Goal: Task Accomplishment & Management: Manage account settings

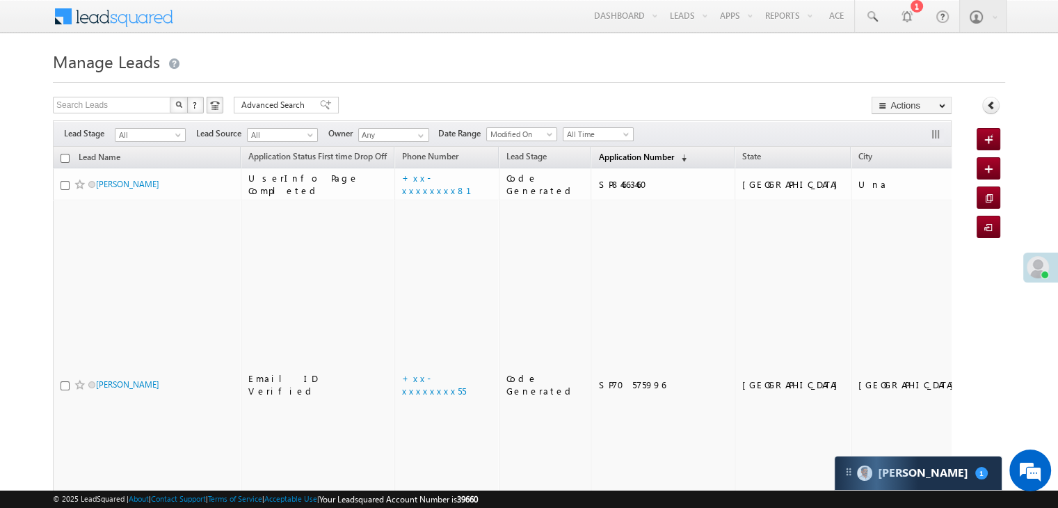
click at [604, 159] on span "Application Number" at bounding box center [635, 157] width 75 height 10
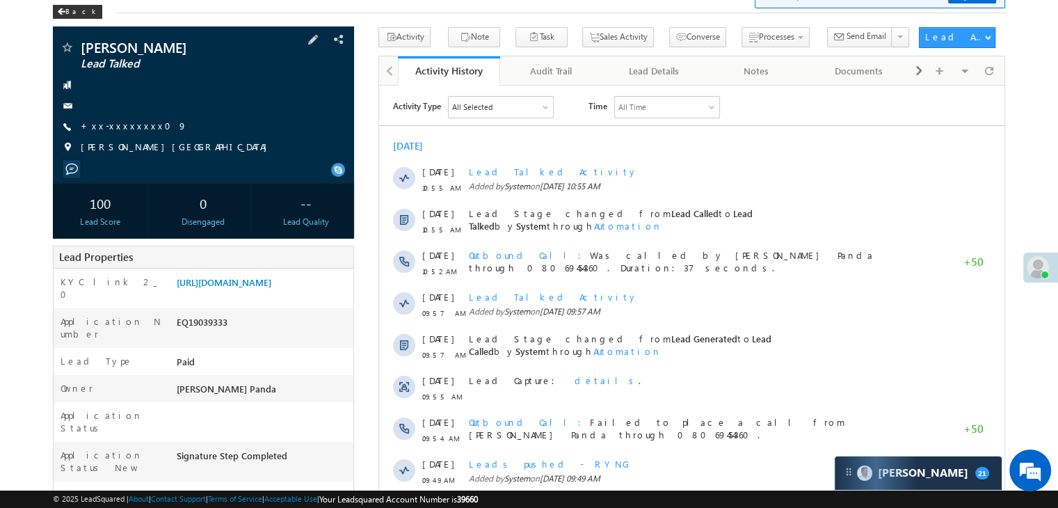
click at [127, 132] on span "+xx-xxxxxxxx09" at bounding box center [134, 127] width 106 height 14
click at [122, 129] on link "+xx-xxxxxxxx09" at bounding box center [134, 126] width 106 height 12
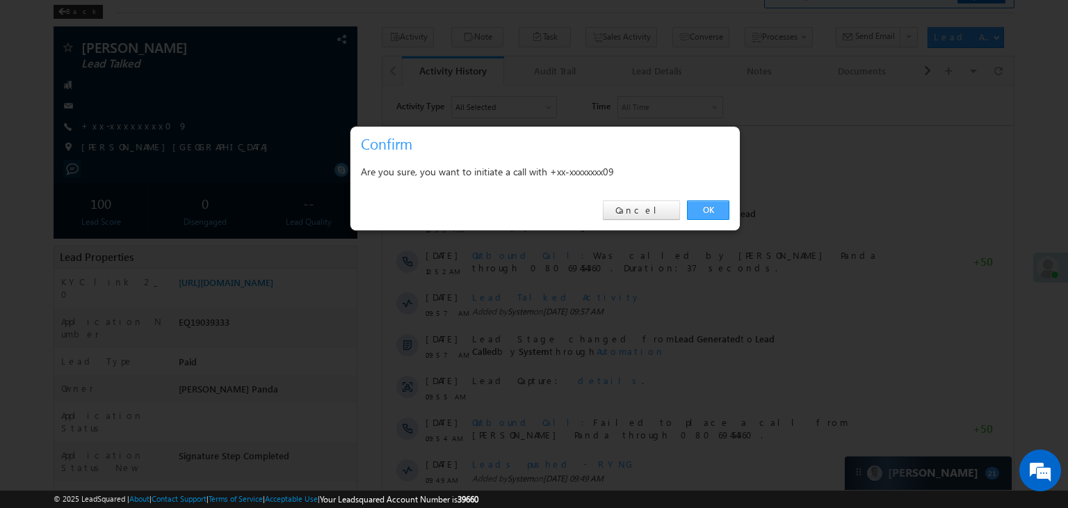
click at [707, 206] on link "OK" at bounding box center [708, 209] width 42 height 19
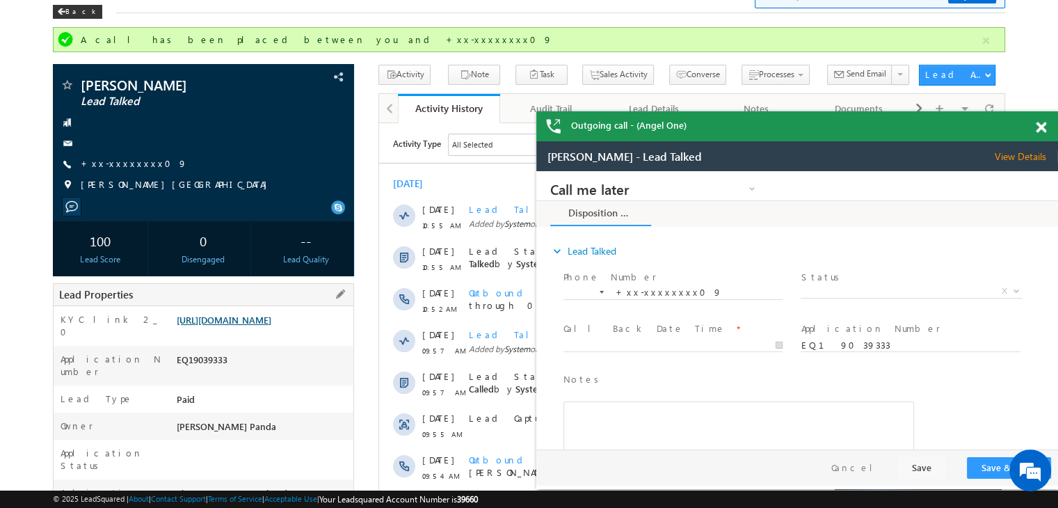
click at [271, 325] on link "[URL][DOMAIN_NAME]" at bounding box center [224, 320] width 95 height 12
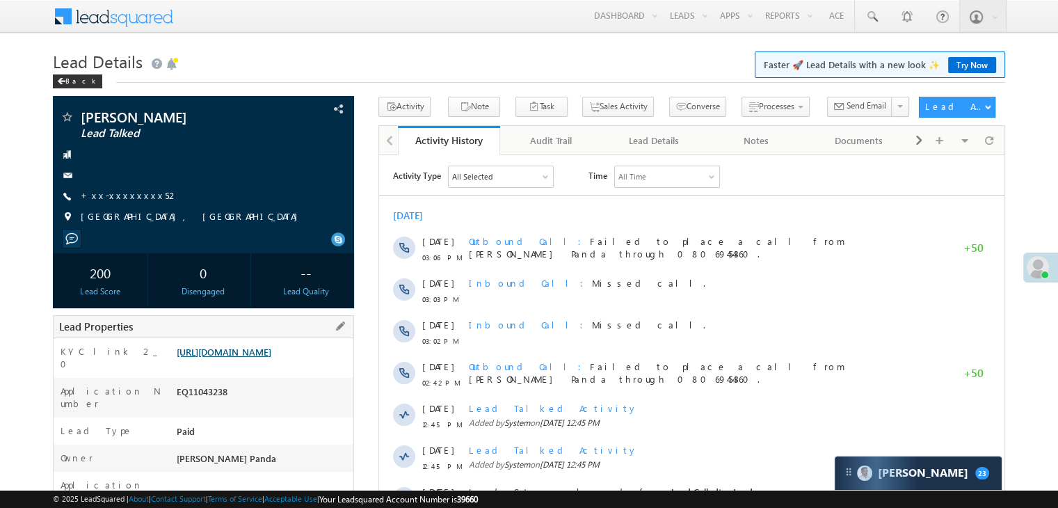
click at [271, 357] on link "https://angelbroking1-pk3em7sa.customui-test.leadsquared.com?leadId=644ddc8a-1d…" at bounding box center [224, 352] width 95 height 12
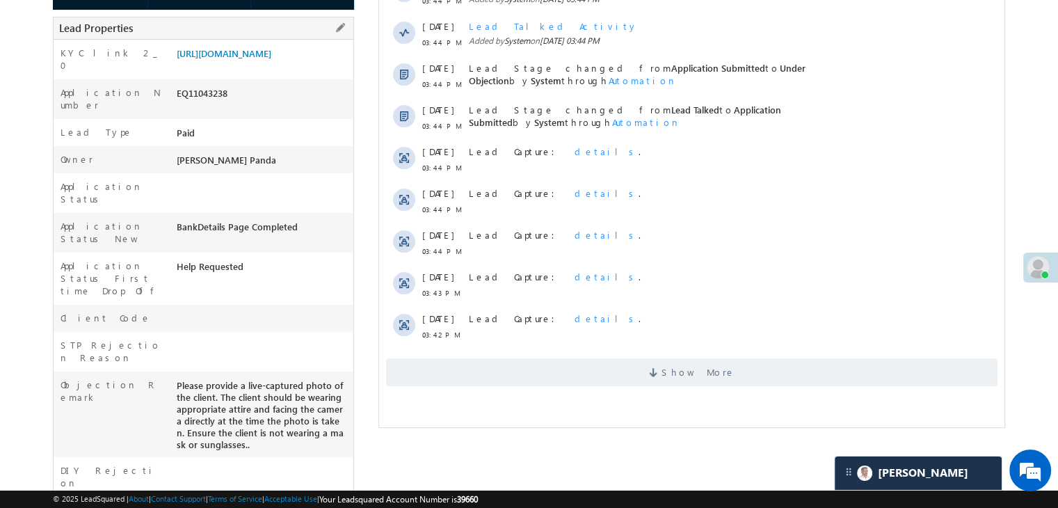
scroll to position [258, 0]
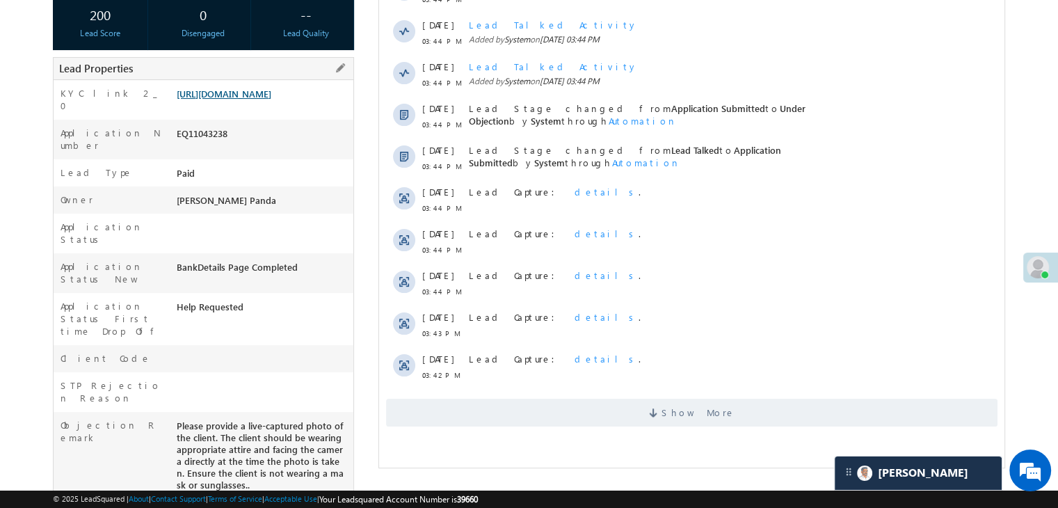
click at [268, 99] on link "https://angelbroking1-pk3em7sa.customui-test.leadsquared.com?leadId=644ddc8a-1d…" at bounding box center [224, 94] width 95 height 12
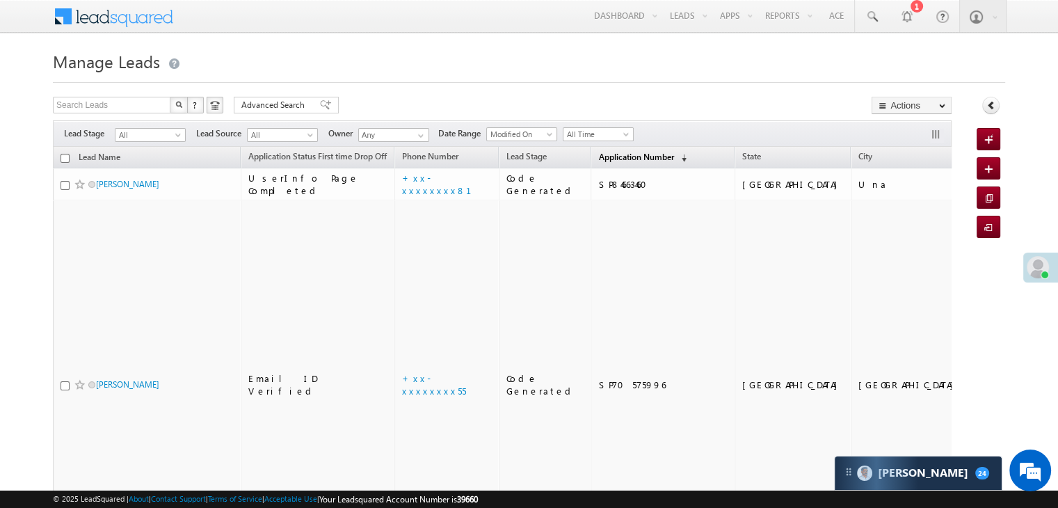
click at [604, 153] on span "Application Number" at bounding box center [635, 157] width 75 height 10
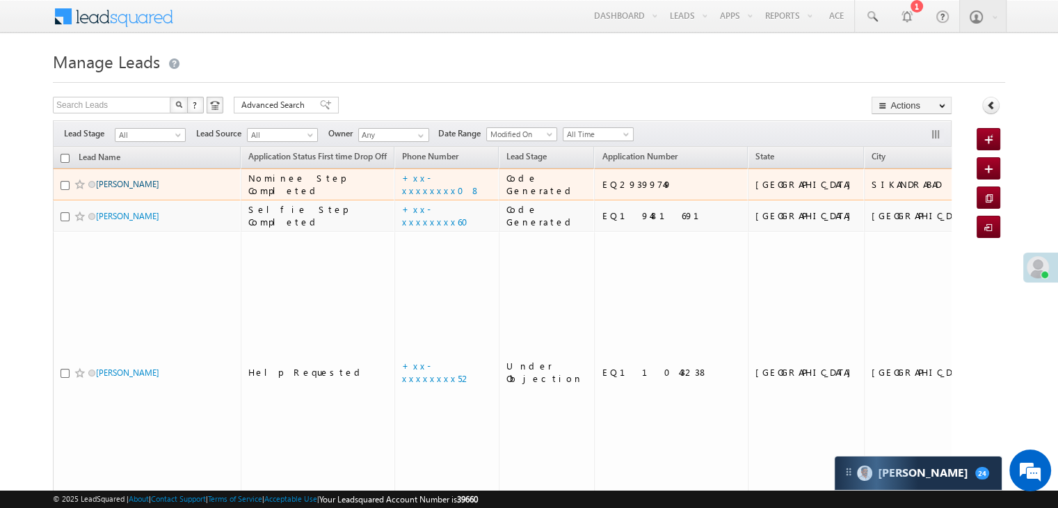
click at [135, 189] on link "YASH KUMAR" at bounding box center [127, 184] width 63 height 10
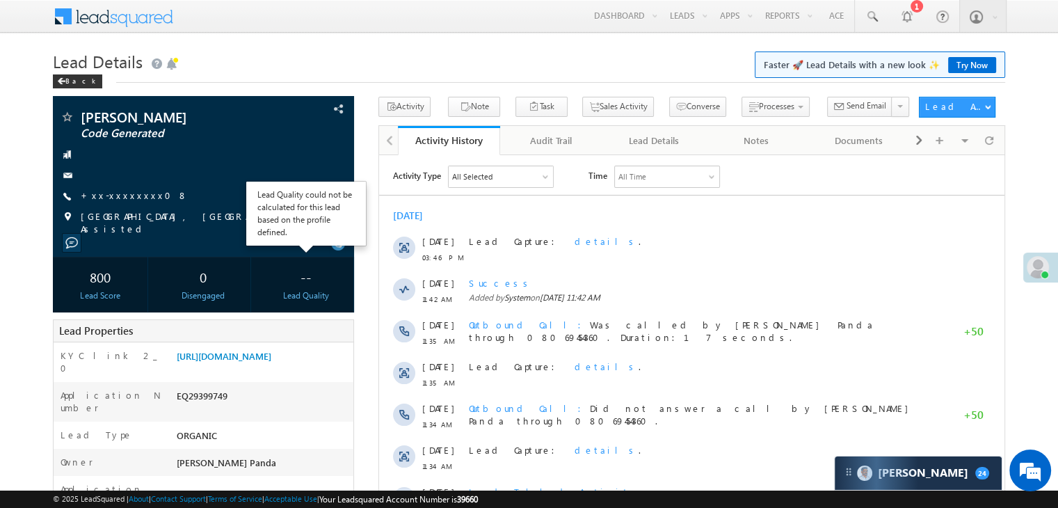
scroll to position [209, 0]
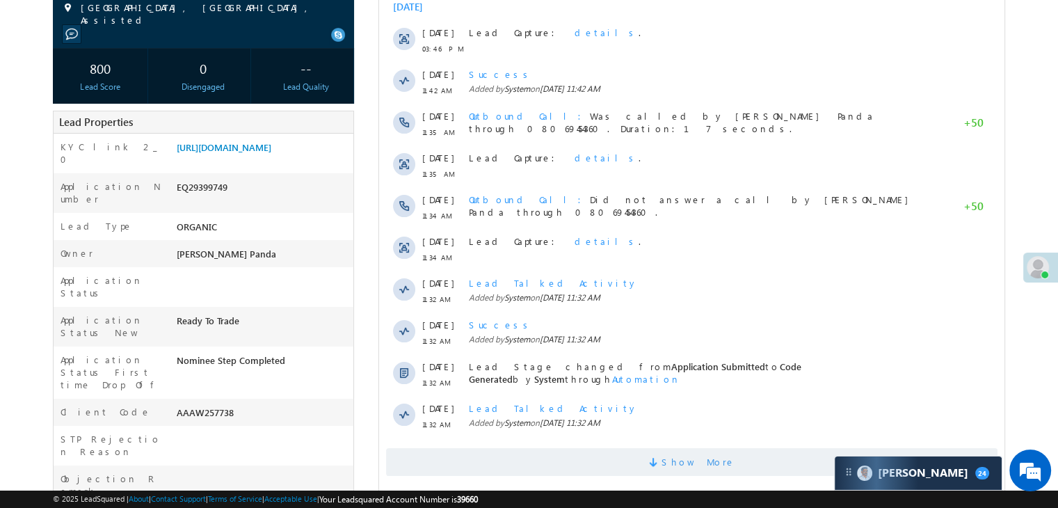
click at [699, 459] on span "Show More" at bounding box center [698, 462] width 74 height 28
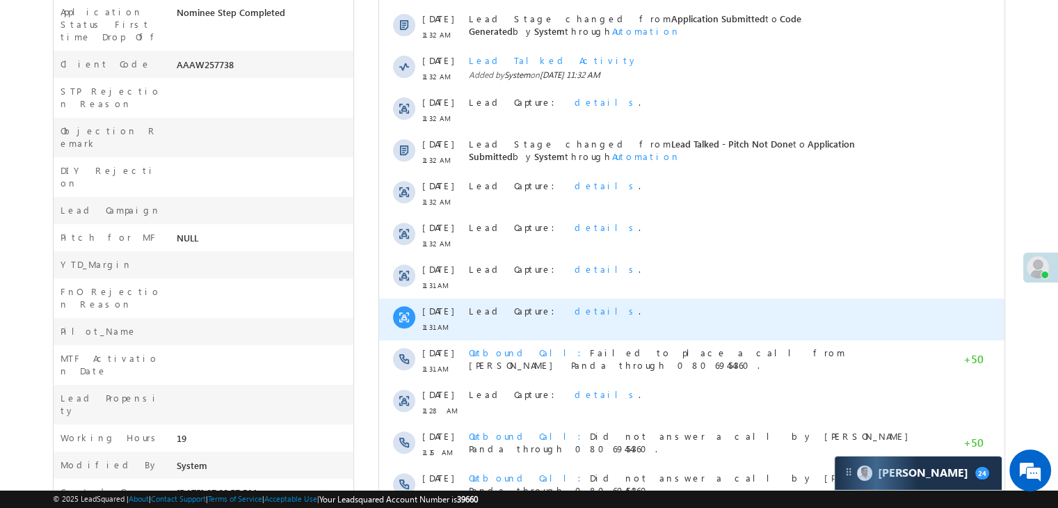
scroll to position [651, 0]
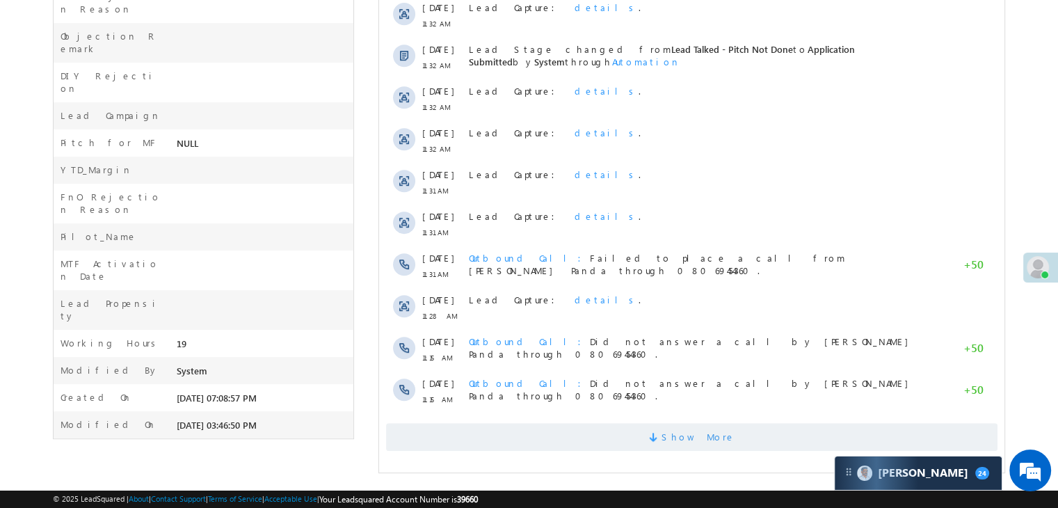
click at [686, 437] on span "Show More" at bounding box center [698, 437] width 74 height 28
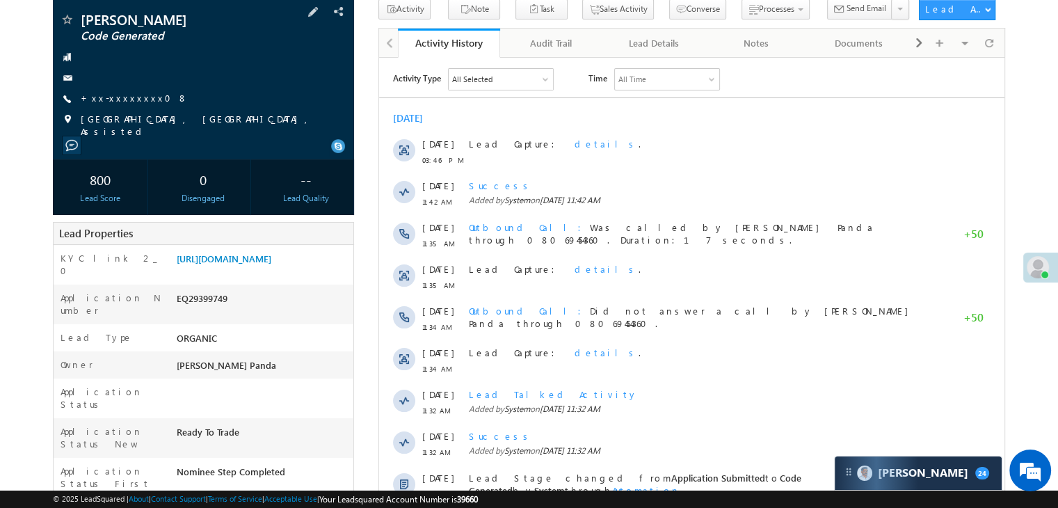
scroll to position [0, 0]
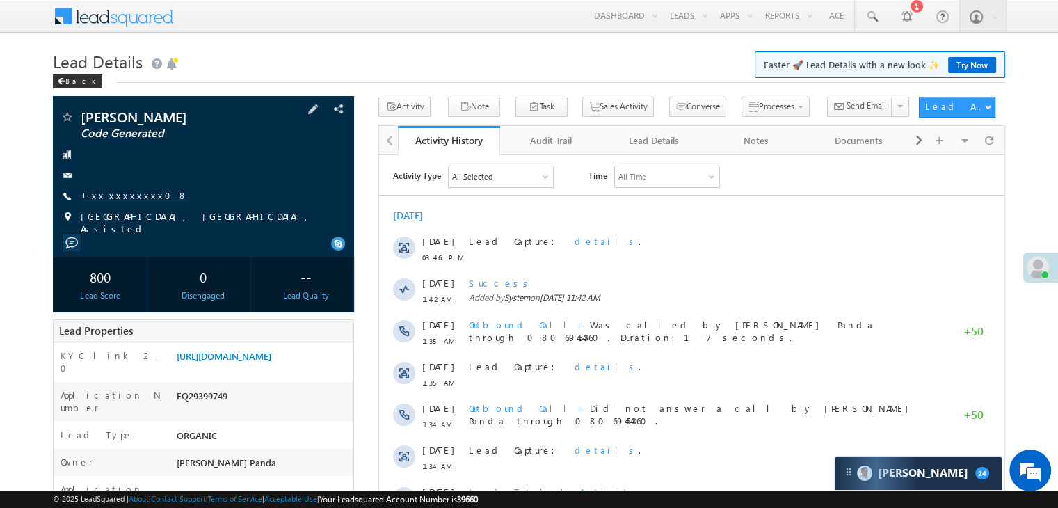
click at [117, 200] on link "+xx-xxxxxxxx08" at bounding box center [134, 195] width 107 height 12
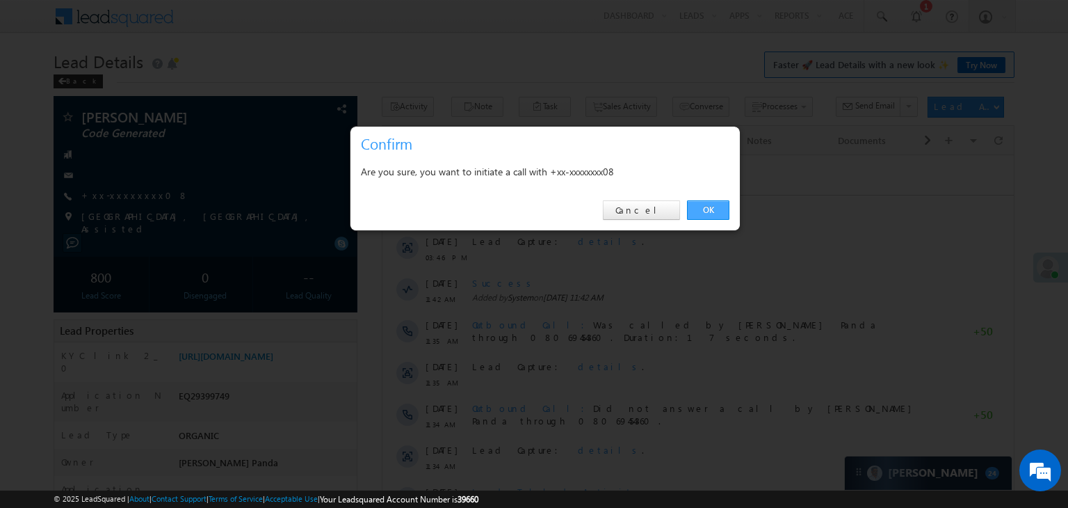
click at [708, 213] on link "OK" at bounding box center [708, 209] width 42 height 19
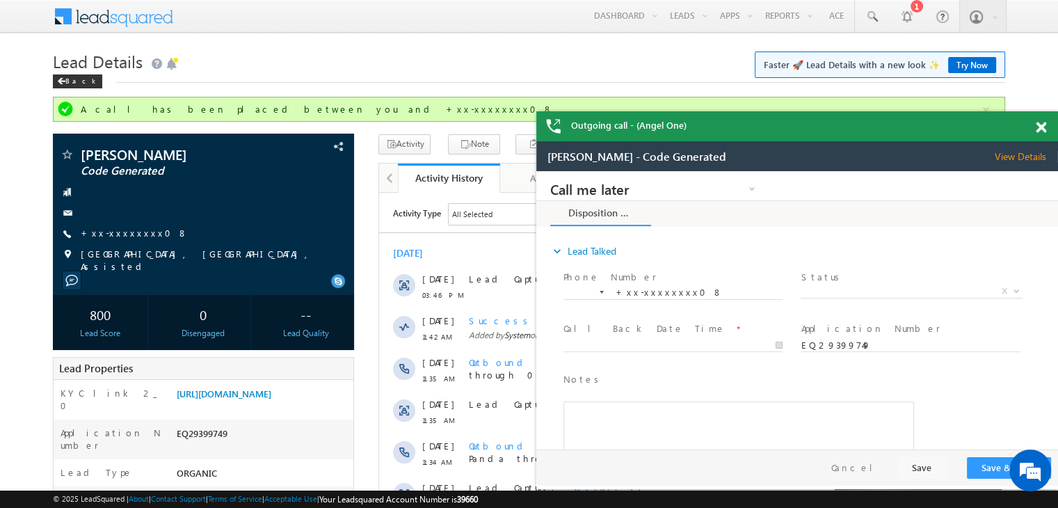
click at [1043, 131] on span at bounding box center [1040, 128] width 10 height 12
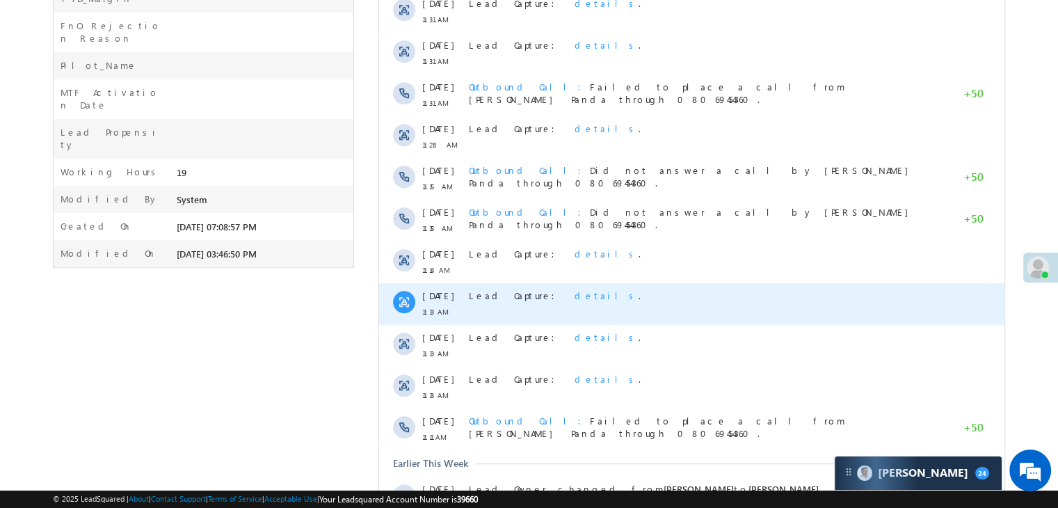
scroll to position [1131, 0]
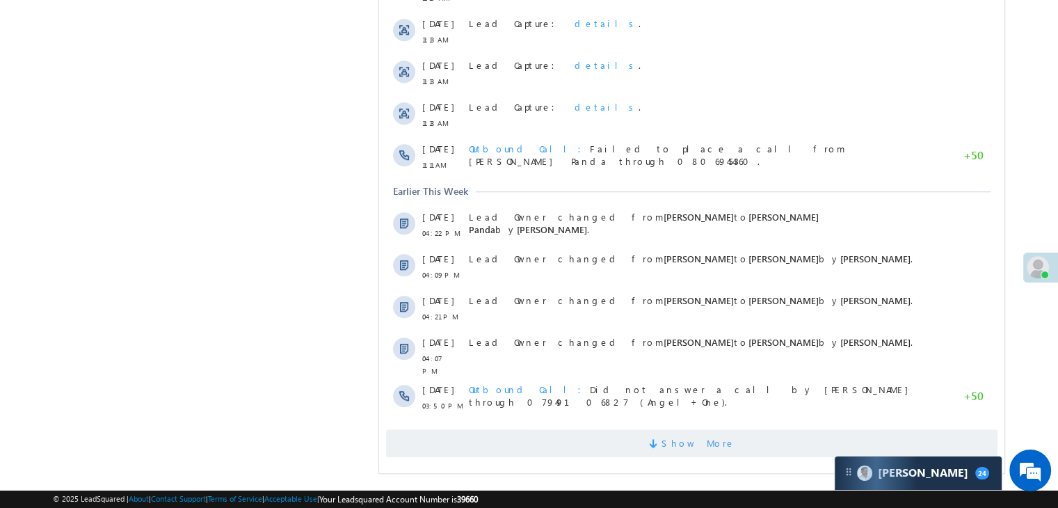
click at [687, 440] on span "Show More" at bounding box center [698, 443] width 74 height 28
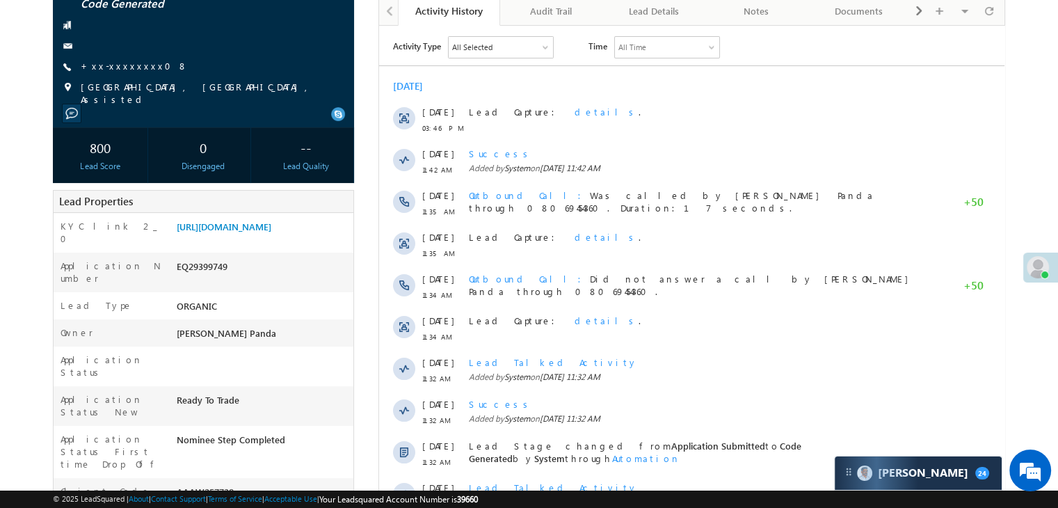
scroll to position [0, 0]
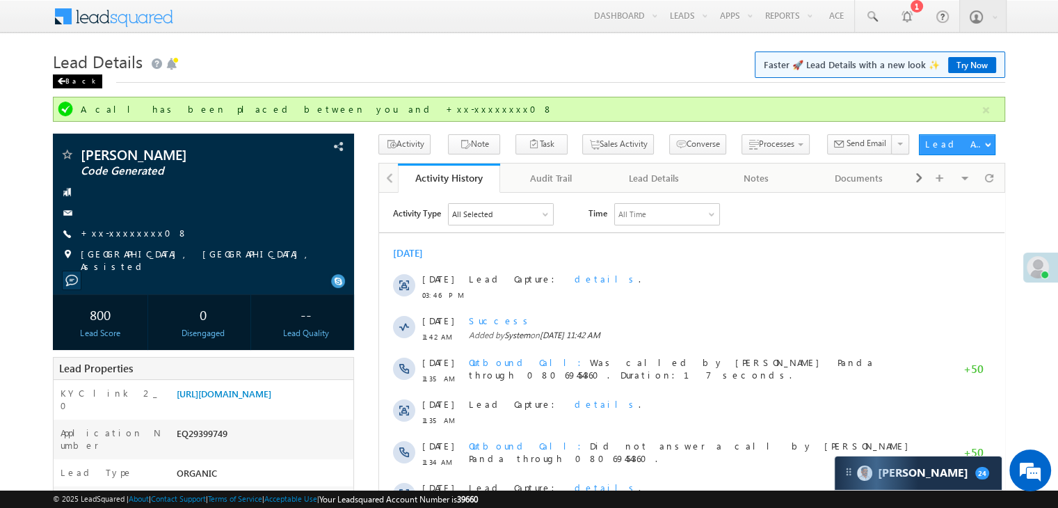
click at [74, 81] on div "Back" at bounding box center [77, 81] width 49 height 14
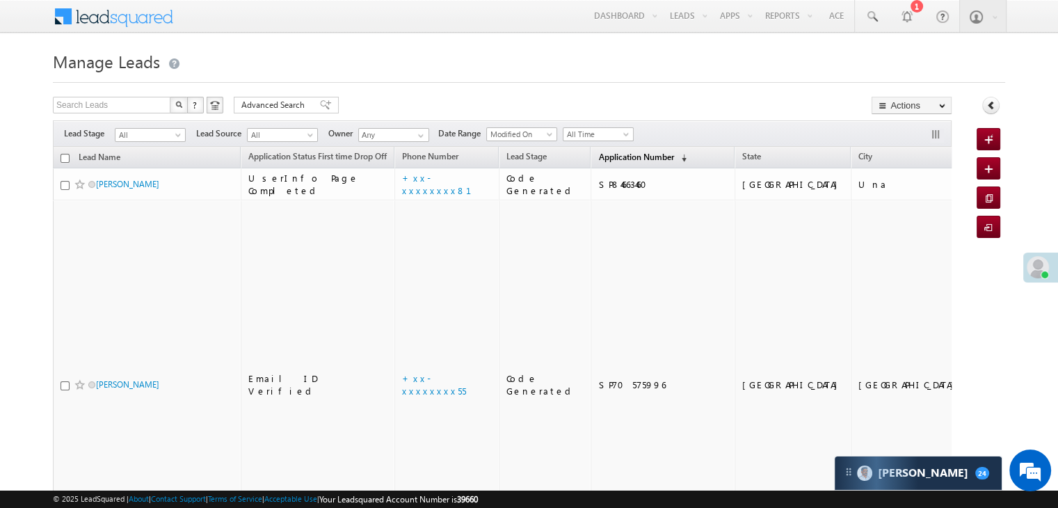
click at [613, 154] on span "Application Number" at bounding box center [635, 157] width 75 height 10
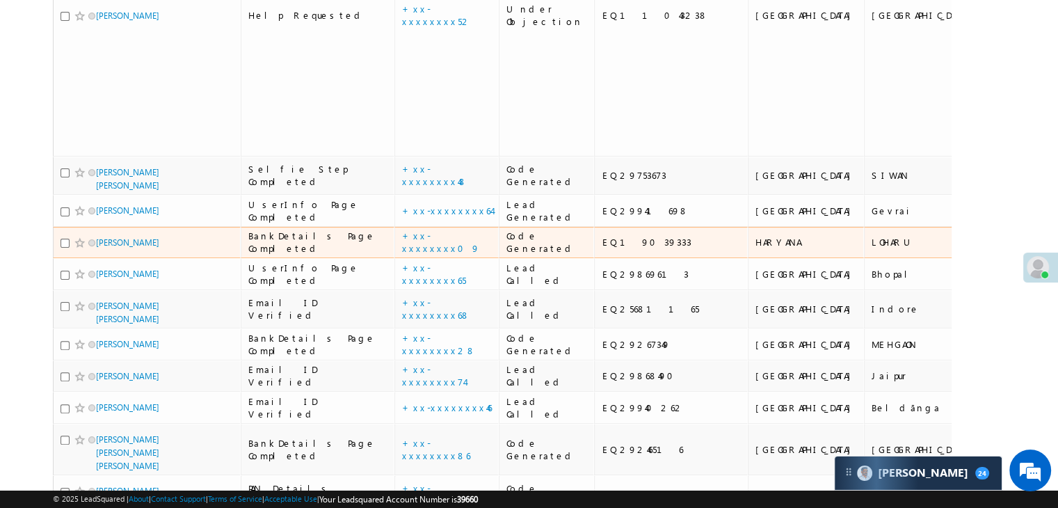
scroll to position [417, 0]
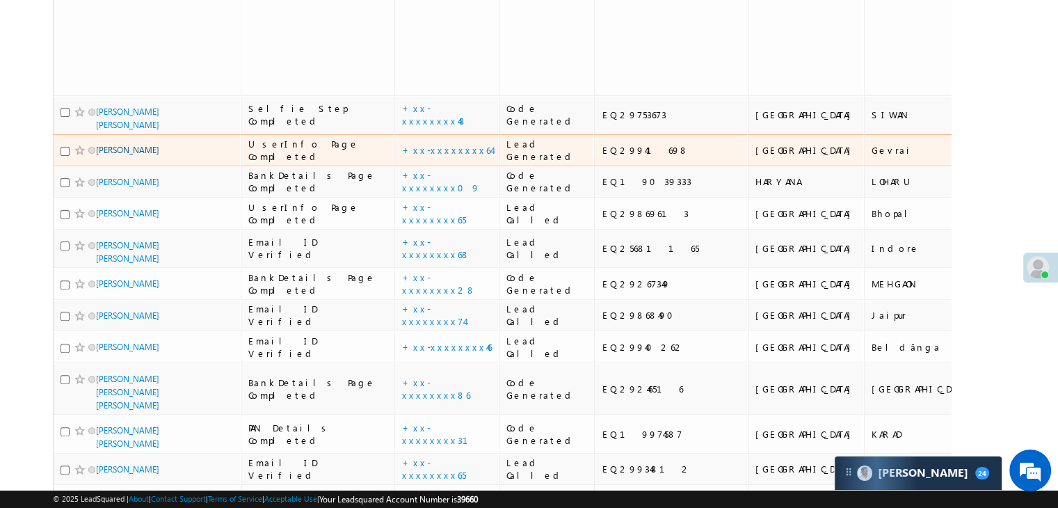
click at [111, 155] on link "Bikash" at bounding box center [127, 150] width 63 height 10
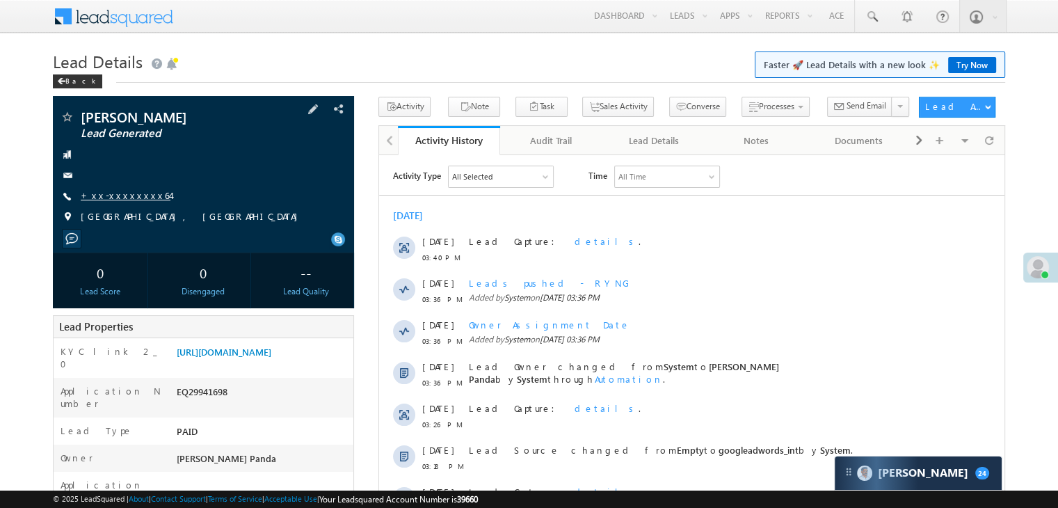
click at [121, 194] on link "+xx-xxxxxxxx64" at bounding box center [126, 195] width 90 height 12
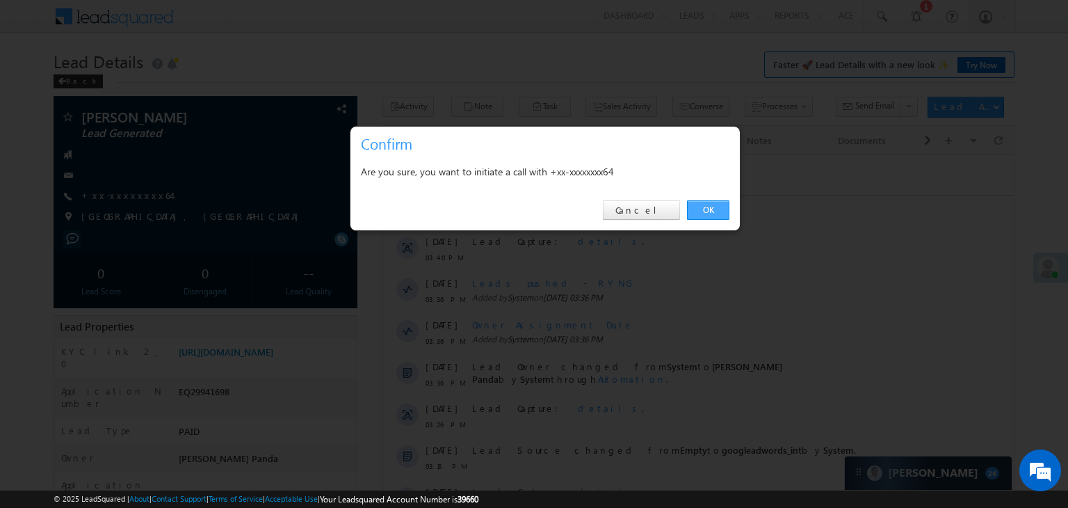
click at [707, 207] on link "OK" at bounding box center [708, 209] width 42 height 19
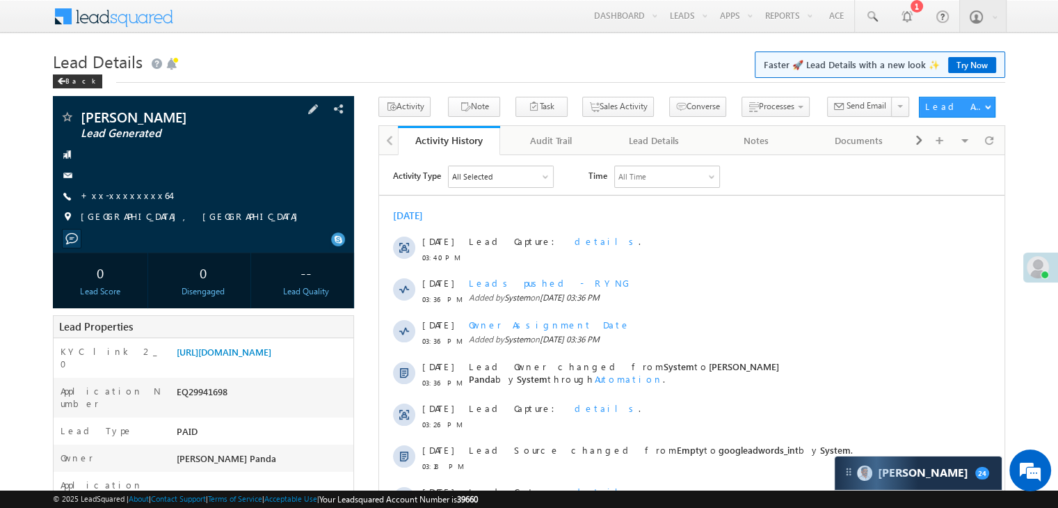
scroll to position [209, 0]
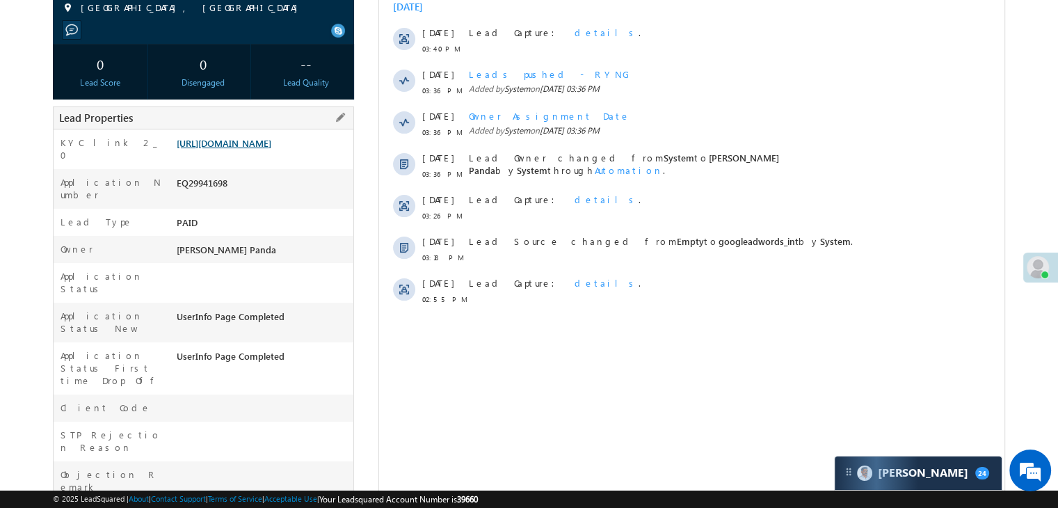
click at [235, 149] on link "[URL][DOMAIN_NAME]" at bounding box center [224, 143] width 95 height 12
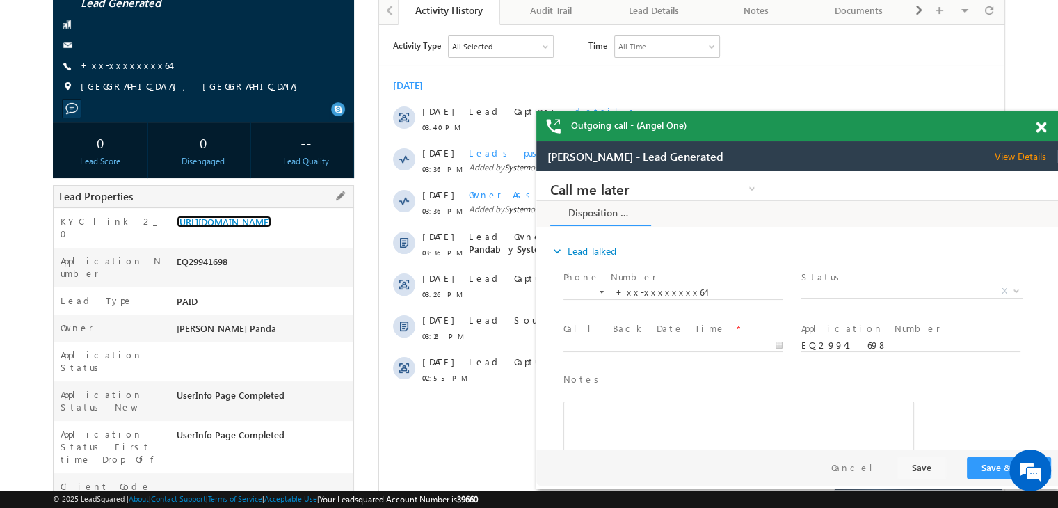
scroll to position [37, 0]
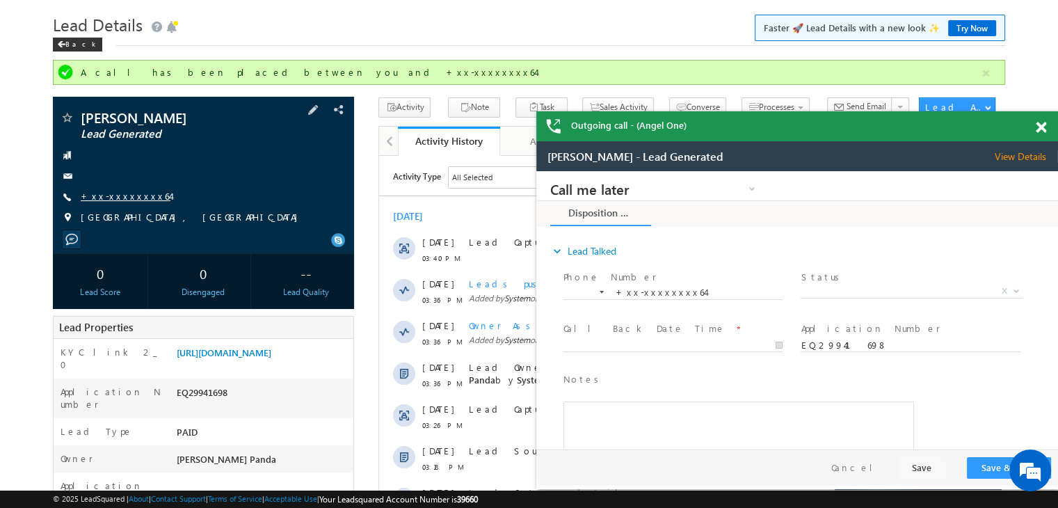
click at [128, 200] on link "+xx-xxxxxxxx64" at bounding box center [126, 196] width 90 height 12
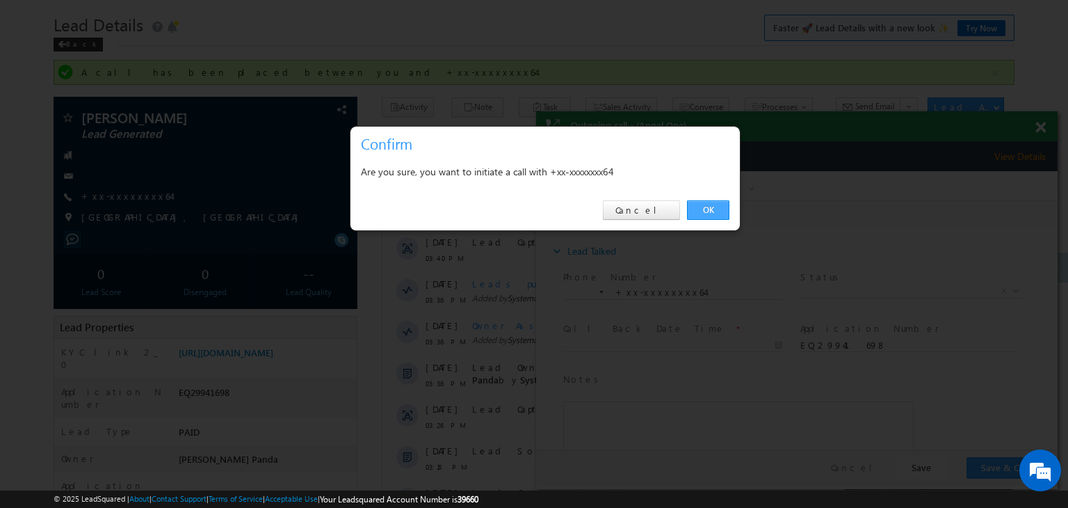
click at [702, 211] on link "OK" at bounding box center [708, 209] width 42 height 19
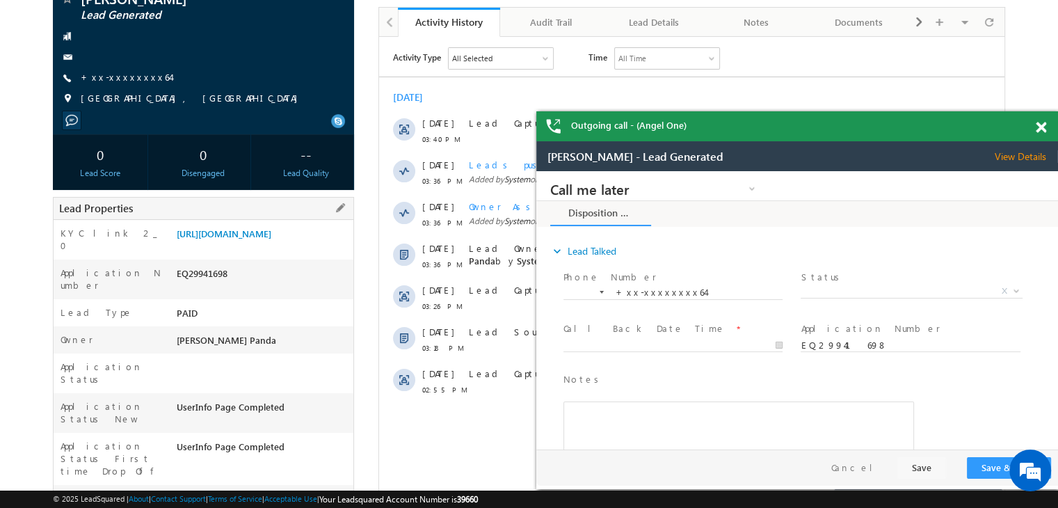
scroll to position [0, 0]
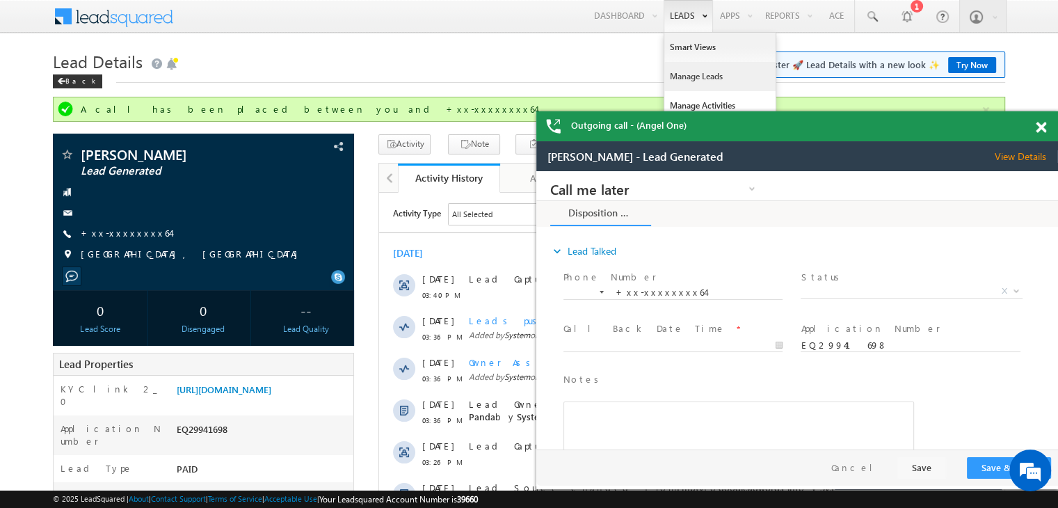
click at [691, 73] on link "Manage Leads" at bounding box center [719, 76] width 111 height 29
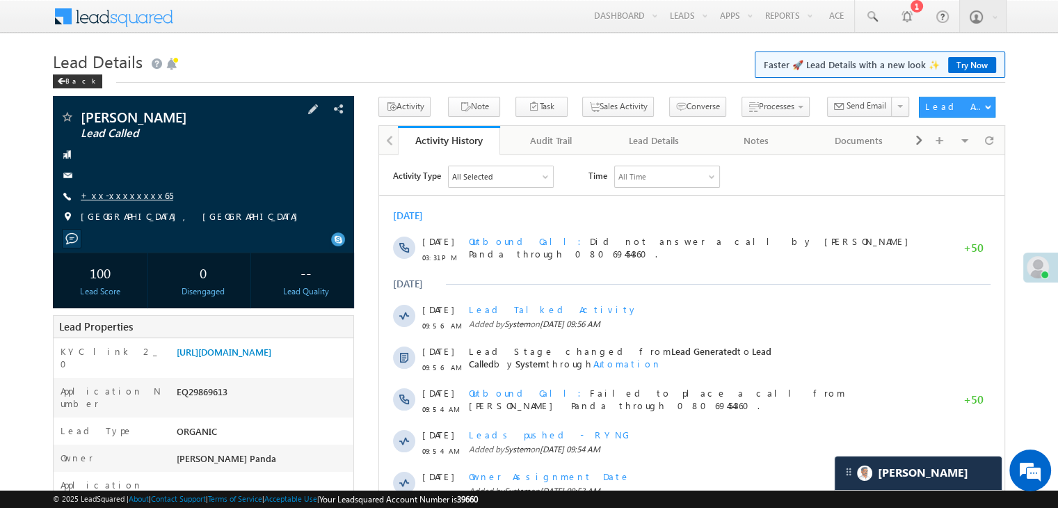
click at [120, 196] on link "+xx-xxxxxxxx65" at bounding box center [127, 195] width 92 height 12
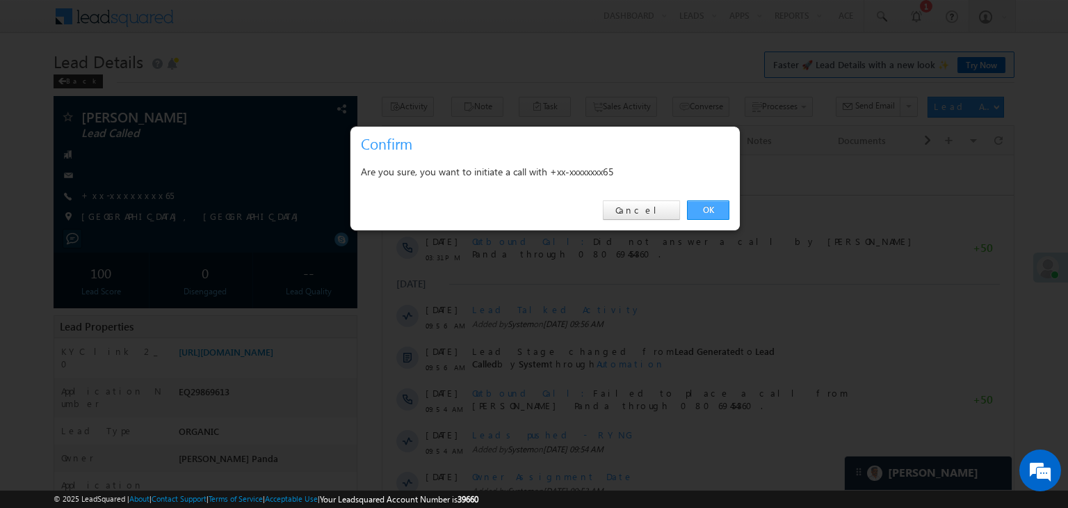
click at [705, 213] on link "OK" at bounding box center [708, 209] width 42 height 19
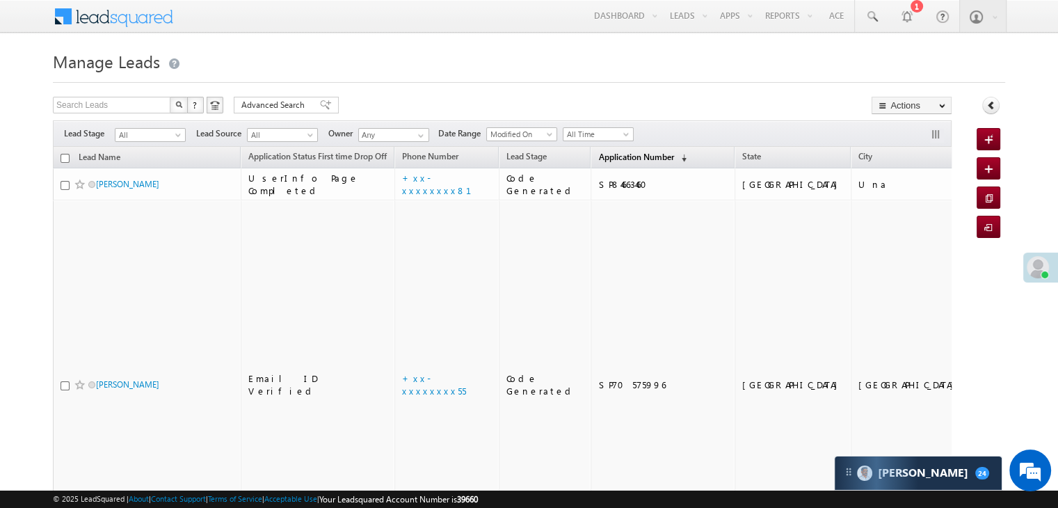
click at [598, 161] on span "Application Number" at bounding box center [635, 157] width 75 height 10
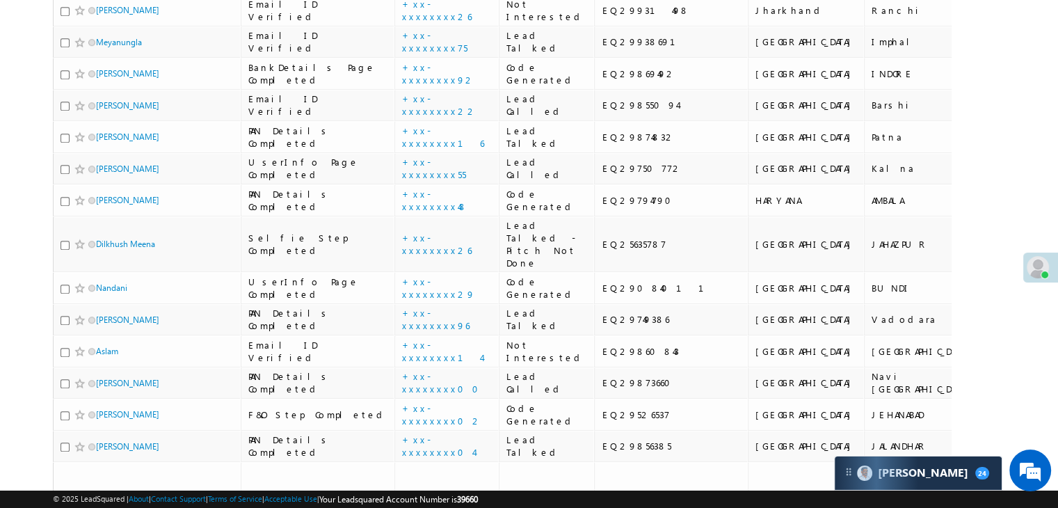
scroll to position [974, 0]
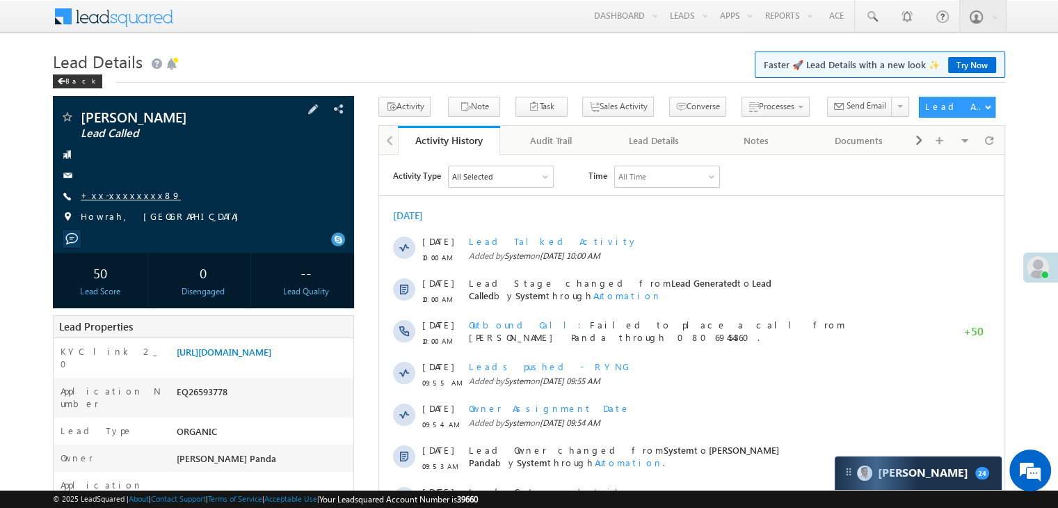
click at [117, 196] on link "+xx-xxxxxxxx89" at bounding box center [131, 195] width 100 height 12
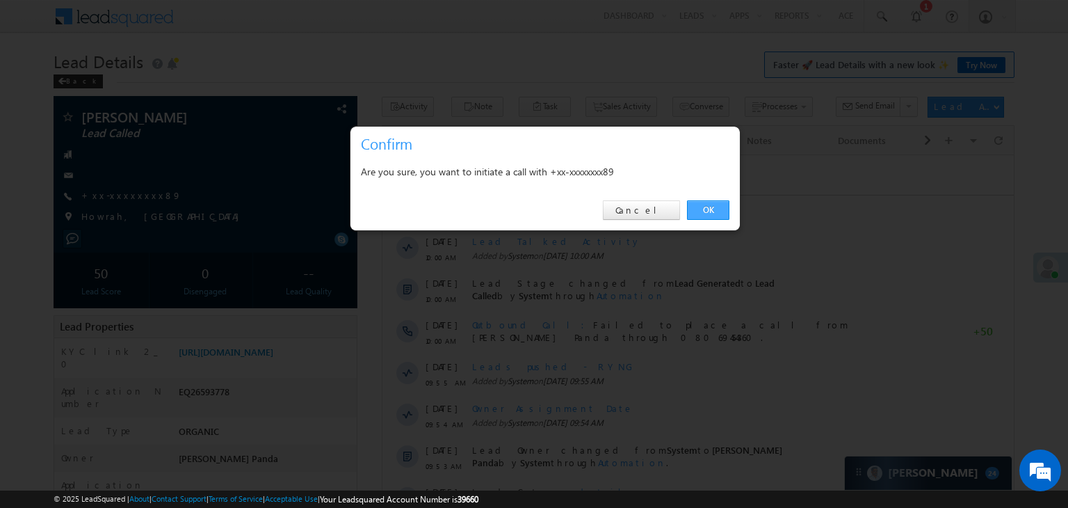
click at [714, 209] on link "OK" at bounding box center [708, 209] width 42 height 19
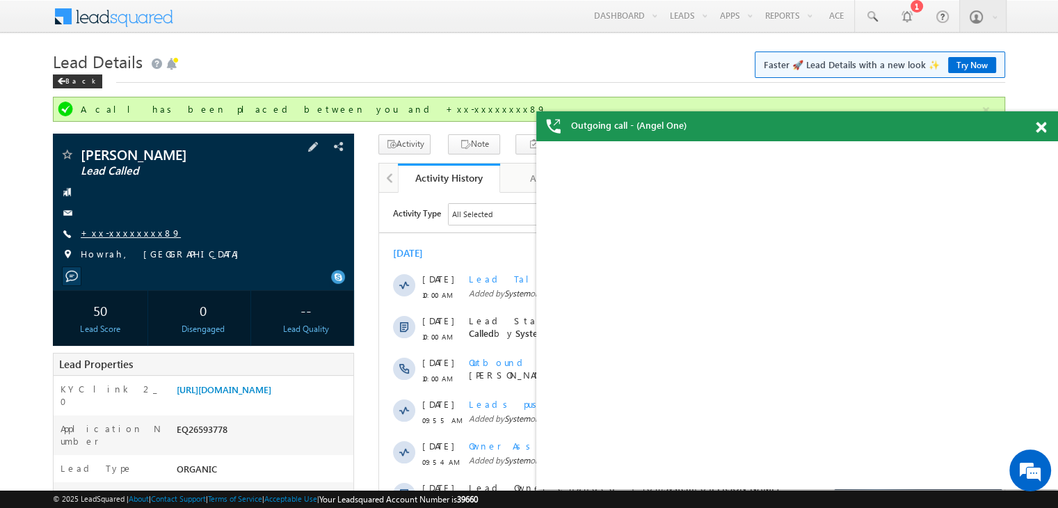
click at [139, 229] on link "+xx-xxxxxxxx89" at bounding box center [131, 233] width 100 height 12
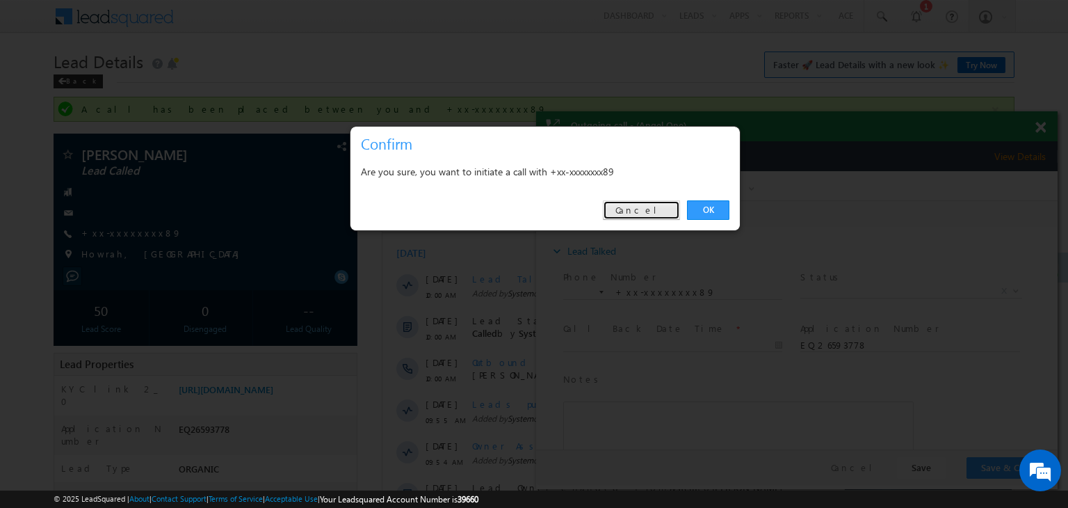
click at [656, 209] on link "Cancel" at bounding box center [641, 209] width 77 height 19
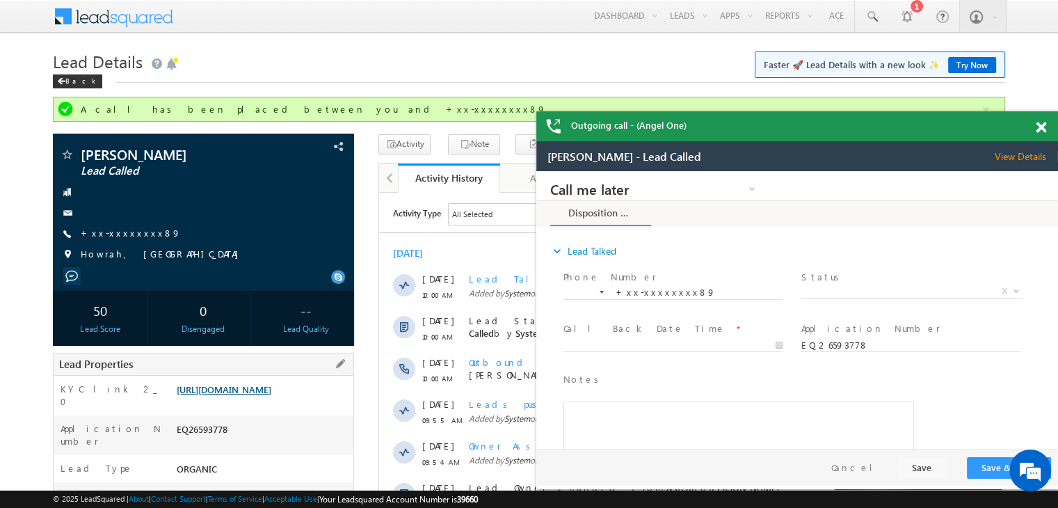
click at [267, 395] on link "[URL][DOMAIN_NAME]" at bounding box center [224, 389] width 95 height 12
click at [271, 395] on link "https://angelbroking1-pk3em7sa.customui-test.leadsquared.com?leadId=3e1fa4a9-f9…" at bounding box center [224, 389] width 95 height 12
click at [129, 231] on link "+xx-xxxxxxxx89" at bounding box center [131, 233] width 100 height 12
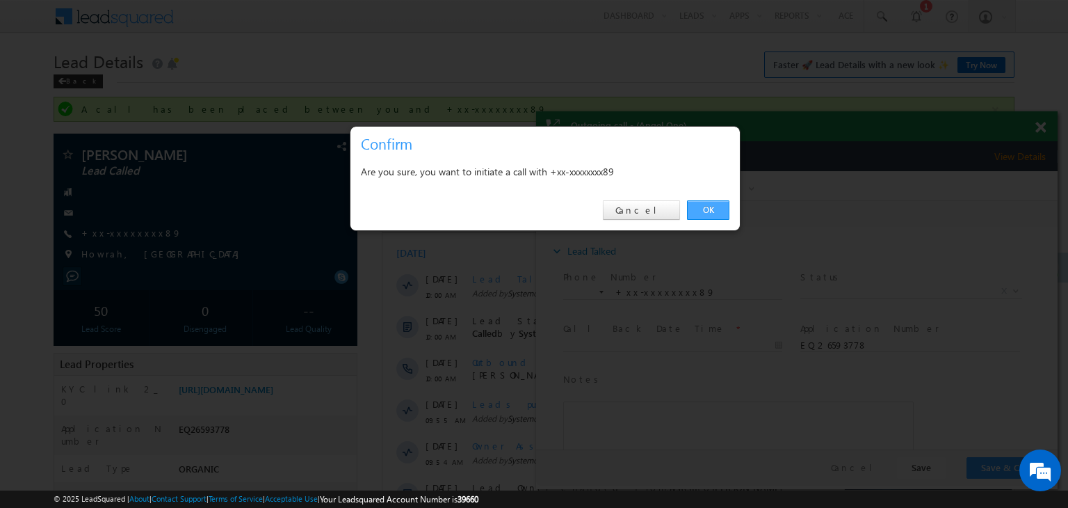
click at [700, 211] on link "OK" at bounding box center [708, 209] width 42 height 19
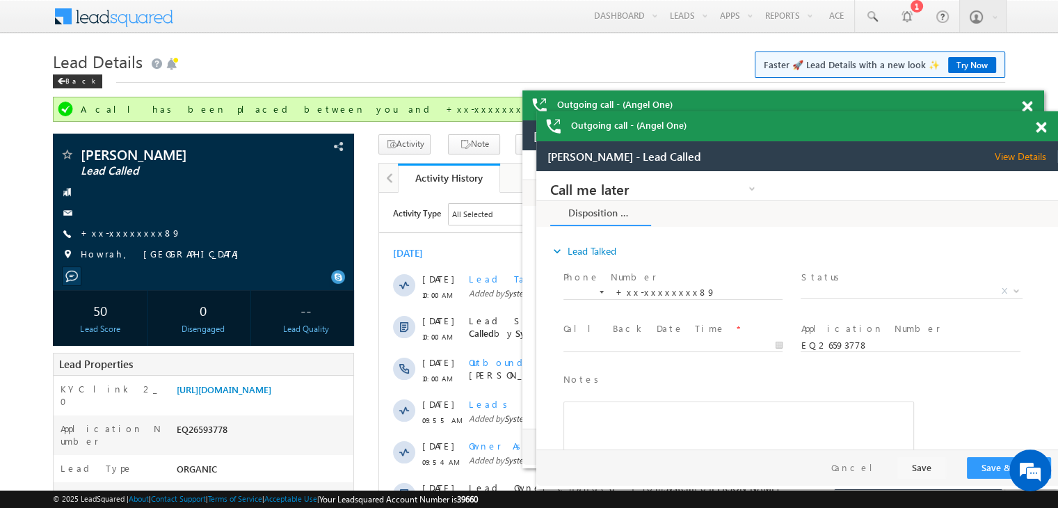
click at [1038, 127] on span at bounding box center [1040, 128] width 10 height 12
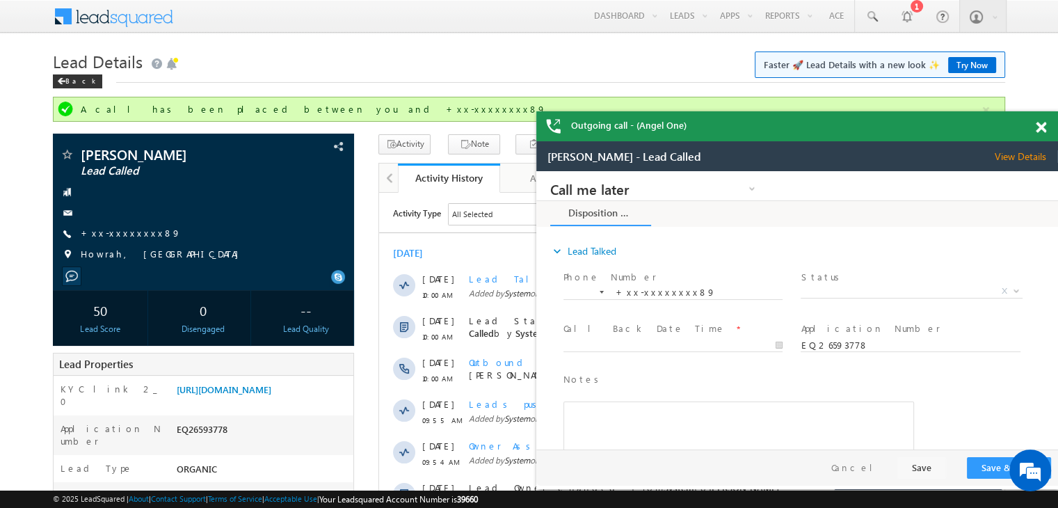
click at [1038, 127] on span at bounding box center [1040, 128] width 10 height 12
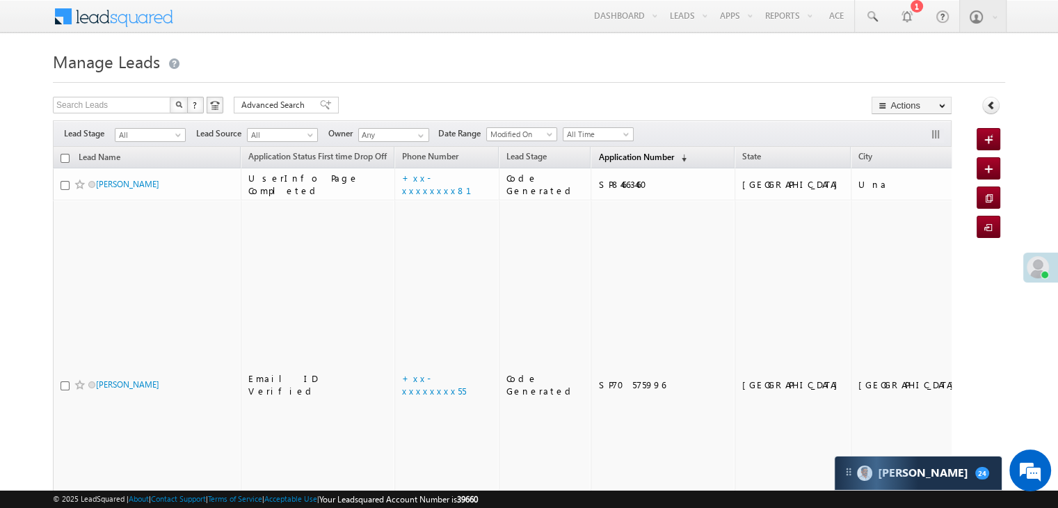
click at [623, 156] on span "Application Number" at bounding box center [635, 157] width 75 height 10
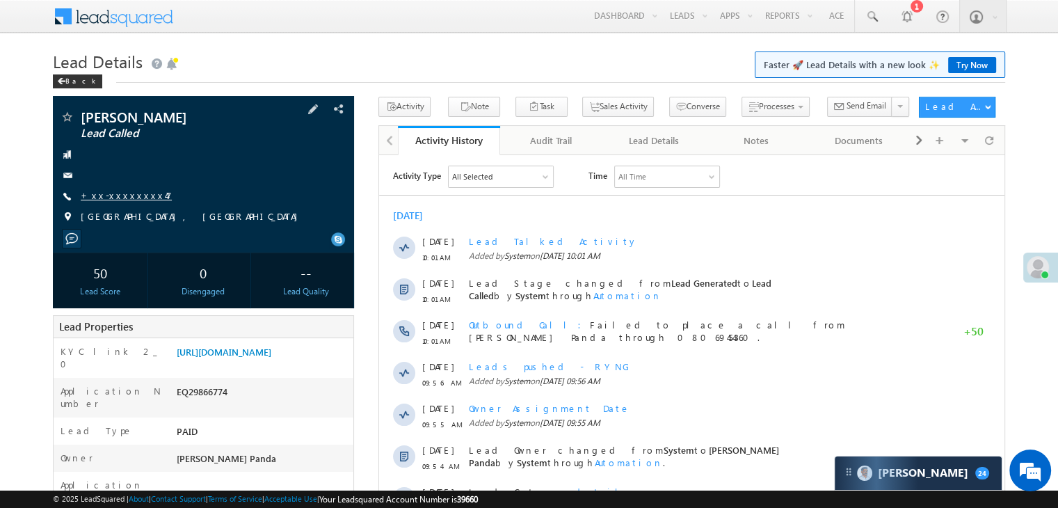
click at [137, 192] on link "+xx-xxxxxxxx47" at bounding box center [126, 195] width 91 height 12
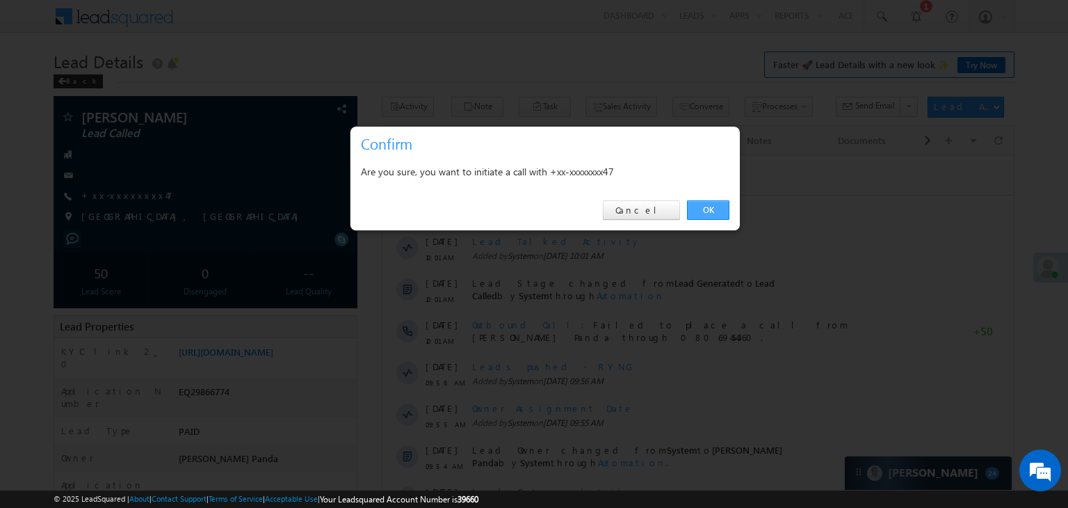
click at [709, 207] on link "OK" at bounding box center [708, 209] width 42 height 19
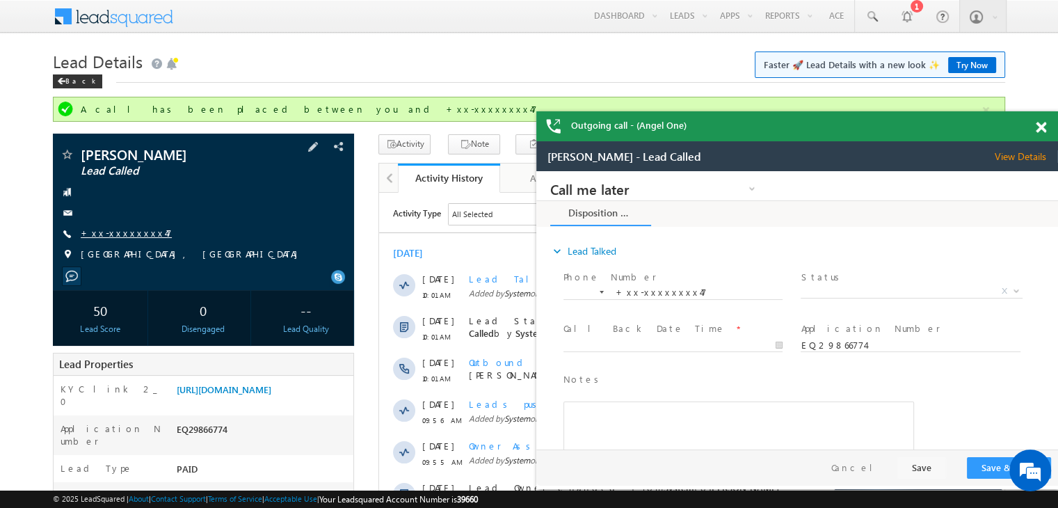
click at [116, 230] on link "+xx-xxxxxxxx47" at bounding box center [126, 233] width 91 height 12
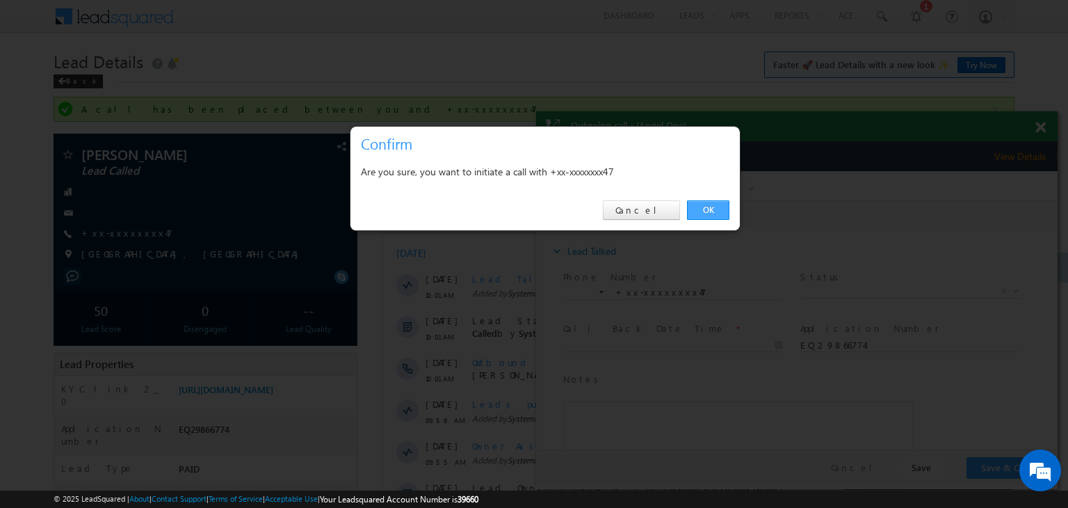
click at [705, 211] on link "OK" at bounding box center [708, 209] width 42 height 19
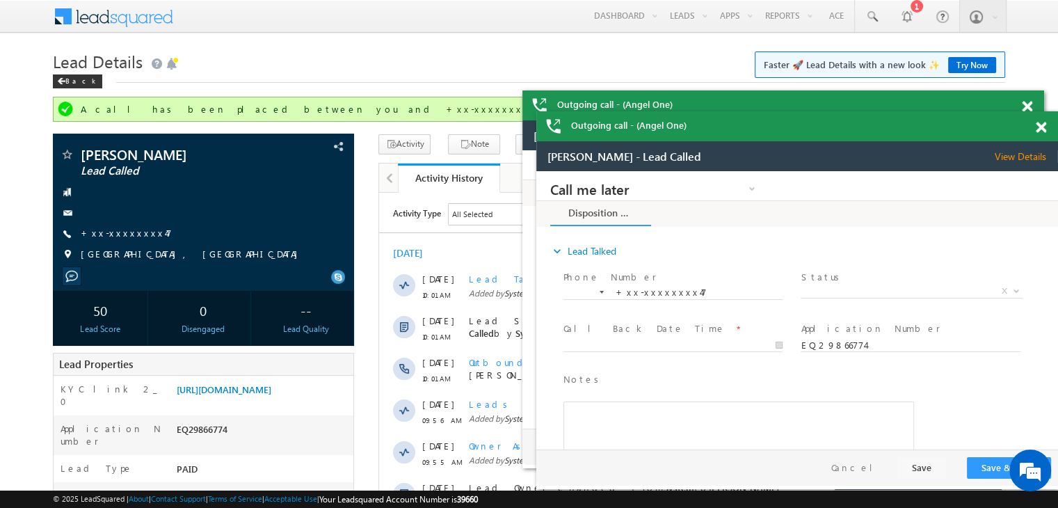
click at [1040, 124] on span at bounding box center [1040, 128] width 10 height 12
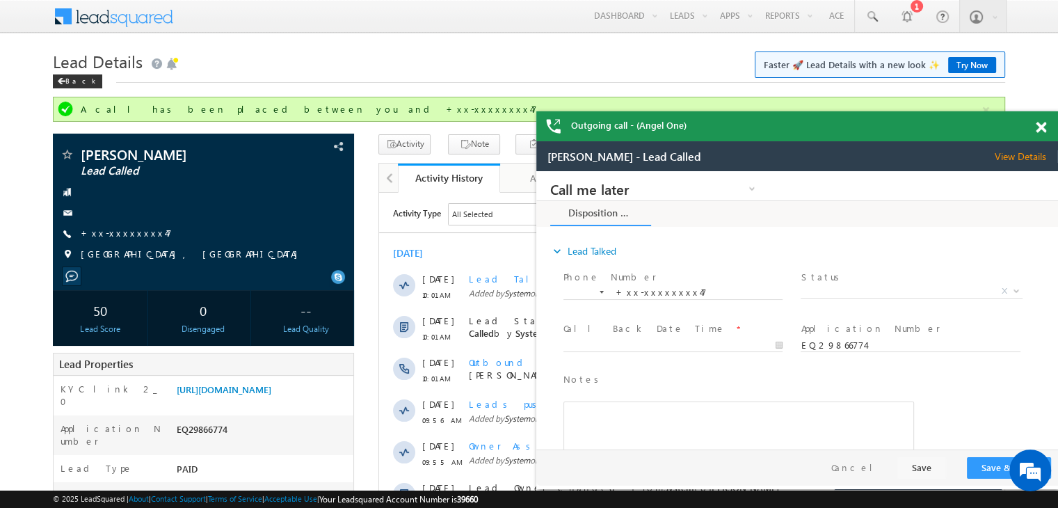
click at [1040, 124] on span at bounding box center [1040, 128] width 10 height 12
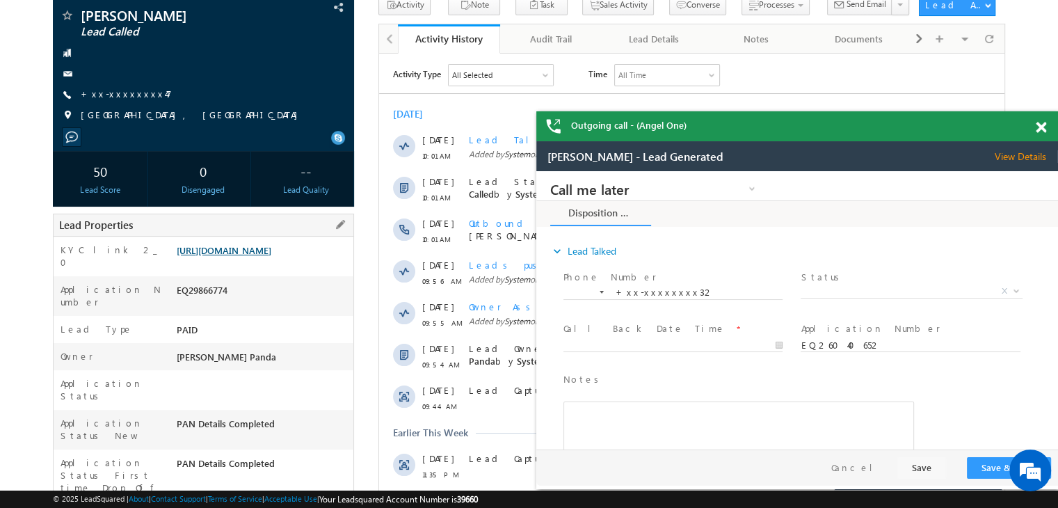
click at [271, 256] on link "https://angelbroking1-pk3em7sa.customui-test.leadsquared.com?leadId=2512ac34-ea…" at bounding box center [224, 250] width 95 height 12
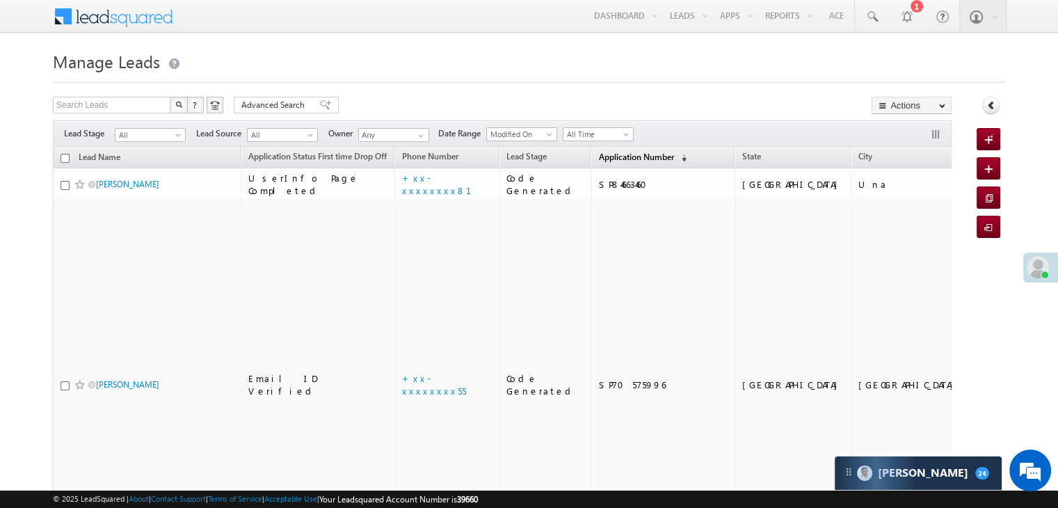
click at [615, 156] on span "Application Number" at bounding box center [635, 157] width 75 height 10
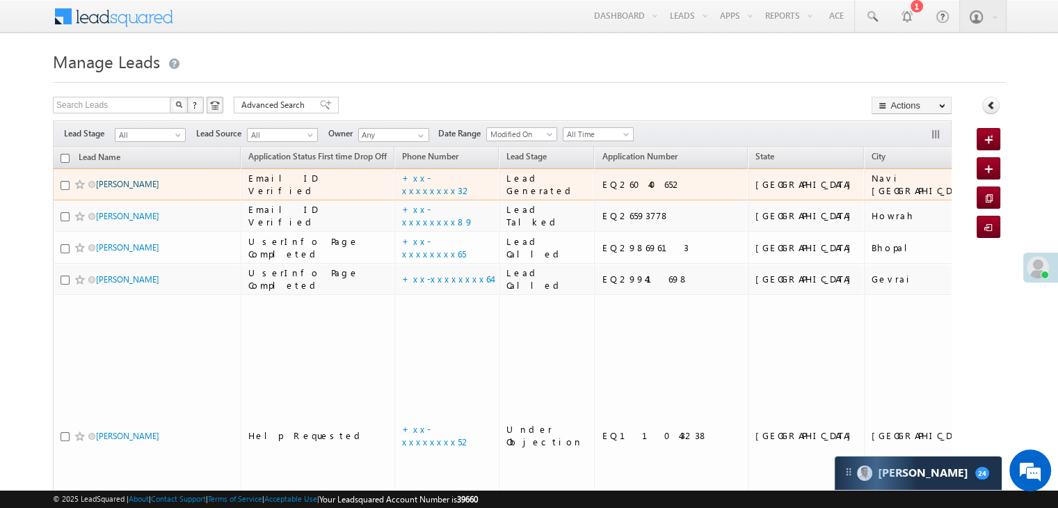
click at [124, 189] on link "[PERSON_NAME]" at bounding box center [127, 184] width 63 height 10
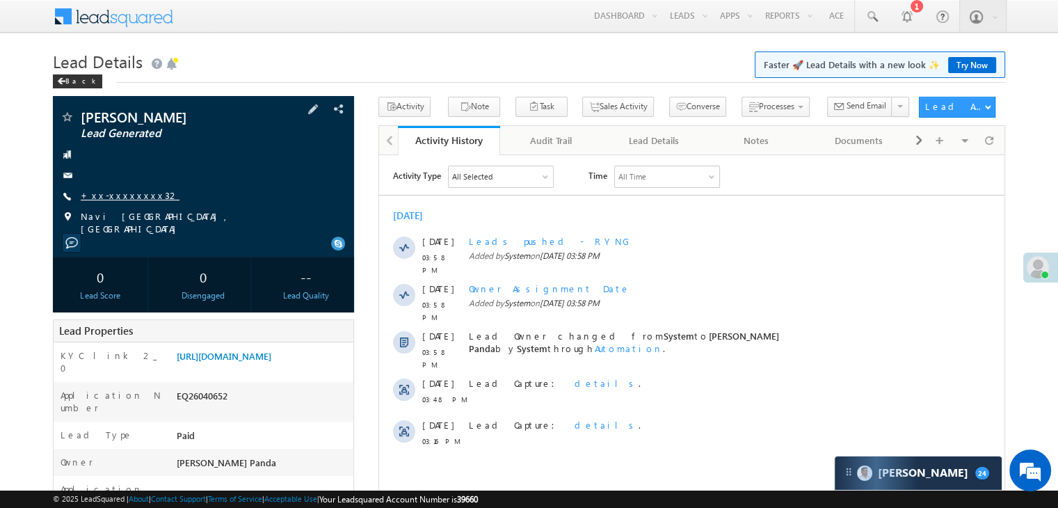
click at [113, 200] on link "+xx-xxxxxxxx32" at bounding box center [130, 195] width 99 height 12
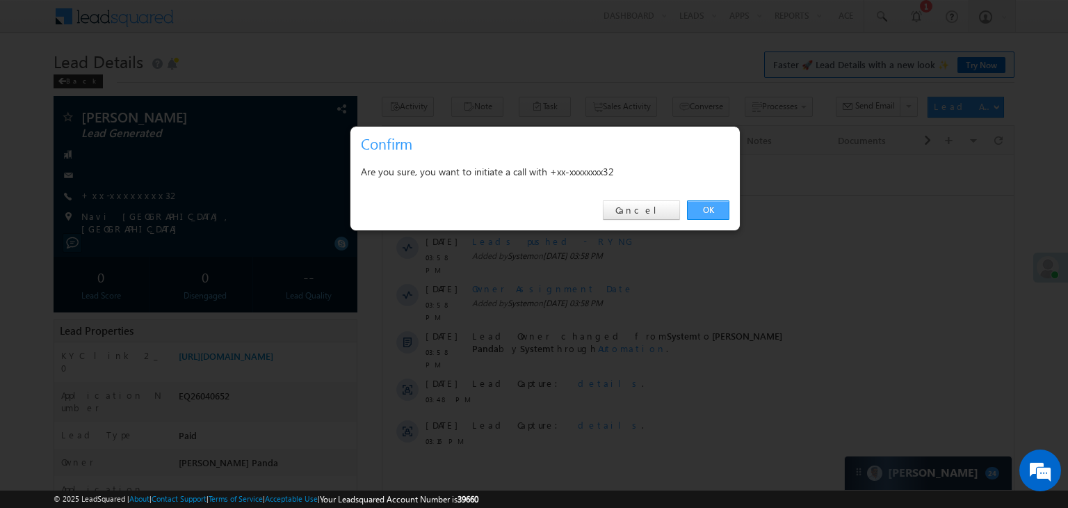
click at [708, 211] on link "OK" at bounding box center [708, 209] width 42 height 19
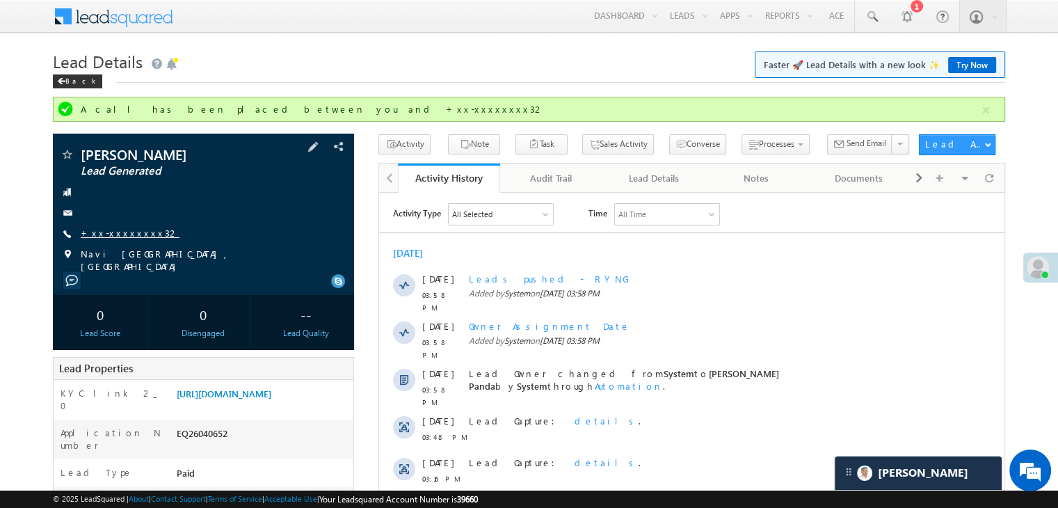
click at [112, 231] on link "+xx-xxxxxxxx32" at bounding box center [130, 233] width 99 height 12
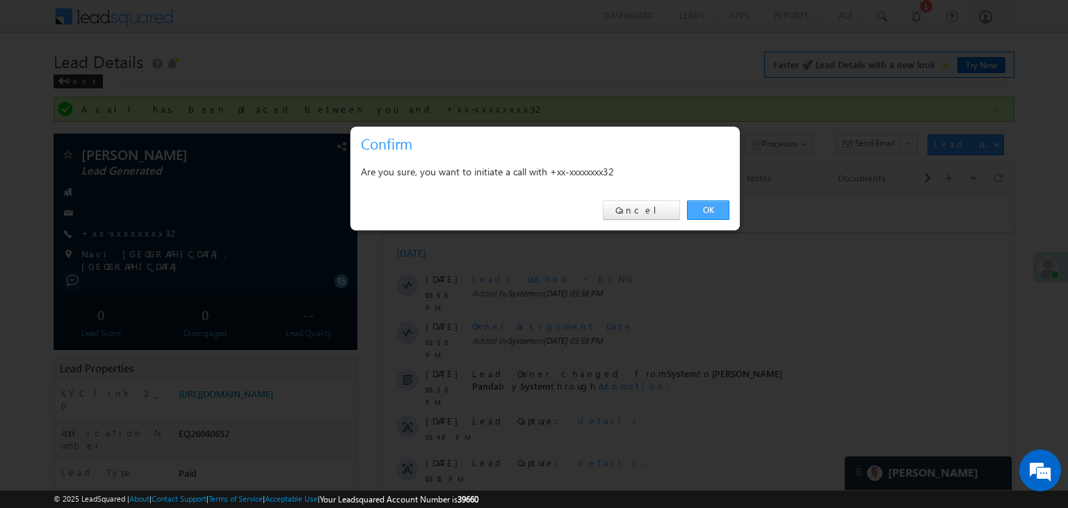
click at [710, 210] on link "OK" at bounding box center [708, 209] width 42 height 19
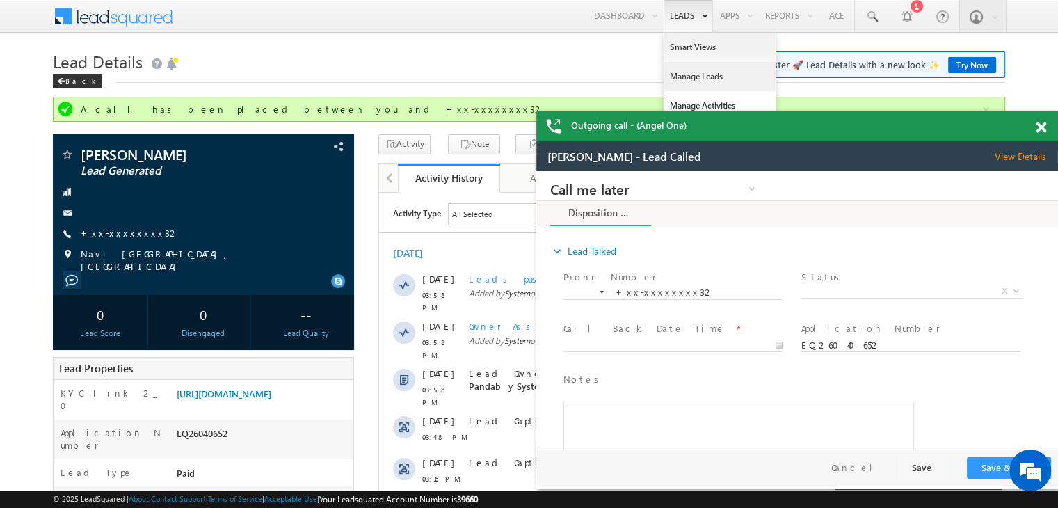
click at [693, 78] on link "Manage Leads" at bounding box center [719, 76] width 111 height 29
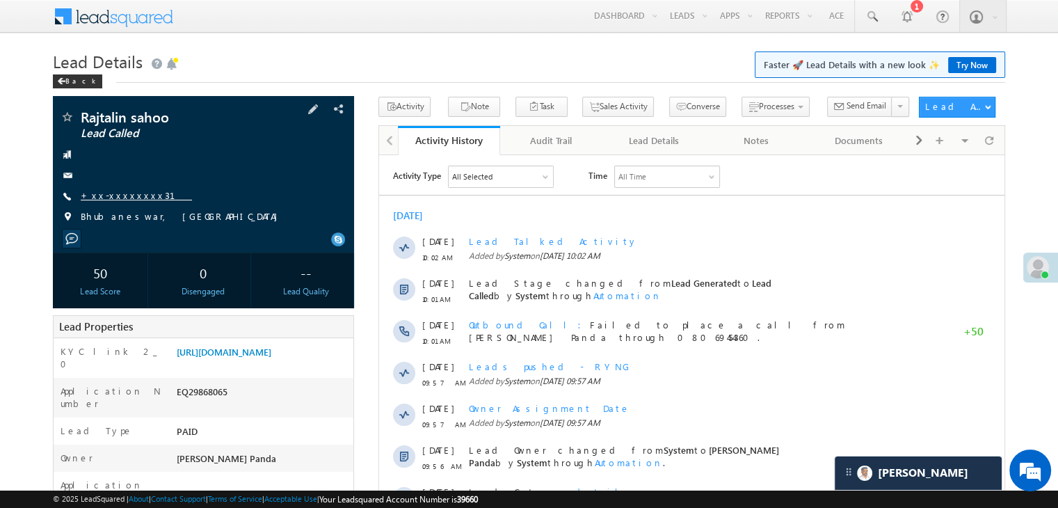
click at [124, 195] on link "+xx-xxxxxxxx31" at bounding box center [136, 195] width 111 height 12
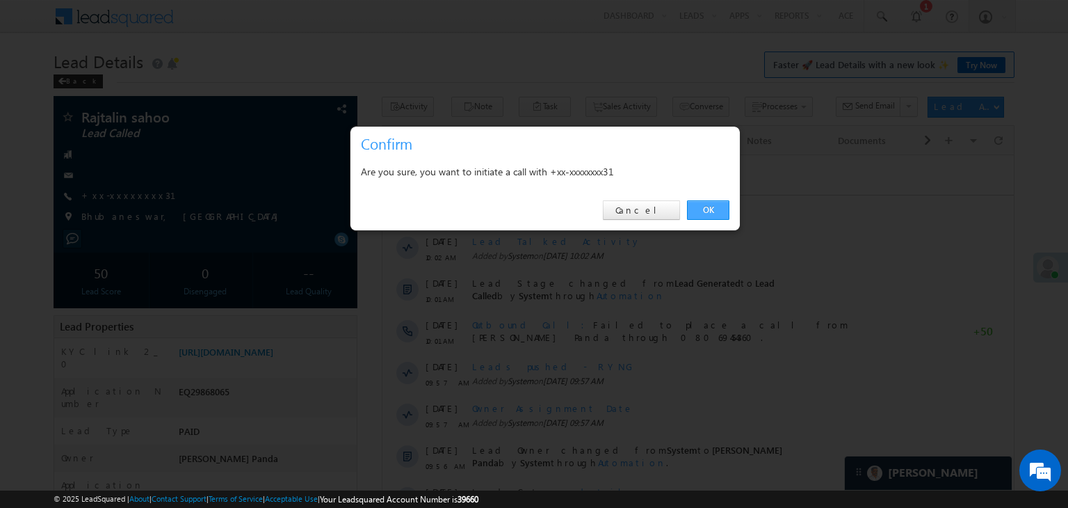
click at [713, 202] on link "OK" at bounding box center [708, 209] width 42 height 19
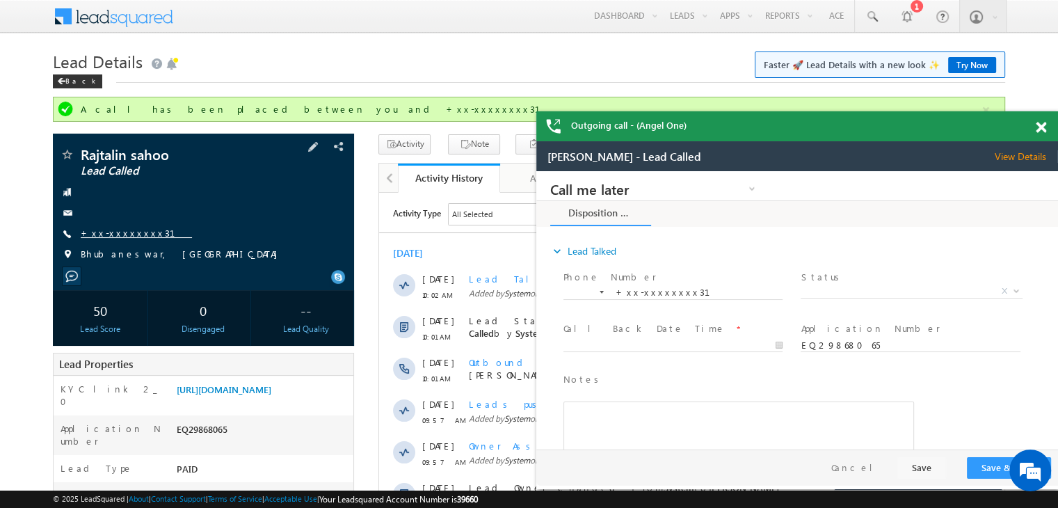
click at [131, 232] on link "+xx-xxxxxxxx31" at bounding box center [136, 233] width 111 height 12
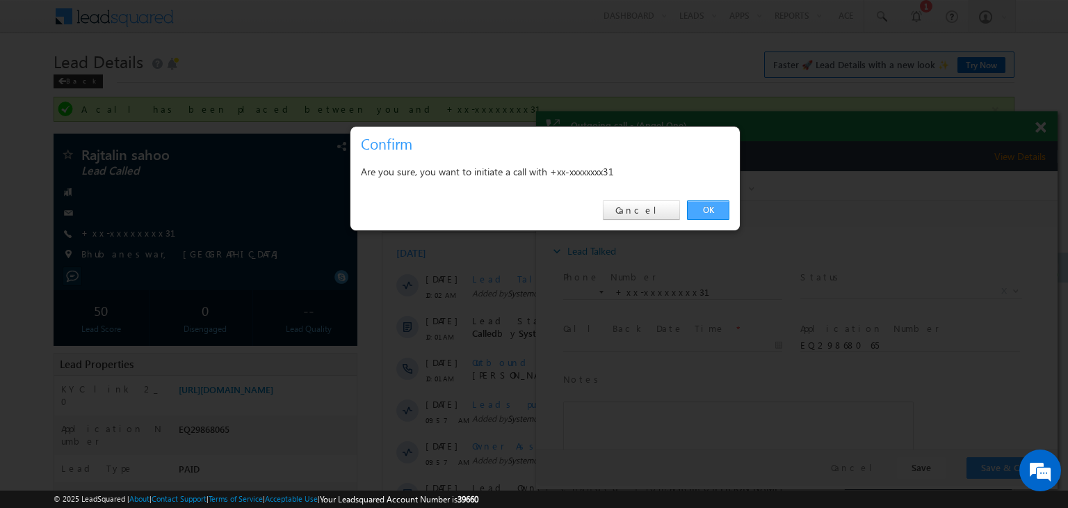
click at [697, 206] on link "OK" at bounding box center [708, 209] width 42 height 19
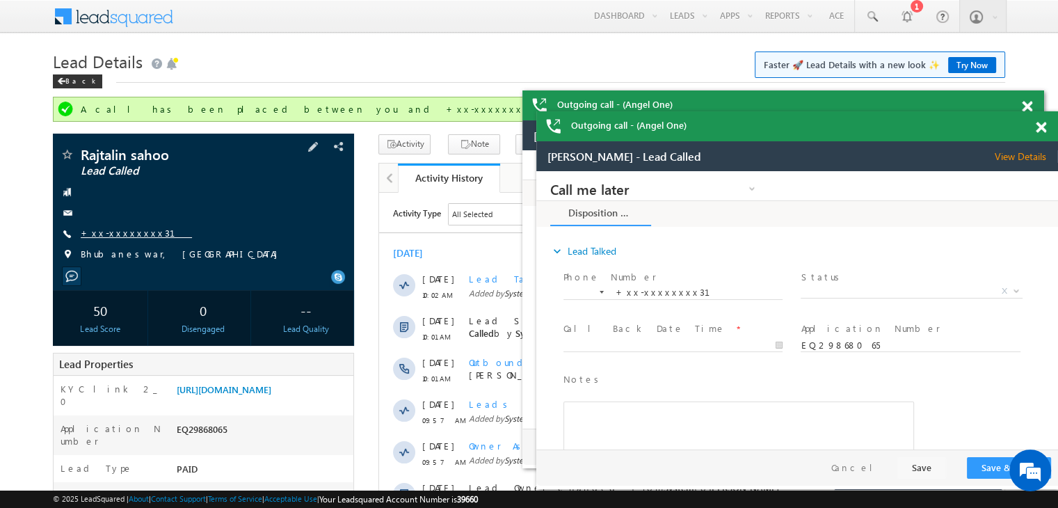
click at [109, 227] on link "+xx-xxxxxxxx31" at bounding box center [136, 233] width 111 height 12
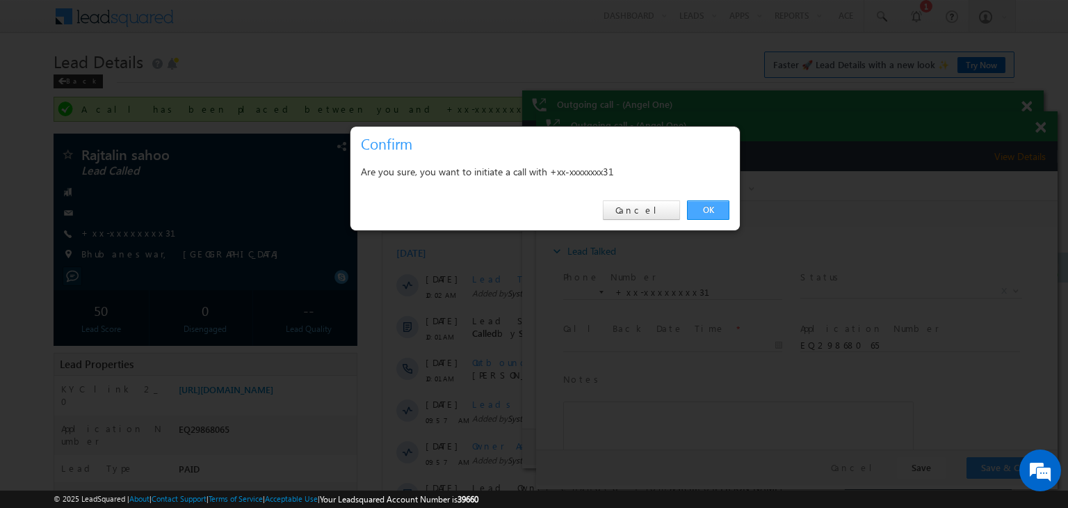
click at [705, 211] on link "OK" at bounding box center [708, 209] width 42 height 19
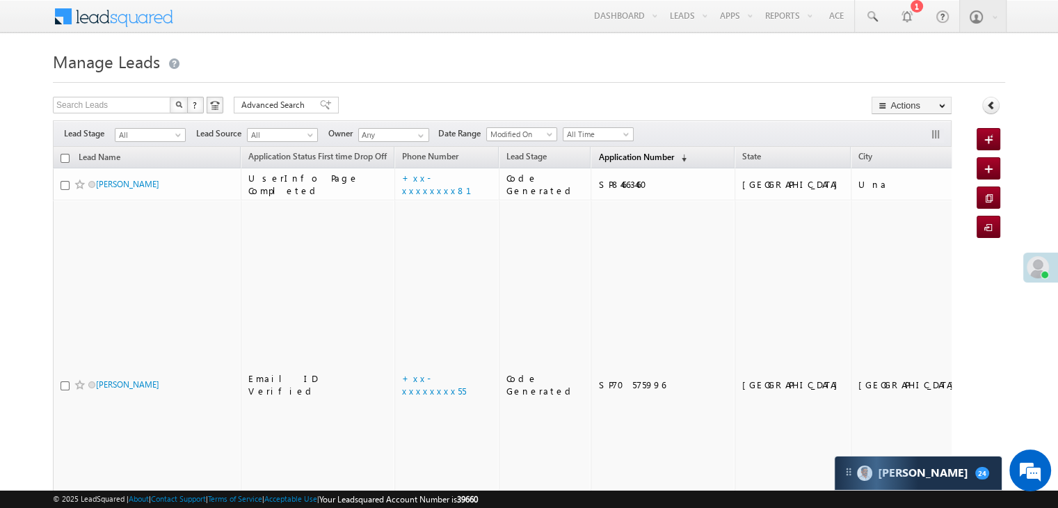
click at [606, 163] on link "Application Number (sorted descending)" at bounding box center [642, 158] width 102 height 18
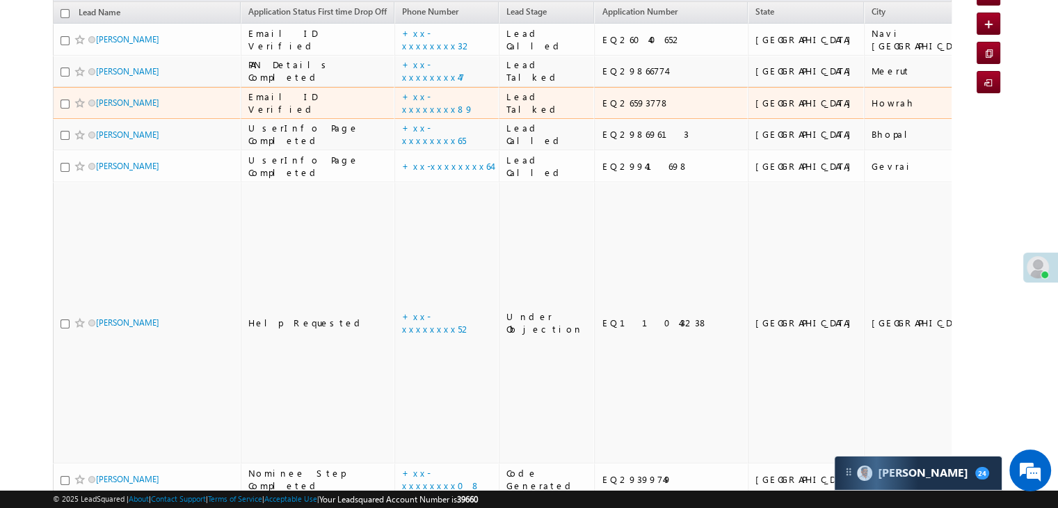
scroll to position [139, 0]
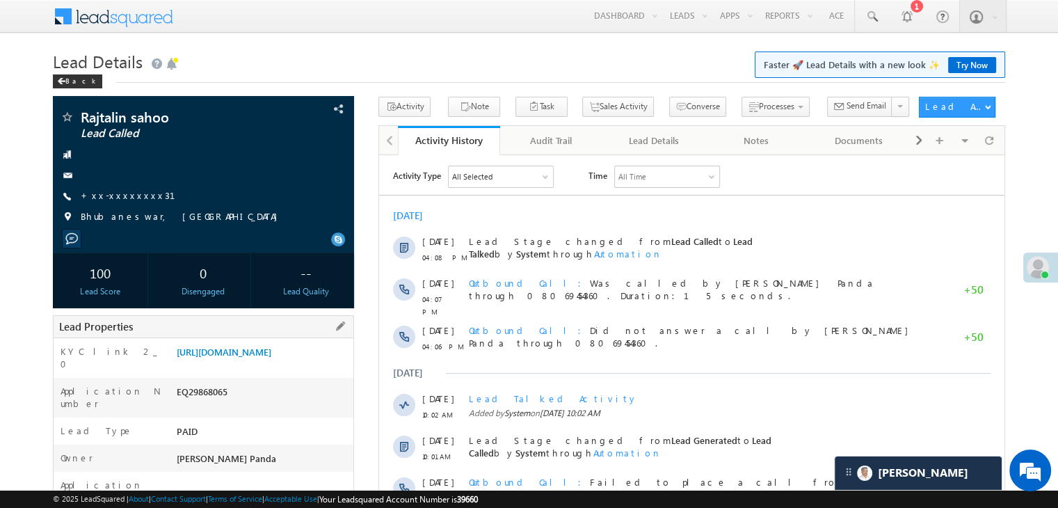
click at [197, 399] on div "EQ29868065" at bounding box center [263, 394] width 180 height 19
copy div "EQ29868065"
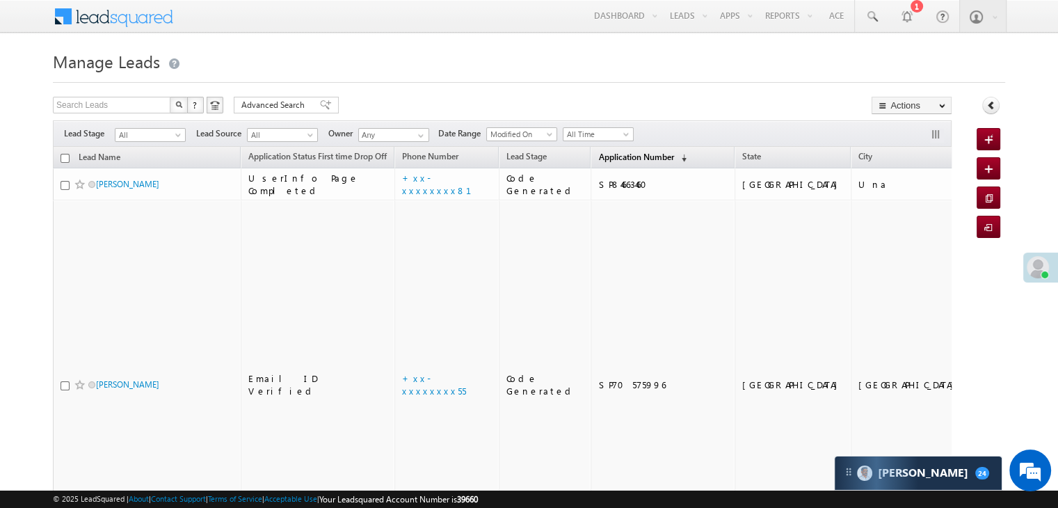
click at [618, 159] on span "Application Number" at bounding box center [635, 157] width 75 height 10
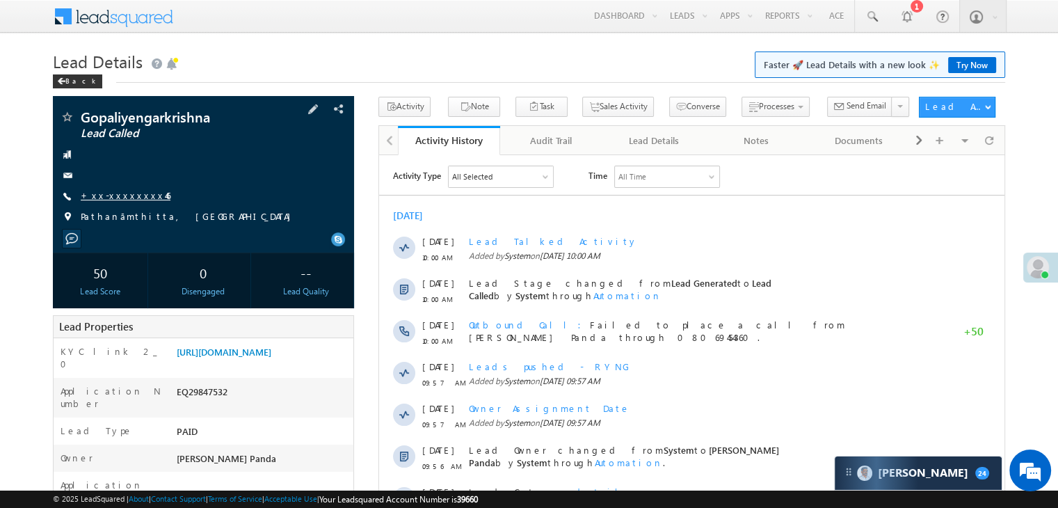
click at [118, 195] on link "+xx-xxxxxxxx46" at bounding box center [126, 195] width 90 height 12
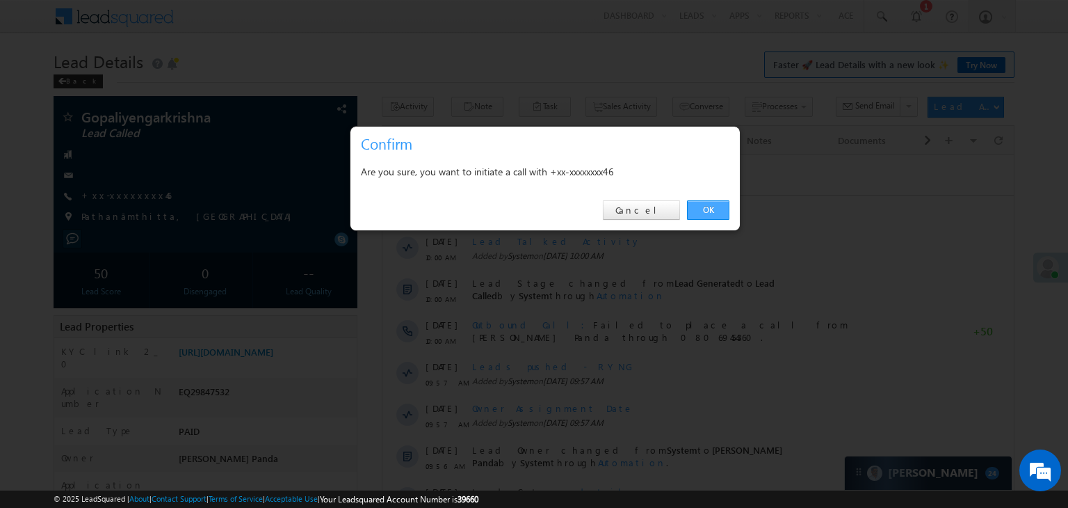
click at [700, 204] on link "OK" at bounding box center [708, 209] width 42 height 19
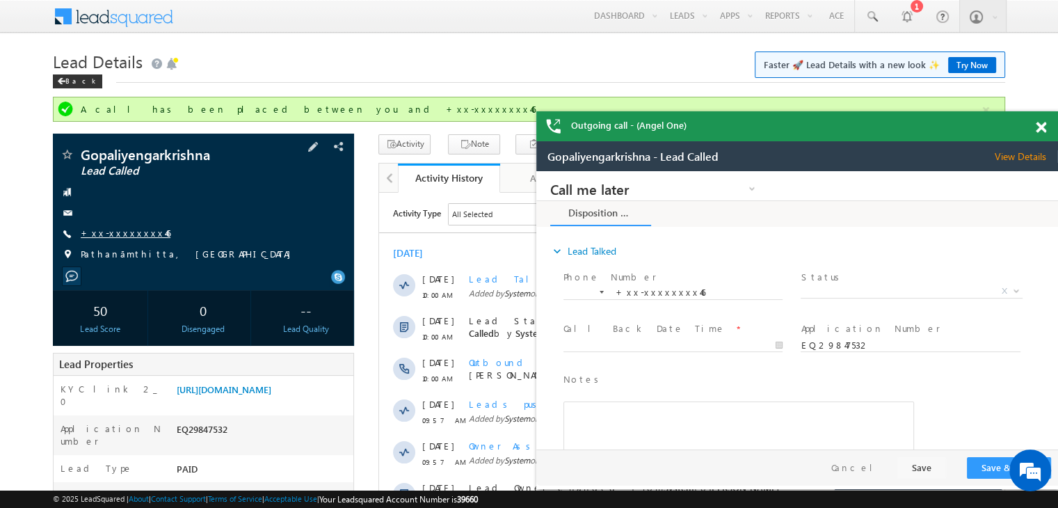
click at [136, 227] on link "+xx-xxxxxxxx46" at bounding box center [126, 233] width 90 height 12
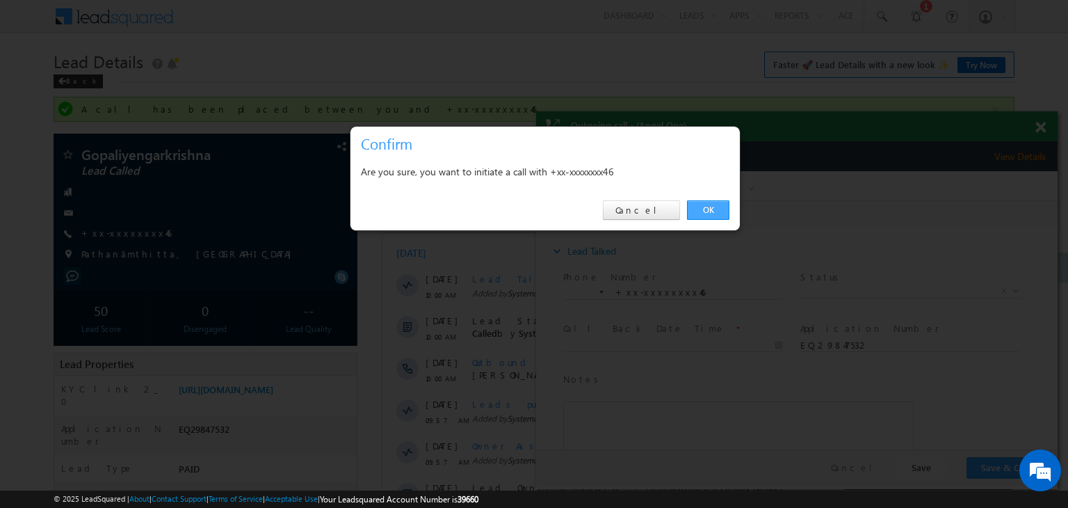
click at [713, 207] on link "OK" at bounding box center [708, 209] width 42 height 19
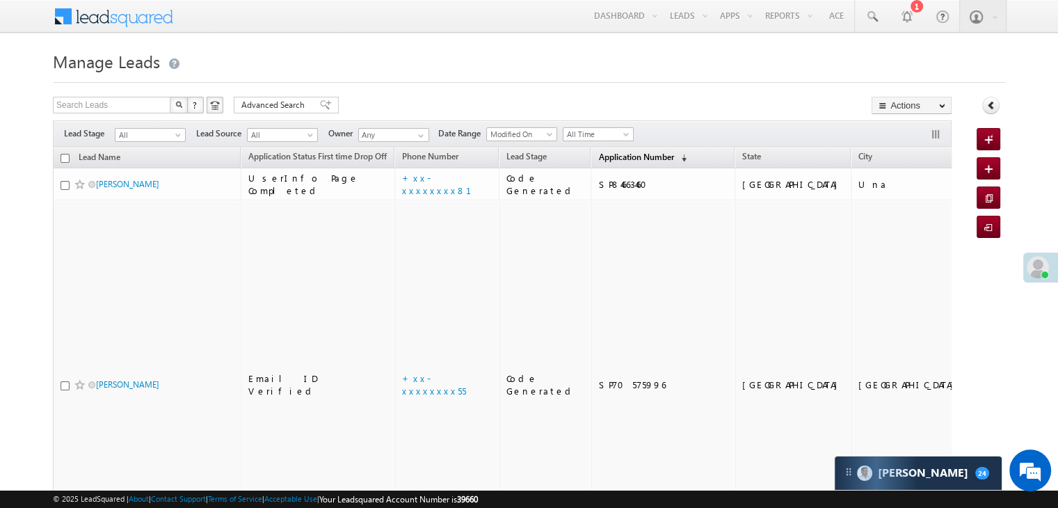
click at [604, 156] on span "Application Number" at bounding box center [635, 157] width 75 height 10
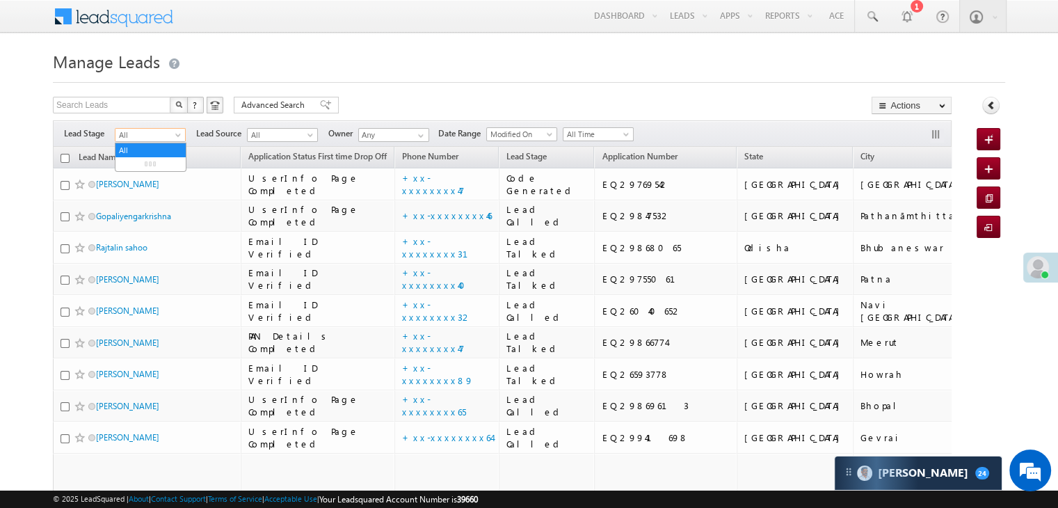
click at [175, 134] on span at bounding box center [179, 137] width 11 height 11
click at [150, 163] on link "Lead Generated" at bounding box center [150, 164] width 70 height 13
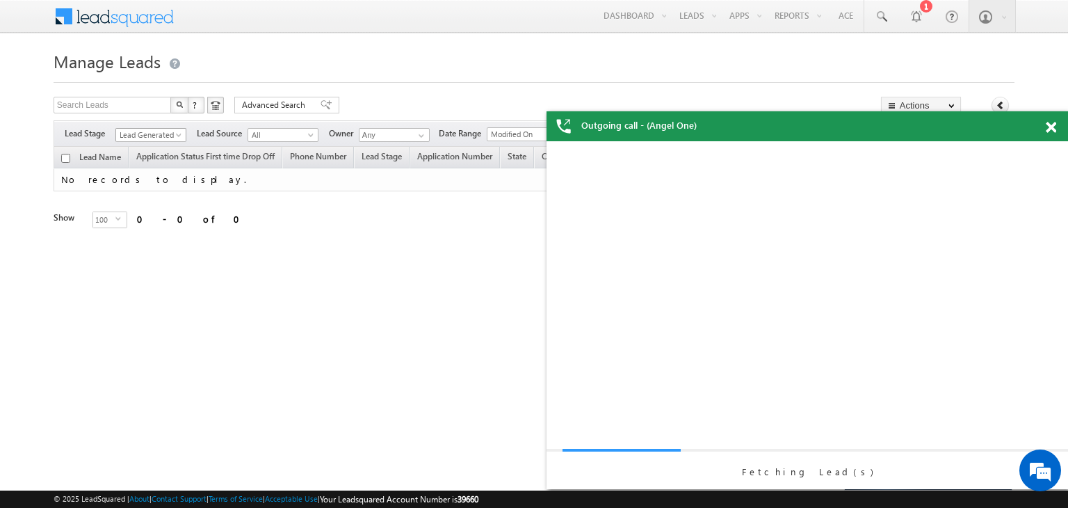
click at [179, 138] on span at bounding box center [180, 137] width 11 height 11
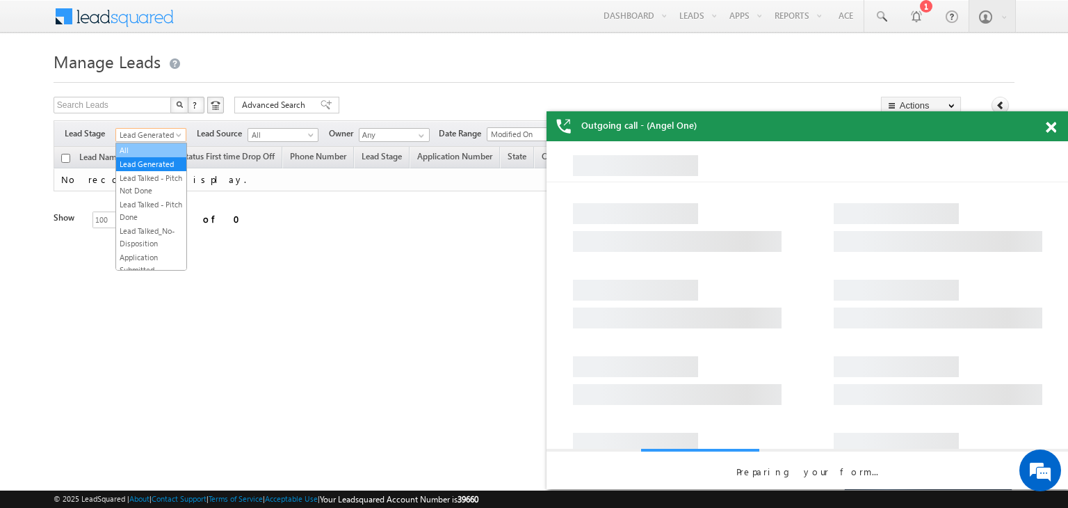
click at [150, 147] on link "All" at bounding box center [151, 150] width 70 height 13
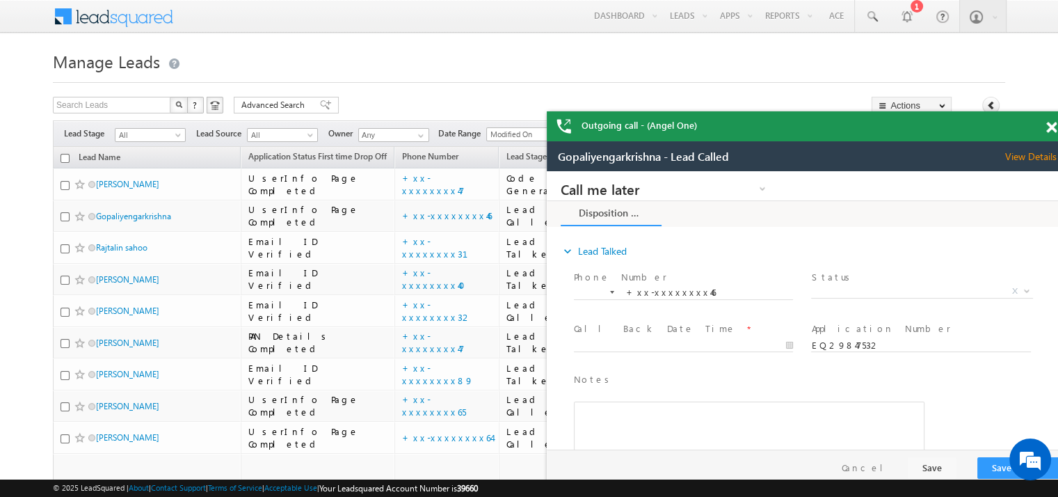
click at [1049, 127] on span at bounding box center [1051, 128] width 10 height 12
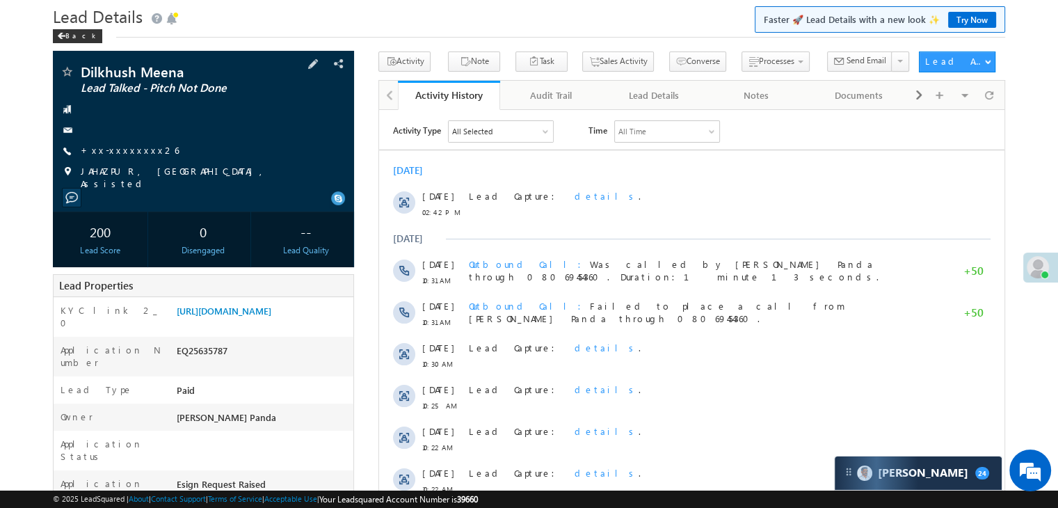
scroll to position [70, 0]
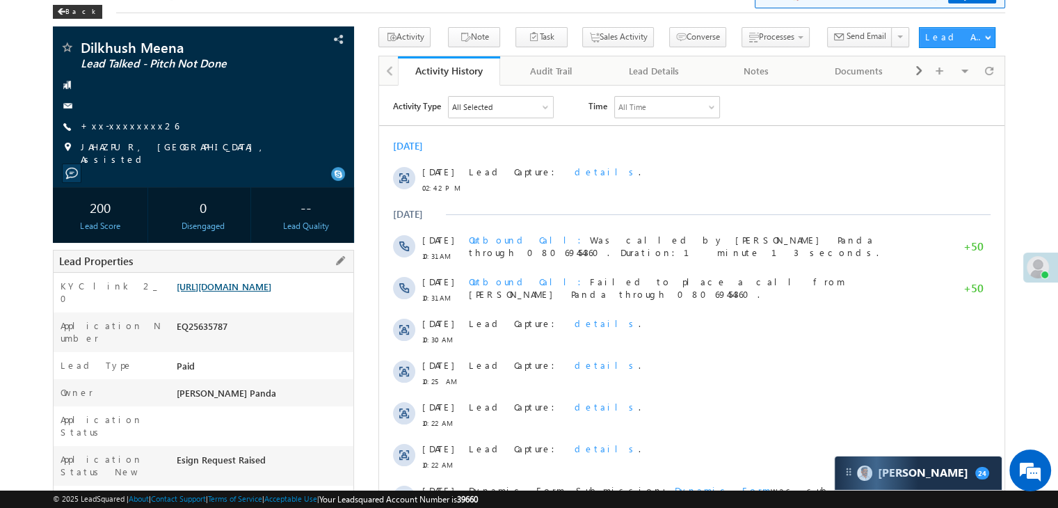
click at [257, 291] on link "[URL][DOMAIN_NAME]" at bounding box center [224, 286] width 95 height 12
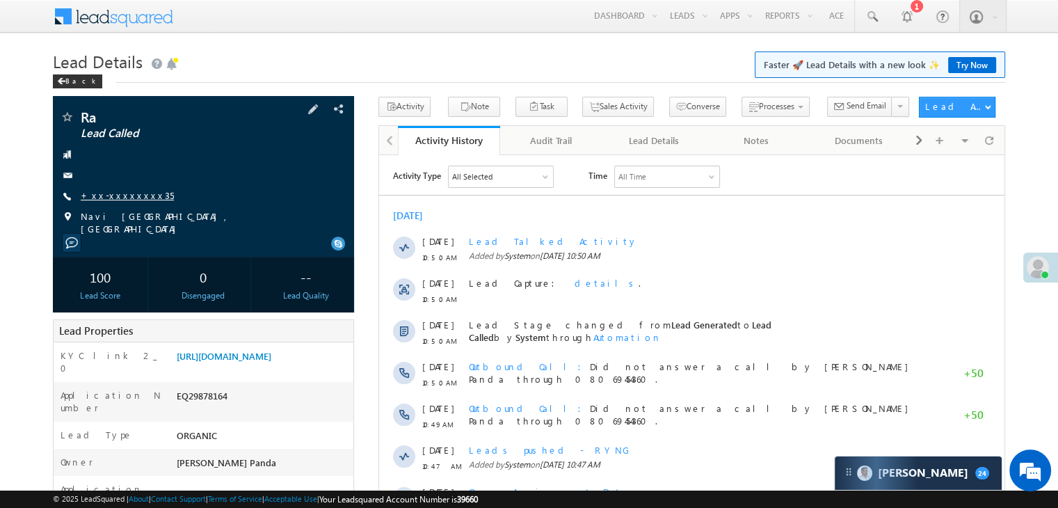
click at [118, 195] on link "+xx-xxxxxxxx35" at bounding box center [127, 195] width 93 height 12
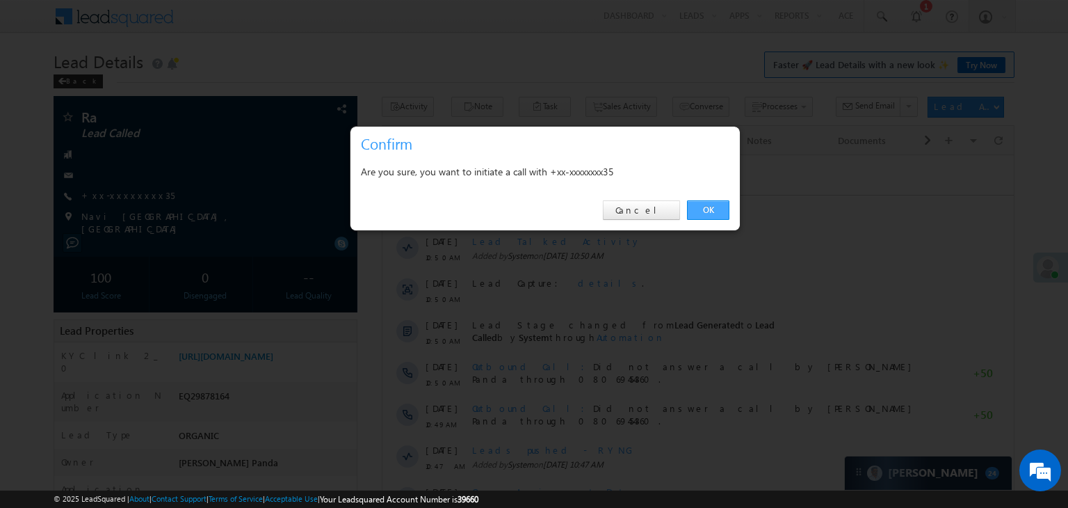
click at [704, 209] on link "OK" at bounding box center [708, 209] width 42 height 19
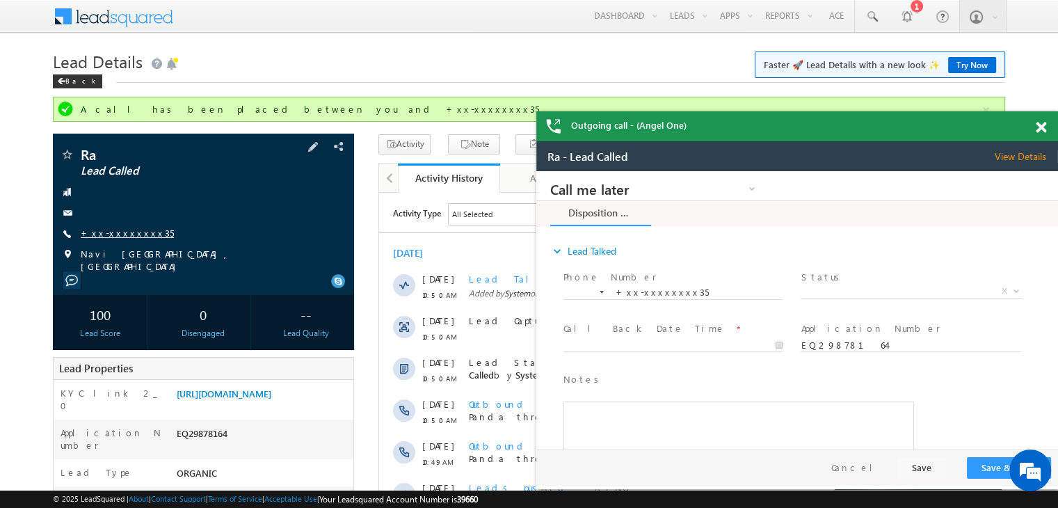
click at [132, 232] on link "+xx-xxxxxxxx35" at bounding box center [127, 233] width 93 height 12
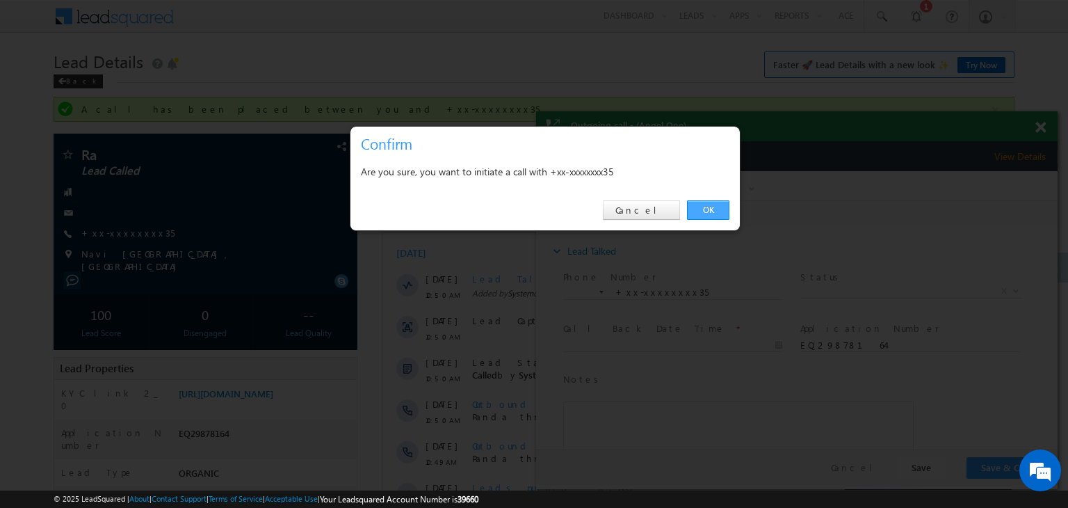
click at [707, 213] on link "OK" at bounding box center [708, 209] width 42 height 19
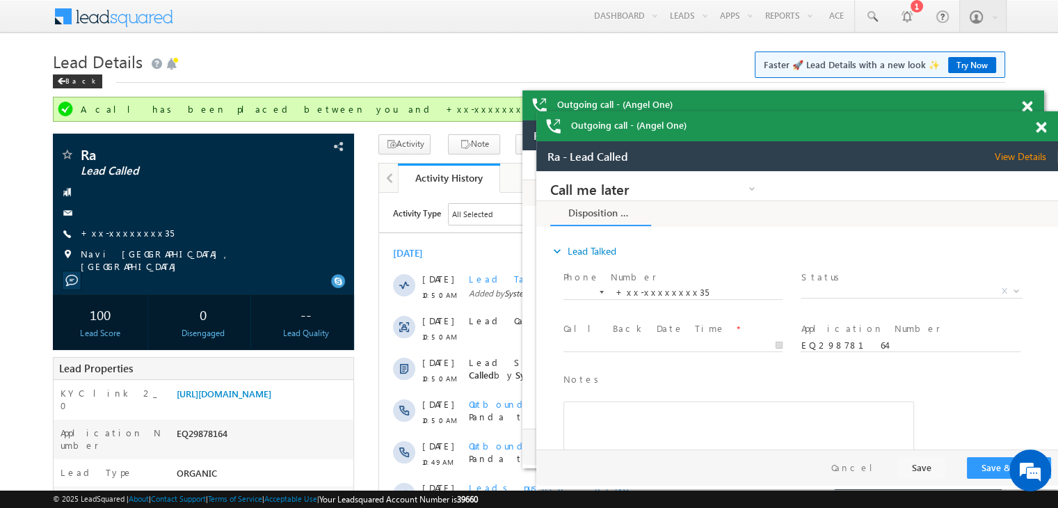
click at [1038, 129] on span at bounding box center [1040, 128] width 10 height 12
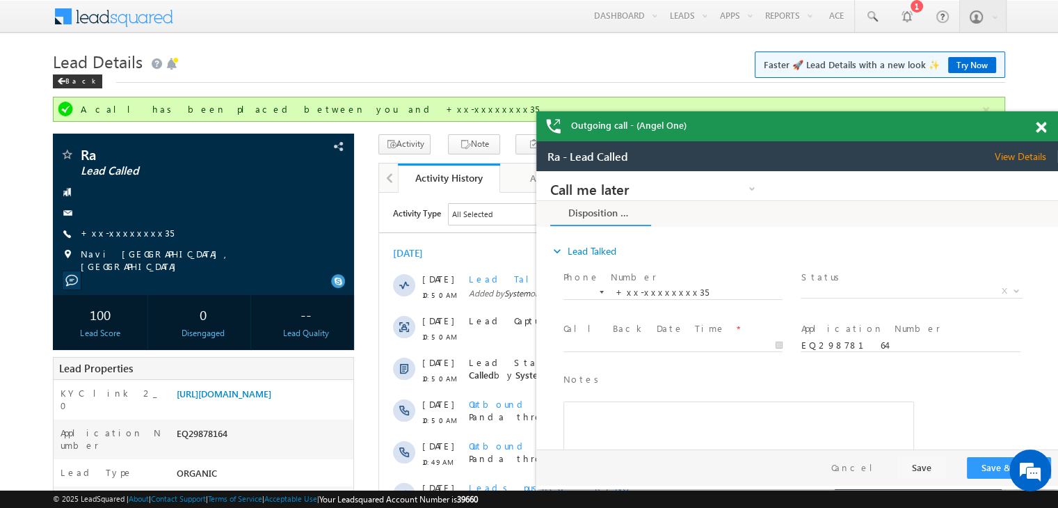
click at [1038, 129] on span at bounding box center [1040, 128] width 10 height 12
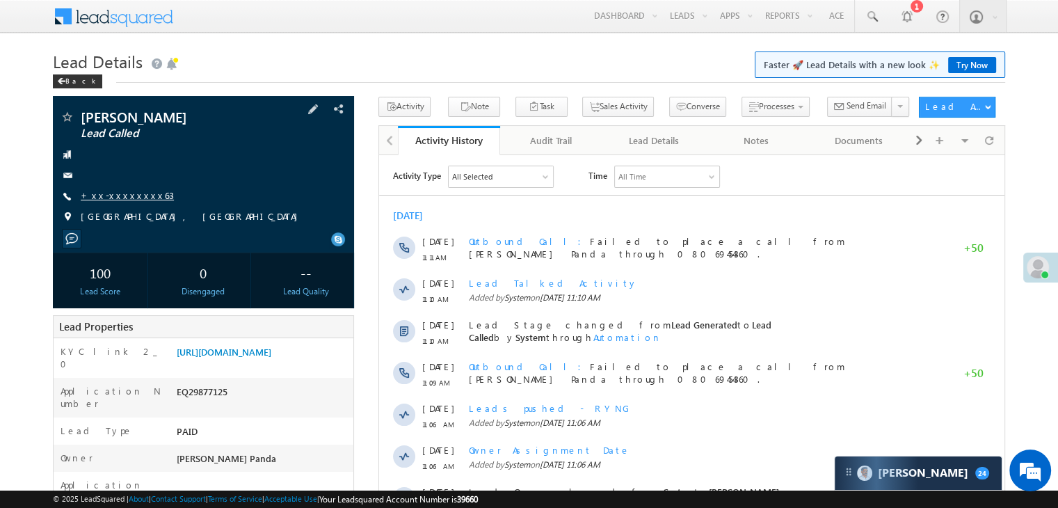
click at [98, 192] on link "+xx-xxxxxxxx63" at bounding box center [127, 195] width 93 height 12
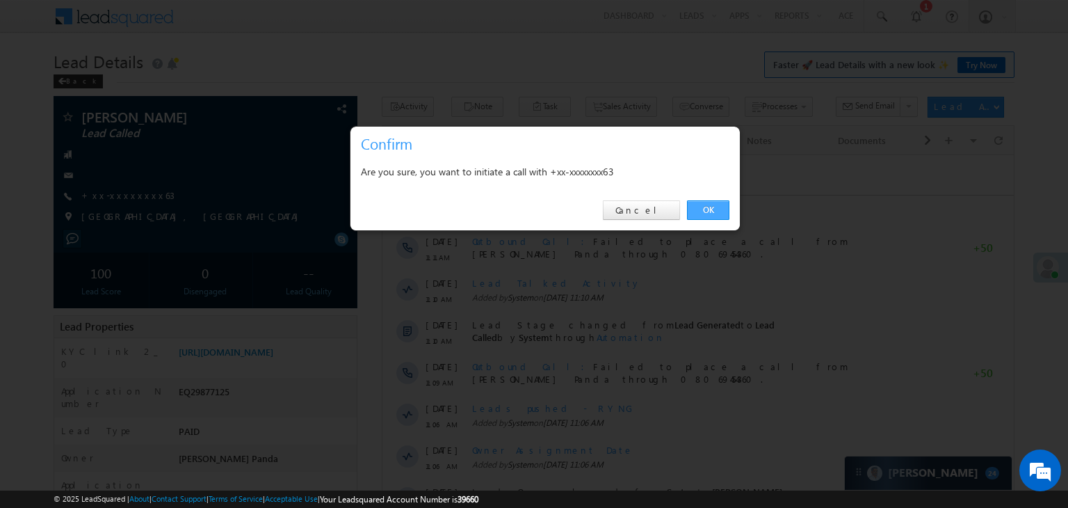
click at [712, 213] on link "OK" at bounding box center [708, 209] width 42 height 19
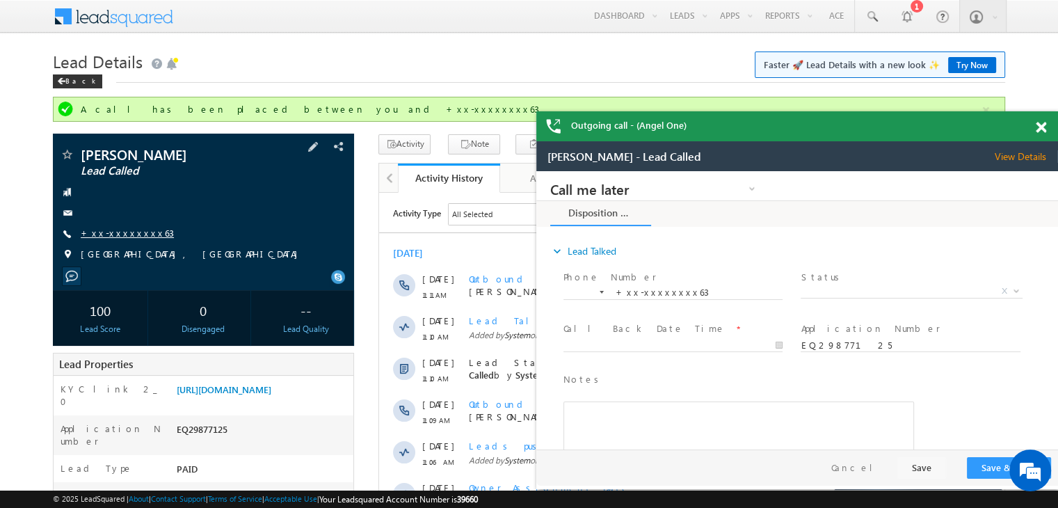
click at [108, 234] on link "+xx-xxxxxxxx63" at bounding box center [127, 233] width 93 height 12
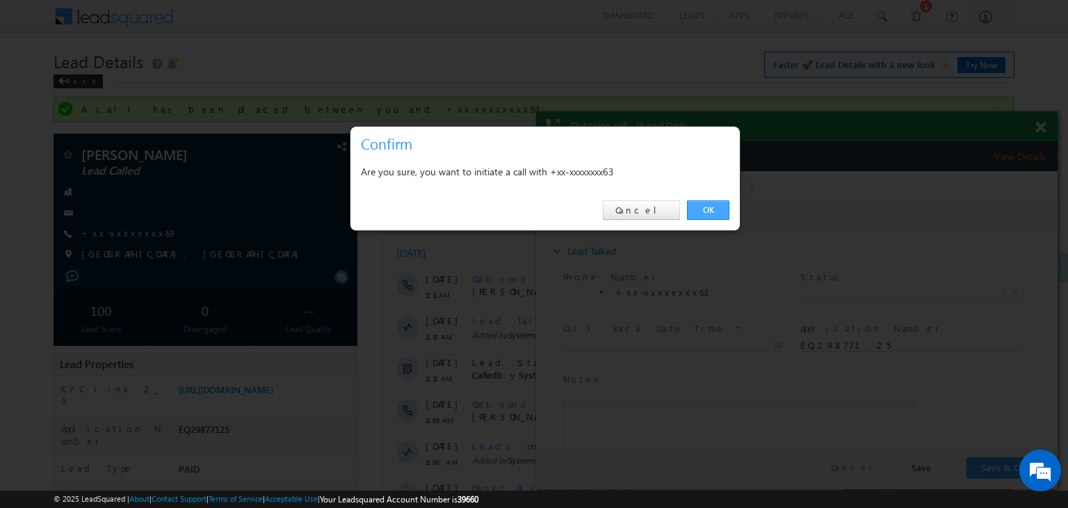
click at [713, 205] on link "OK" at bounding box center [708, 209] width 42 height 19
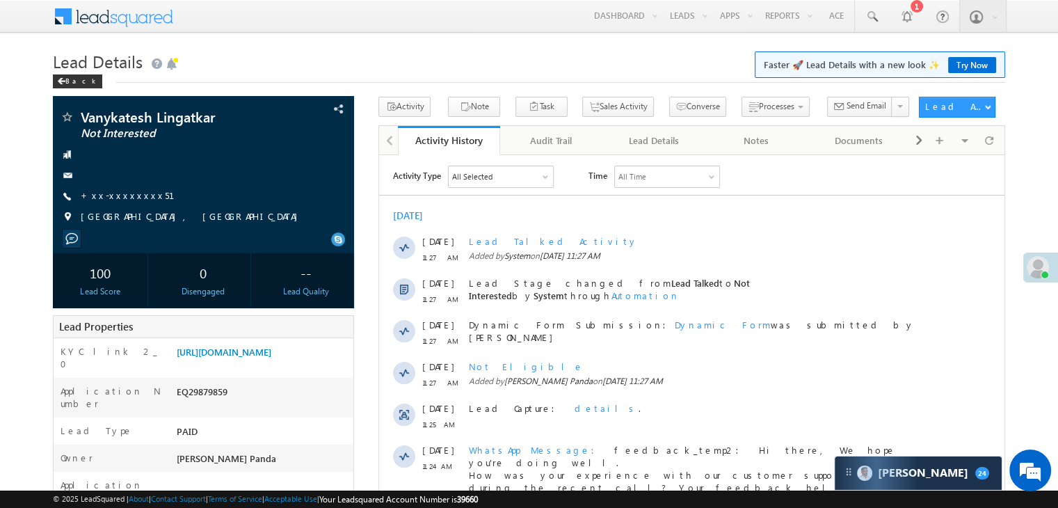
scroll to position [139, 0]
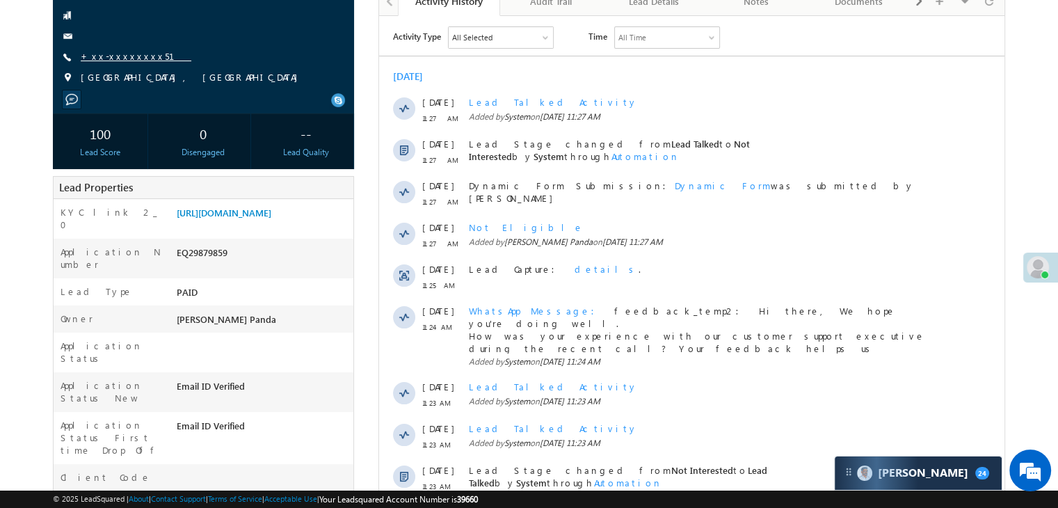
click at [115, 53] on link "+xx-xxxxxxxx51" at bounding box center [136, 56] width 111 height 12
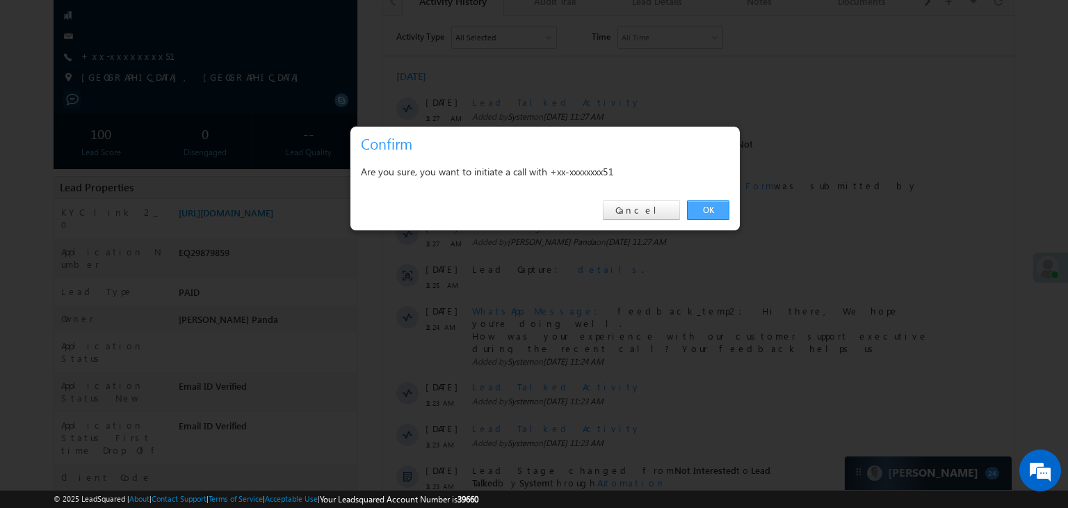
click at [711, 208] on link "OK" at bounding box center [708, 209] width 42 height 19
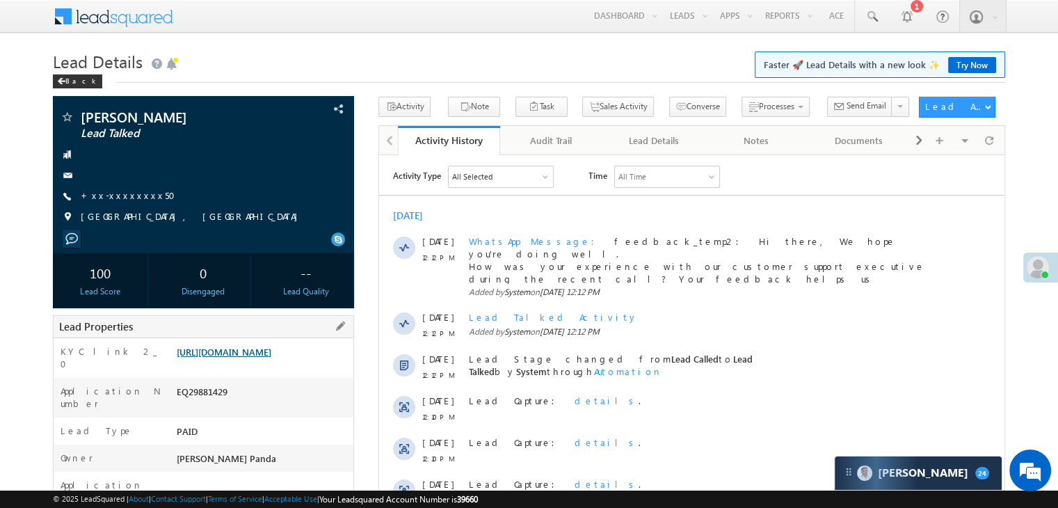
click at [271, 357] on link "[URL][DOMAIN_NAME]" at bounding box center [224, 352] width 95 height 12
click at [122, 197] on link "+xx-xxxxxxxx50" at bounding box center [132, 195] width 103 height 12
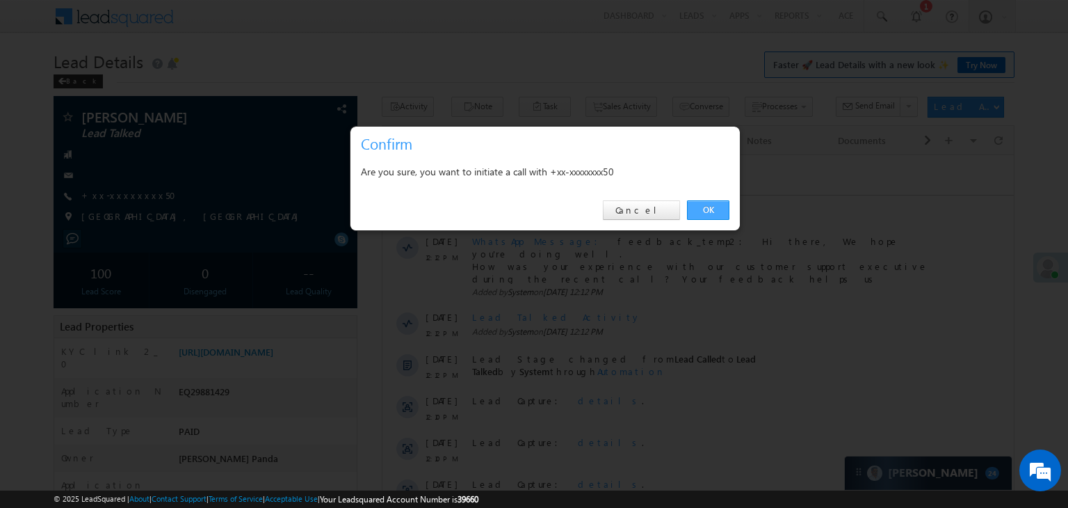
click at [713, 212] on link "OK" at bounding box center [708, 209] width 42 height 19
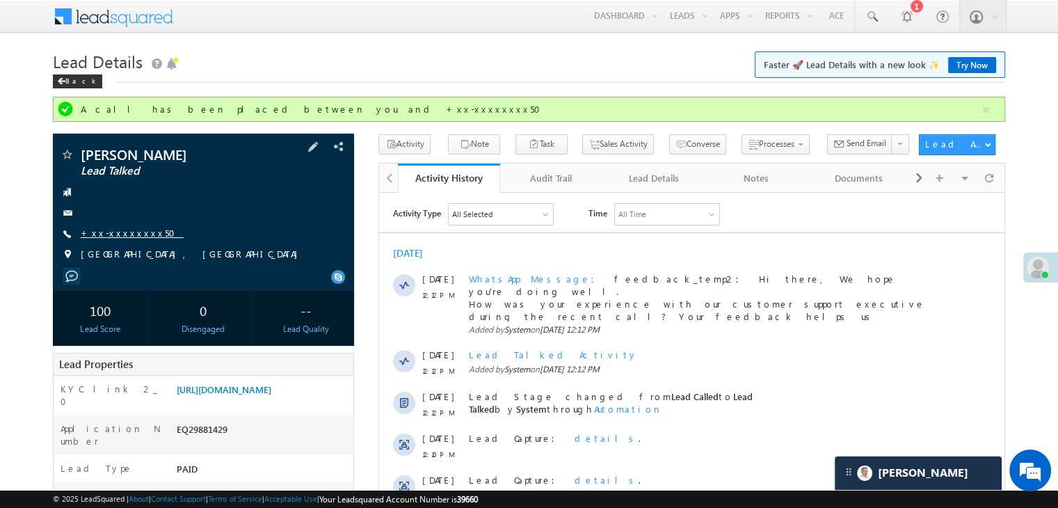
click at [122, 233] on link "+xx-xxxxxxxx50" at bounding box center [132, 233] width 103 height 12
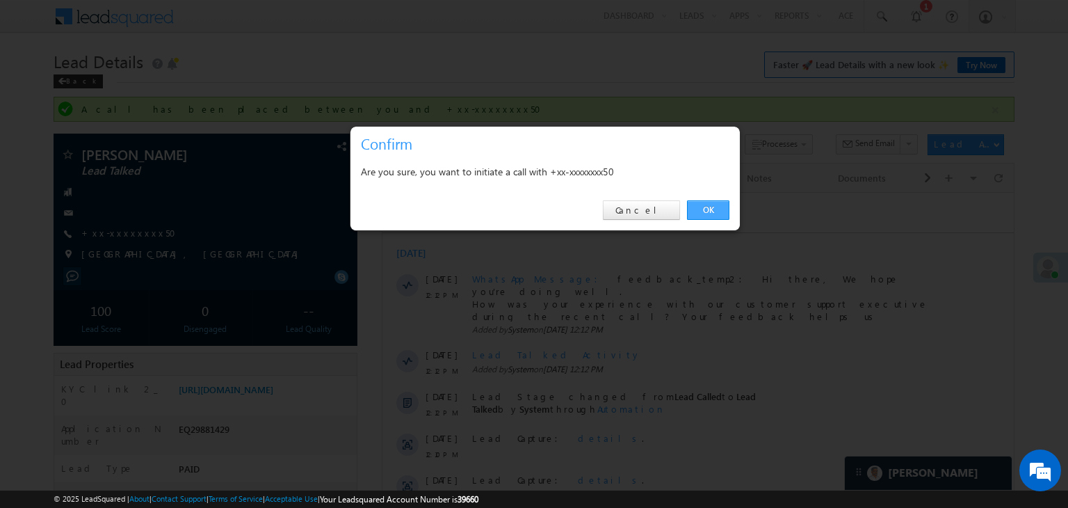
click at [701, 206] on link "OK" at bounding box center [708, 209] width 42 height 19
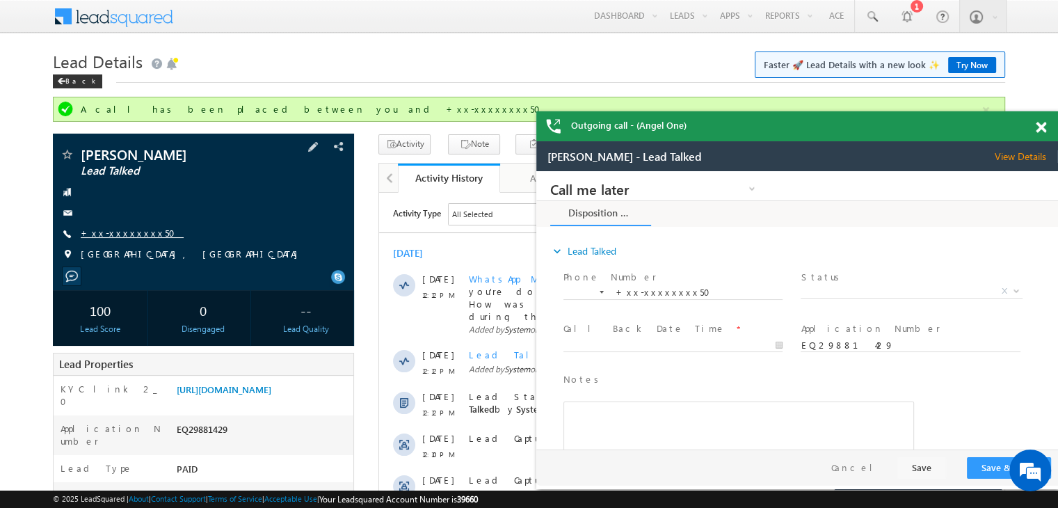
click at [121, 234] on link "+xx-xxxxxxxx50" at bounding box center [132, 233] width 103 height 12
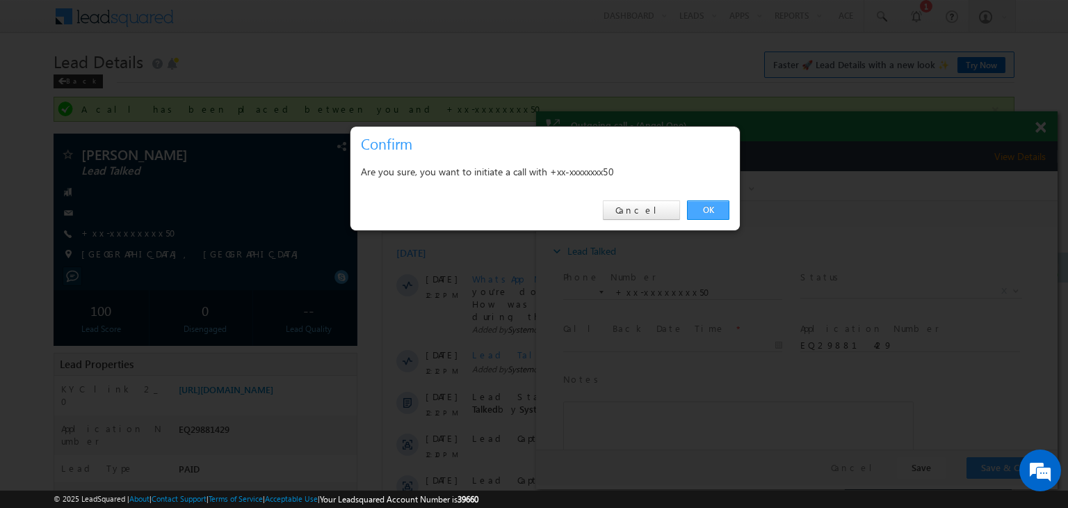
click at [718, 209] on link "OK" at bounding box center [708, 209] width 42 height 19
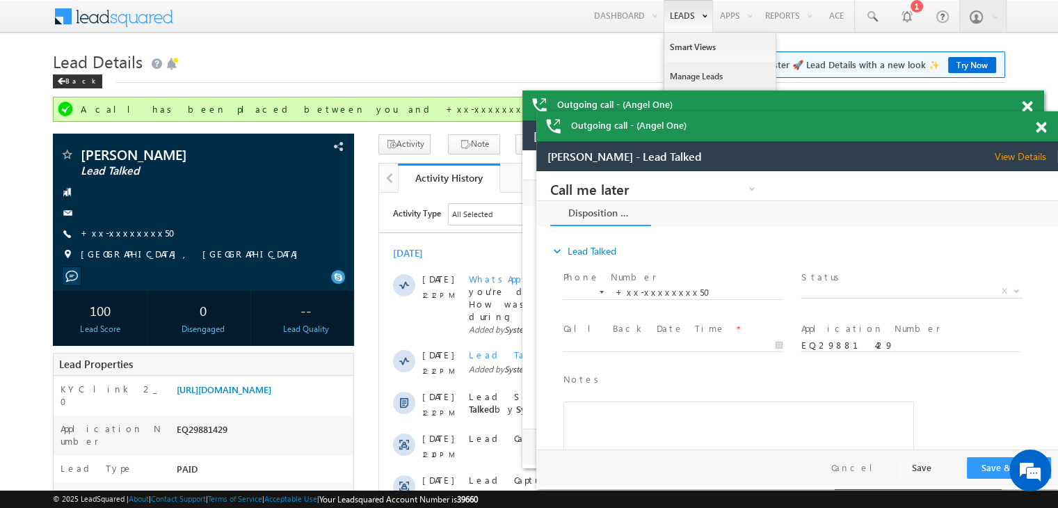
click at [695, 76] on link "Manage Leads" at bounding box center [719, 76] width 111 height 29
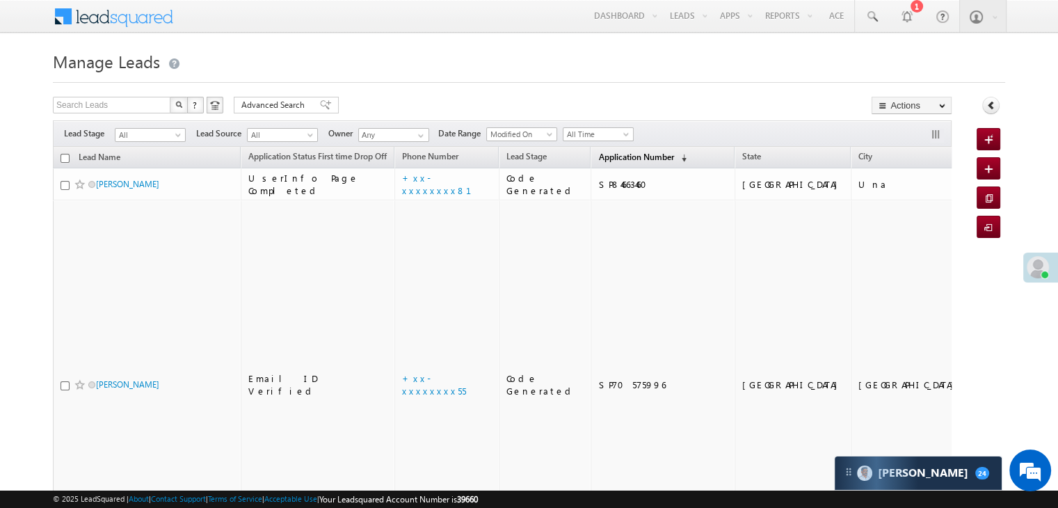
click at [598, 155] on span "Application Number" at bounding box center [635, 157] width 75 height 10
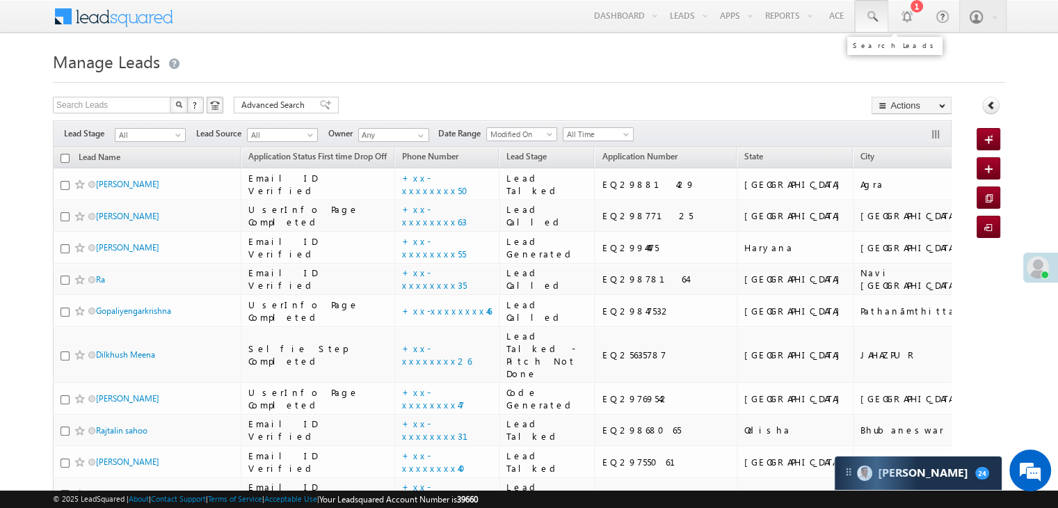
click at [880, 13] on link at bounding box center [871, 16] width 33 height 32
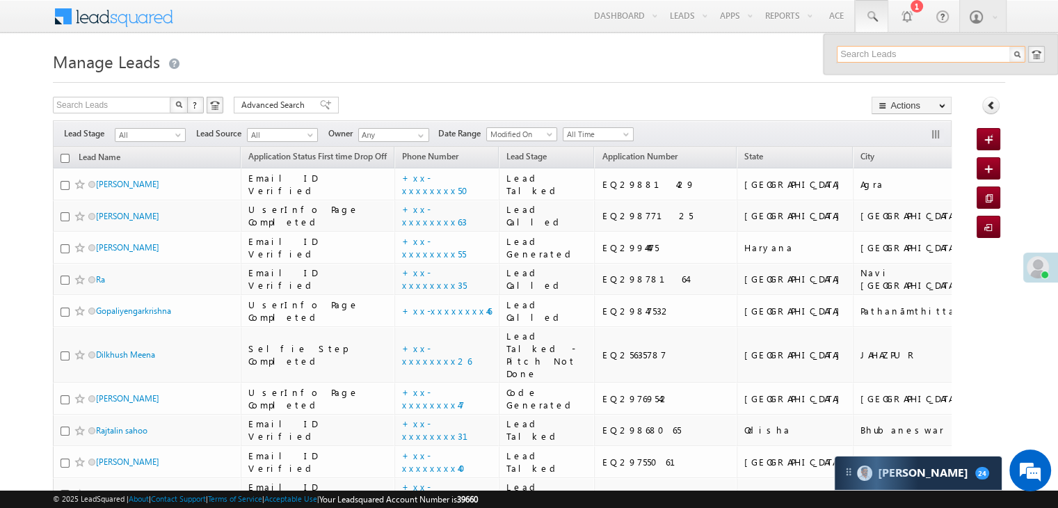
paste input "9300424127"
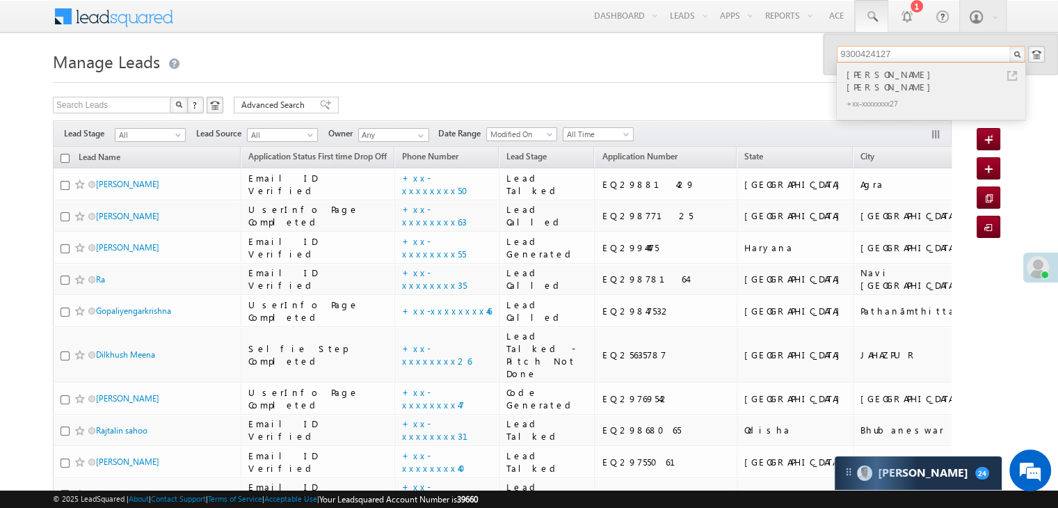
type input "9300424127"
click at [868, 70] on div "Tinku kr Rai" at bounding box center [937, 81] width 186 height 28
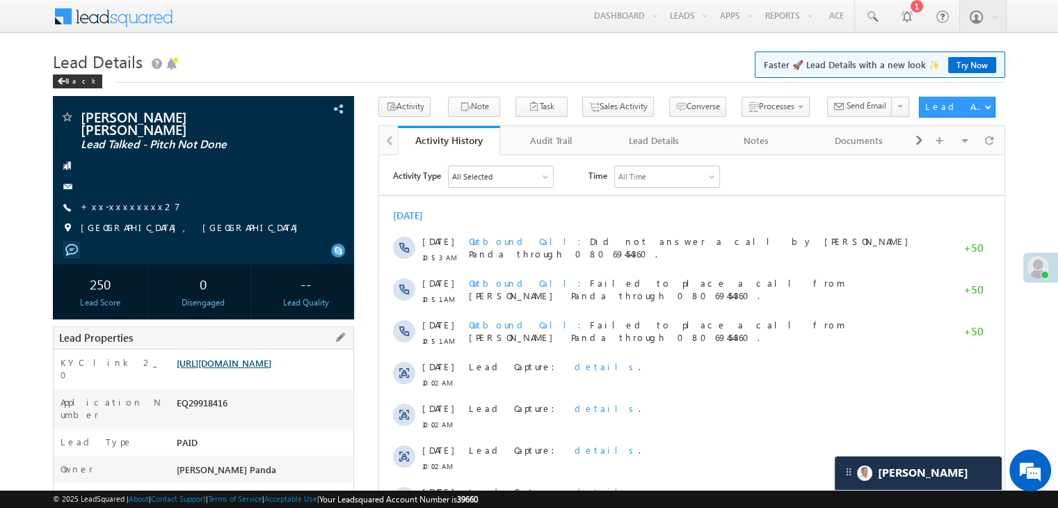
click at [234, 369] on link "[URL][DOMAIN_NAME]" at bounding box center [224, 363] width 95 height 12
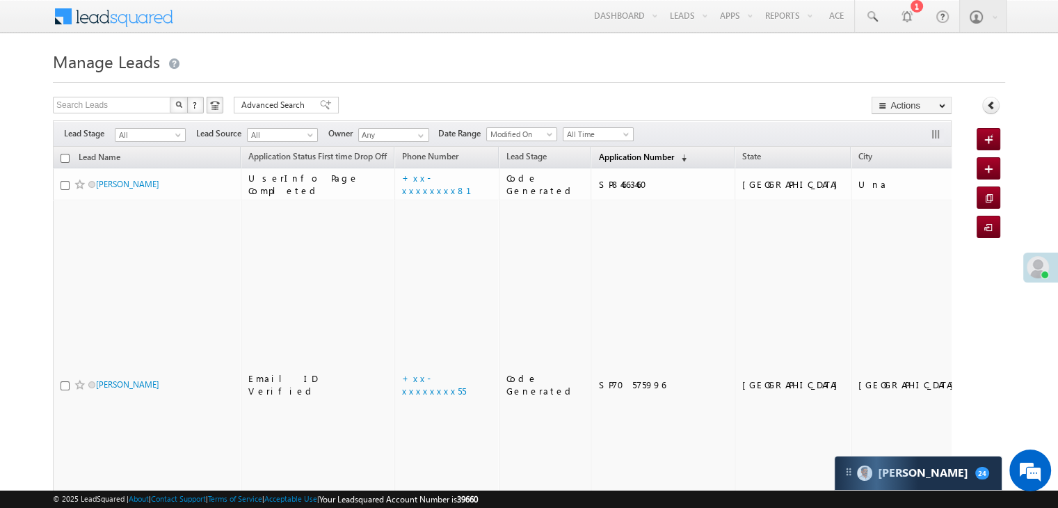
click at [598, 158] on span "Application Number" at bounding box center [635, 157] width 75 height 10
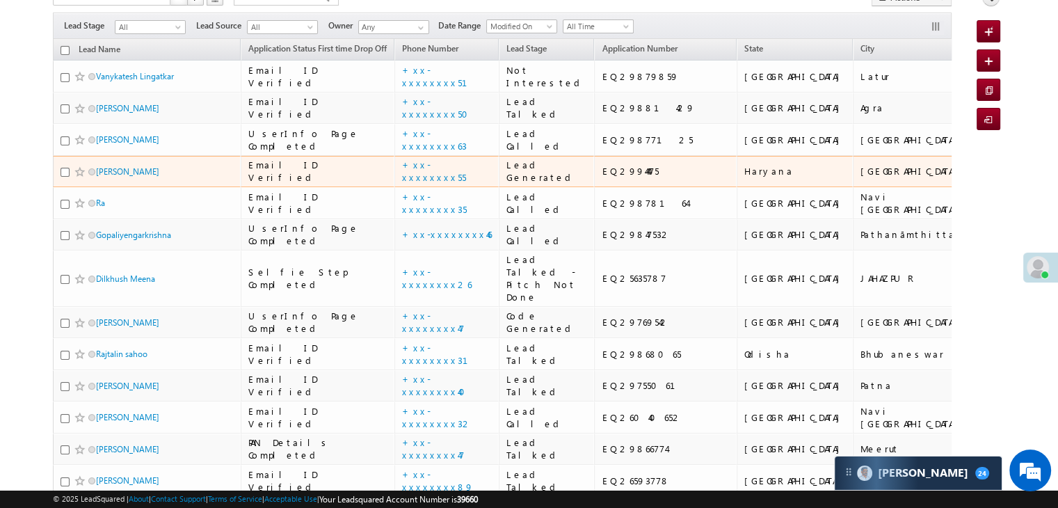
scroll to position [209, 0]
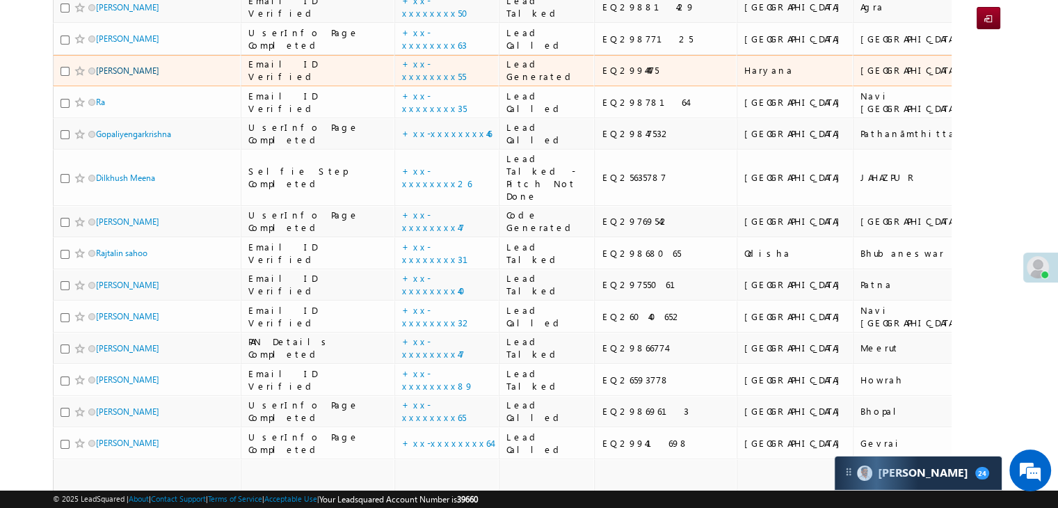
click at [122, 76] on link "[PERSON_NAME]" at bounding box center [127, 70] width 63 height 10
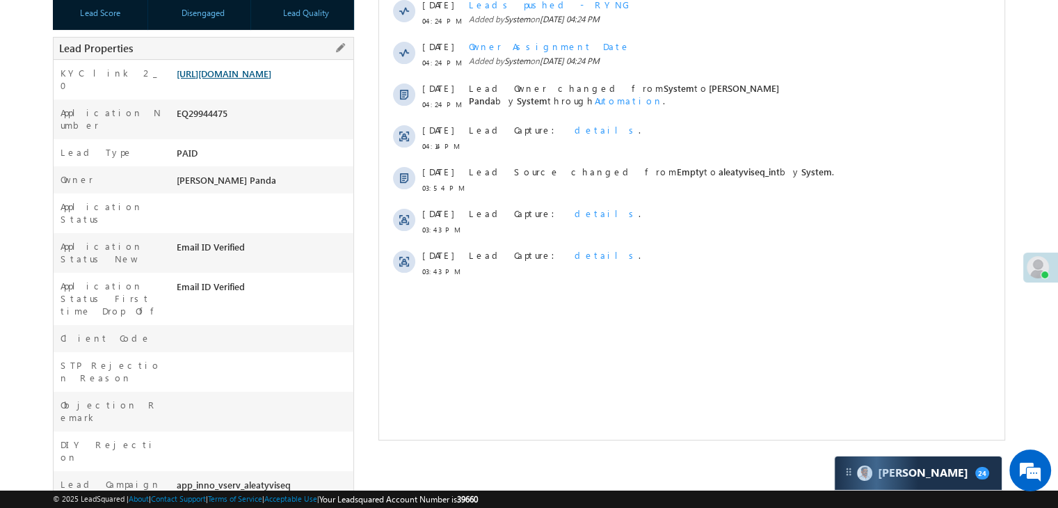
click at [236, 79] on link "[URL][DOMAIN_NAME]" at bounding box center [224, 73] width 95 height 12
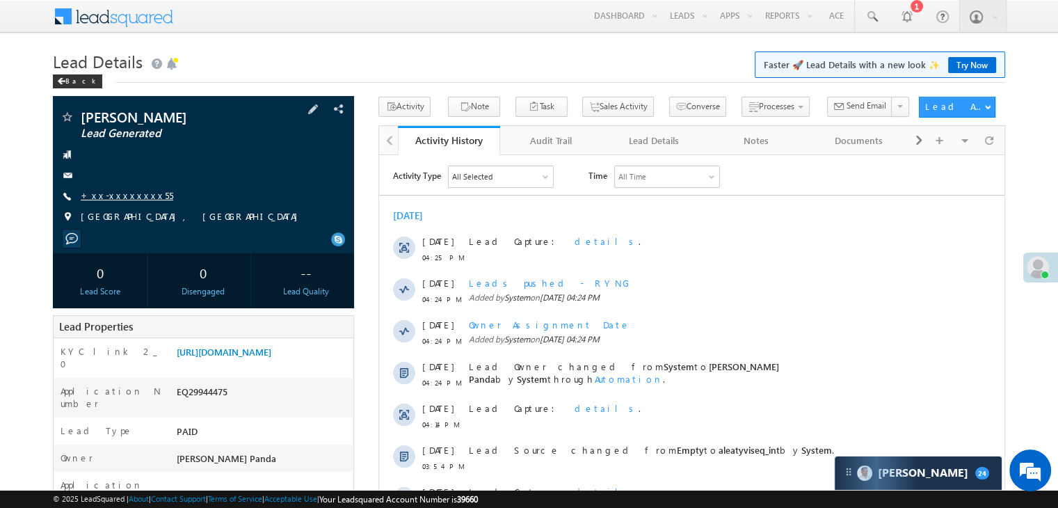
click at [136, 195] on link "+xx-xxxxxxxx55" at bounding box center [127, 195] width 92 height 12
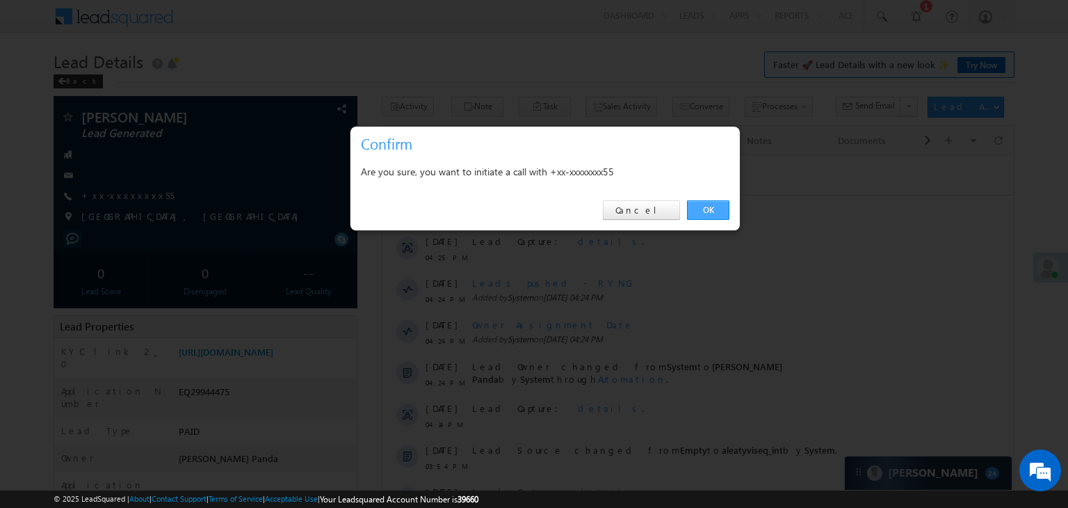
drag, startPoint x: 709, startPoint y: 210, endPoint x: 330, endPoint y: 50, distance: 411.4
click at [709, 210] on link "OK" at bounding box center [708, 209] width 42 height 19
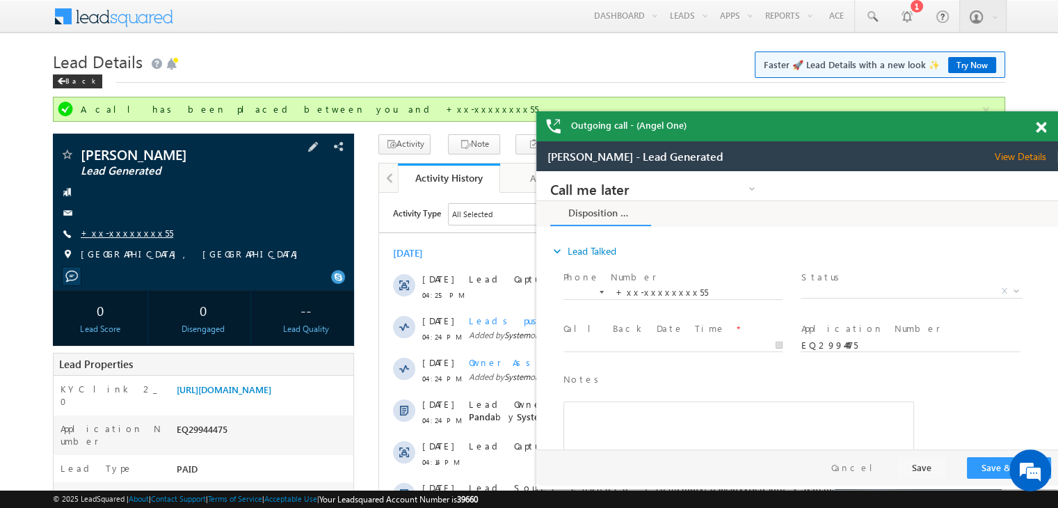
click at [120, 232] on link "+xx-xxxxxxxx55" at bounding box center [127, 233] width 92 height 12
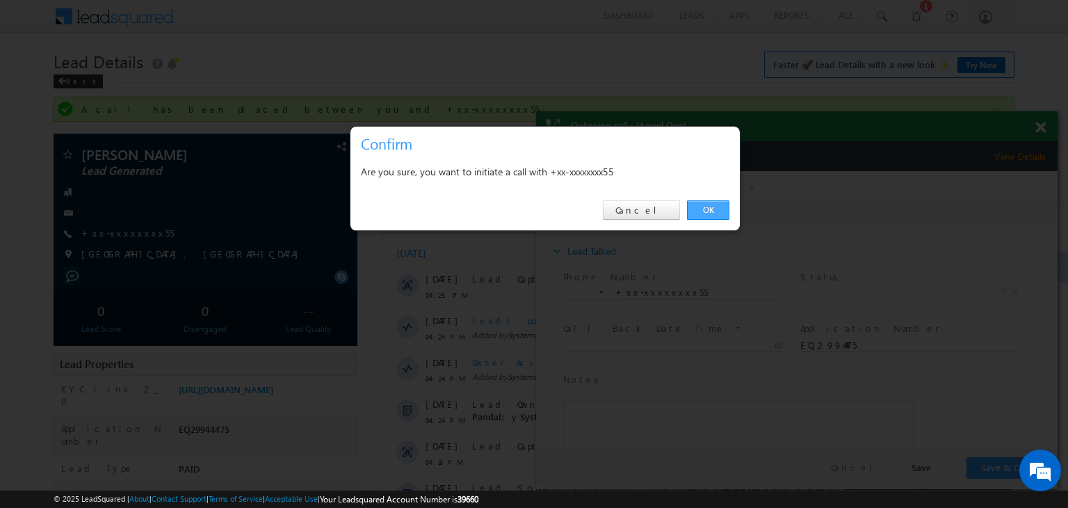
click at [709, 207] on link "OK" at bounding box center [708, 209] width 42 height 19
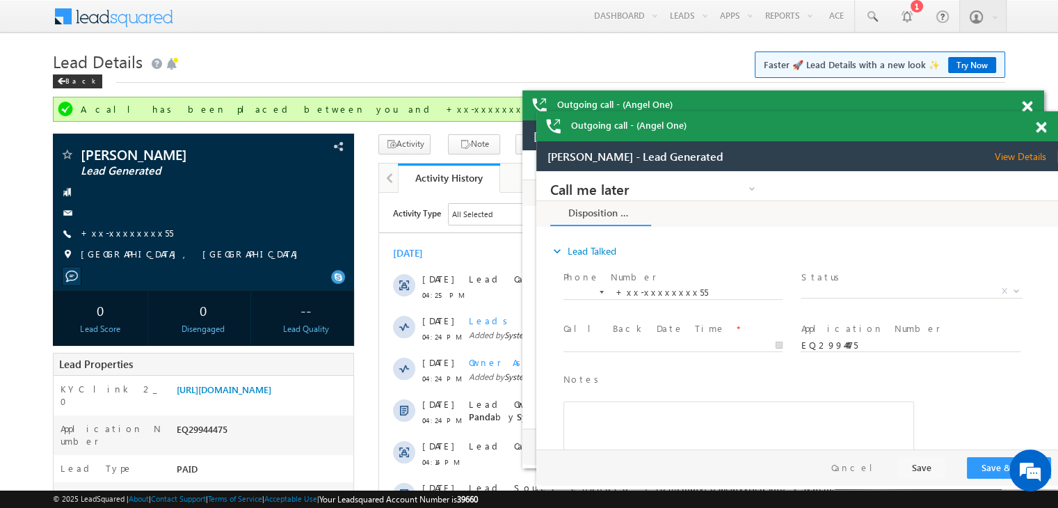
click at [1041, 126] on span at bounding box center [1040, 128] width 10 height 12
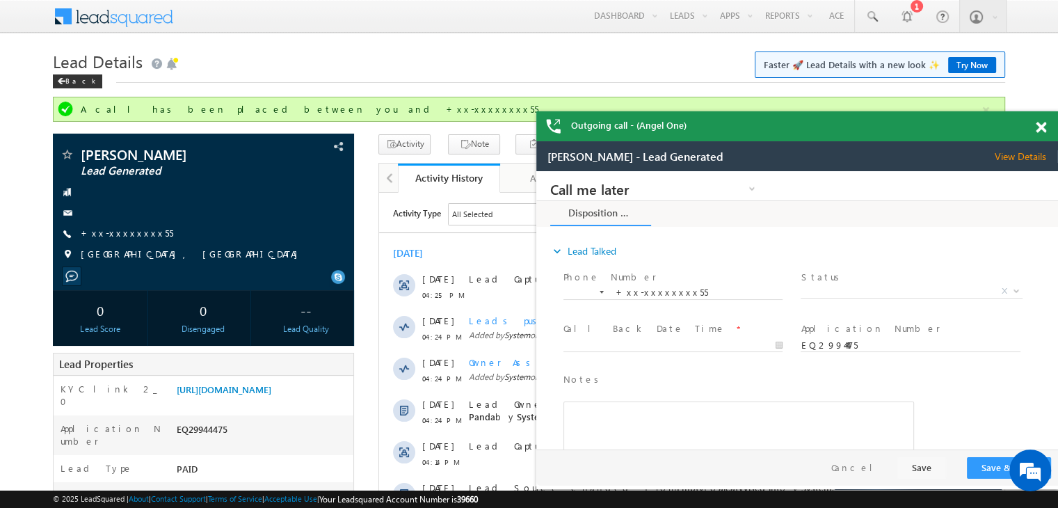
click at [1041, 126] on span at bounding box center [1040, 128] width 10 height 12
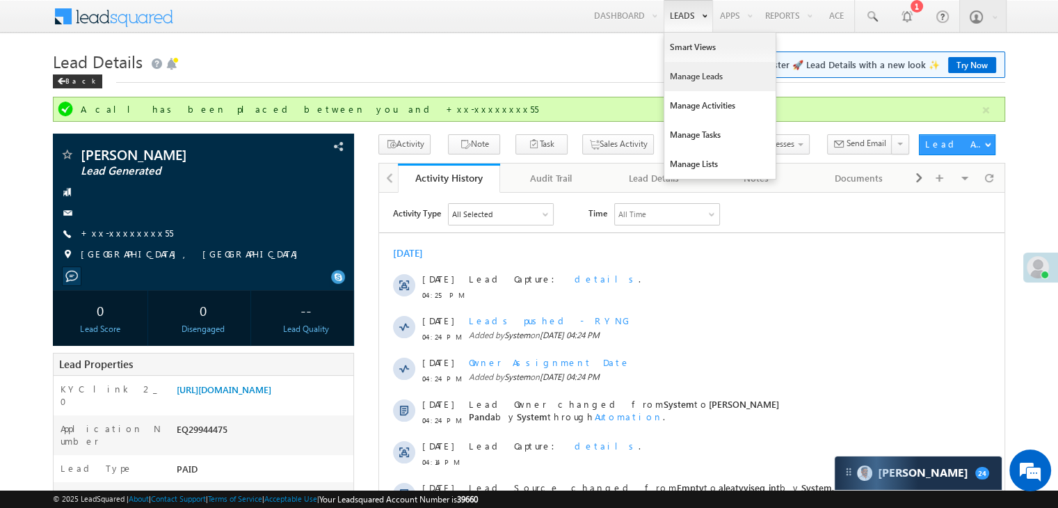
click at [670, 74] on link "Manage Leads" at bounding box center [719, 76] width 111 height 29
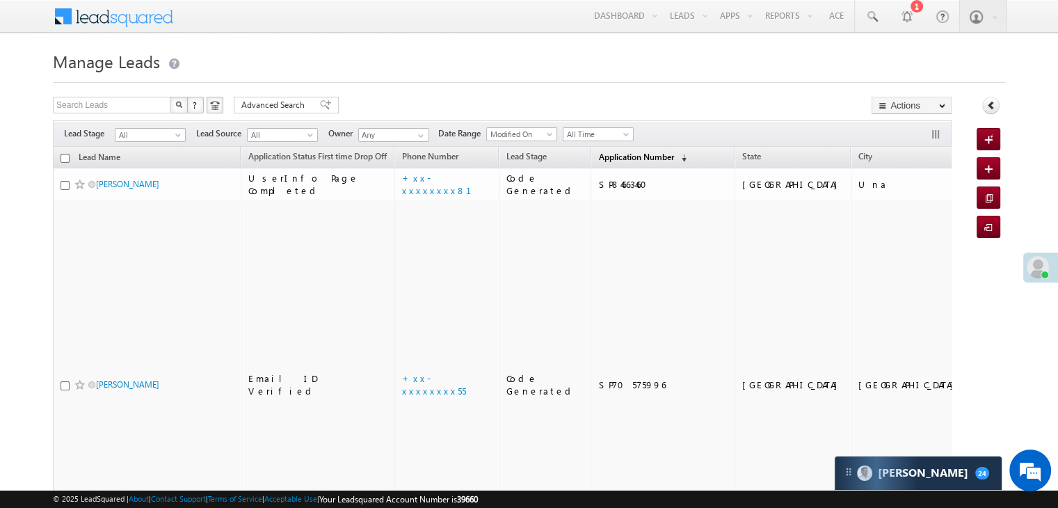
click at [603, 157] on span "Application Number" at bounding box center [635, 157] width 75 height 10
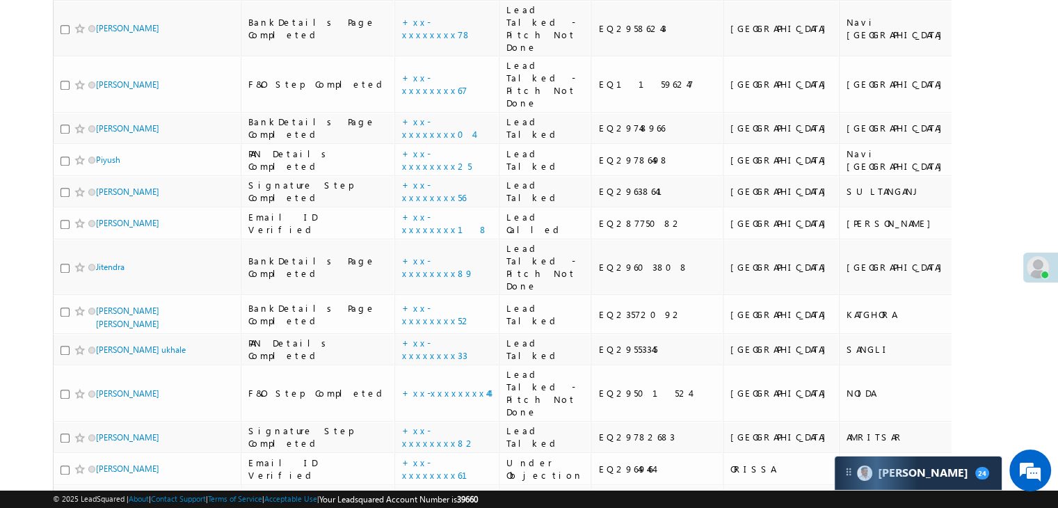
scroll to position [1182, 0]
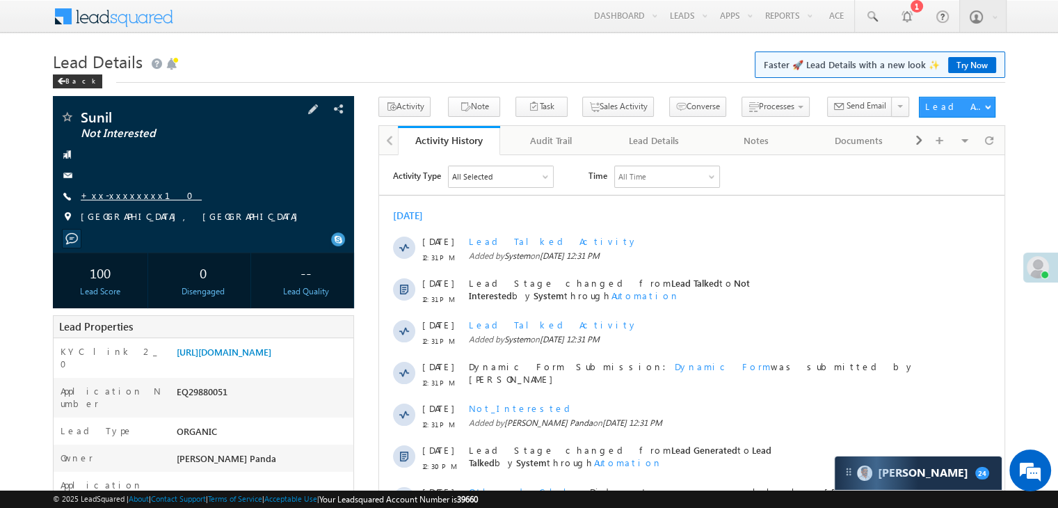
click at [117, 198] on link "+xx-xxxxxxxx10" at bounding box center [141, 195] width 121 height 12
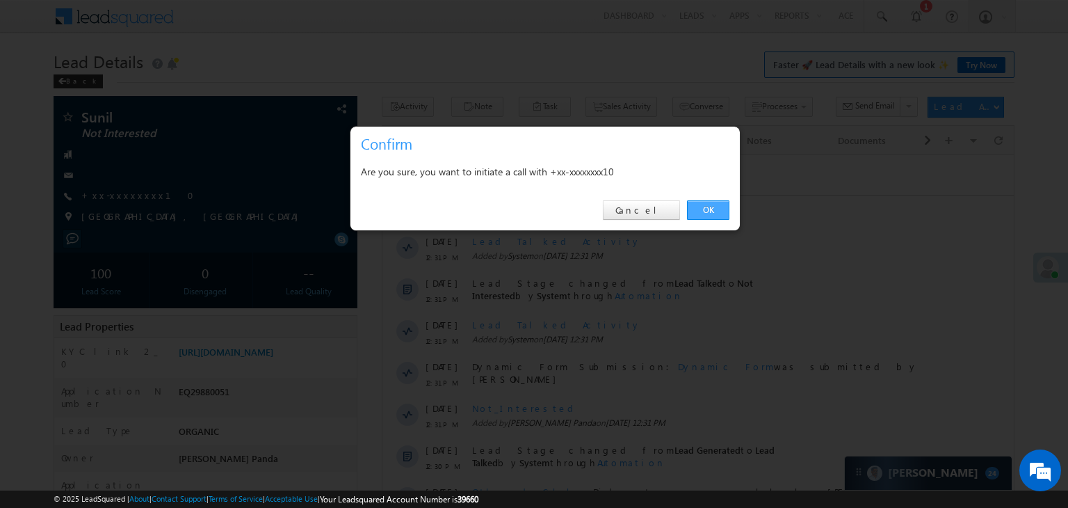
click at [702, 208] on link "OK" at bounding box center [708, 209] width 42 height 19
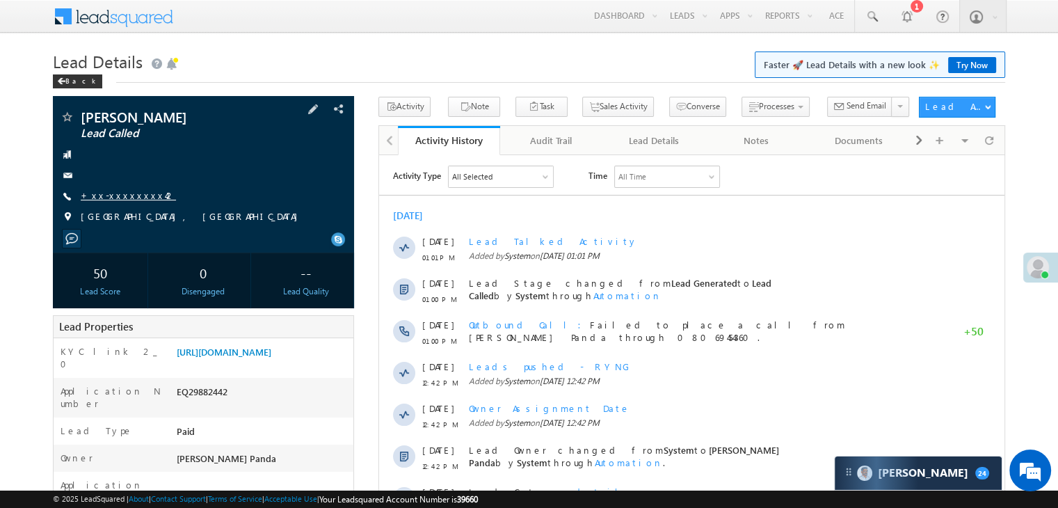
click at [119, 195] on link "+xx-xxxxxxxx42" at bounding box center [128, 195] width 95 height 12
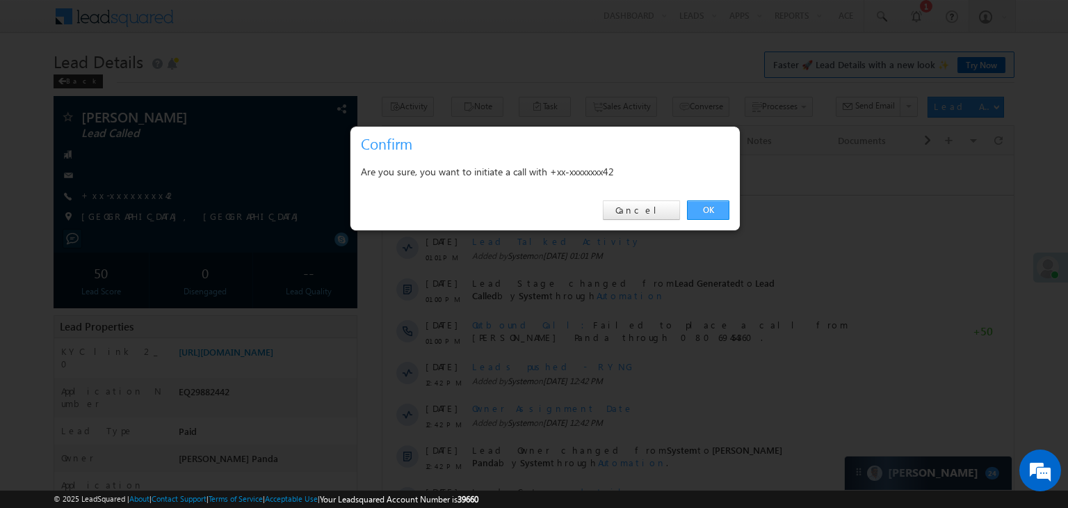
click at [700, 211] on link "OK" at bounding box center [708, 209] width 42 height 19
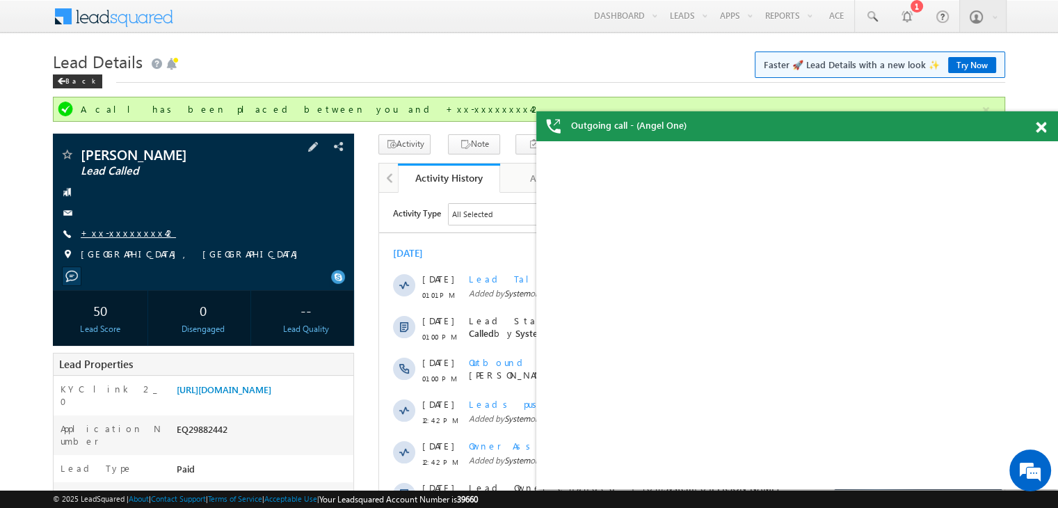
click at [115, 232] on link "+xx-xxxxxxxx42" at bounding box center [128, 233] width 95 height 12
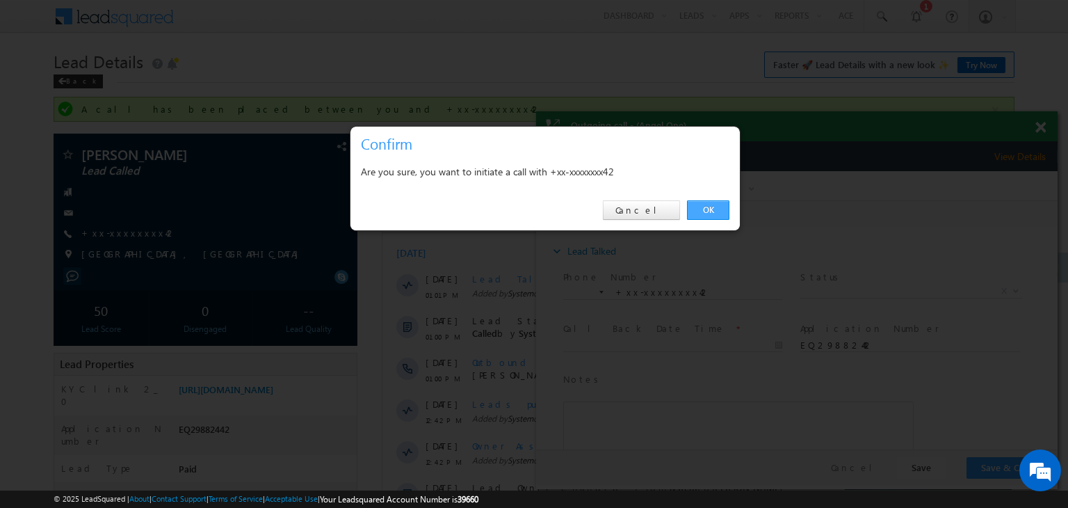
click at [709, 211] on link "OK" at bounding box center [708, 209] width 42 height 19
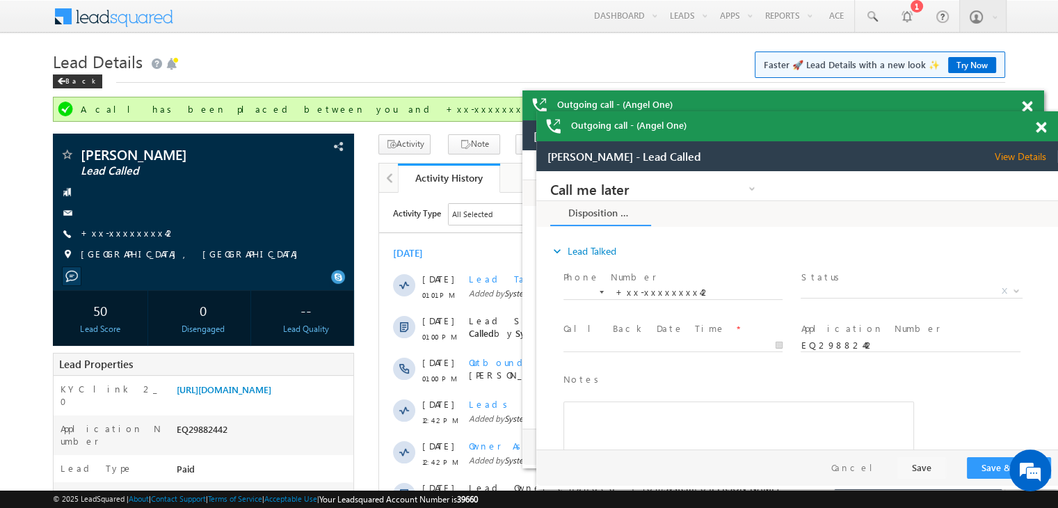
click at [1043, 126] on span at bounding box center [1040, 128] width 10 height 12
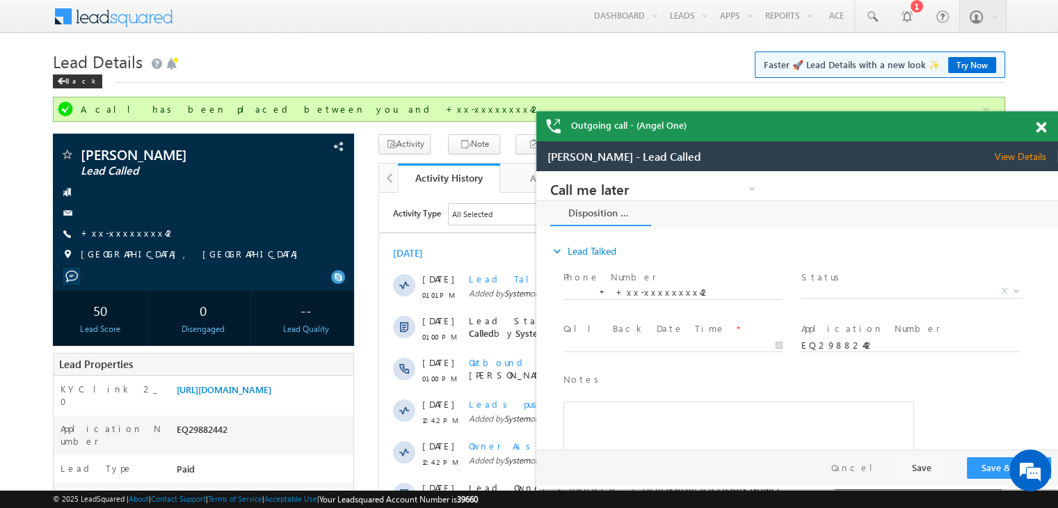
click at [1043, 126] on span at bounding box center [1040, 128] width 10 height 12
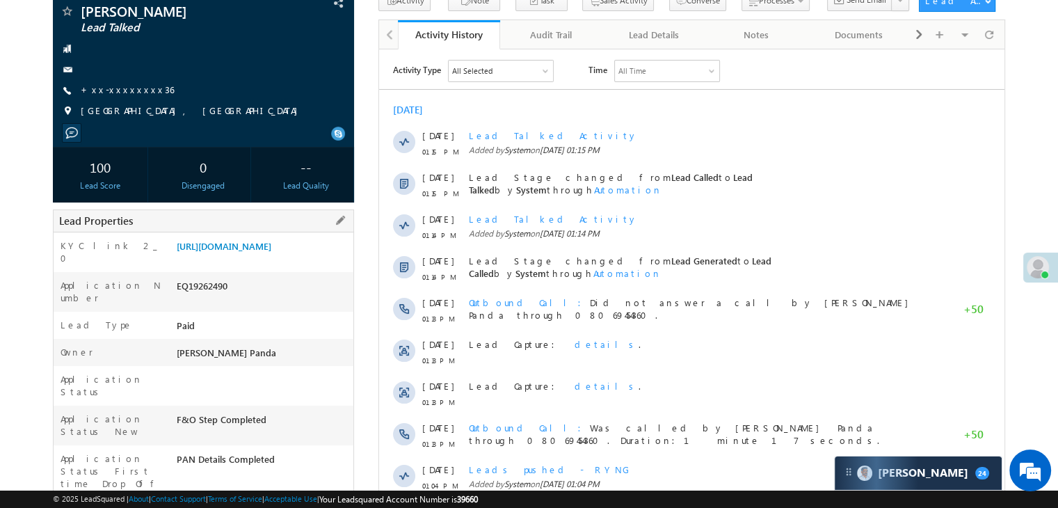
scroll to position [139, 0]
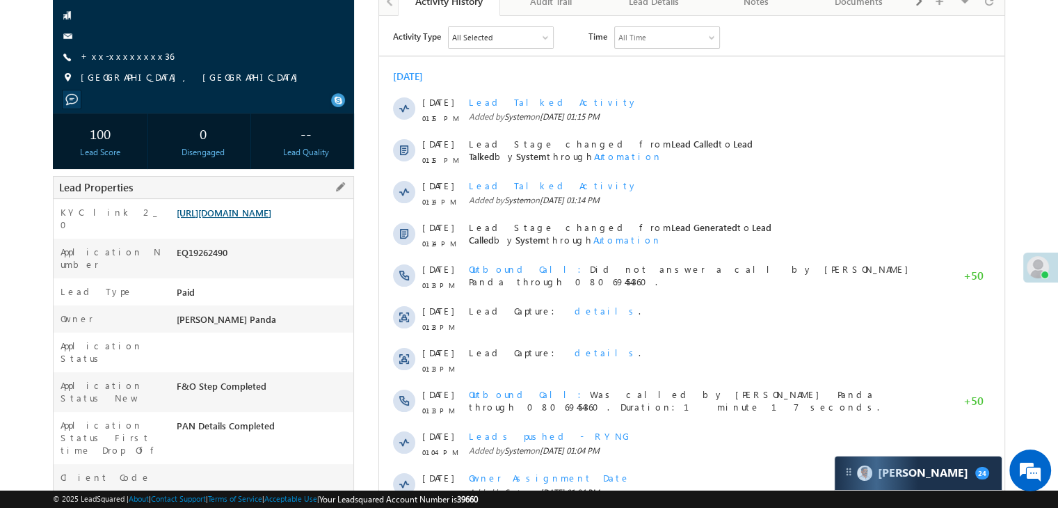
click at [256, 218] on link "[URL][DOMAIN_NAME]" at bounding box center [224, 213] width 95 height 12
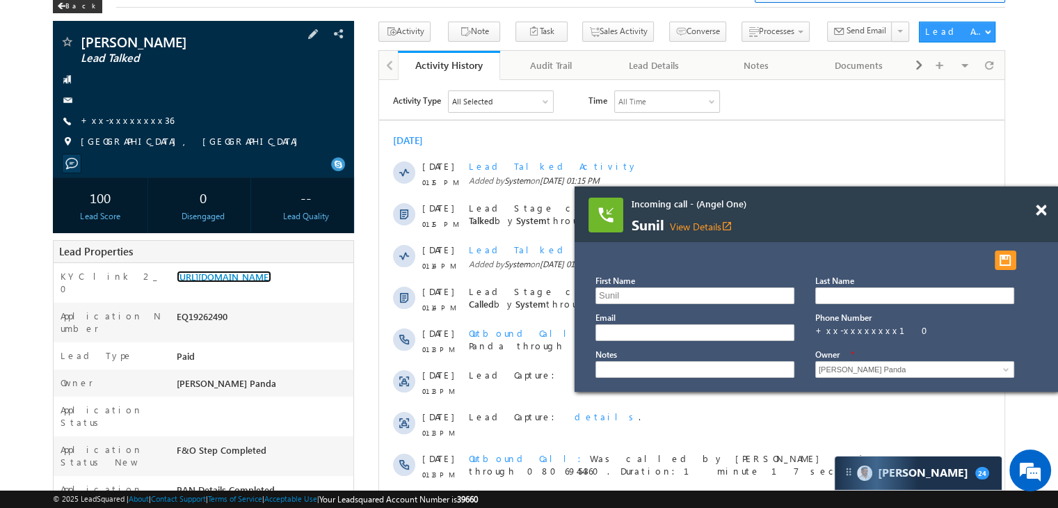
scroll to position [0, 0]
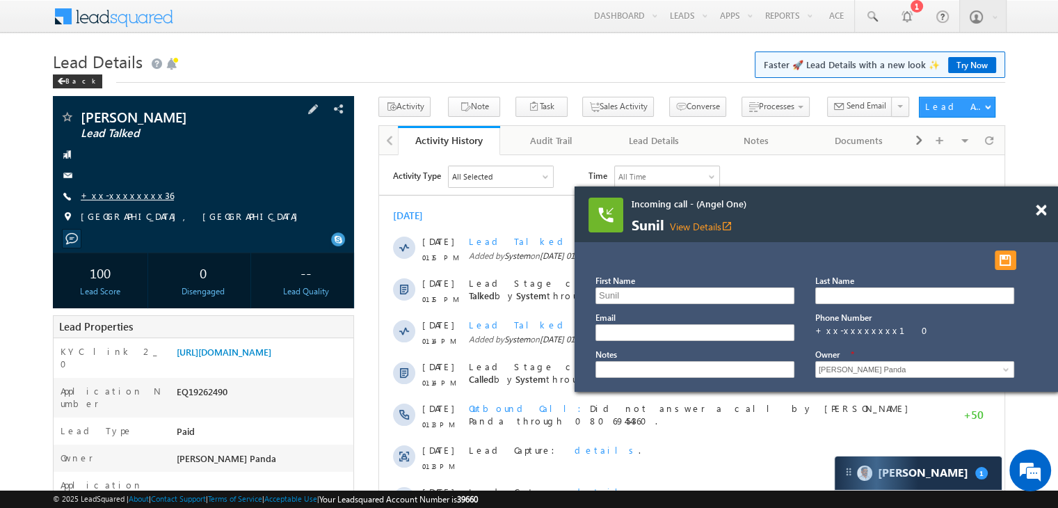
click at [111, 196] on link "+xx-xxxxxxxx36" at bounding box center [127, 195] width 93 height 12
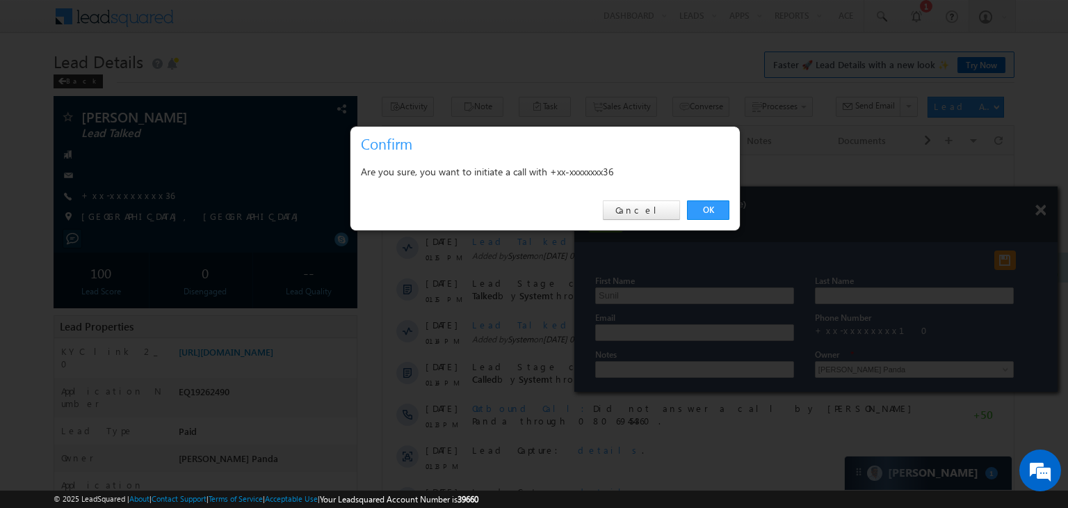
click at [704, 205] on link "OK" at bounding box center [708, 209] width 42 height 19
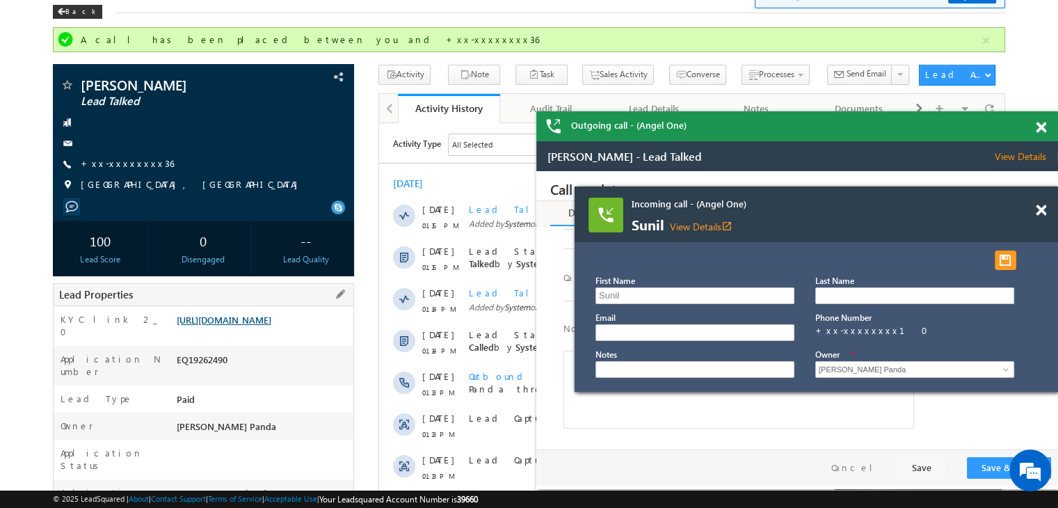
scroll to position [139, 0]
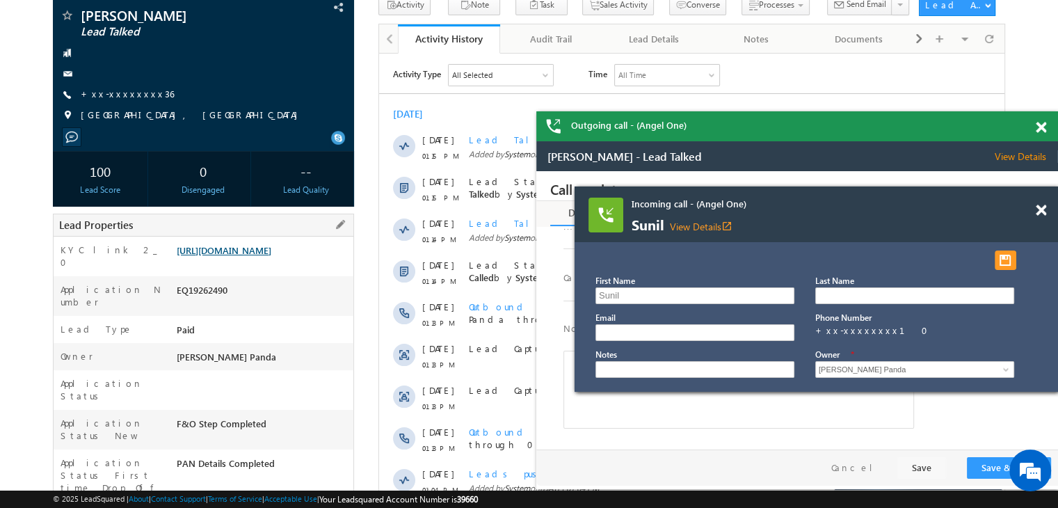
click at [254, 256] on link "[URL][DOMAIN_NAME]" at bounding box center [224, 250] width 95 height 12
click at [112, 93] on link "+xx-xxxxxxxx36" at bounding box center [127, 94] width 93 height 12
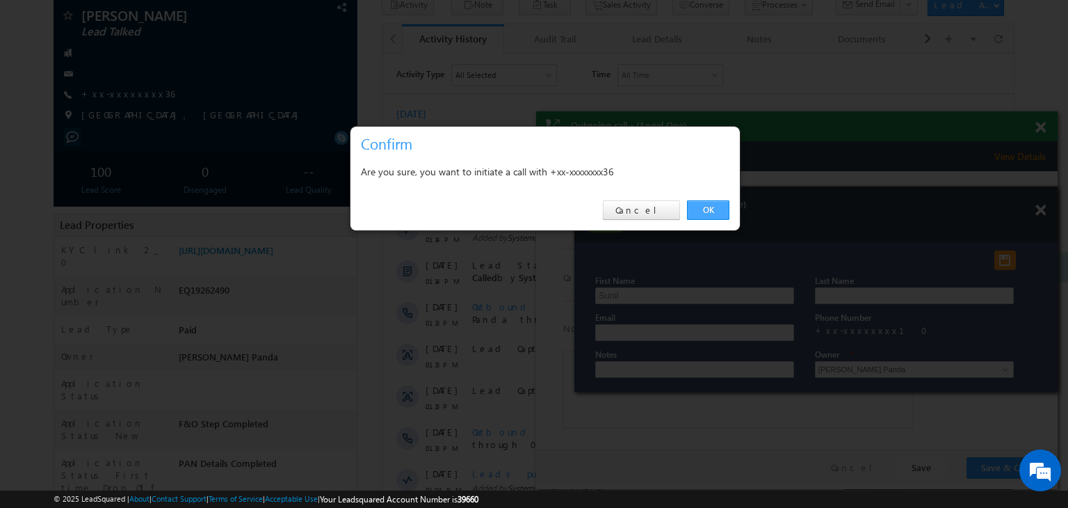
click at [715, 209] on link "OK" at bounding box center [708, 209] width 42 height 19
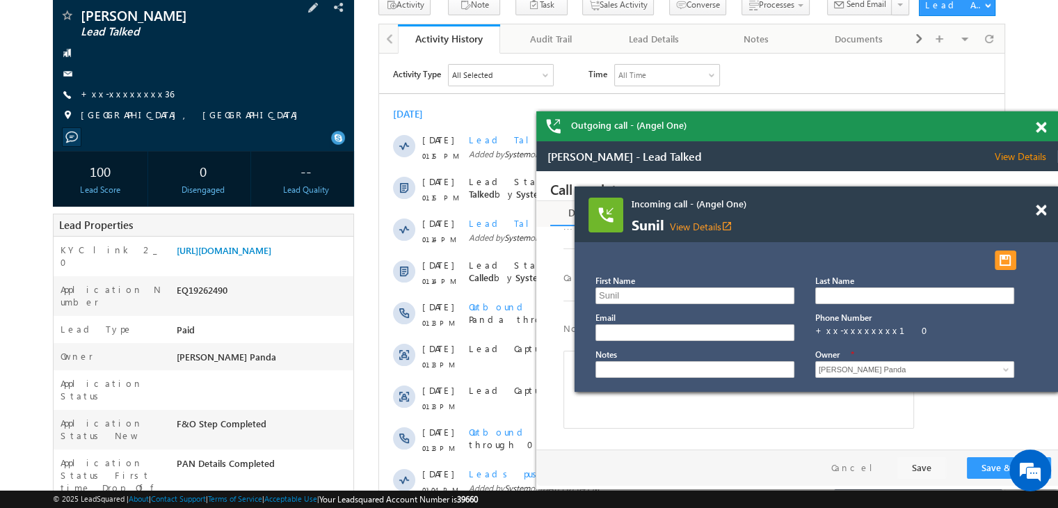
scroll to position [0, 0]
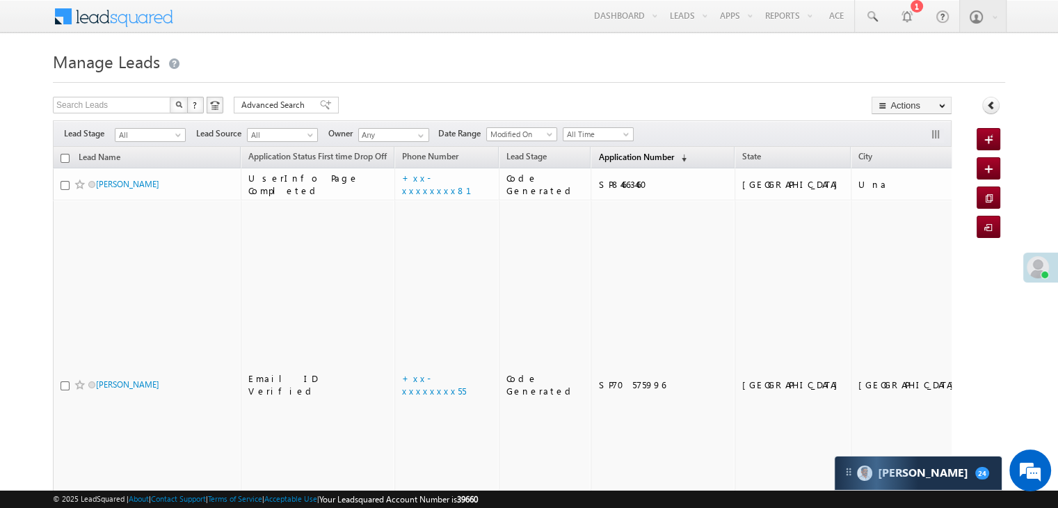
click at [605, 159] on span "Application Number" at bounding box center [635, 157] width 75 height 10
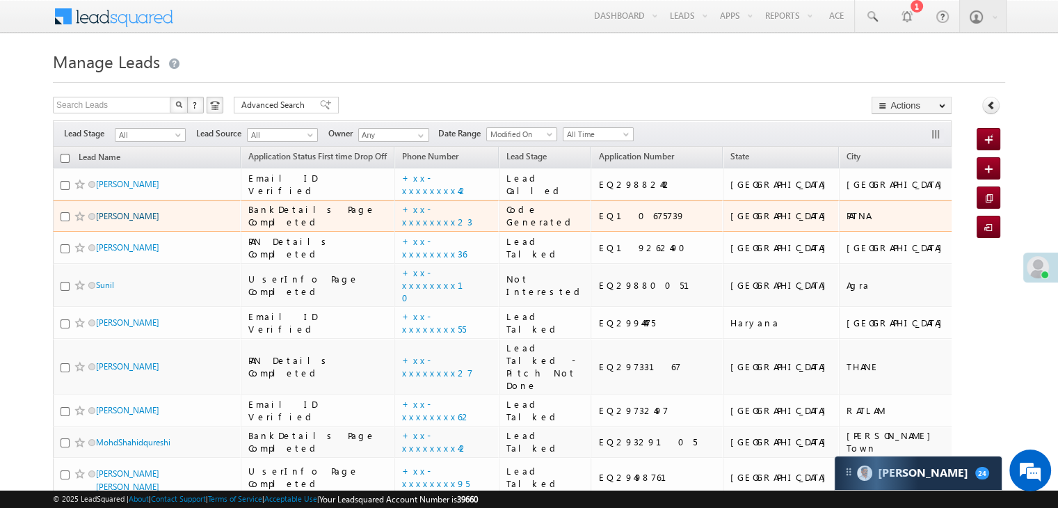
click at [134, 221] on link "Satya prakash" at bounding box center [127, 216] width 63 height 10
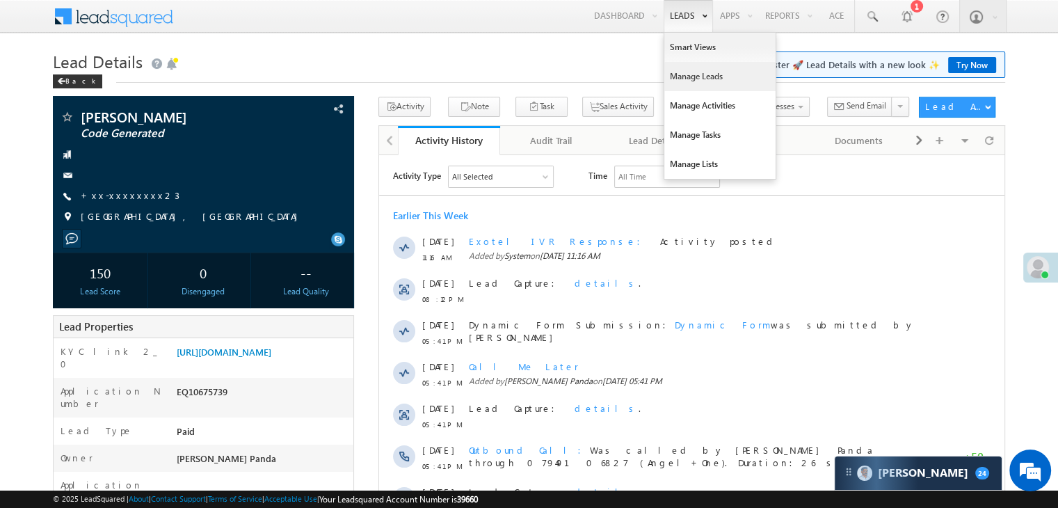
click at [684, 72] on link "Manage Leads" at bounding box center [719, 76] width 111 height 29
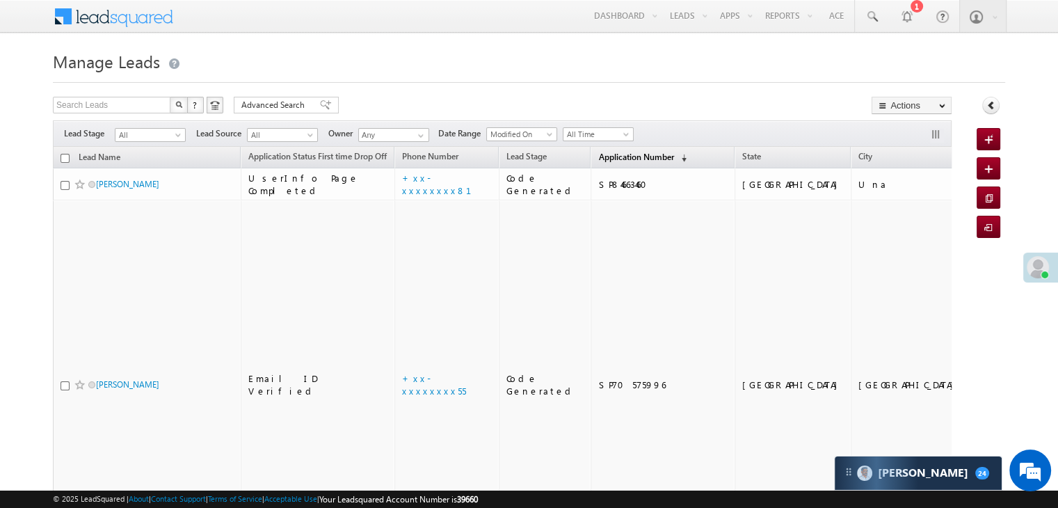
click at [607, 158] on span "Application Number" at bounding box center [635, 157] width 75 height 10
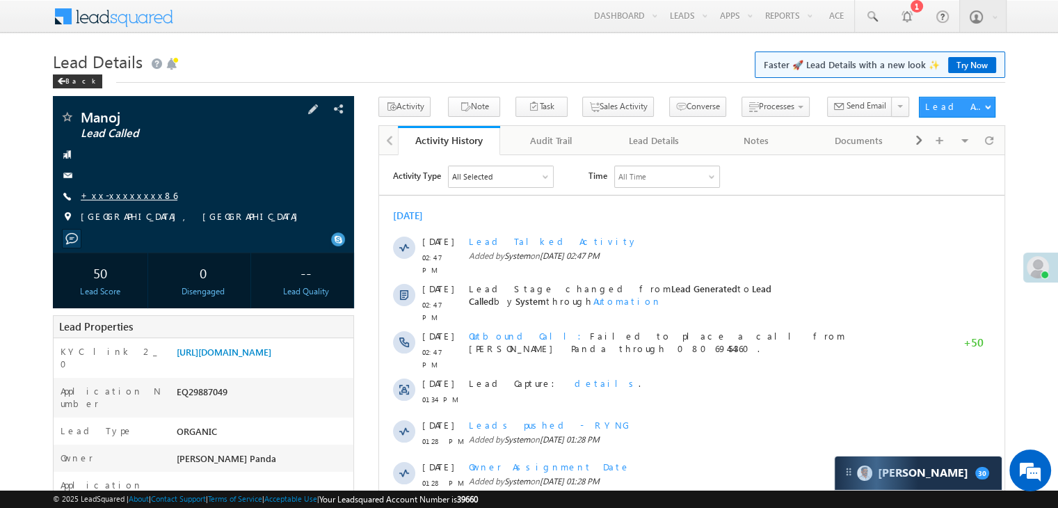
click at [135, 196] on link "+xx-xxxxxxxx86" at bounding box center [129, 195] width 97 height 12
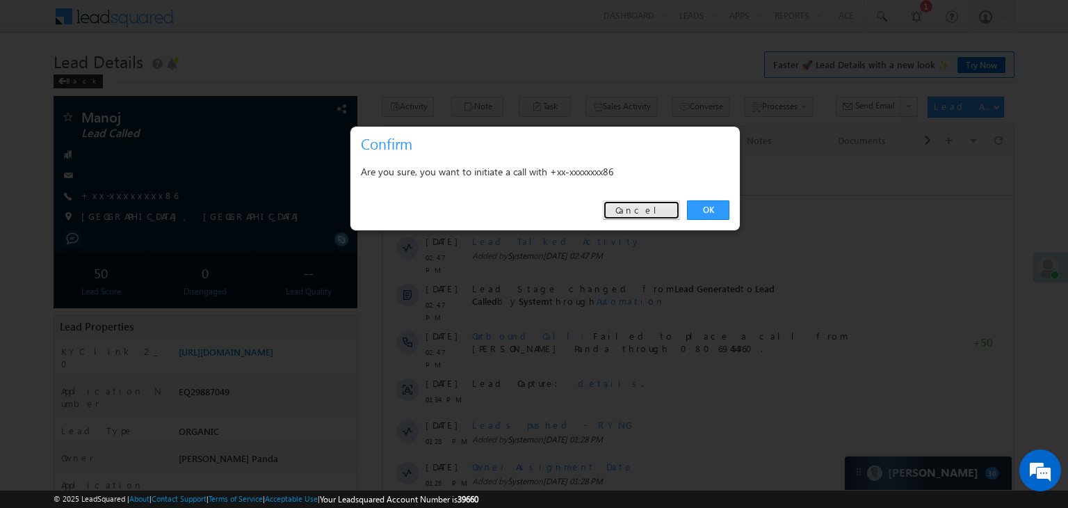
click at [656, 208] on link "Cancel" at bounding box center [641, 209] width 77 height 19
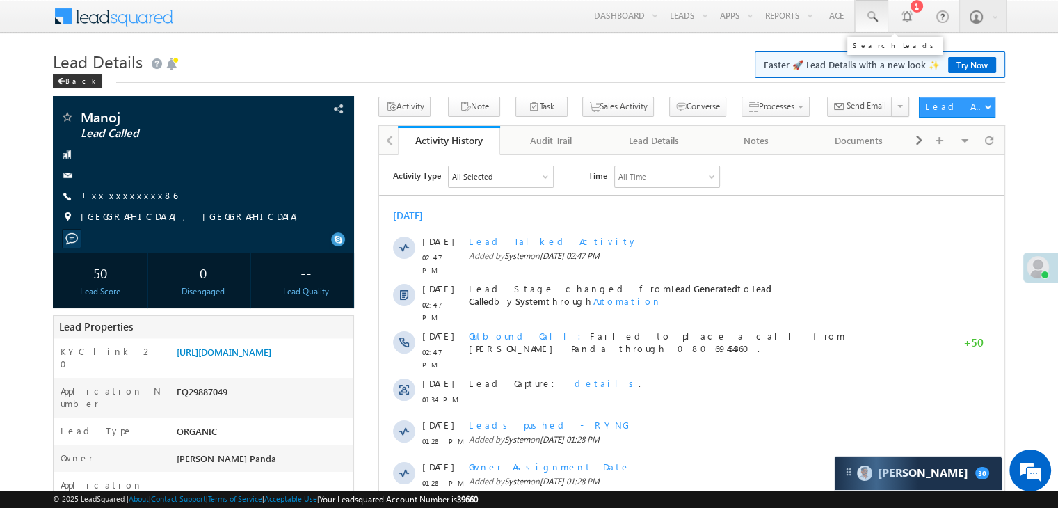
click at [873, 13] on span at bounding box center [871, 17] width 14 height 14
paste input "EQ29274863"
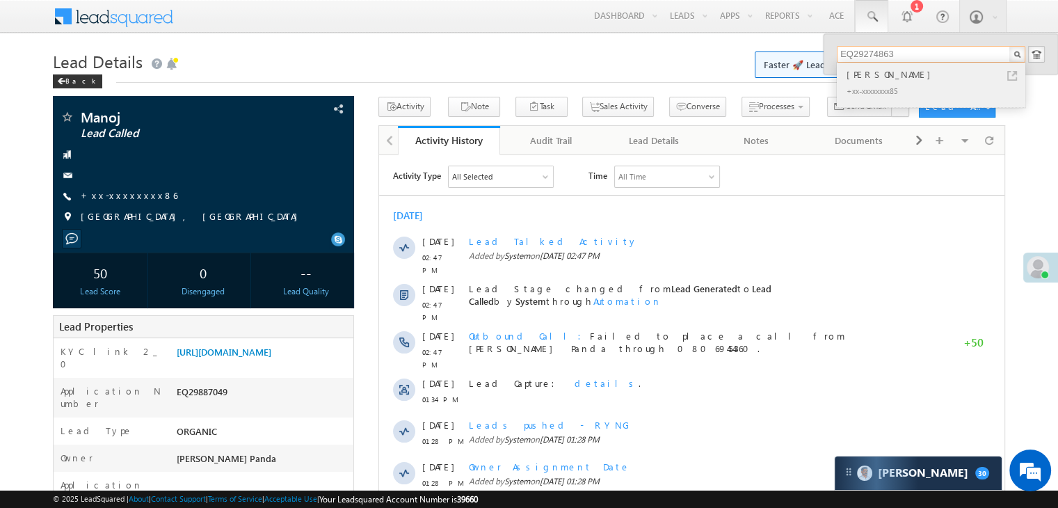
type input "EQ29274863"
click at [857, 73] on div "Aman Kohli" at bounding box center [937, 74] width 186 height 15
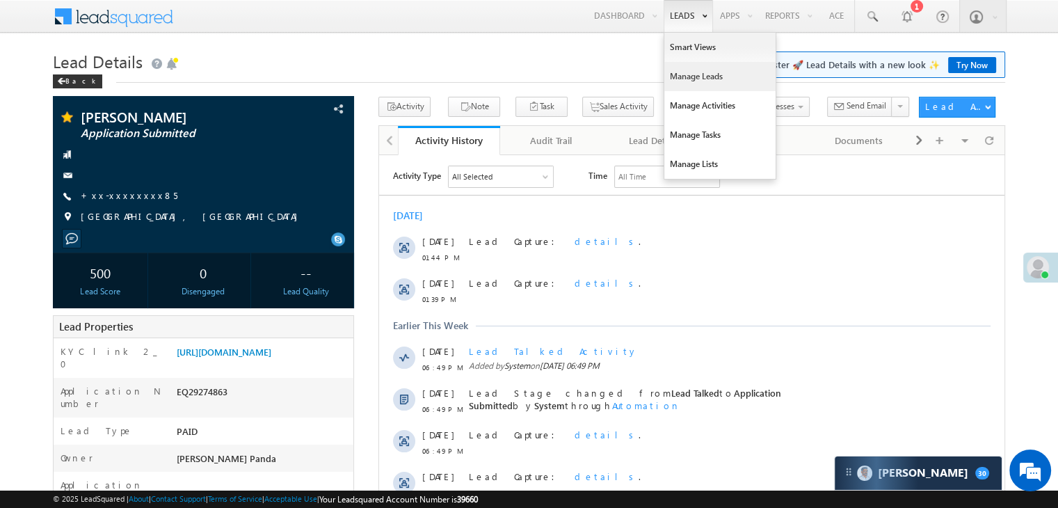
click at [695, 76] on link "Manage Leads" at bounding box center [719, 76] width 111 height 29
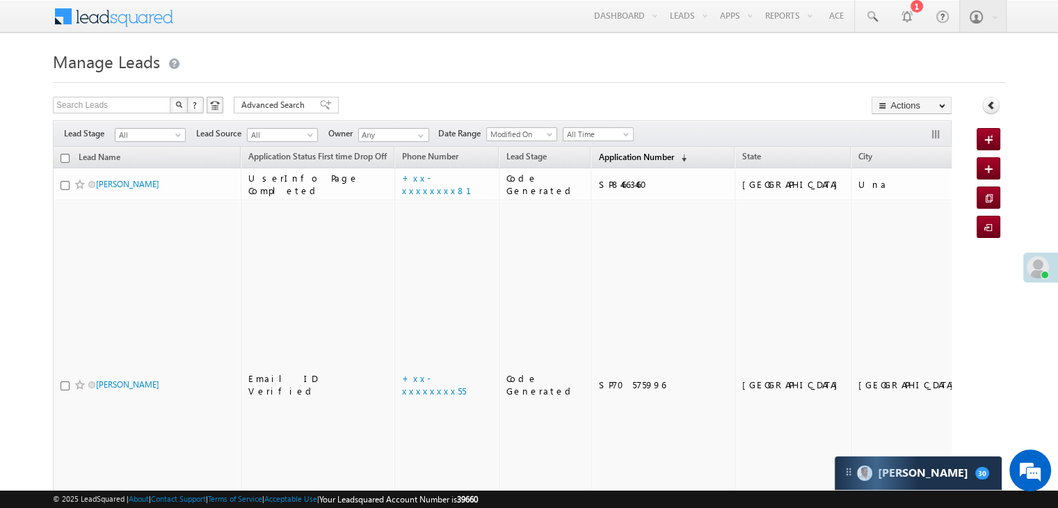
click at [598, 161] on span "Application Number" at bounding box center [635, 157] width 75 height 10
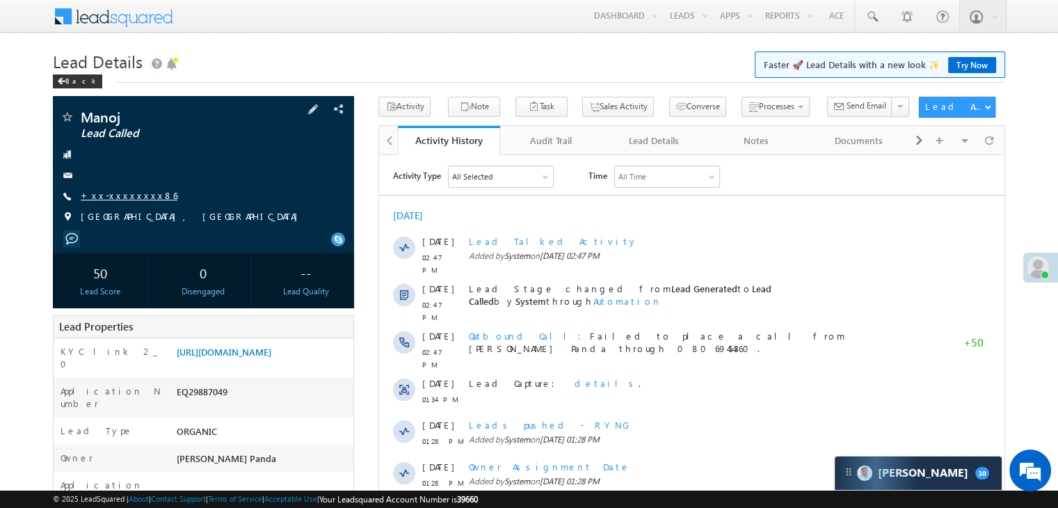
click at [124, 194] on link "+xx-xxxxxxxx86" at bounding box center [129, 195] width 97 height 12
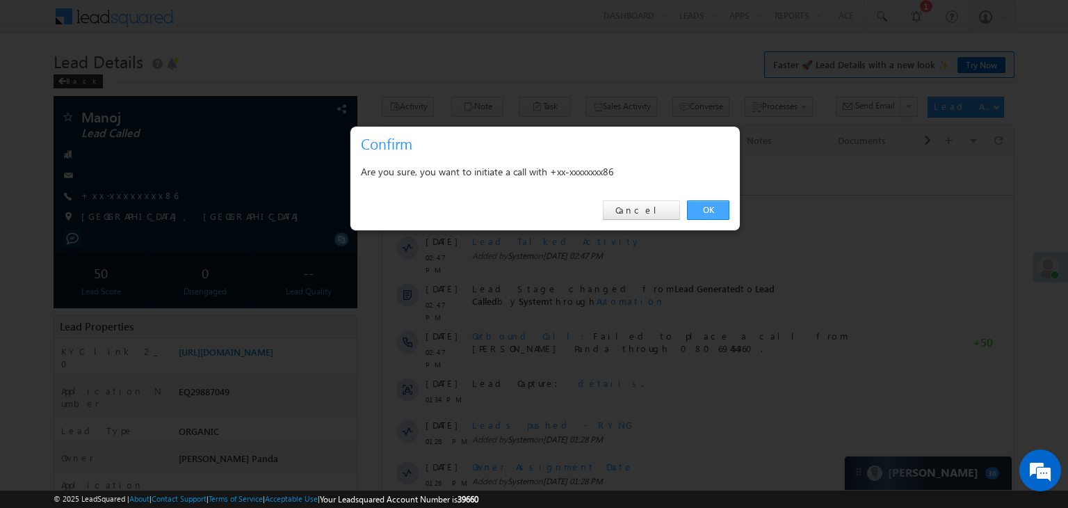
click at [700, 212] on link "OK" at bounding box center [708, 209] width 42 height 19
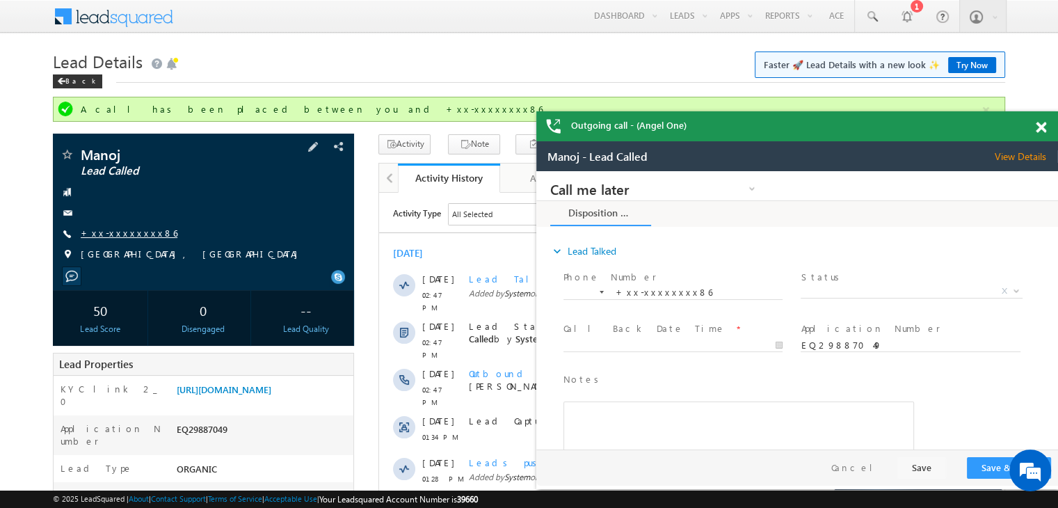
click at [118, 234] on link "+xx-xxxxxxxx86" at bounding box center [129, 233] width 97 height 12
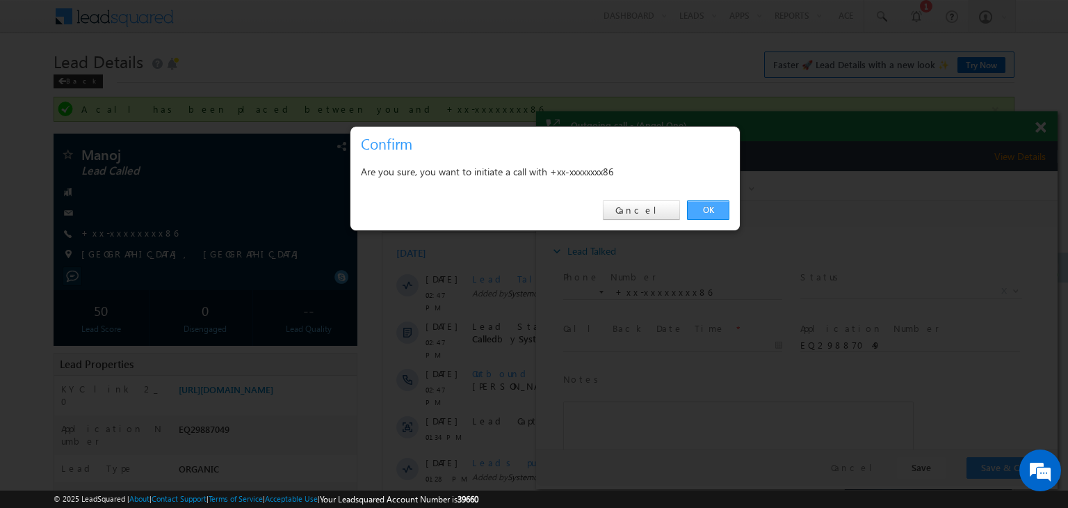
click at [708, 209] on link "OK" at bounding box center [708, 209] width 42 height 19
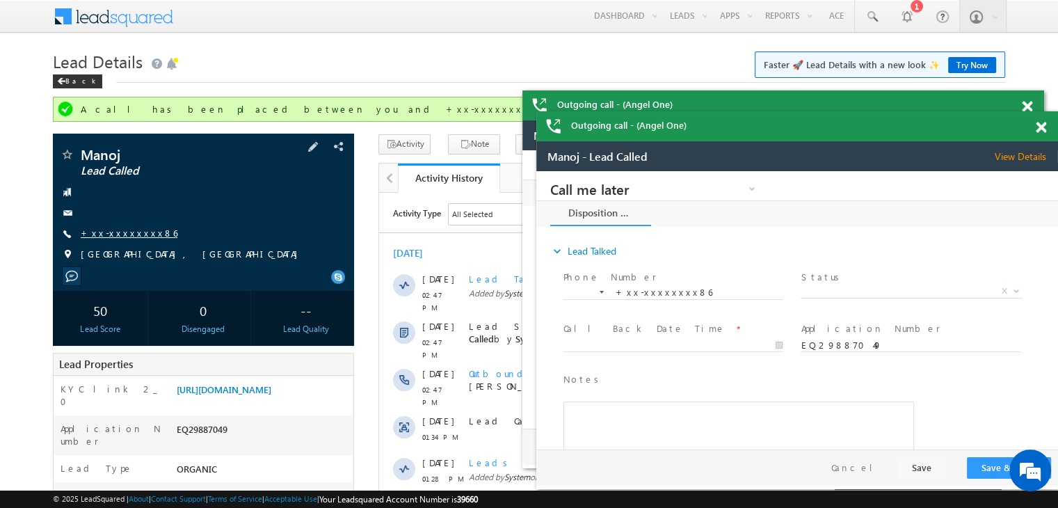
click at [111, 236] on link "+xx-xxxxxxxx86" at bounding box center [129, 233] width 97 height 12
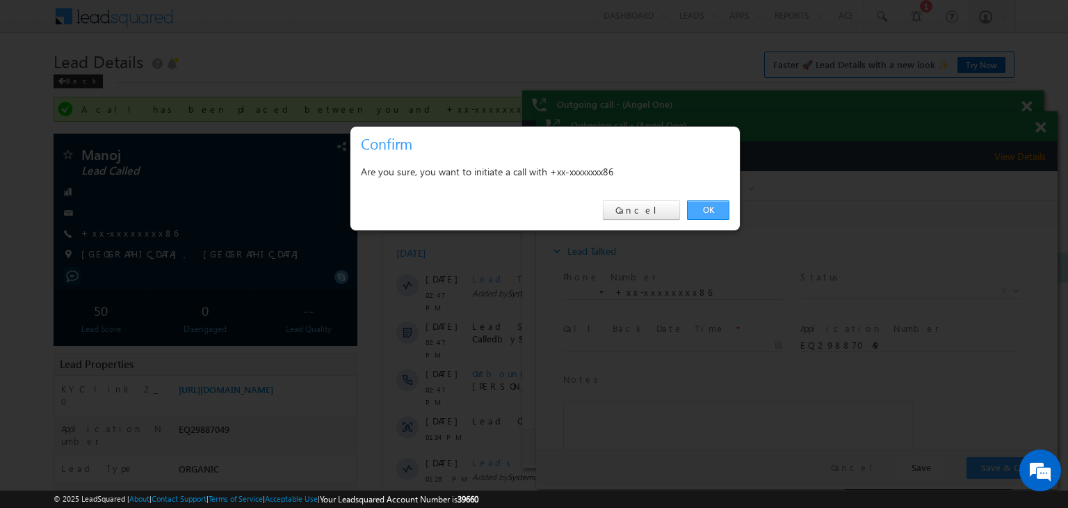
drag, startPoint x: 710, startPoint y: 209, endPoint x: 136, endPoint y: 26, distance: 602.8
click at [710, 209] on link "OK" at bounding box center [708, 209] width 42 height 19
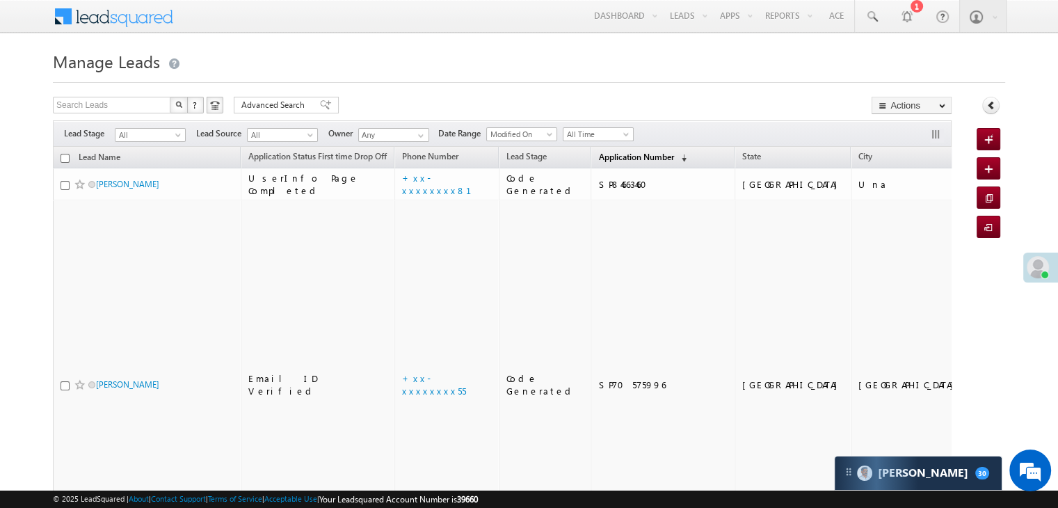
click at [598, 154] on span "Application Number" at bounding box center [635, 157] width 75 height 10
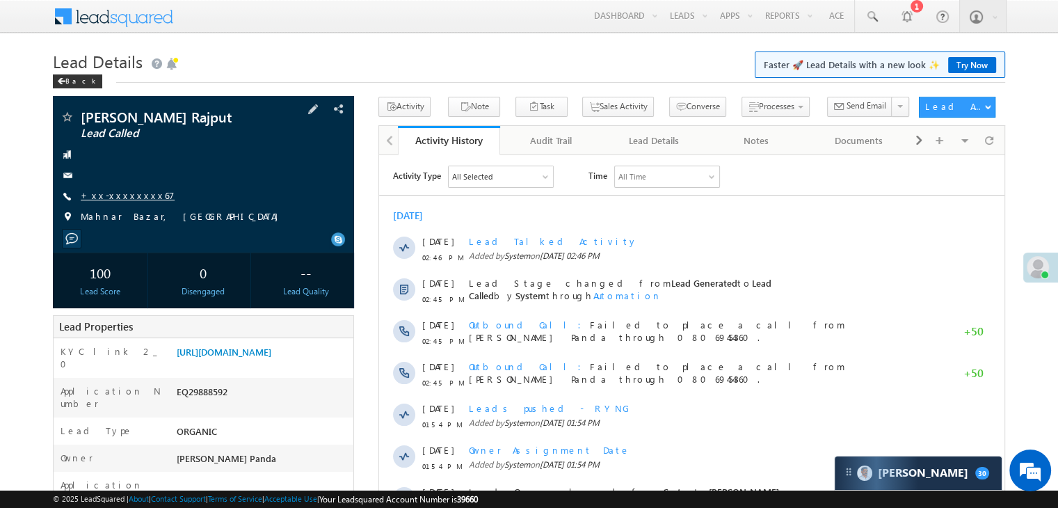
click at [127, 196] on link "+xx-xxxxxxxx67" at bounding box center [128, 195] width 94 height 12
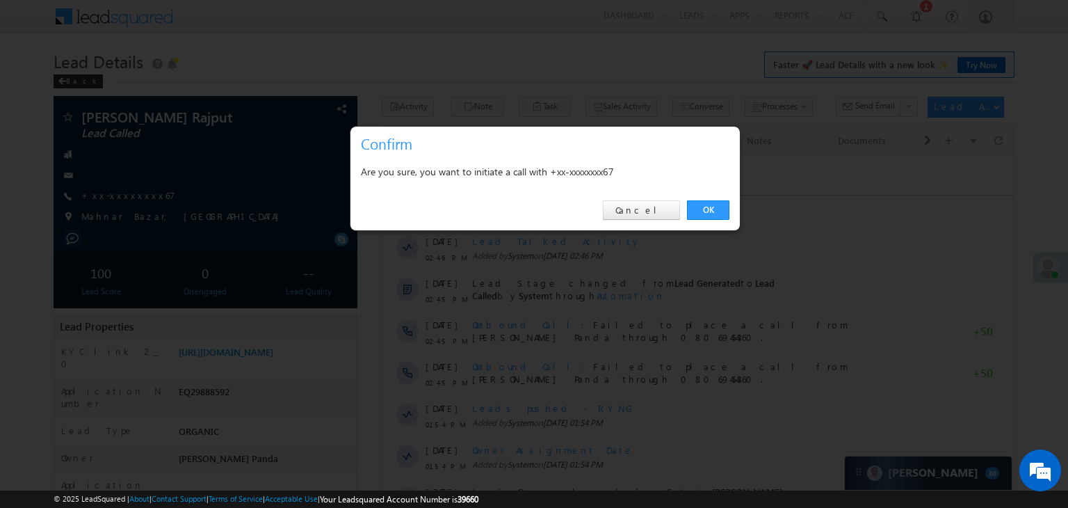
click at [711, 195] on div "OK Cancel" at bounding box center [544, 211] width 389 height 40
click at [709, 211] on link "OK" at bounding box center [708, 209] width 42 height 19
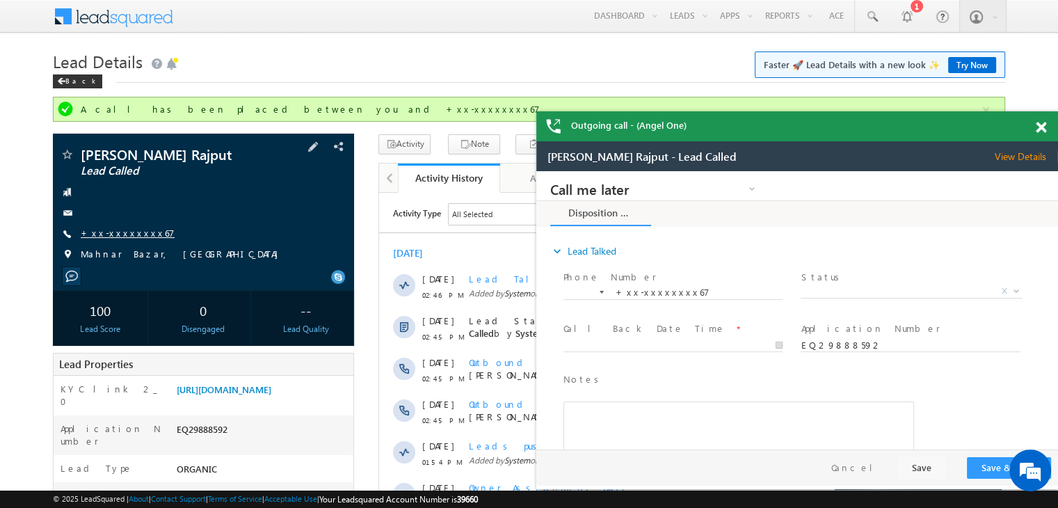
click at [111, 234] on link "+xx-xxxxxxxx67" at bounding box center [128, 233] width 94 height 12
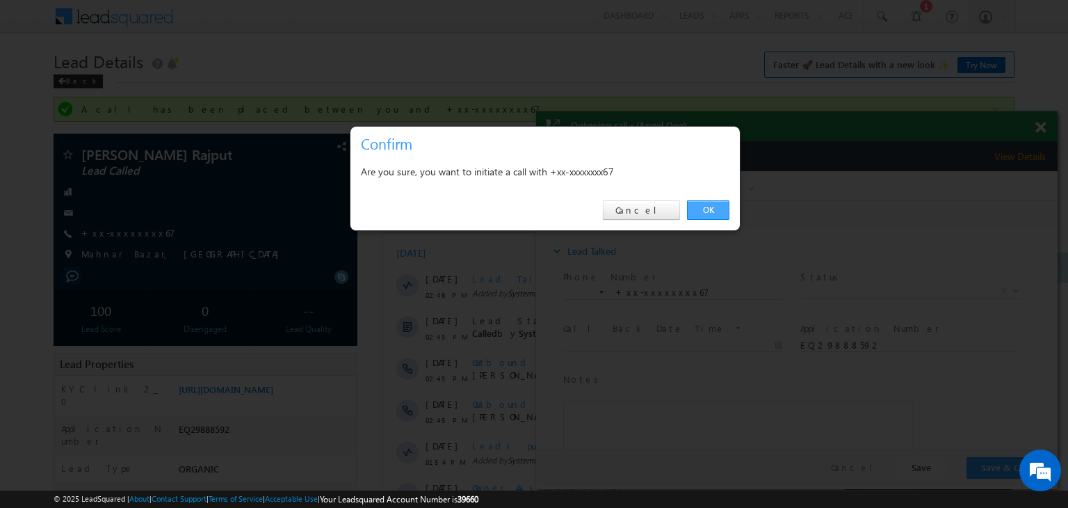
click at [708, 209] on link "OK" at bounding box center [708, 209] width 42 height 19
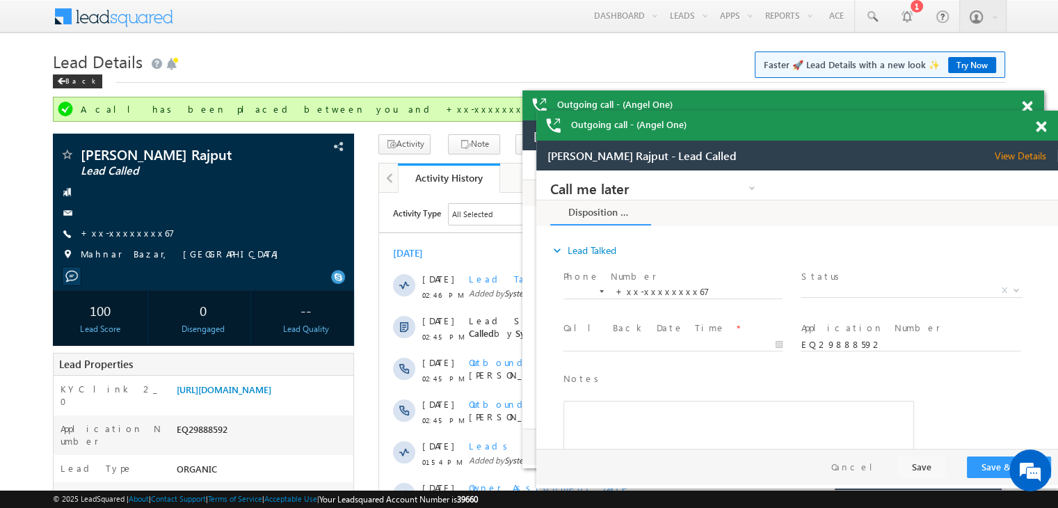
click at [1042, 132] on div "Outgoing call - (Angel One)" at bounding box center [797, 126] width 522 height 30
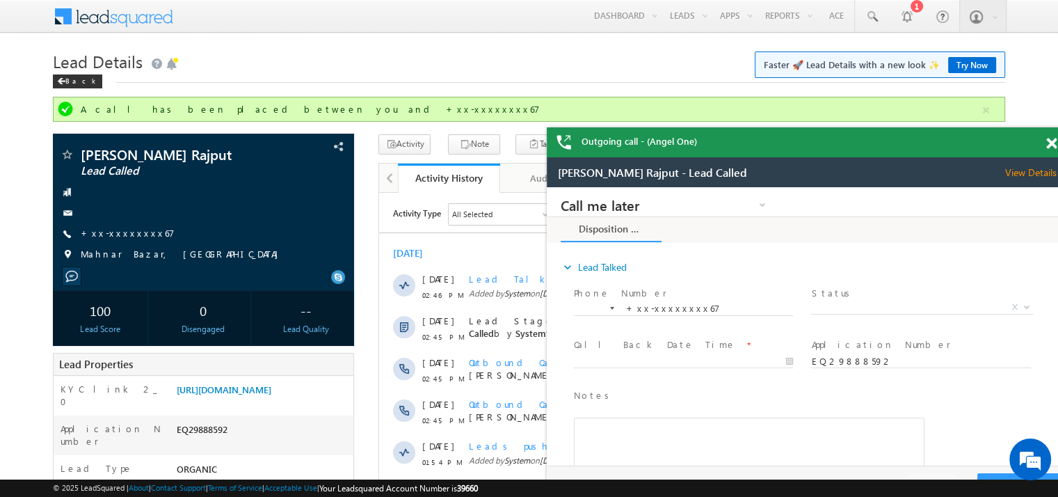
click at [1051, 144] on span at bounding box center [1051, 144] width 10 height 12
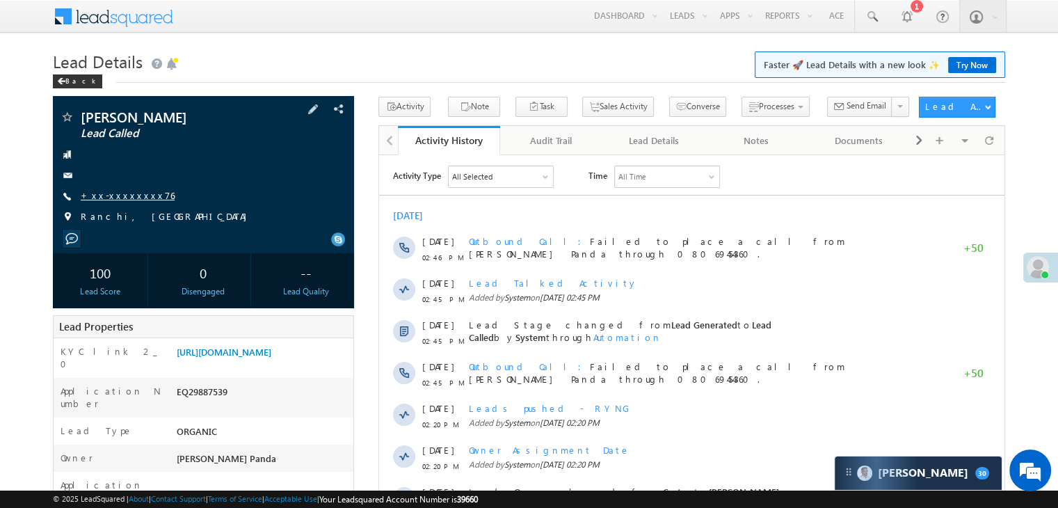
click at [108, 193] on link "+xx-xxxxxxxx76" at bounding box center [128, 195] width 94 height 12
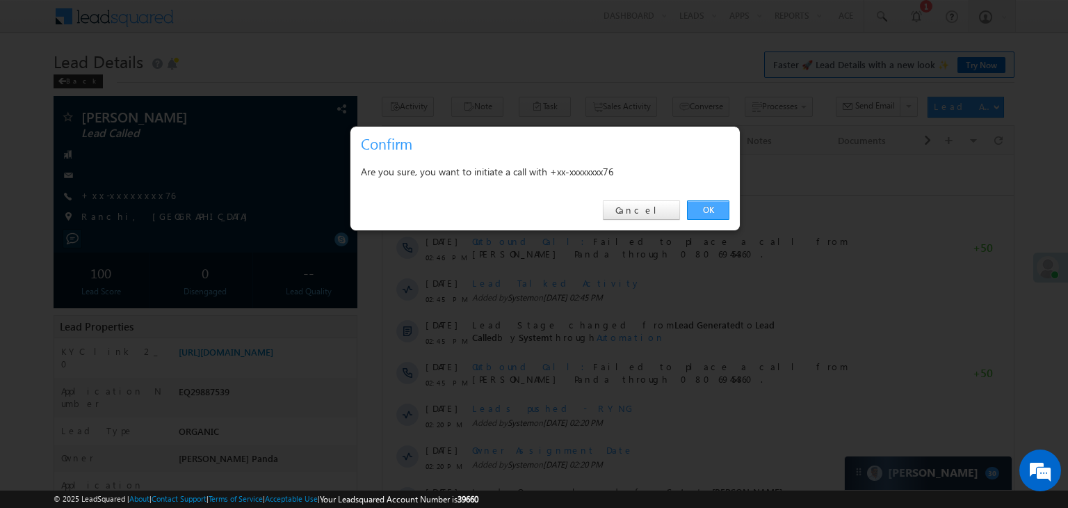
drag, startPoint x: 708, startPoint y: 208, endPoint x: 320, endPoint y: 54, distance: 417.6
click at [708, 208] on link "OK" at bounding box center [708, 209] width 42 height 19
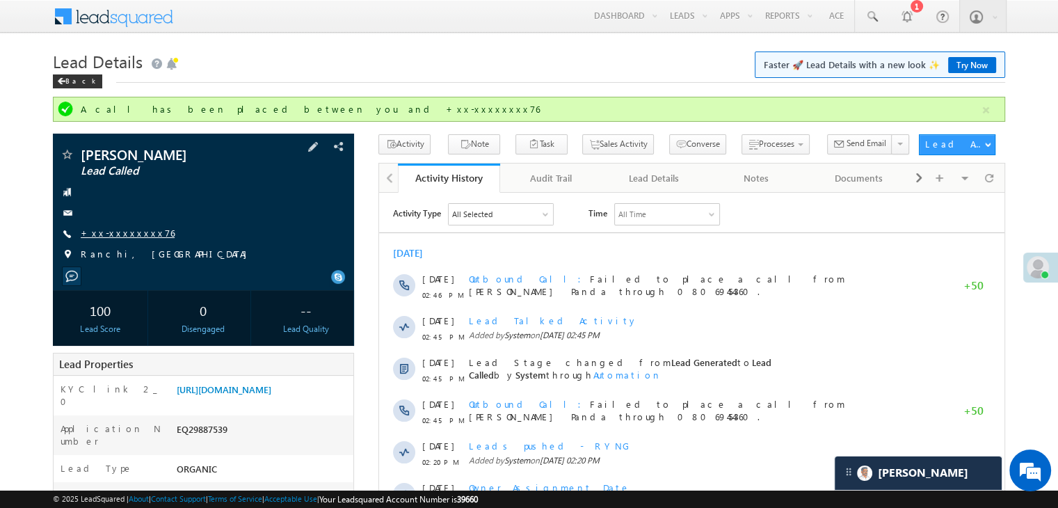
click at [126, 236] on link "+xx-xxxxxxxx76" at bounding box center [128, 233] width 94 height 12
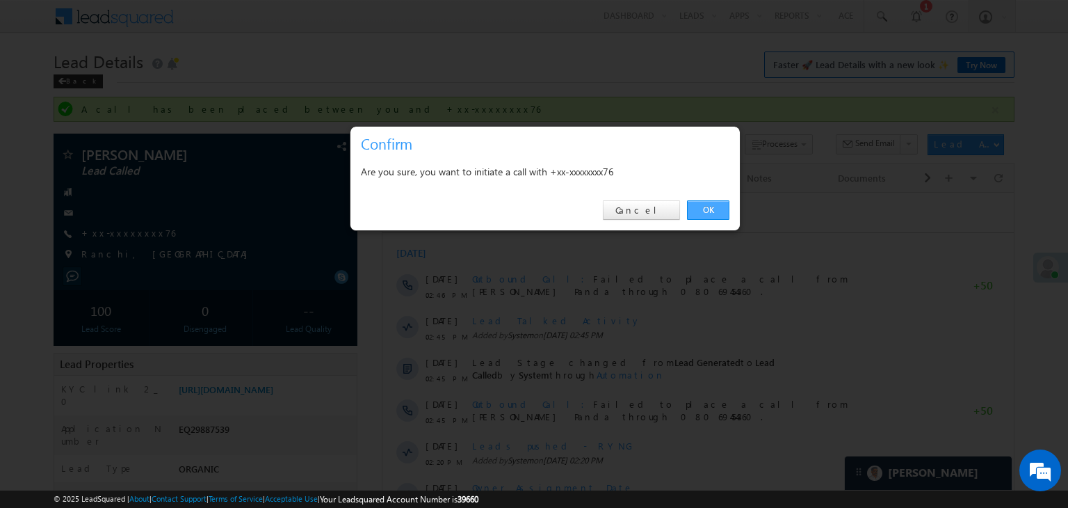
click at [711, 209] on link "OK" at bounding box center [708, 209] width 42 height 19
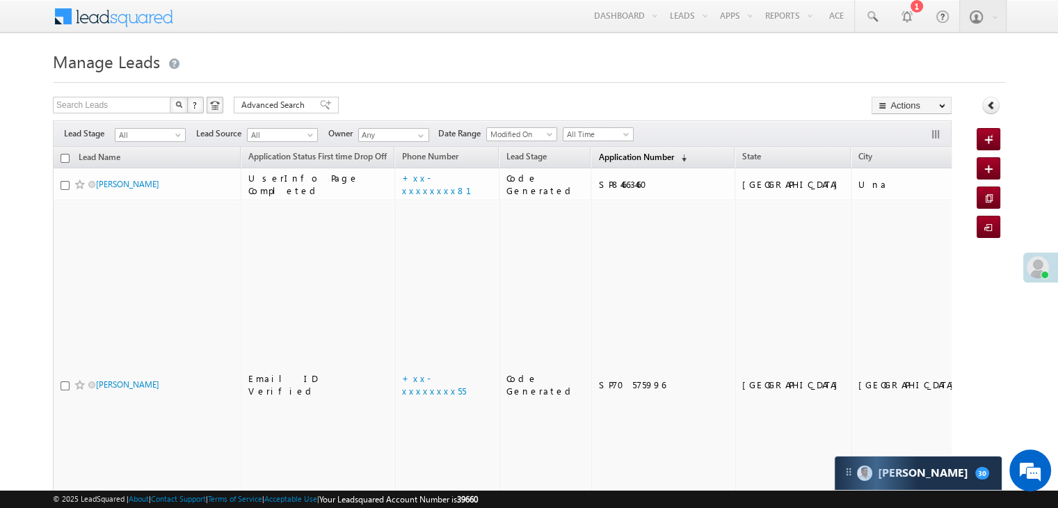
click at [602, 160] on span "Application Number" at bounding box center [635, 157] width 75 height 10
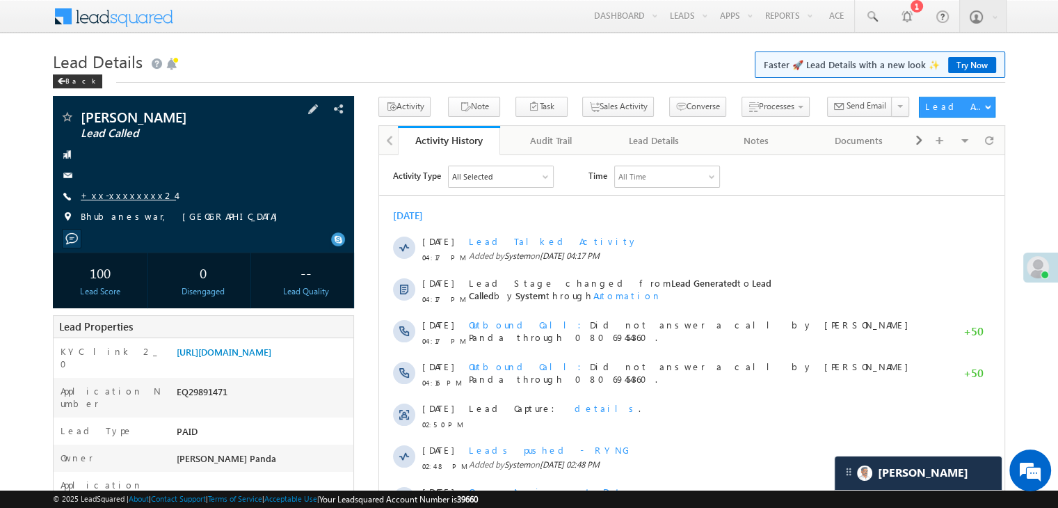
click at [127, 197] on link "+xx-xxxxxxxx24" at bounding box center [128, 195] width 95 height 12
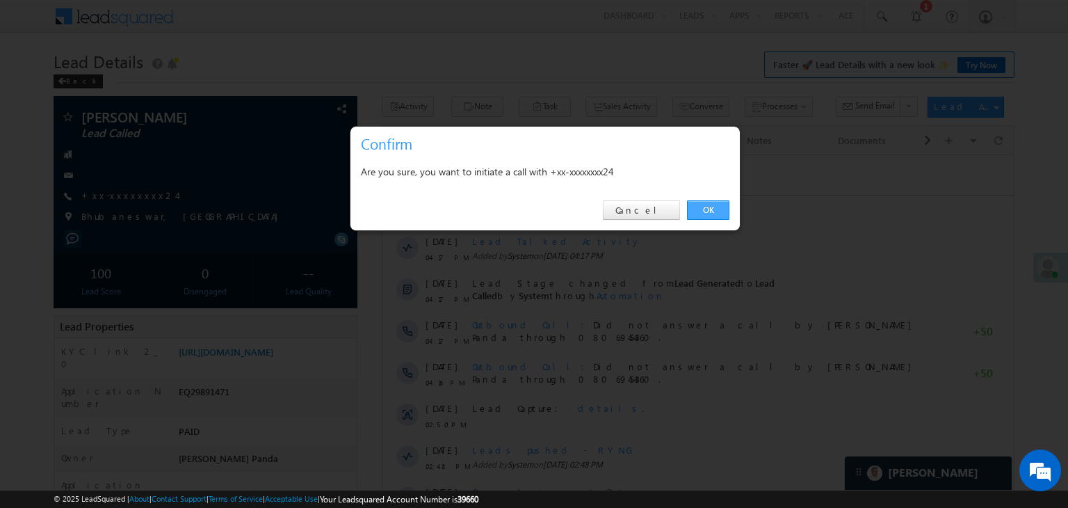
click at [713, 204] on link "OK" at bounding box center [708, 209] width 42 height 19
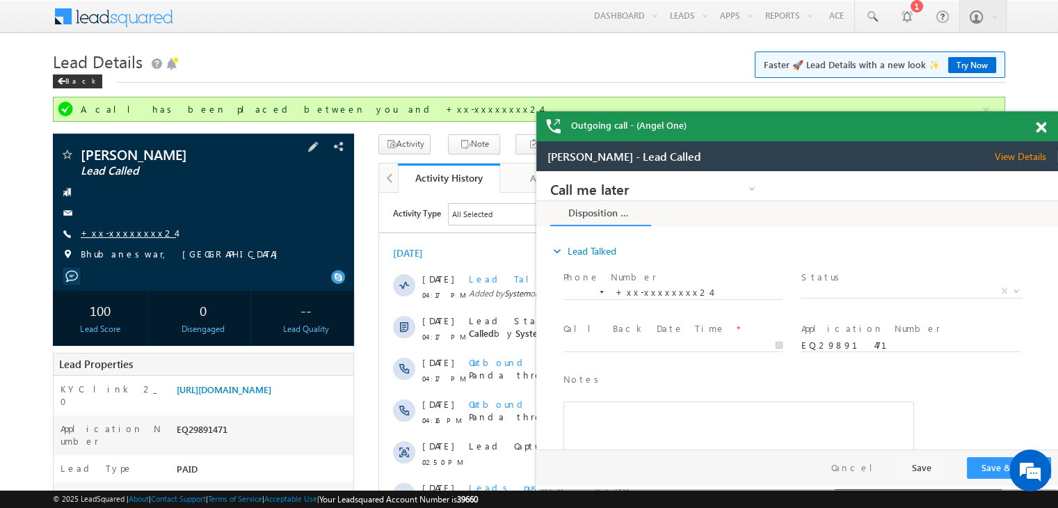
click at [122, 237] on link "+xx-xxxxxxxx24" at bounding box center [128, 233] width 95 height 12
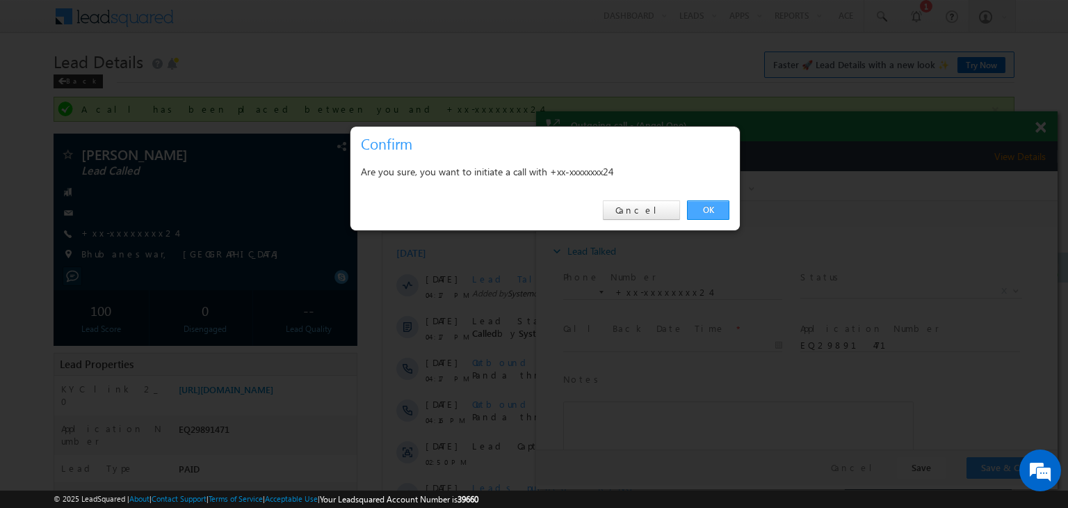
click at [715, 212] on link "OK" at bounding box center [708, 209] width 42 height 19
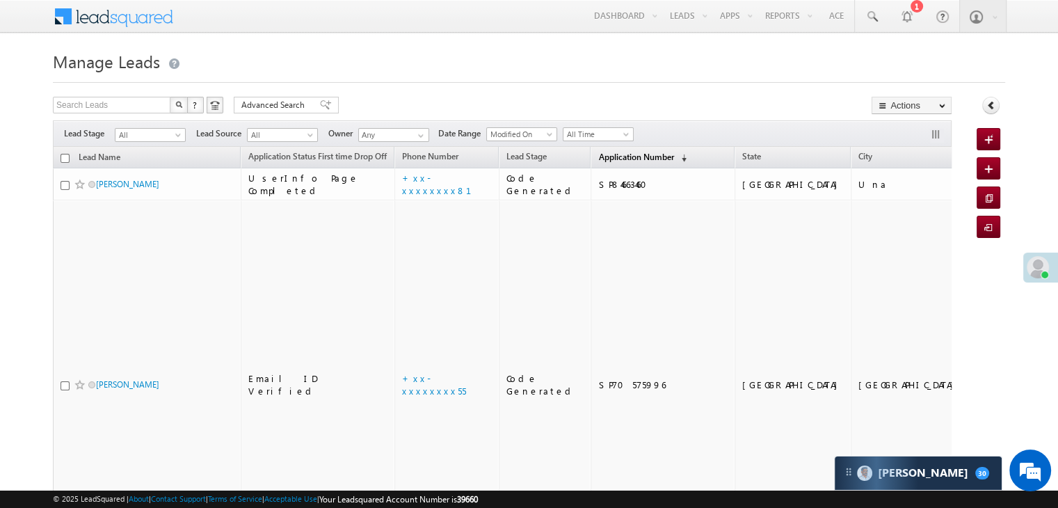
click at [620, 156] on span "Application Number" at bounding box center [635, 157] width 75 height 10
click at [604, 159] on span "Application Number" at bounding box center [635, 157] width 75 height 10
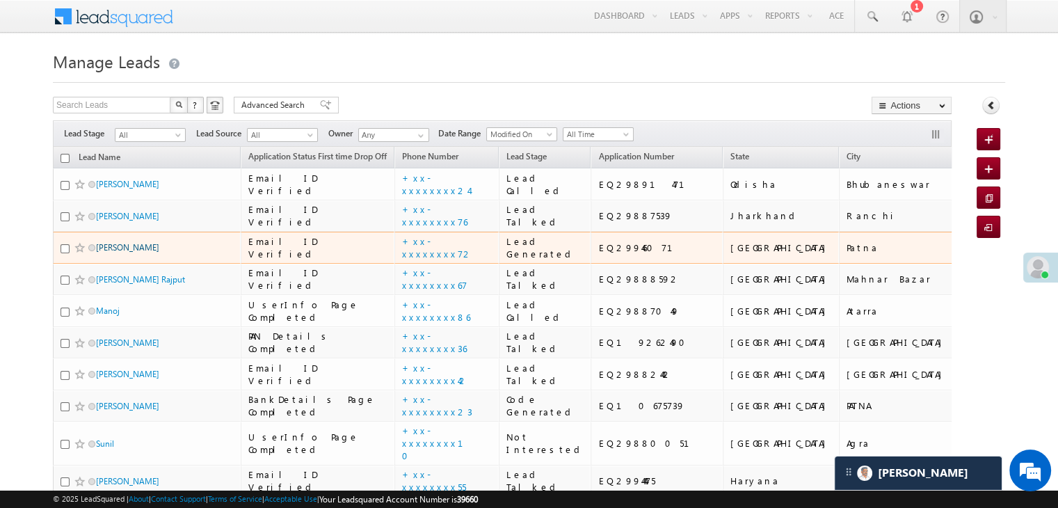
click at [119, 252] on link "[PERSON_NAME]" at bounding box center [127, 247] width 63 height 10
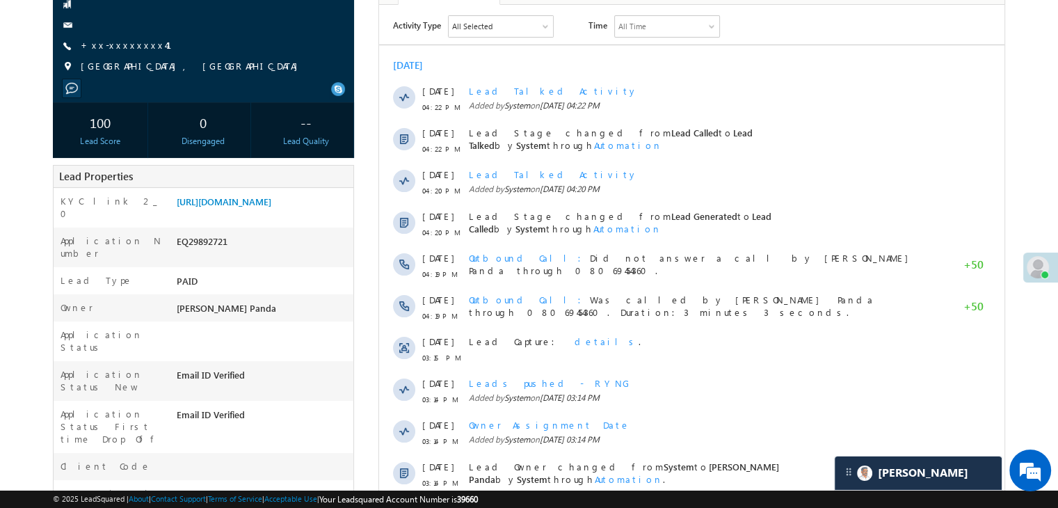
scroll to position [70, 0]
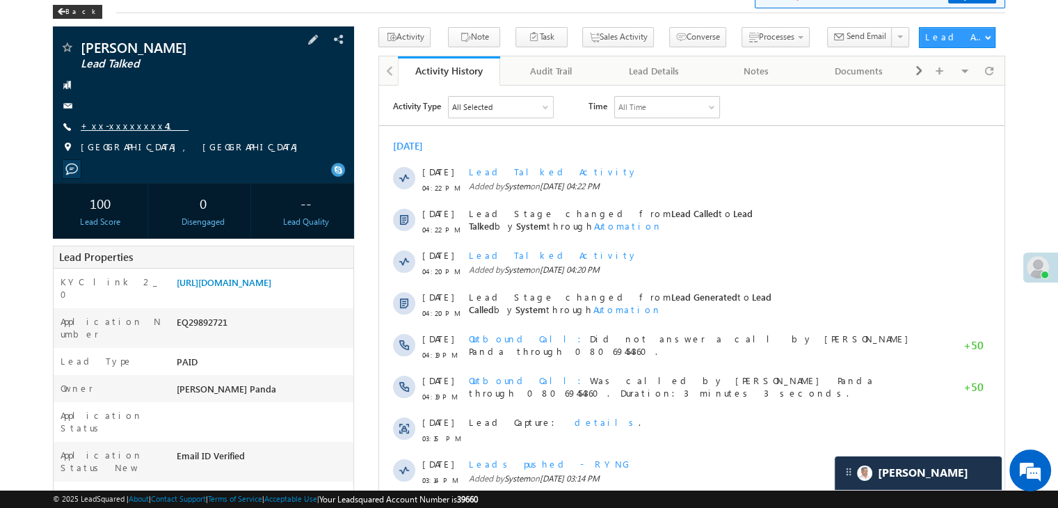
click at [113, 123] on link "+xx-xxxxxxxx41" at bounding box center [135, 126] width 108 height 12
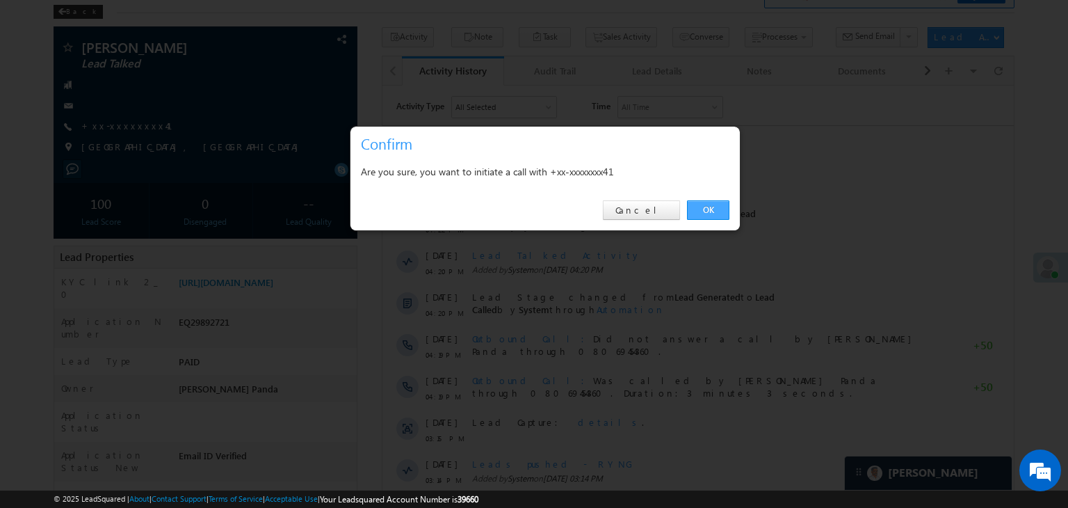
click at [714, 209] on link "OK" at bounding box center [708, 209] width 42 height 19
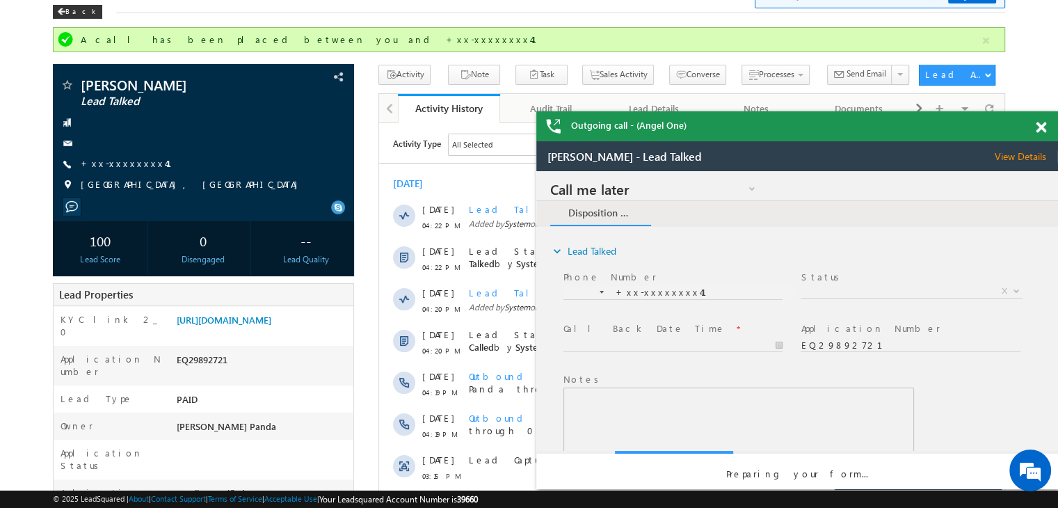
scroll to position [0, 0]
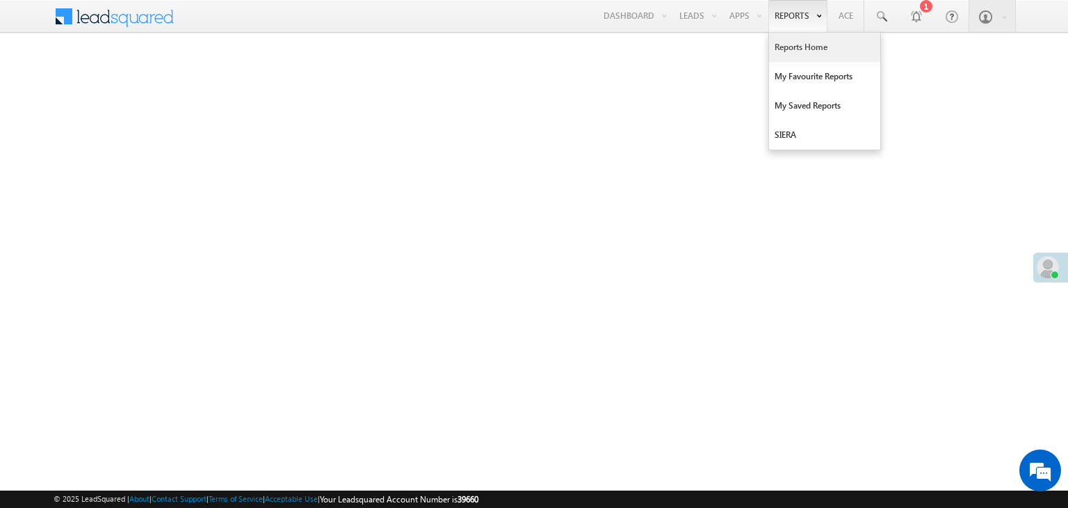
click at [785, 43] on link "Reports Home" at bounding box center [824, 47] width 111 height 29
click at [803, 42] on link "Reports Home" at bounding box center [824, 47] width 111 height 29
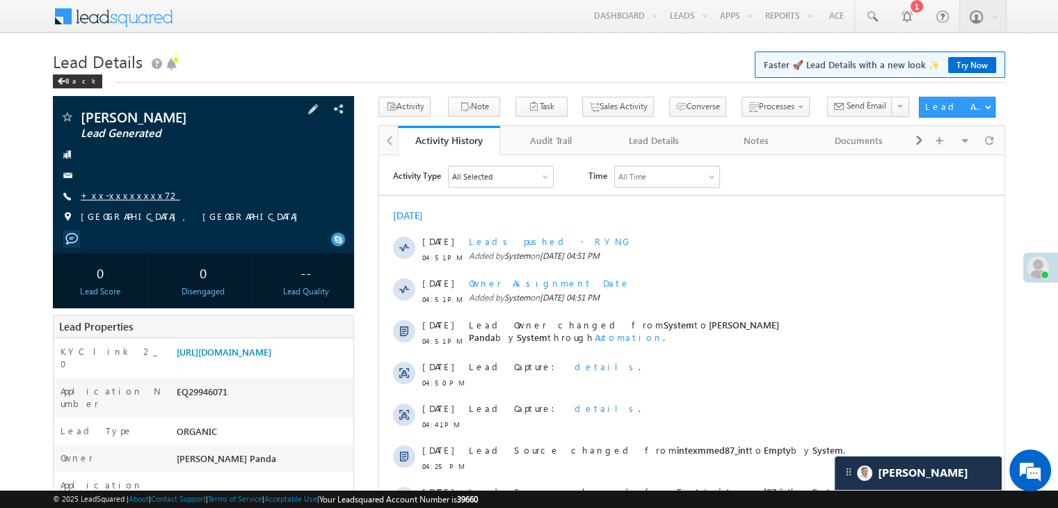
click at [134, 197] on link "+xx-xxxxxxxx72" at bounding box center [130, 195] width 99 height 12
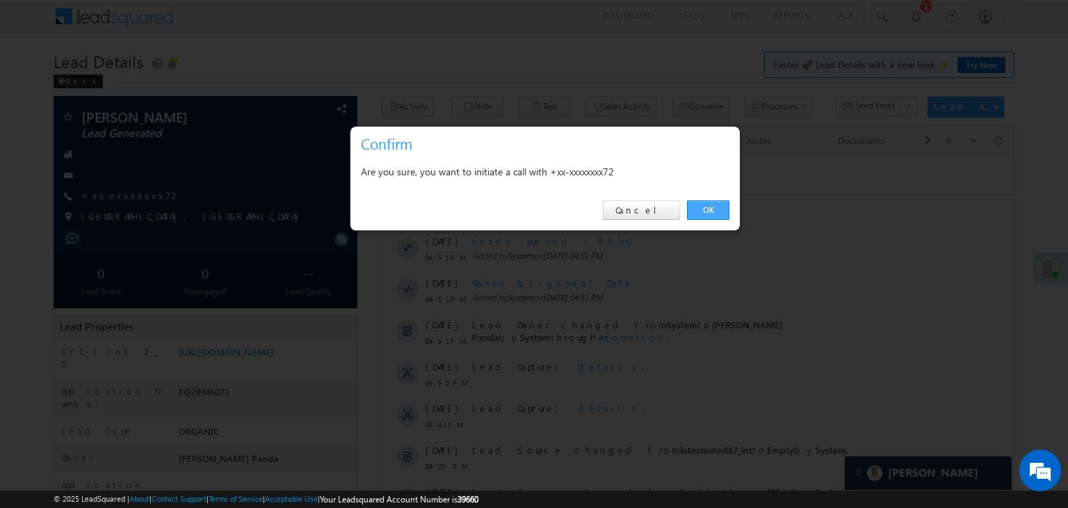
click at [702, 206] on link "OK" at bounding box center [708, 209] width 42 height 19
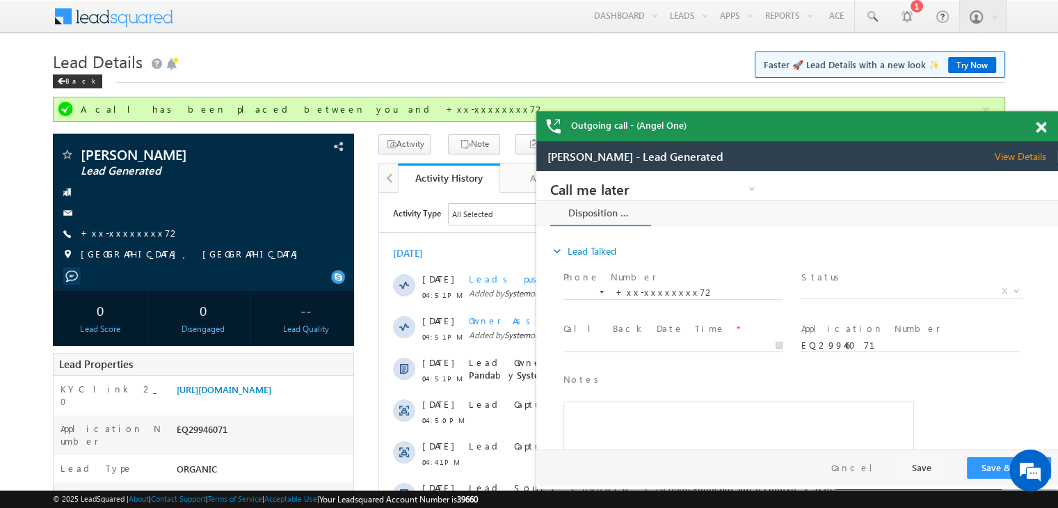
click at [1036, 128] on span at bounding box center [1040, 128] width 10 height 12
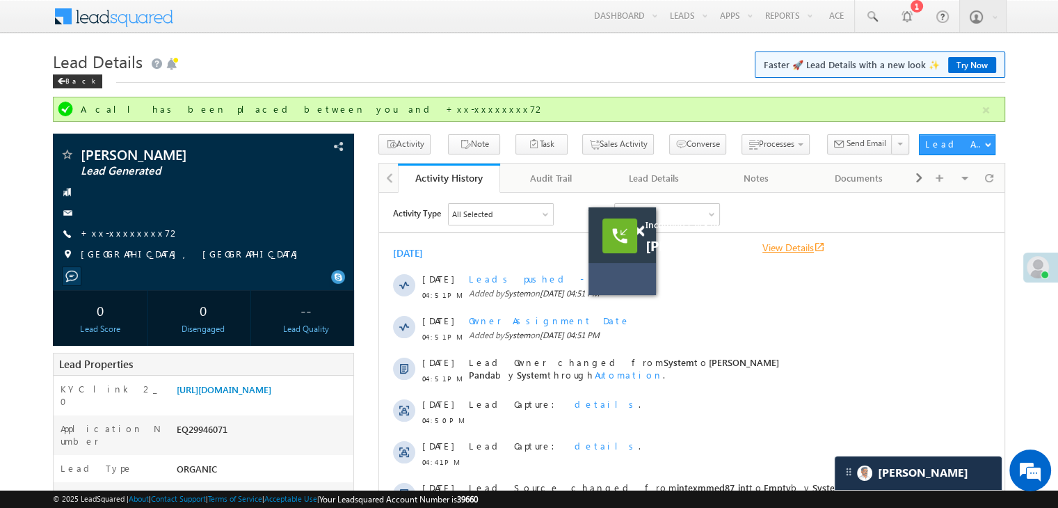
click at [786, 245] on link "View Details open_in_new" at bounding box center [793, 247] width 63 height 13
click at [103, 234] on link "+xx-xxxxxxxx72" at bounding box center [130, 233] width 99 height 12
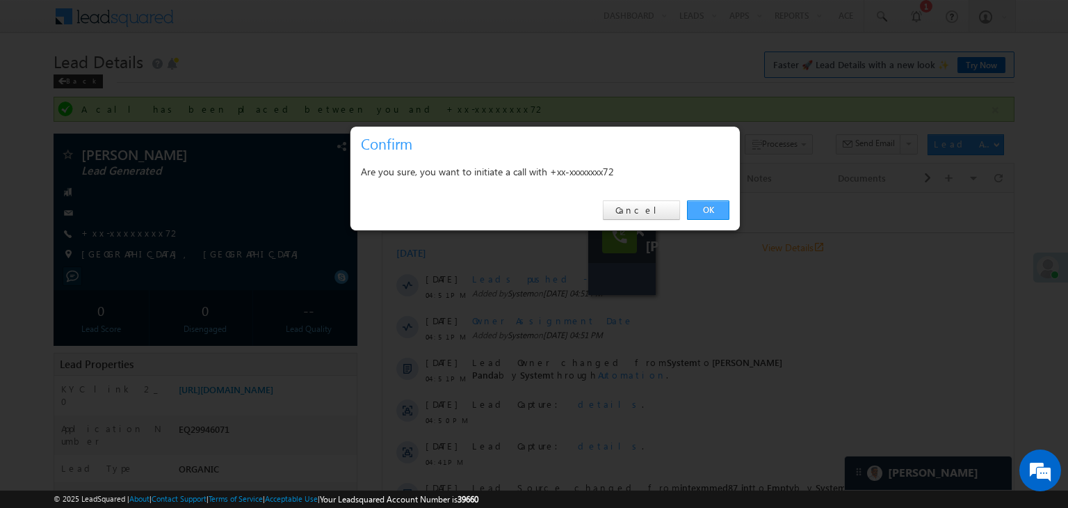
click at [709, 207] on link "OK" at bounding box center [708, 209] width 42 height 19
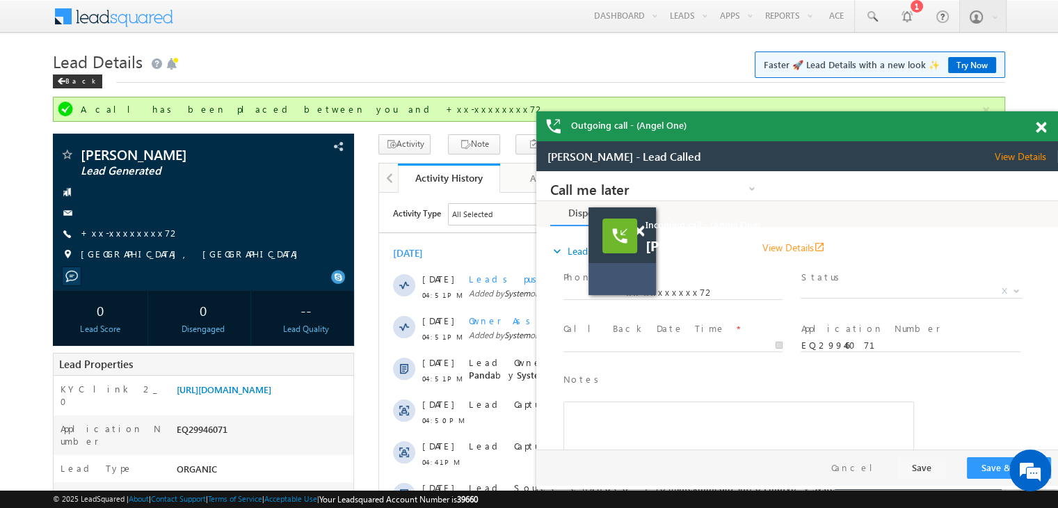
click at [1040, 125] on span at bounding box center [1040, 128] width 10 height 12
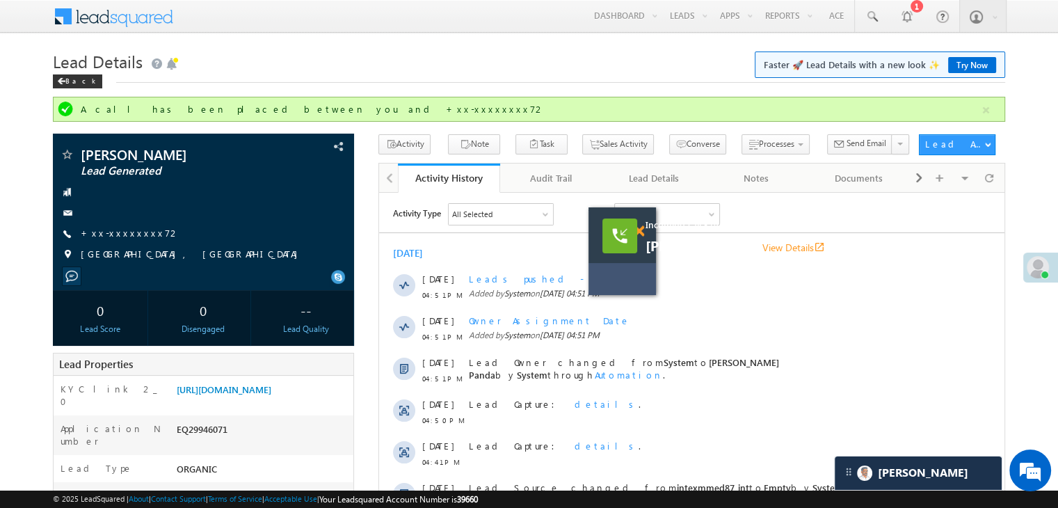
click at [637, 232] on span at bounding box center [639, 231] width 10 height 12
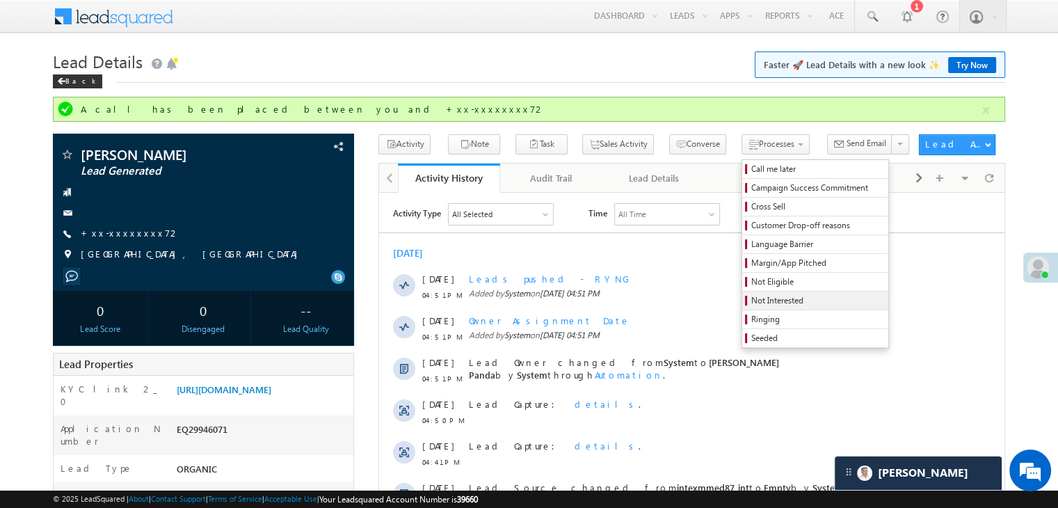
click at [751, 298] on span "Not Interested" at bounding box center [817, 300] width 132 height 13
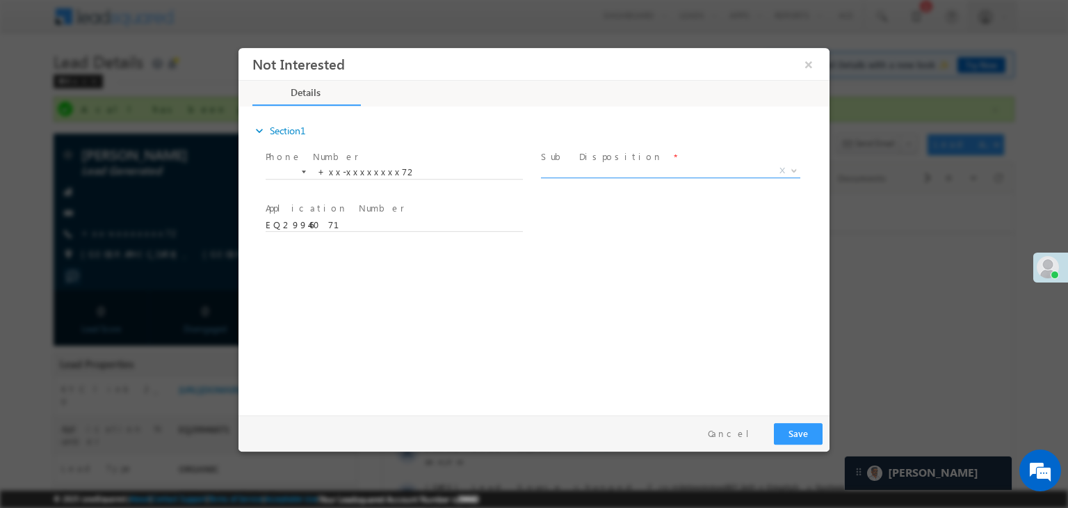
click at [661, 172] on span "X" at bounding box center [670, 171] width 259 height 14
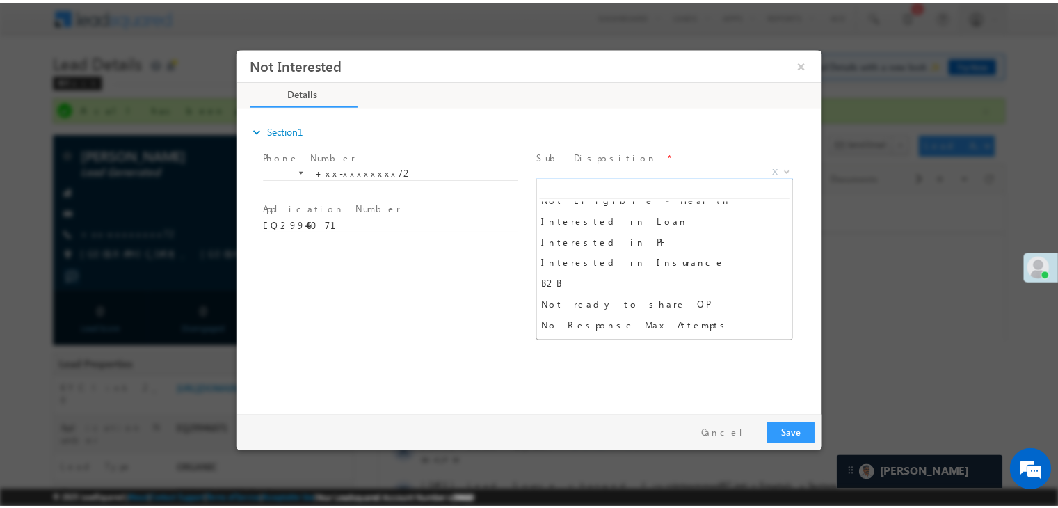
scroll to position [348, 0]
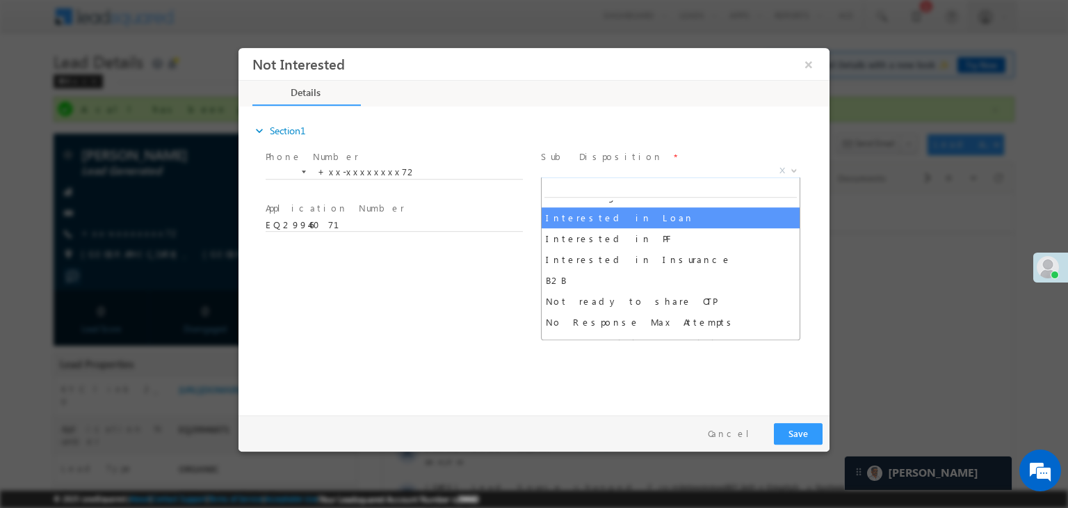
select select "Interested in Loan"
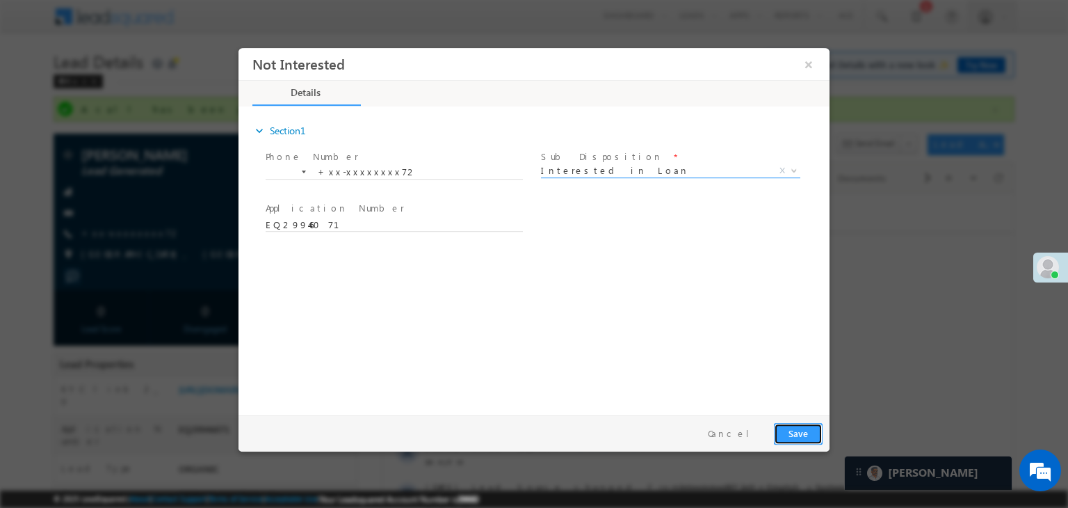
click at [793, 431] on button "Save" at bounding box center [798, 434] width 49 height 22
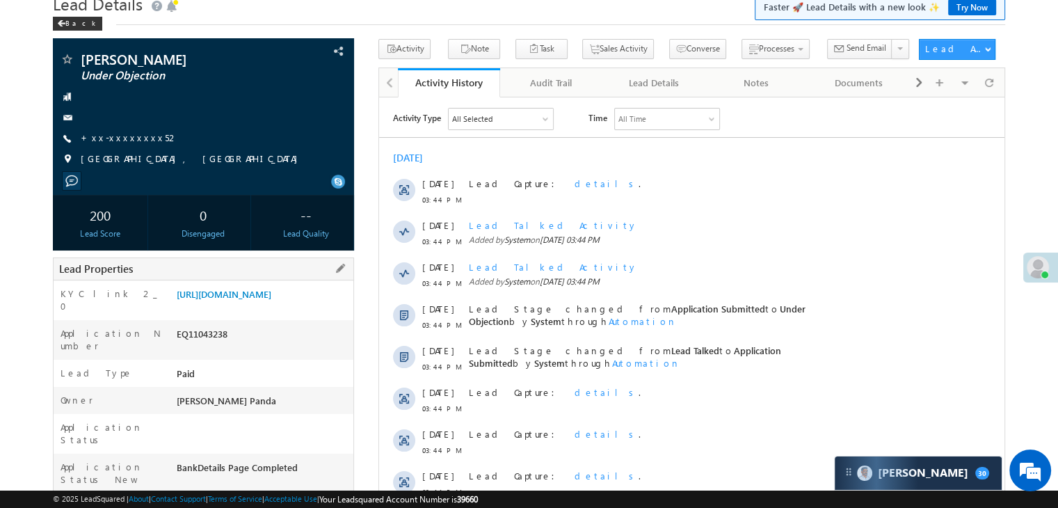
scroll to position [51, 0]
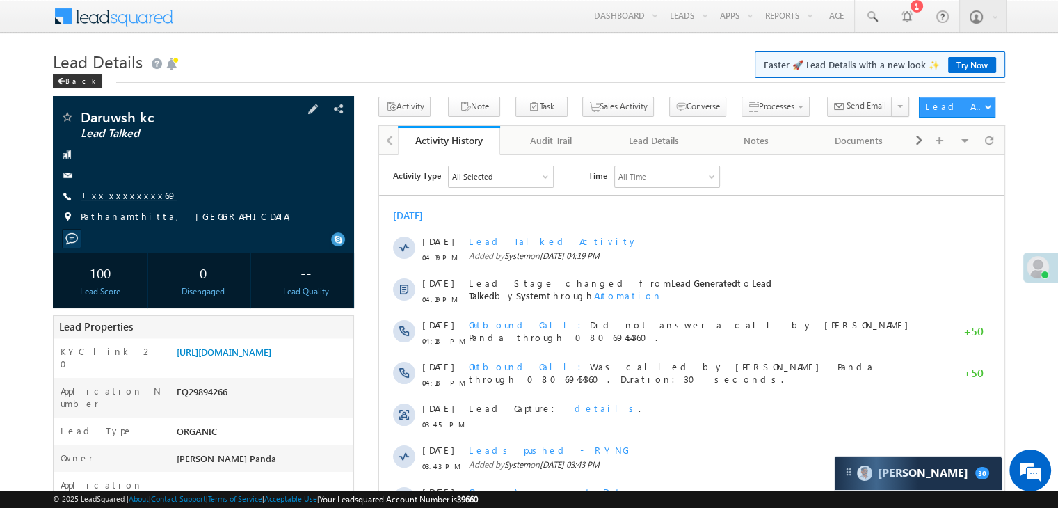
click at [125, 201] on link "+xx-xxxxxxxx69" at bounding box center [129, 195] width 96 height 12
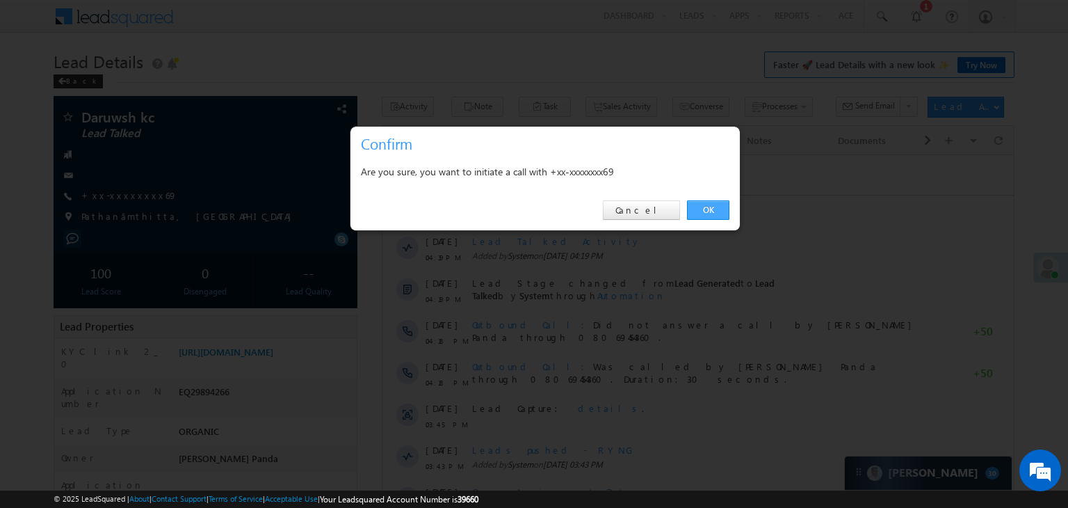
click at [712, 207] on link "OK" at bounding box center [708, 209] width 42 height 19
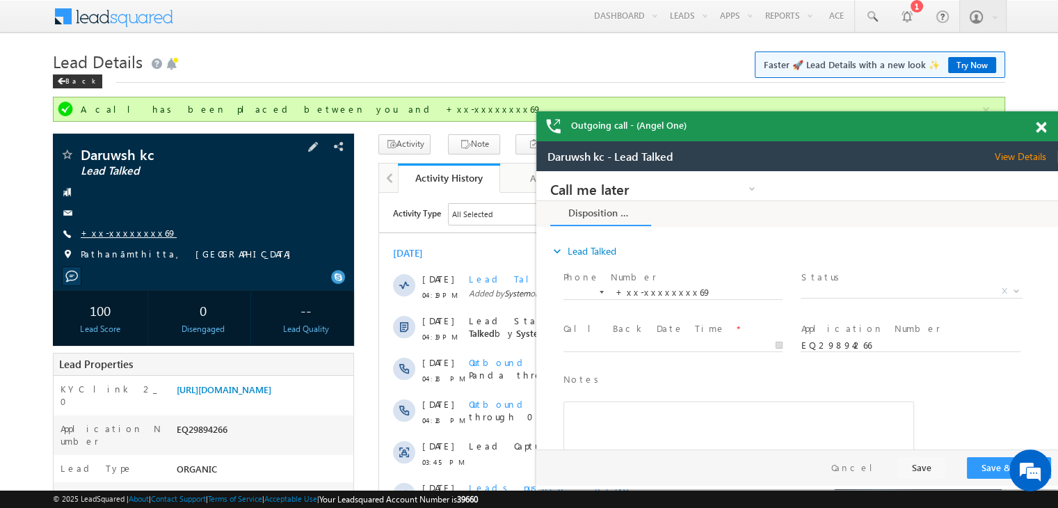
click at [103, 230] on link "+xx-xxxxxxxx69" at bounding box center [129, 233] width 96 height 12
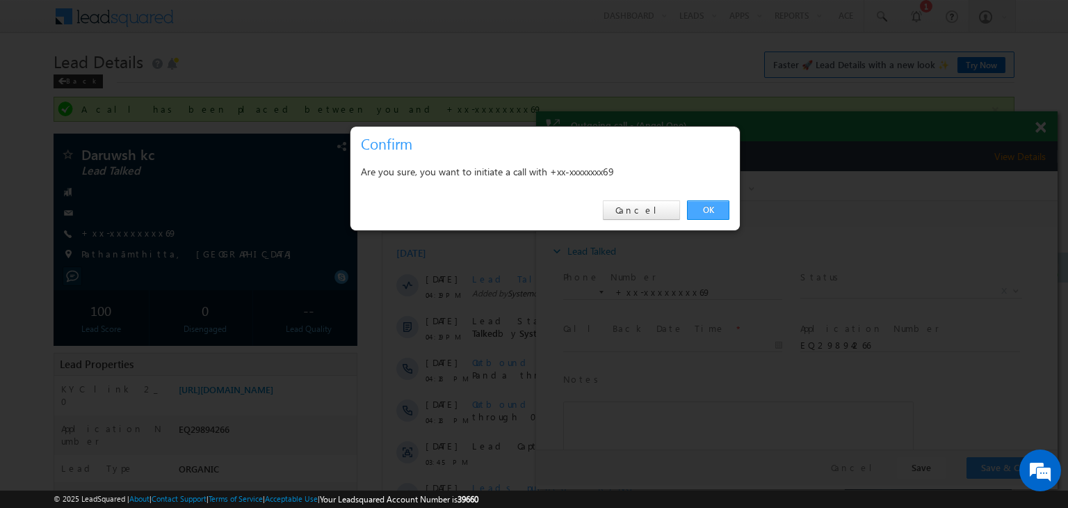
click at [710, 204] on link "OK" at bounding box center [708, 209] width 42 height 19
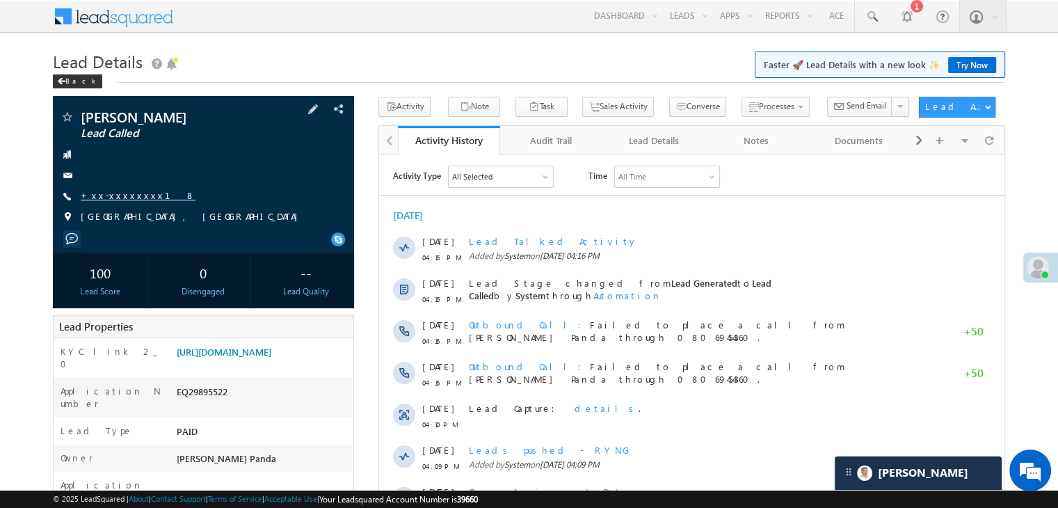
click at [120, 198] on link "+xx-xxxxxxxx18" at bounding box center [138, 195] width 115 height 12
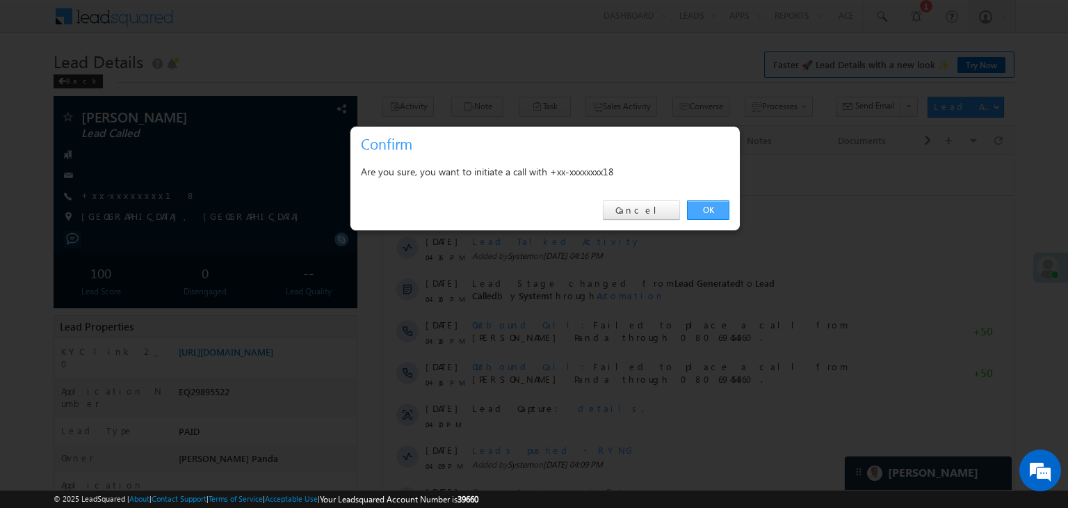
click at [709, 207] on link "OK" at bounding box center [708, 209] width 42 height 19
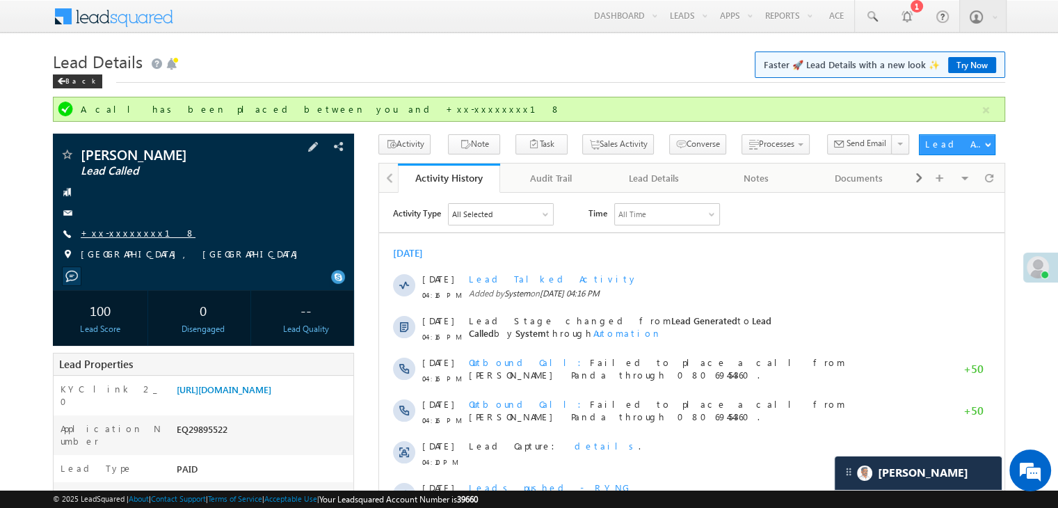
click at [131, 234] on link "+xx-xxxxxxxx18" at bounding box center [138, 233] width 115 height 12
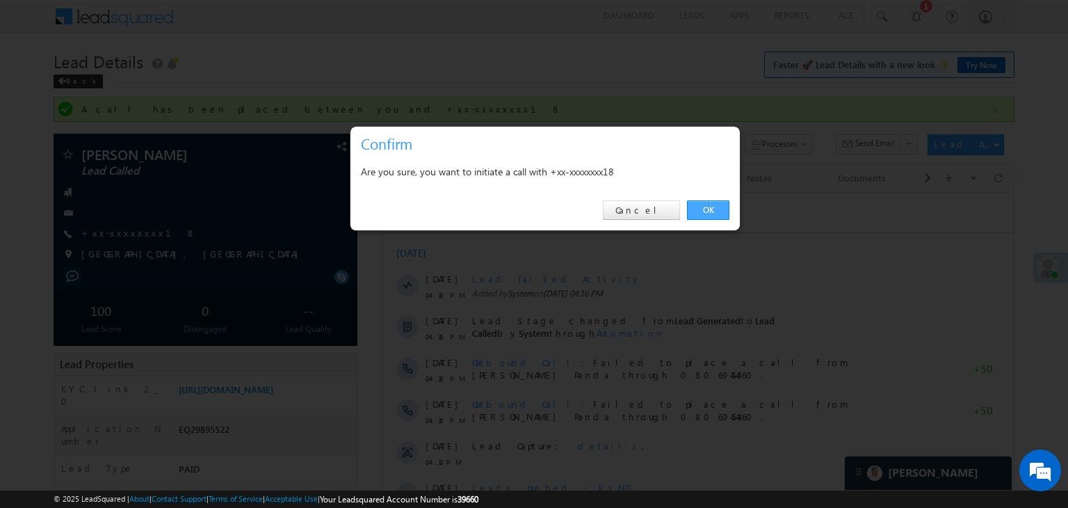
click at [716, 207] on link "OK" at bounding box center [708, 209] width 42 height 19
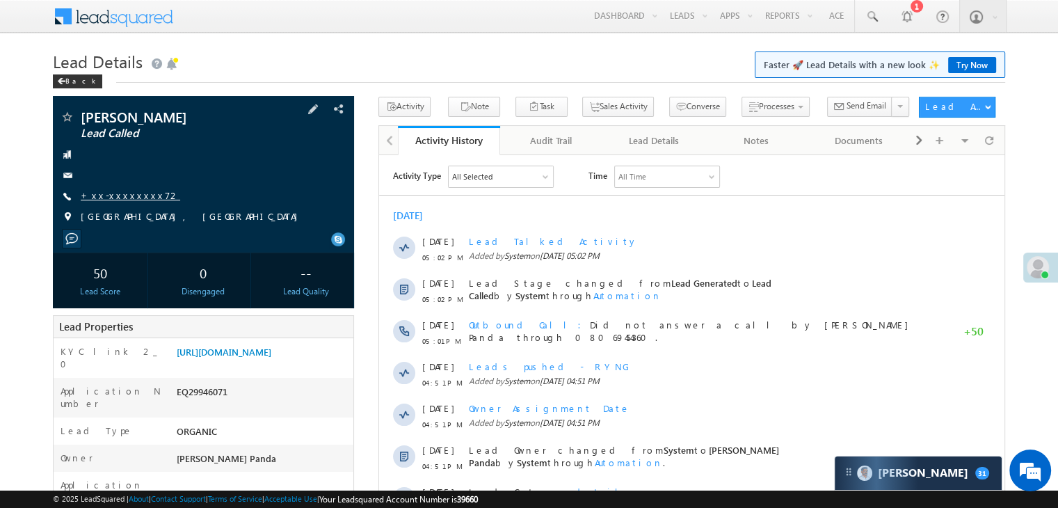
click at [113, 193] on link "+xx-xxxxxxxx72" at bounding box center [130, 195] width 99 height 12
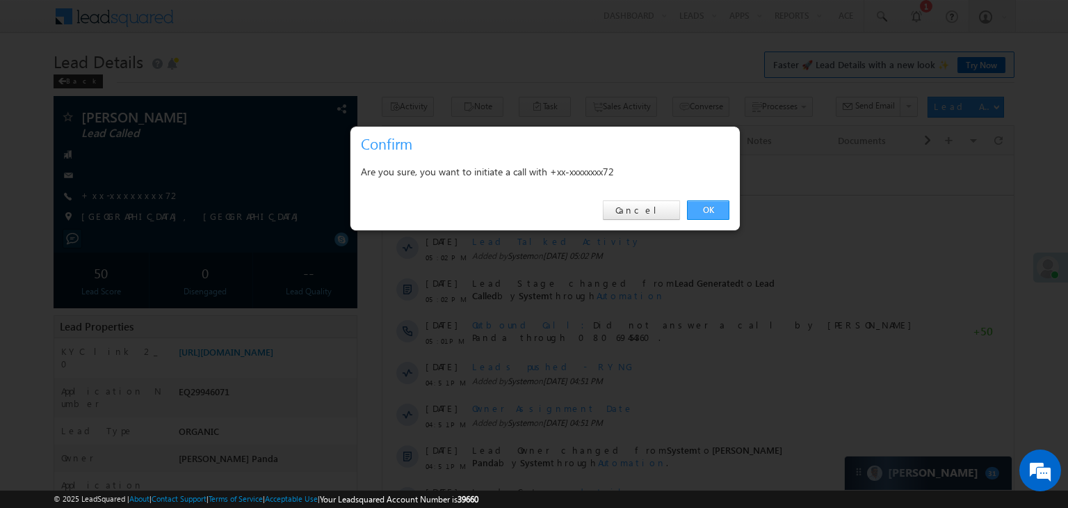
click at [704, 211] on link "OK" at bounding box center [708, 209] width 42 height 19
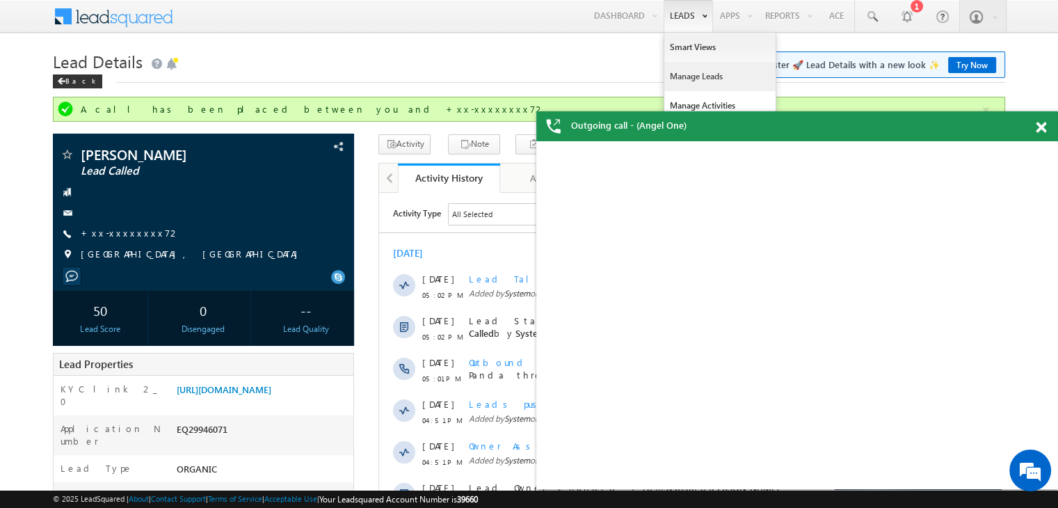
click at [688, 81] on link "Manage Leads" at bounding box center [719, 76] width 111 height 29
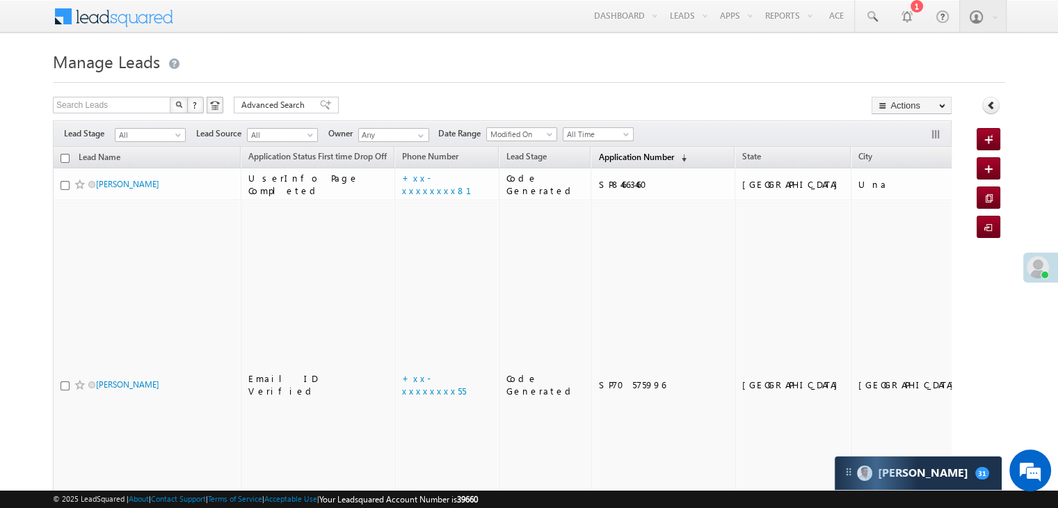
click at [612, 156] on span "Application Number" at bounding box center [635, 157] width 75 height 10
click at [615, 154] on span "Application Number" at bounding box center [635, 157] width 75 height 10
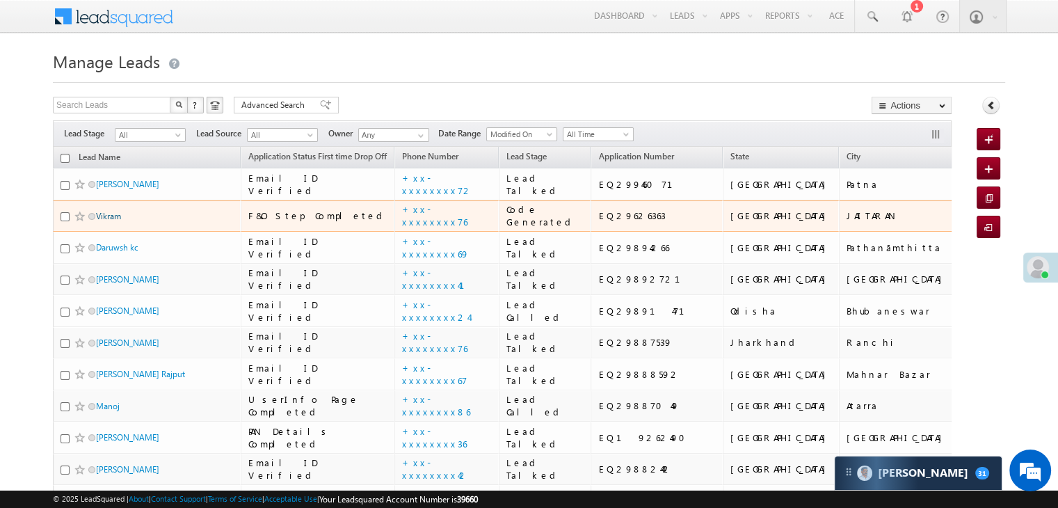
click at [114, 221] on link "Vikram" at bounding box center [108, 216] width 25 height 10
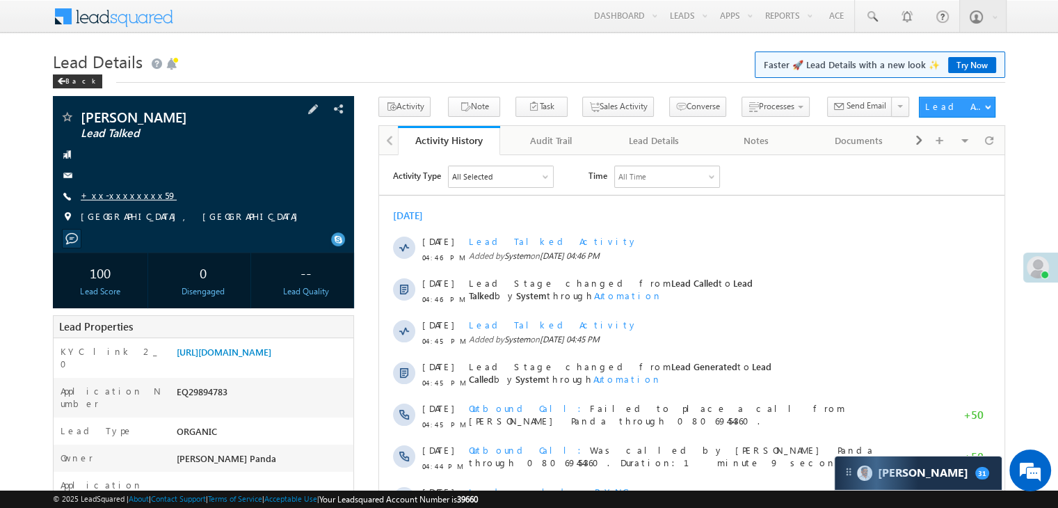
click at [128, 194] on link "+xx-xxxxxxxx59" at bounding box center [129, 195] width 96 height 12
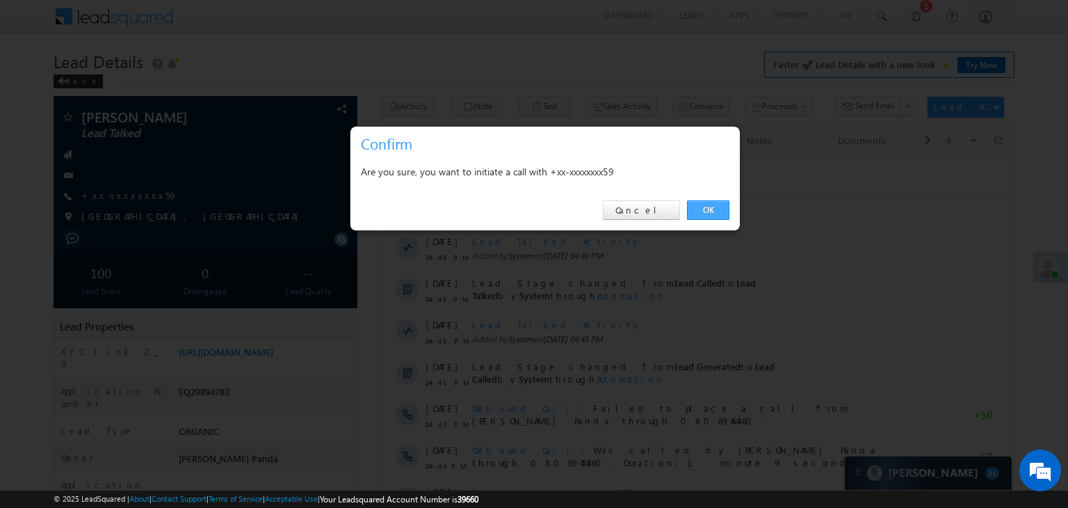
click at [712, 207] on link "OK" at bounding box center [708, 209] width 42 height 19
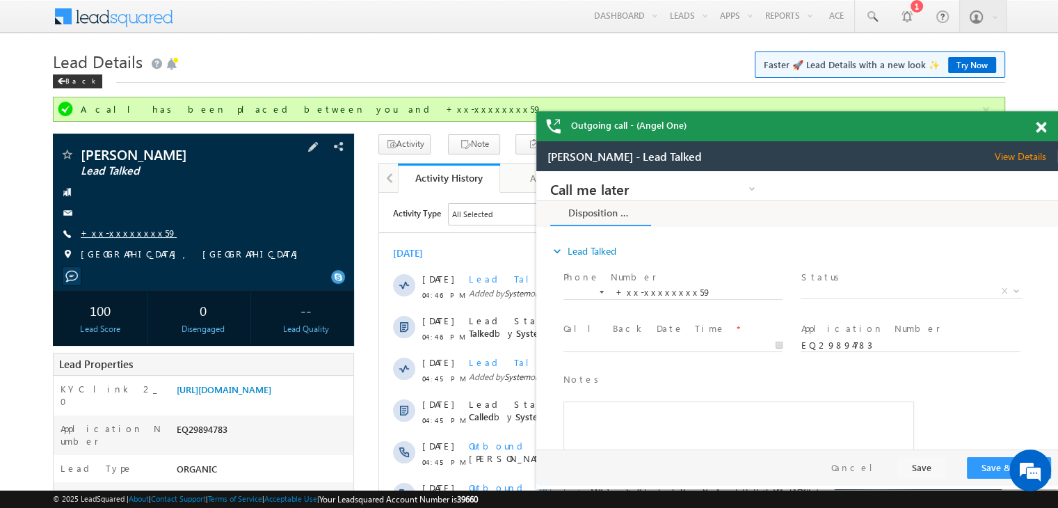
click at [122, 232] on link "+xx-xxxxxxxx59" at bounding box center [129, 233] width 96 height 12
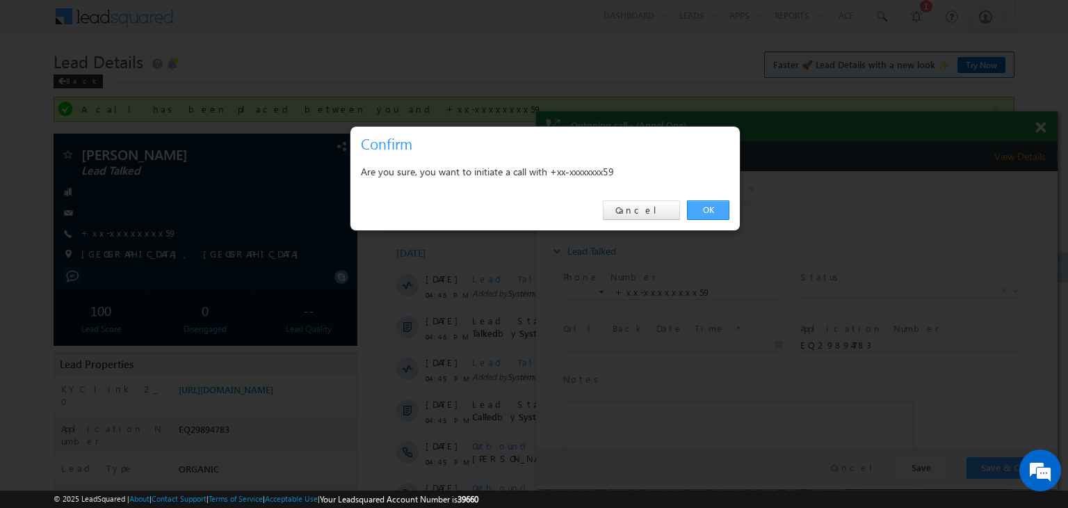
click at [711, 210] on link "OK" at bounding box center [708, 209] width 42 height 19
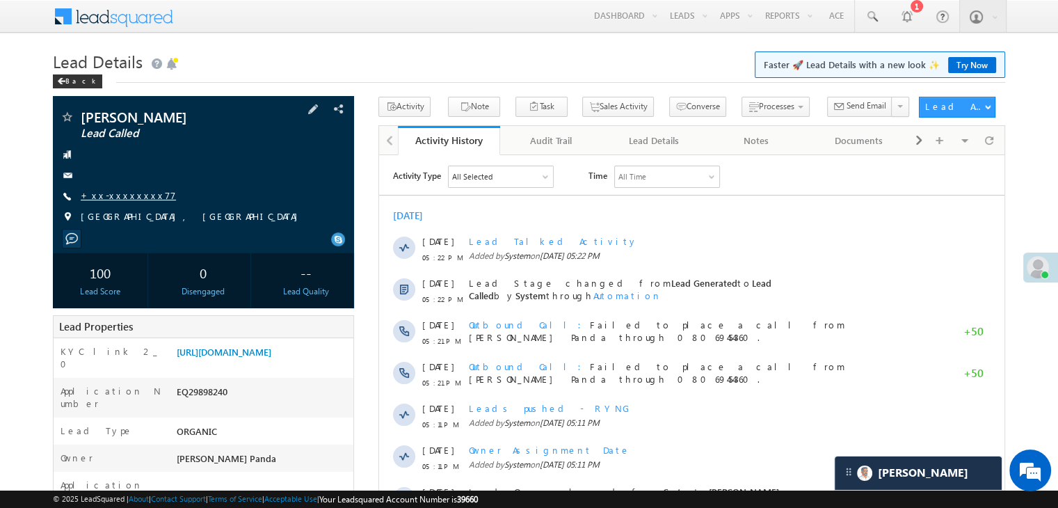
click at [115, 195] on link "+xx-xxxxxxxx77" at bounding box center [128, 195] width 95 height 12
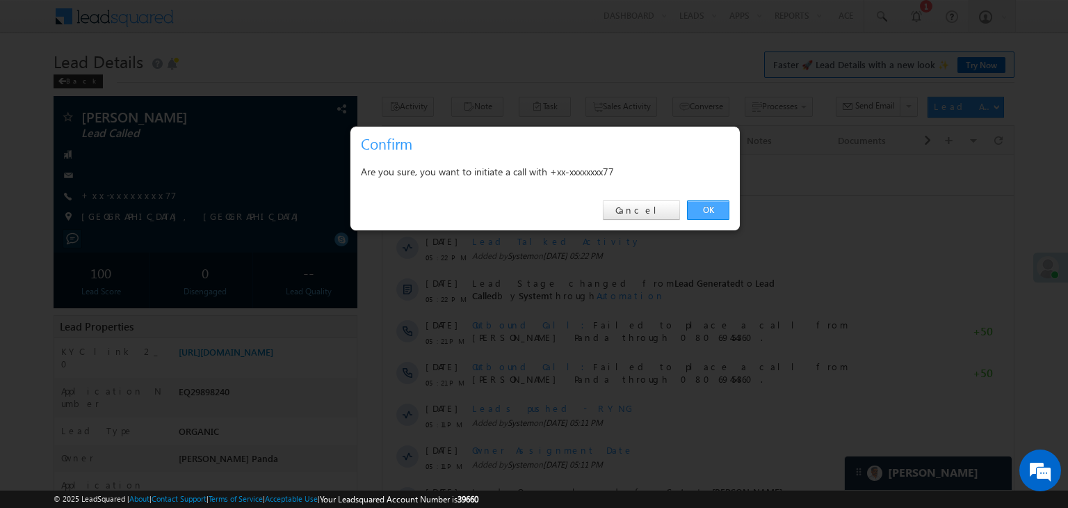
click at [704, 207] on link "OK" at bounding box center [708, 209] width 42 height 19
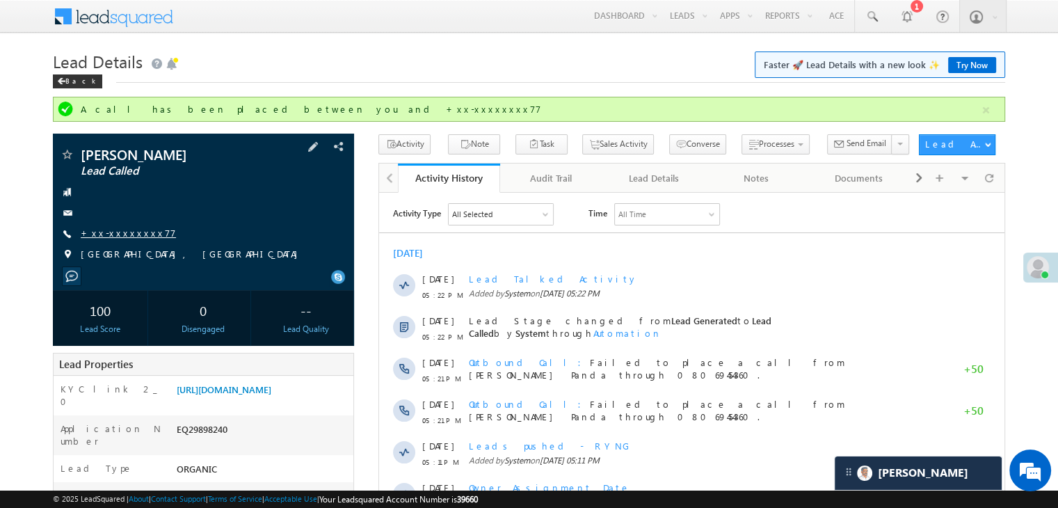
click at [119, 232] on link "+xx-xxxxxxxx77" at bounding box center [128, 233] width 95 height 12
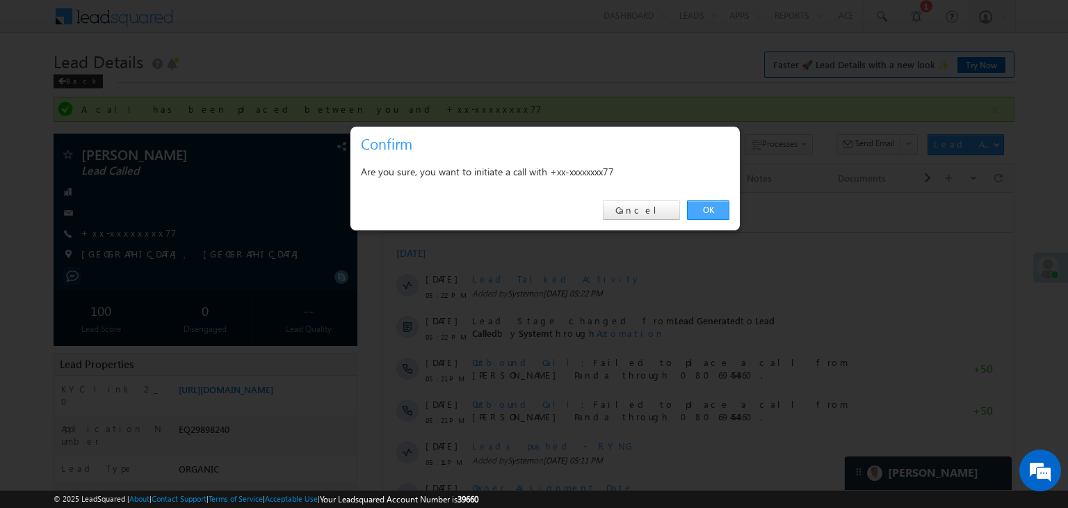
click at [714, 209] on link "OK" at bounding box center [708, 209] width 42 height 19
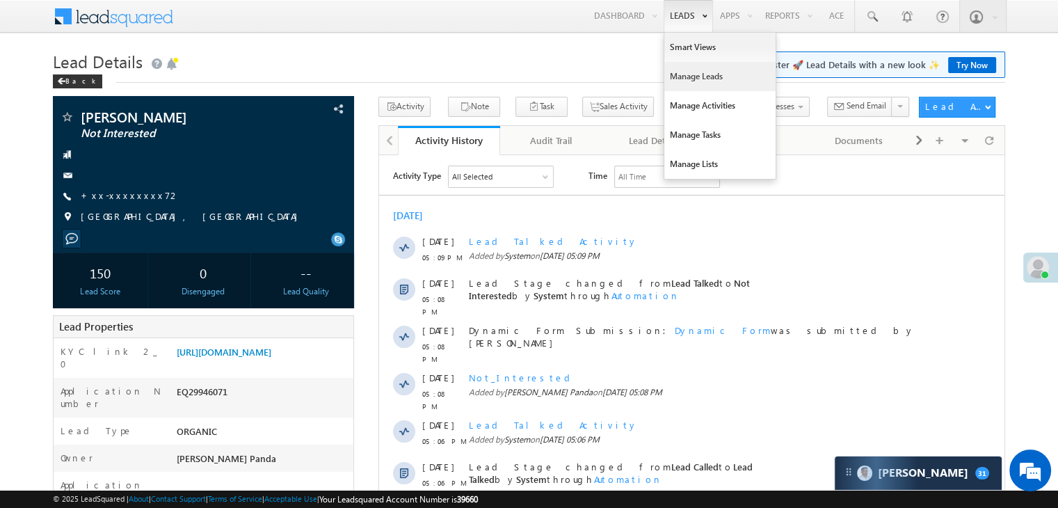
click at [684, 73] on link "Manage Leads" at bounding box center [719, 76] width 111 height 29
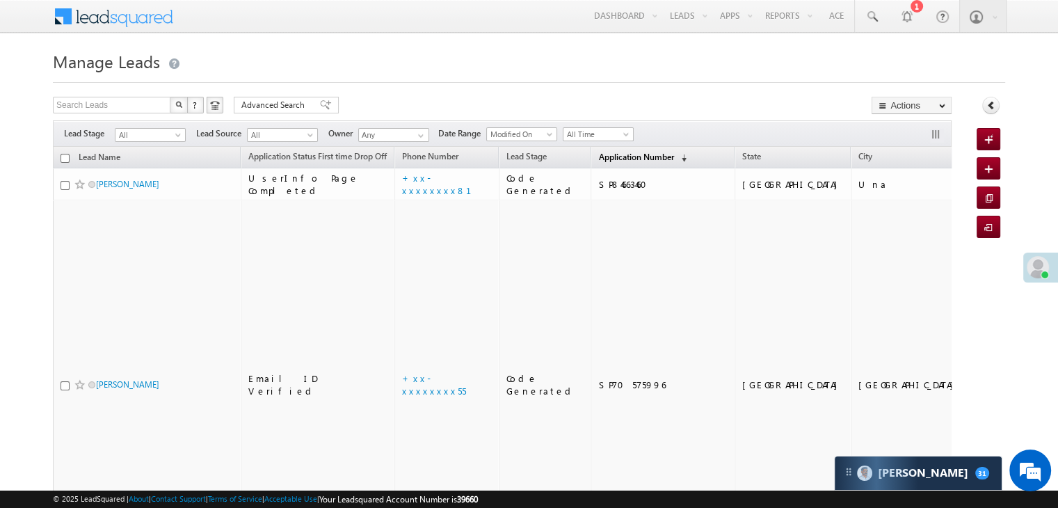
click at [608, 156] on span "Application Number" at bounding box center [635, 157] width 75 height 10
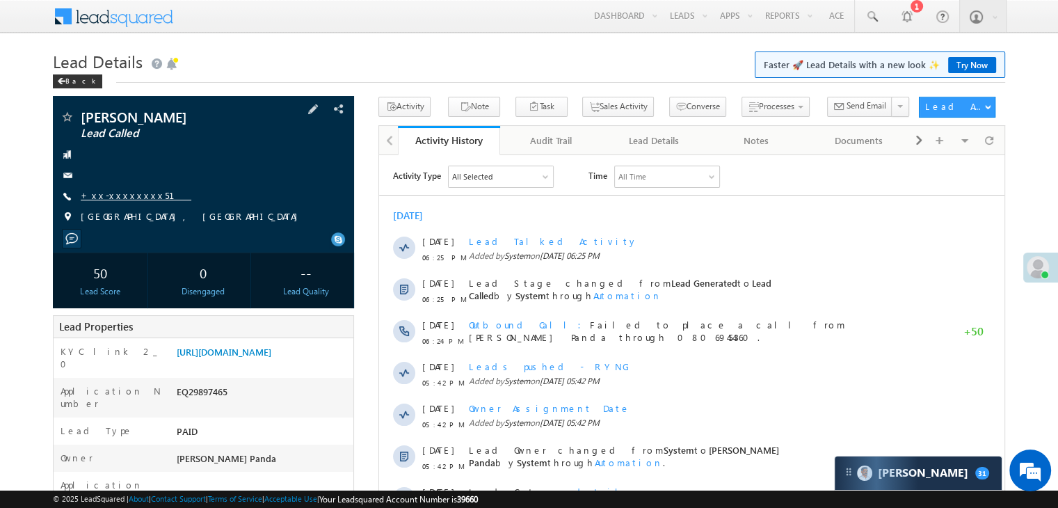
click at [113, 194] on link "+xx-xxxxxxxx51" at bounding box center [136, 195] width 111 height 12
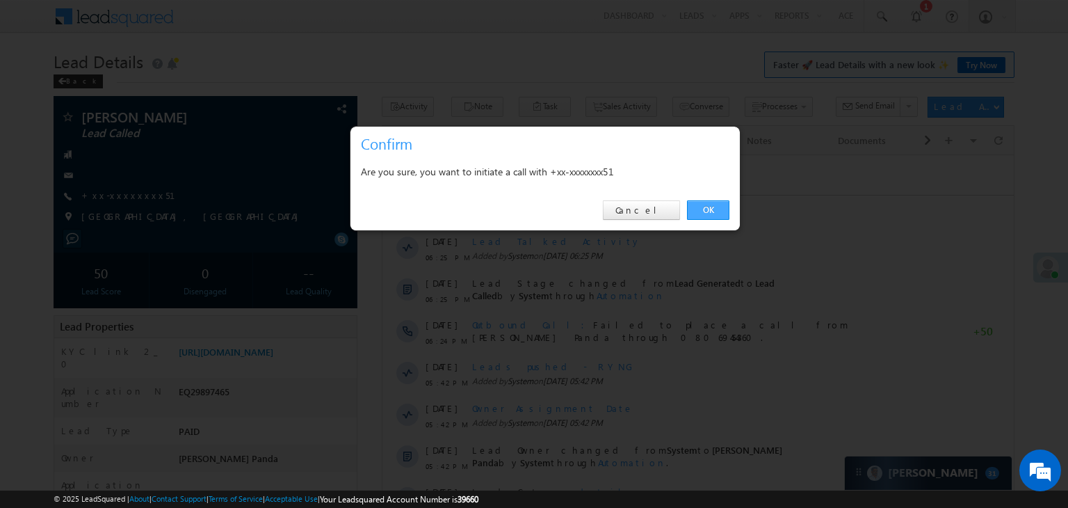
click at [712, 206] on link "OK" at bounding box center [708, 209] width 42 height 19
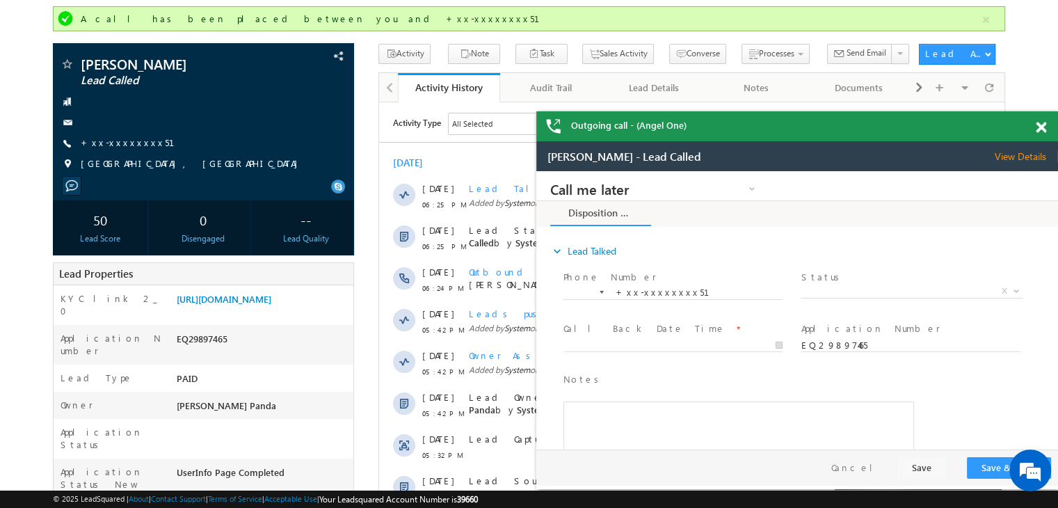
scroll to position [70, 0]
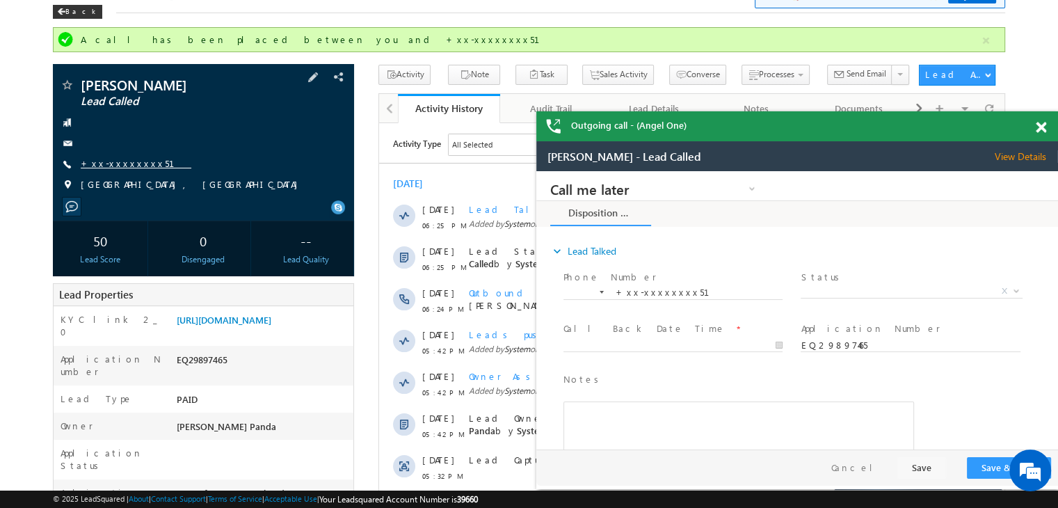
click at [120, 166] on link "+xx-xxxxxxxx51" at bounding box center [136, 163] width 111 height 12
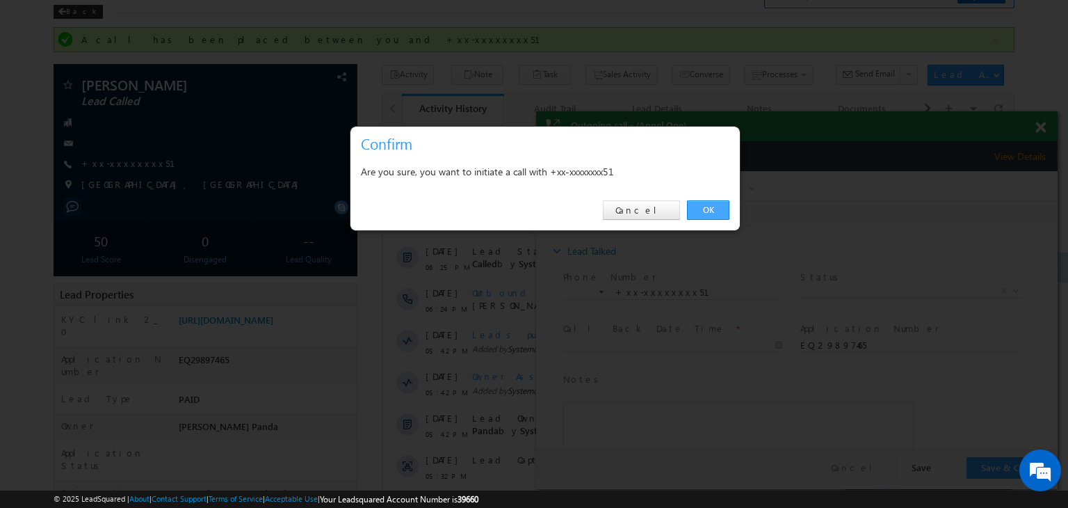
drag, startPoint x: 712, startPoint y: 207, endPoint x: 175, endPoint y: 36, distance: 563.9
click at [712, 207] on link "OK" at bounding box center [708, 209] width 42 height 19
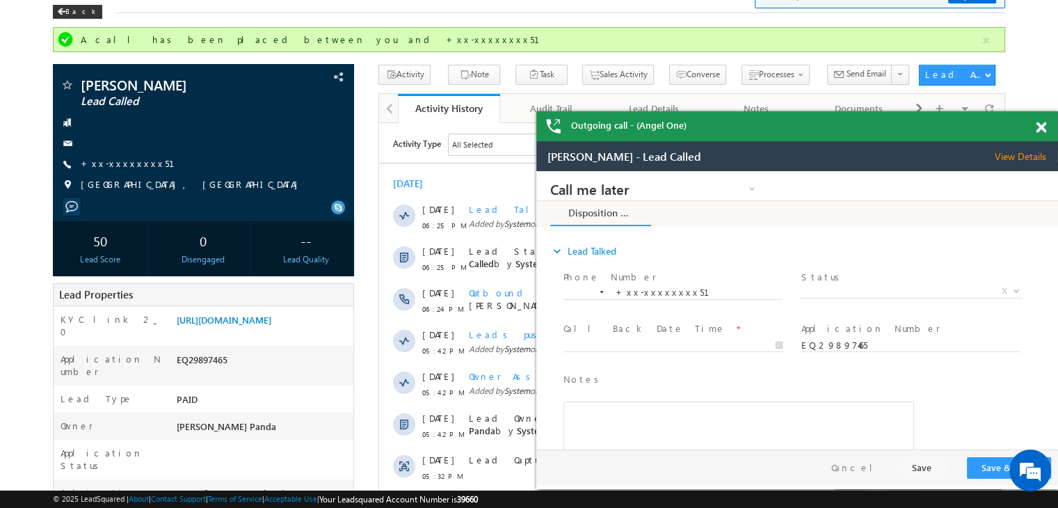
scroll to position [0, 0]
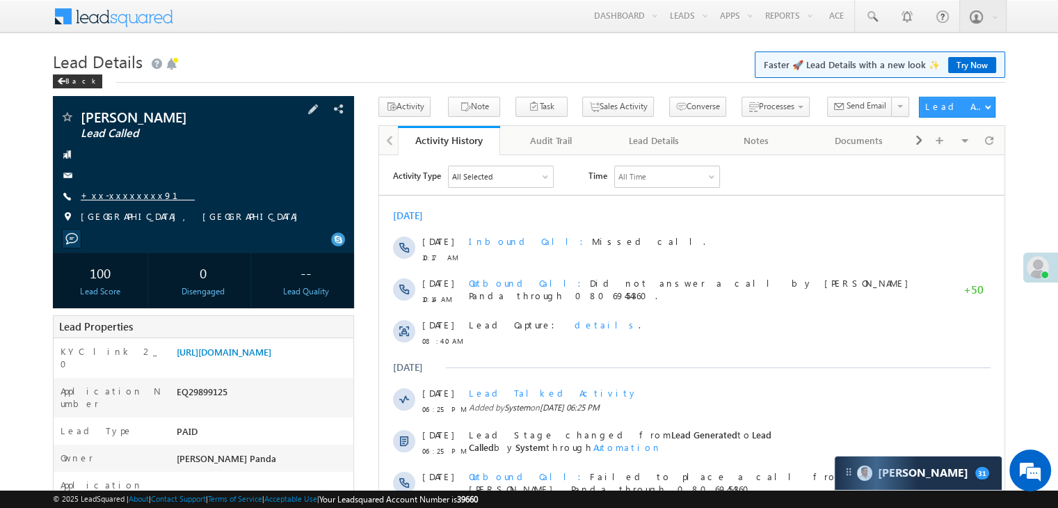
click at [124, 195] on link "+xx-xxxxxxxx91" at bounding box center [138, 195] width 114 height 12
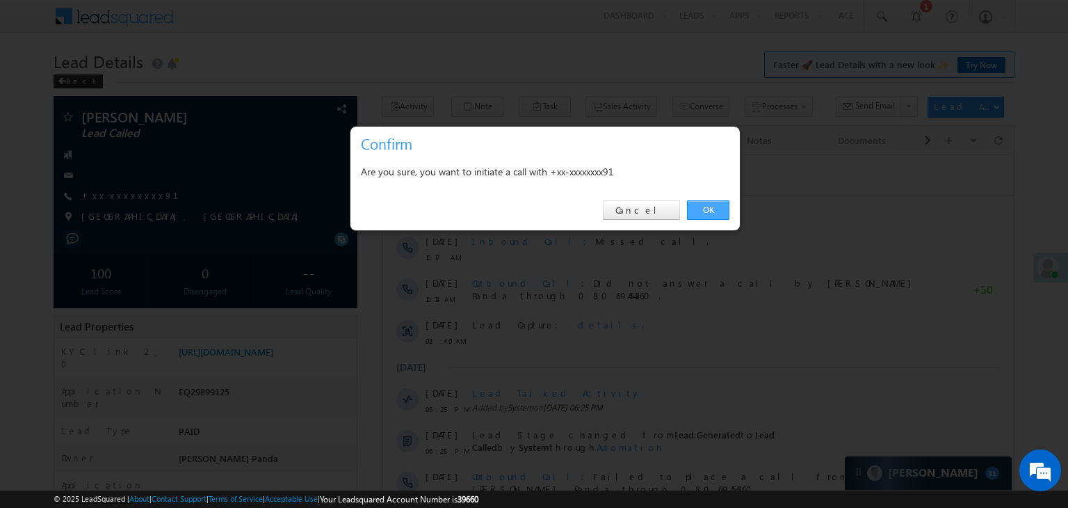
drag, startPoint x: 331, startPoint y: 51, endPoint x: 711, endPoint y: 207, distance: 410.7
click at [711, 207] on link "OK" at bounding box center [708, 209] width 42 height 19
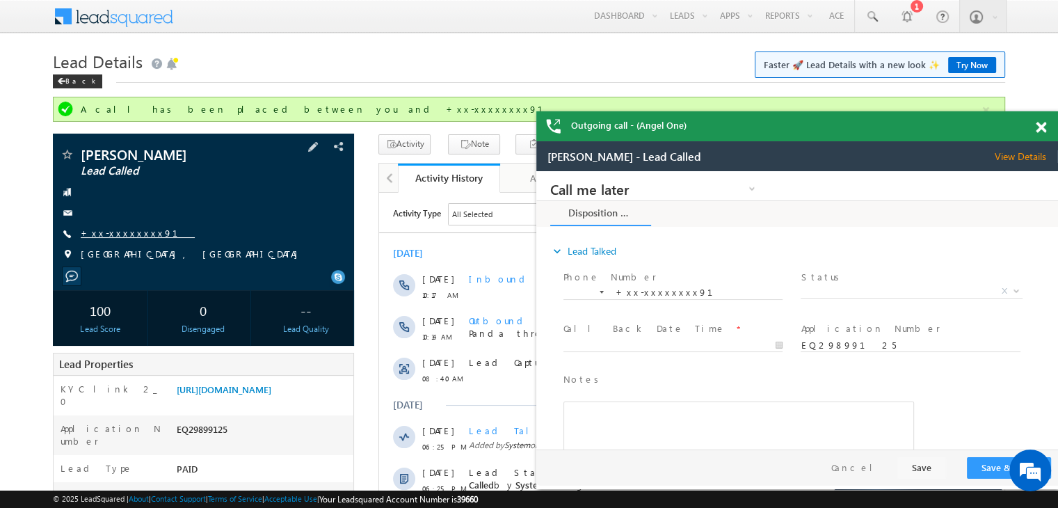
click at [115, 232] on link "+xx-xxxxxxxx91" at bounding box center [138, 233] width 114 height 12
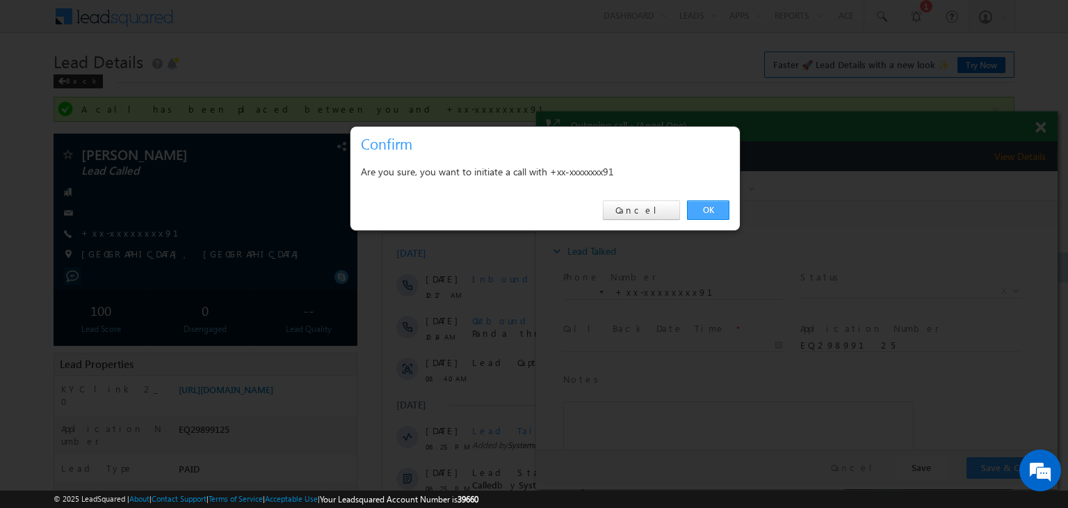
click at [707, 204] on link "OK" at bounding box center [708, 209] width 42 height 19
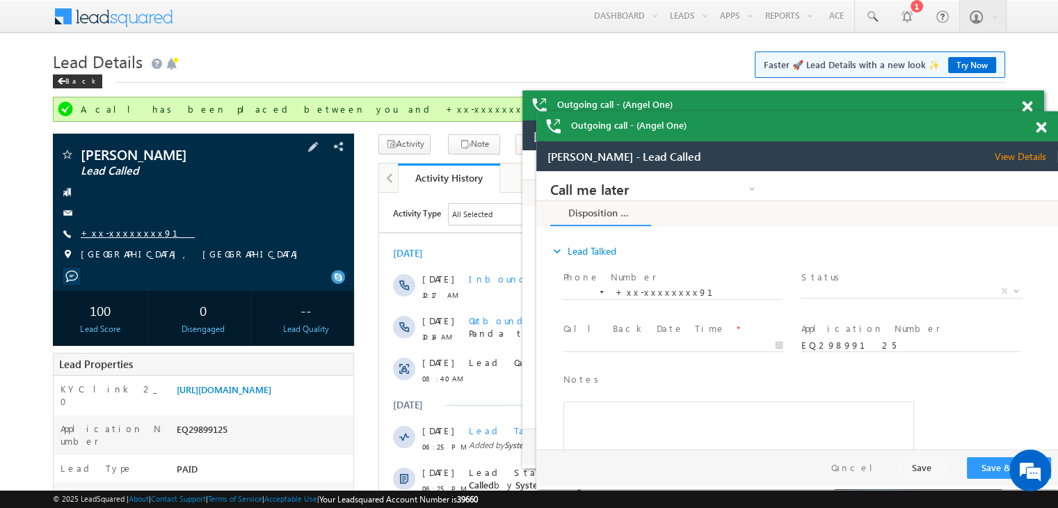
click at [105, 233] on link "+xx-xxxxxxxx91" at bounding box center [138, 233] width 114 height 12
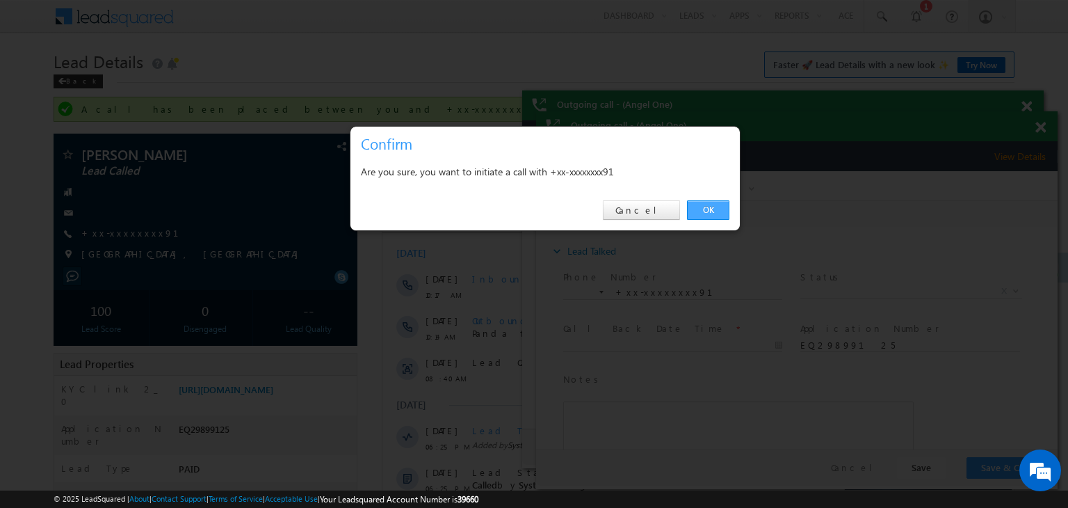
click at [711, 207] on link "OK" at bounding box center [708, 209] width 42 height 19
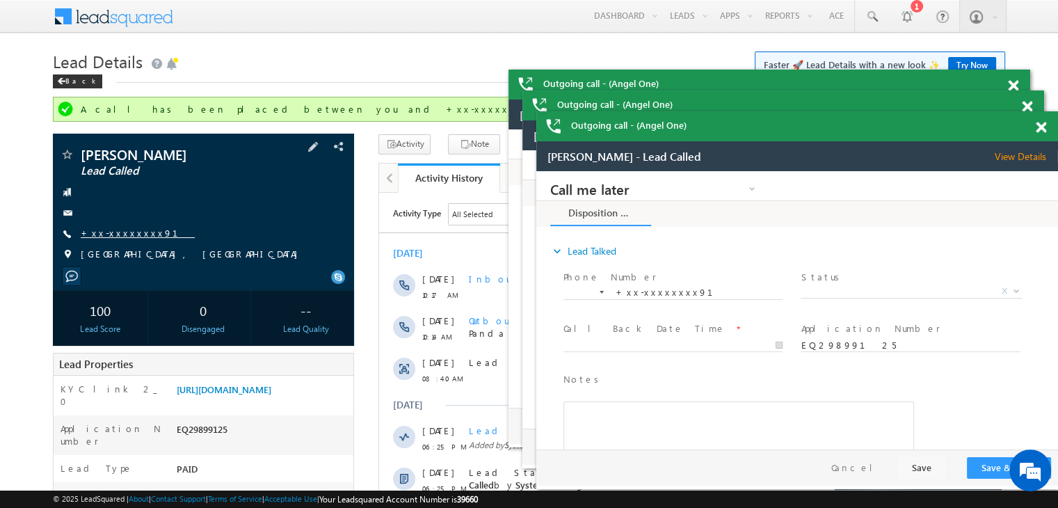
click at [121, 232] on link "+xx-xxxxxxxx91" at bounding box center [138, 233] width 114 height 12
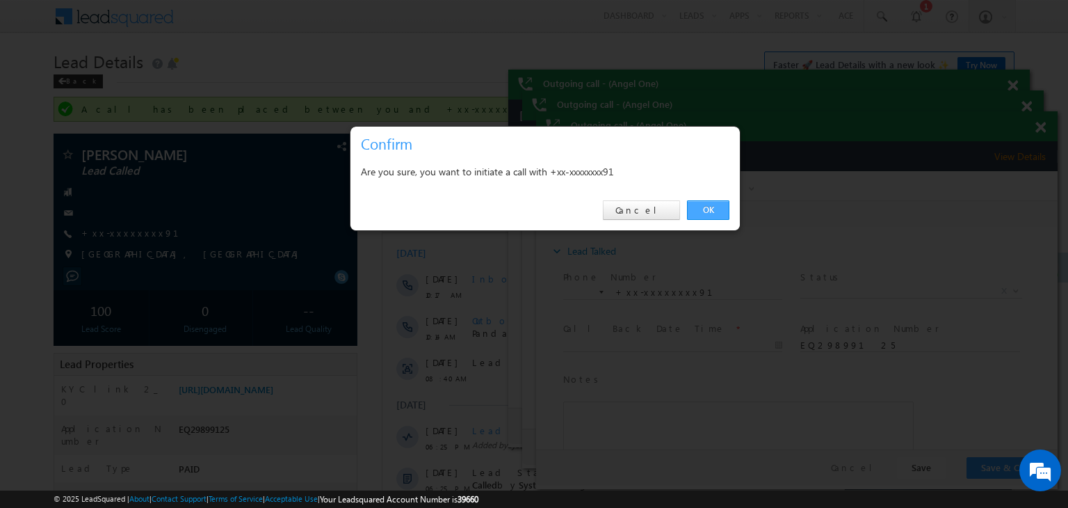
click at [715, 201] on link "OK" at bounding box center [708, 209] width 42 height 19
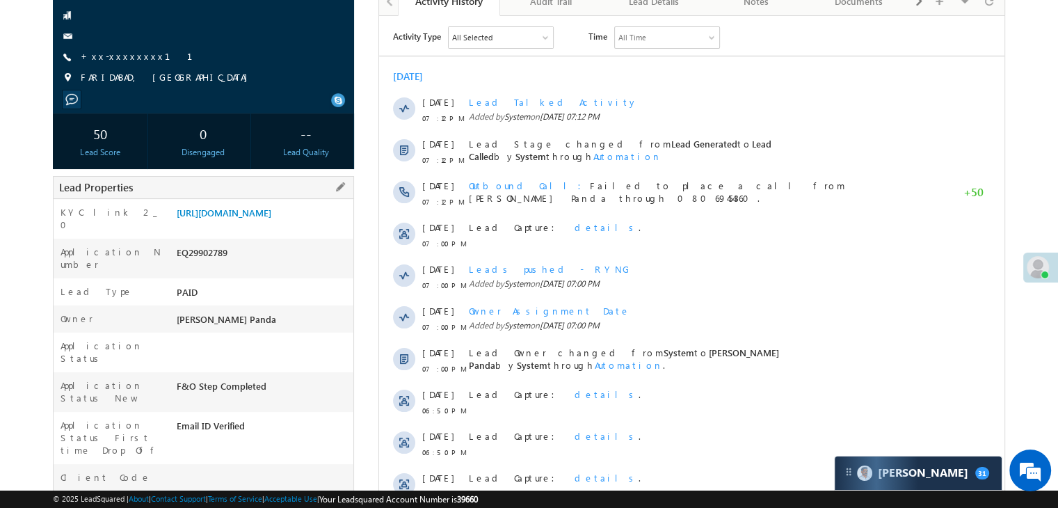
scroll to position [70, 0]
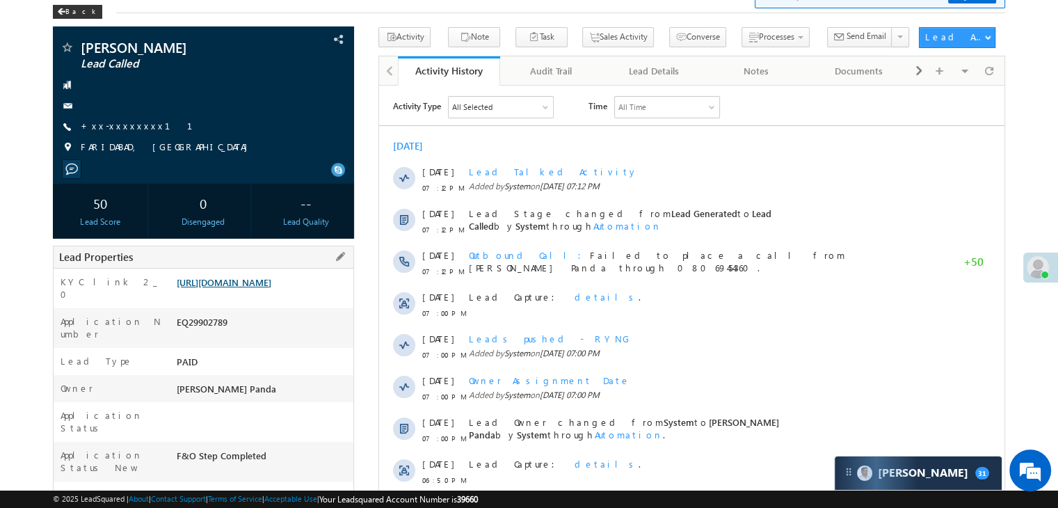
click at [257, 288] on link "https://angelbroking1-pk3em7sa.customui-test.leadsquared.com?leadId=55f9167a-4f…" at bounding box center [224, 282] width 95 height 12
click at [120, 124] on link "+xx-xxxxxxxx11" at bounding box center [145, 126] width 129 height 12
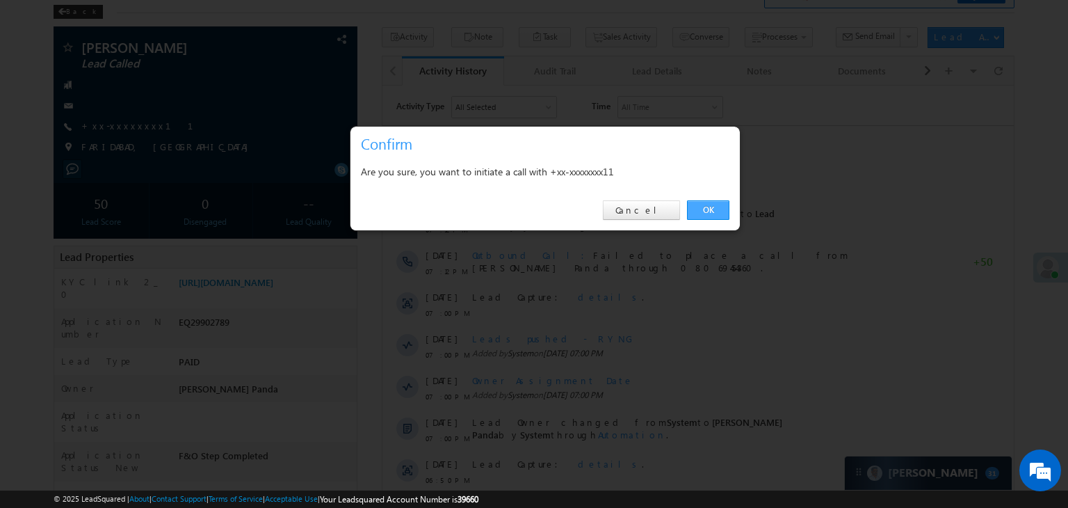
click at [707, 208] on link "OK" at bounding box center [708, 209] width 42 height 19
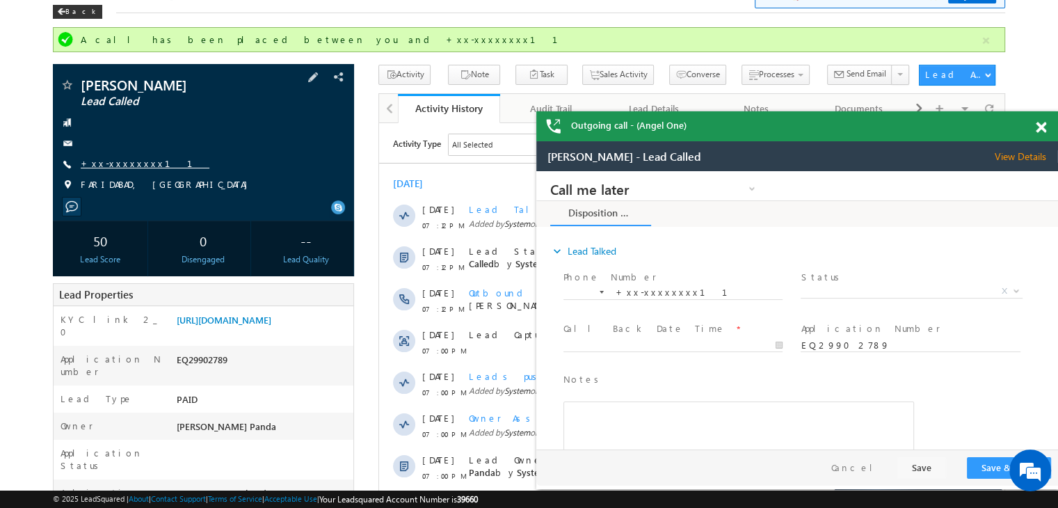
click at [118, 166] on link "+xx-xxxxxxxx11" at bounding box center [145, 163] width 129 height 12
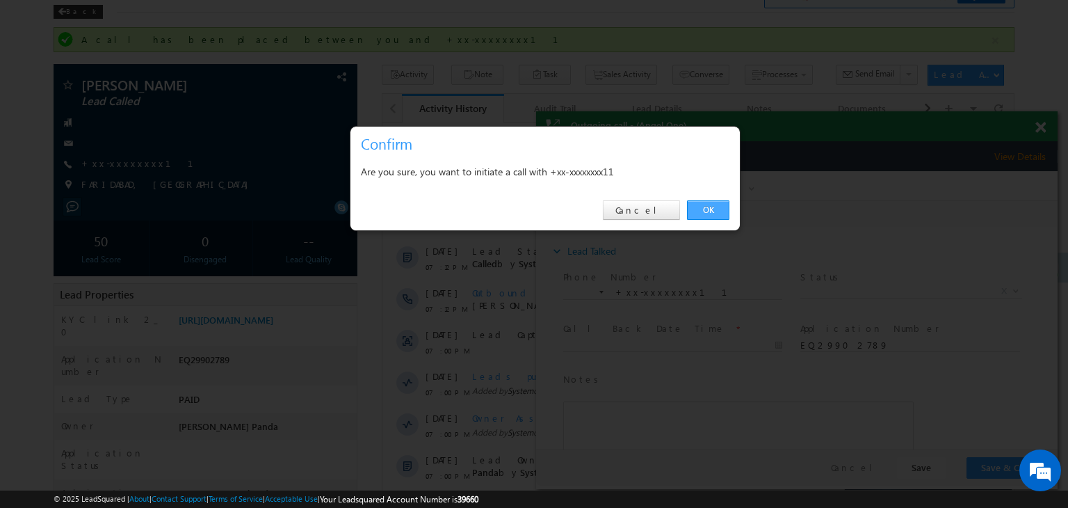
click at [711, 207] on link "OK" at bounding box center [708, 209] width 42 height 19
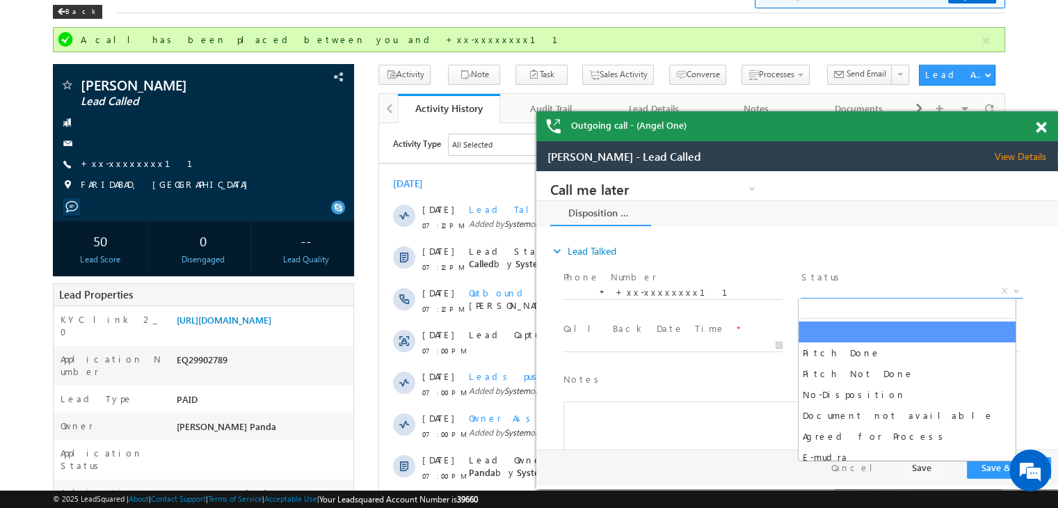
click at [903, 290] on span "X" at bounding box center [910, 291] width 221 height 14
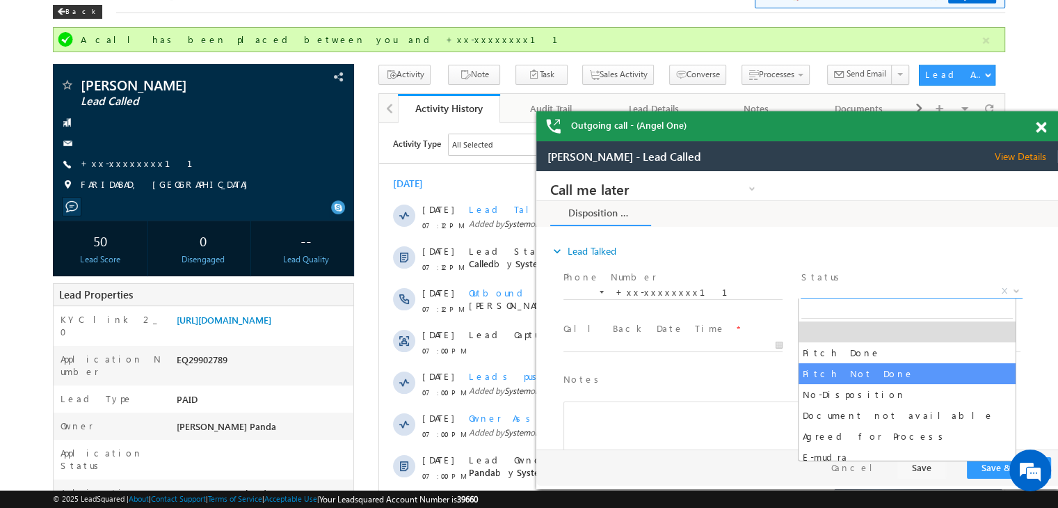
select select "Pitch Not Done"
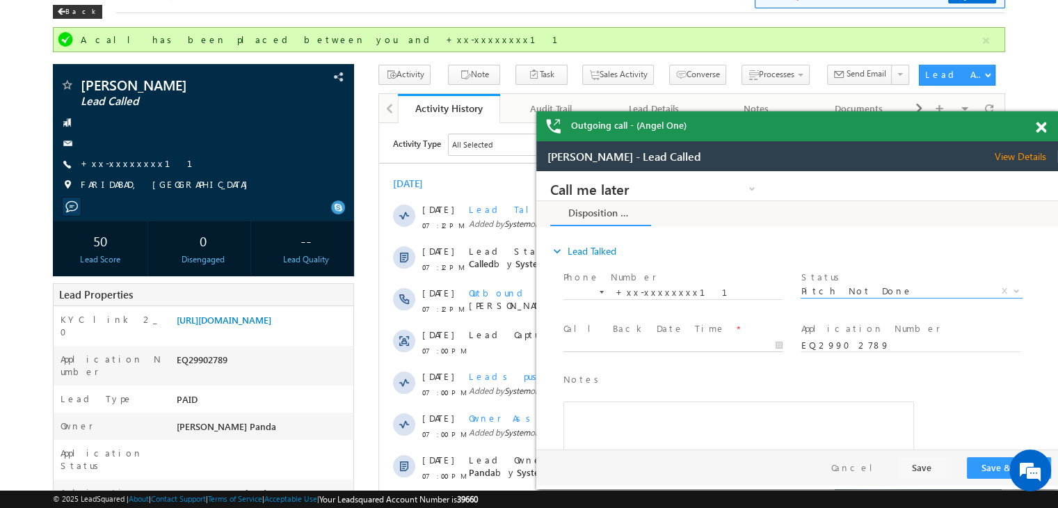
type input "10/03/25 5:15 PM"
click at [730, 344] on input "10/03/25 5:15 PM" at bounding box center [672, 346] width 219 height 14
click at [990, 469] on button "Save & Close" at bounding box center [1009, 468] width 84 height 22
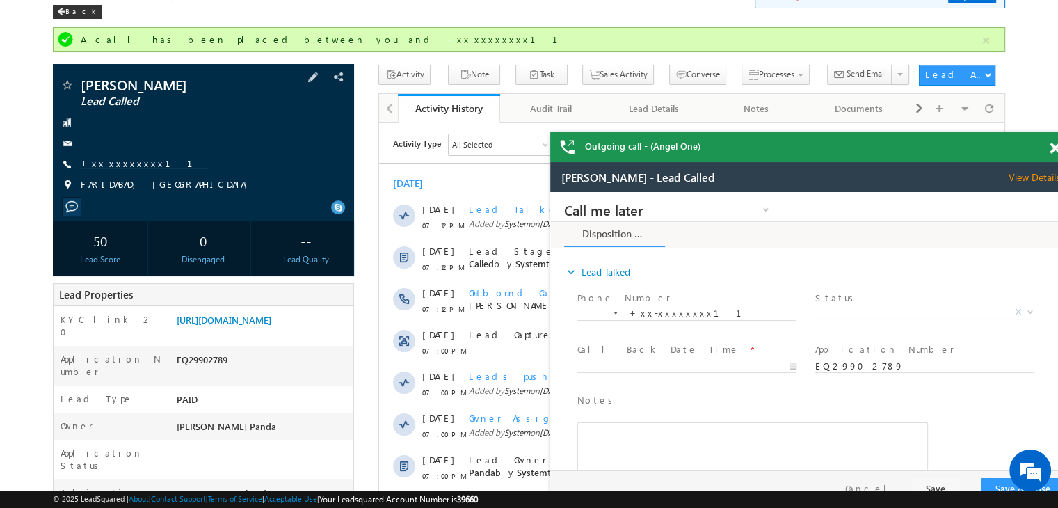
click at [111, 159] on link "+xx-xxxxxxxx11" at bounding box center [145, 163] width 129 height 12
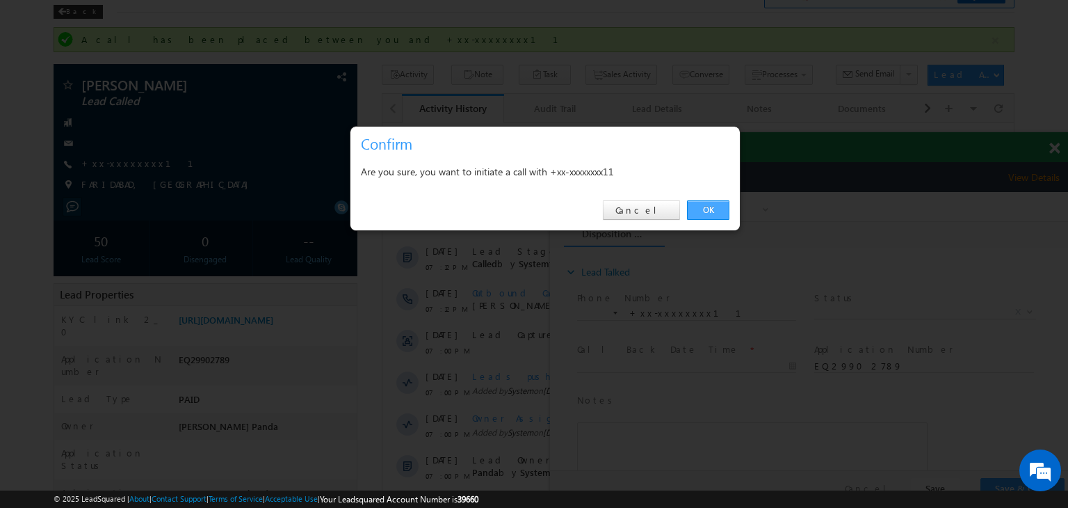
click at [712, 207] on link "OK" at bounding box center [708, 209] width 42 height 19
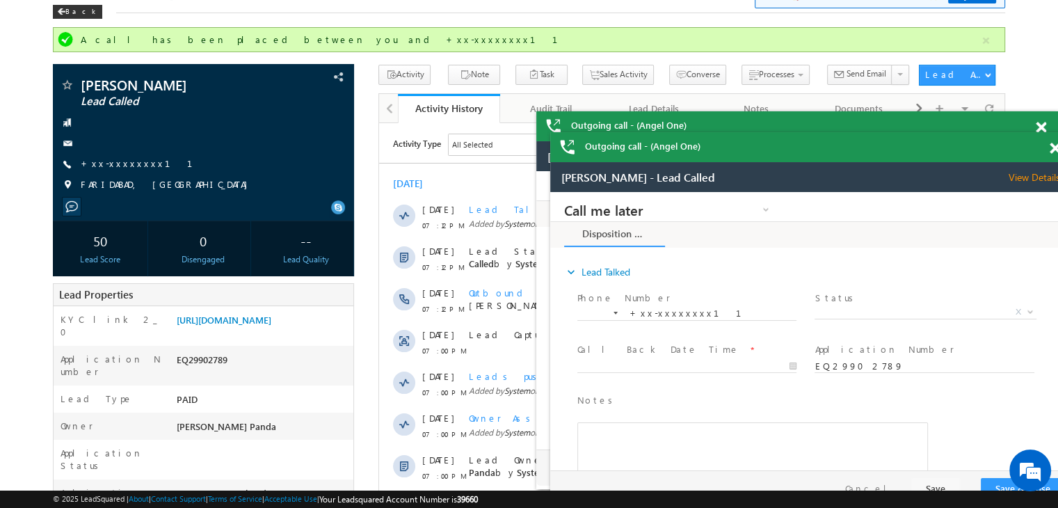
click at [0, 108] on body "Outgoing call - (Angel One) Outgoing call - (Angel One) Menu Madhumita Panda Ma…" at bounding box center [529, 495] width 1058 height 1130
click at [0, 101] on body "Outgoing call - (Angel One) Outgoing call - (Angel One) Menu Madhumita Panda Ma…" at bounding box center [529, 495] width 1058 height 1130
click at [120, 163] on link "+xx-xxxxxxxx11" at bounding box center [145, 163] width 129 height 12
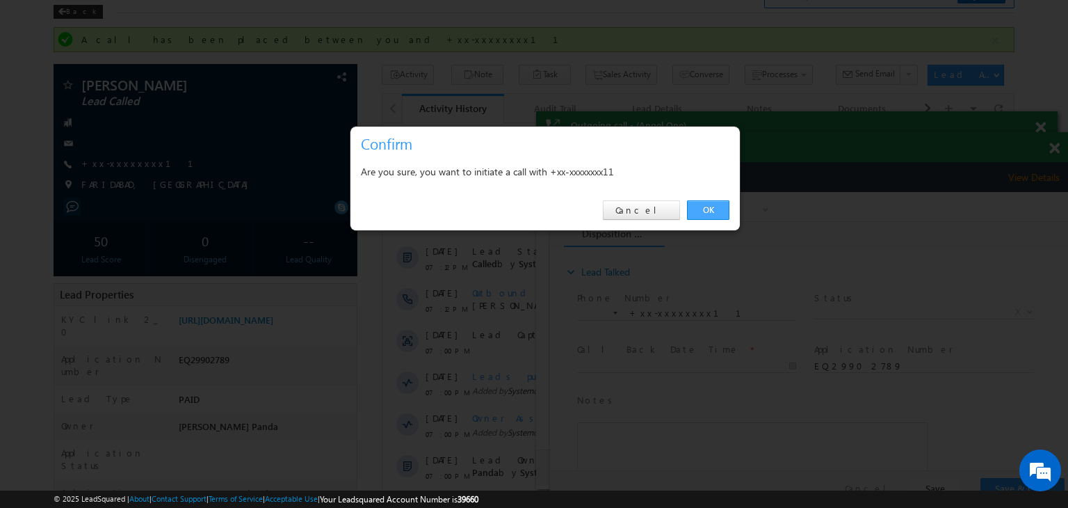
click at [708, 211] on link "OK" at bounding box center [708, 209] width 42 height 19
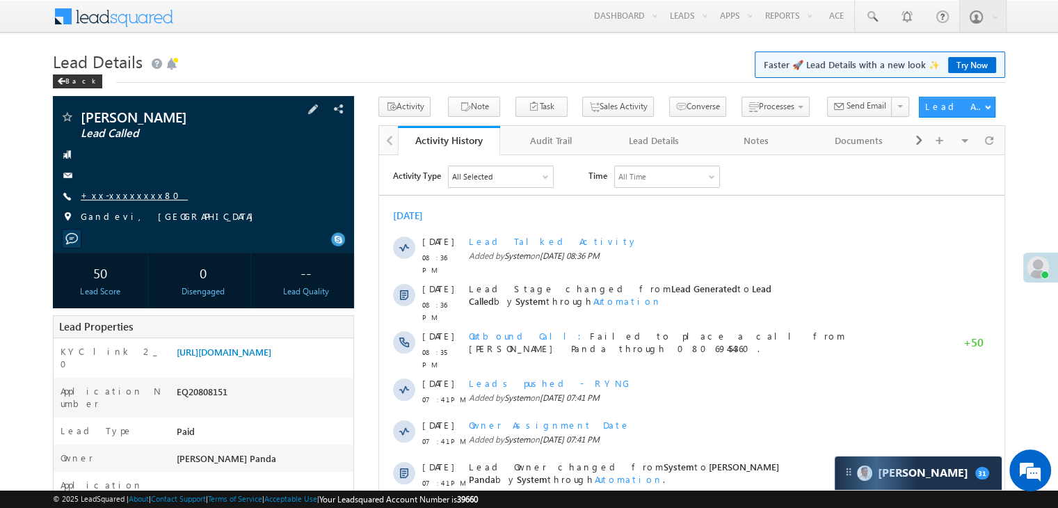
click at [121, 195] on link "+xx-xxxxxxxx80" at bounding box center [134, 195] width 107 height 12
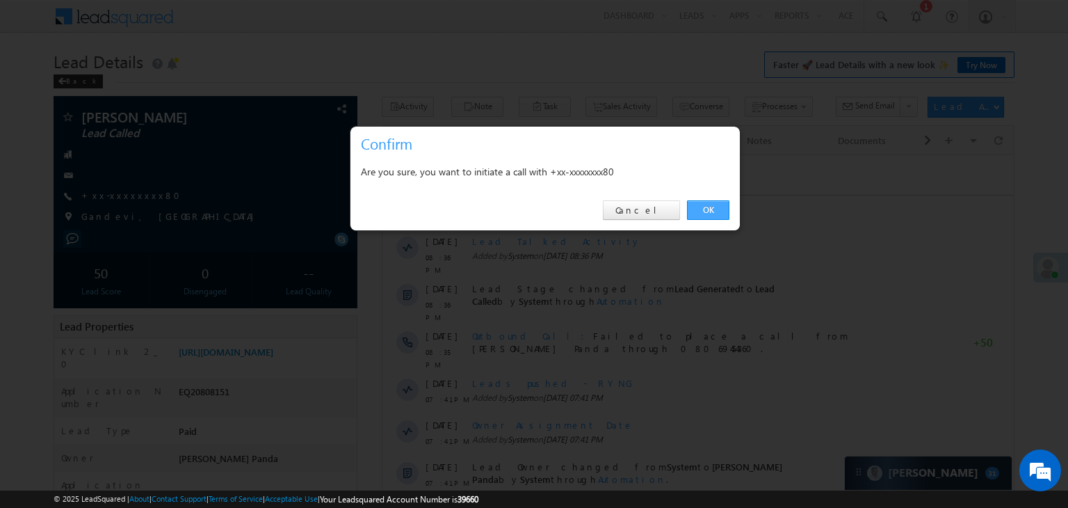
drag, startPoint x: 709, startPoint y: 207, endPoint x: 292, endPoint y: 40, distance: 448.7
click at [709, 207] on link "OK" at bounding box center [708, 209] width 42 height 19
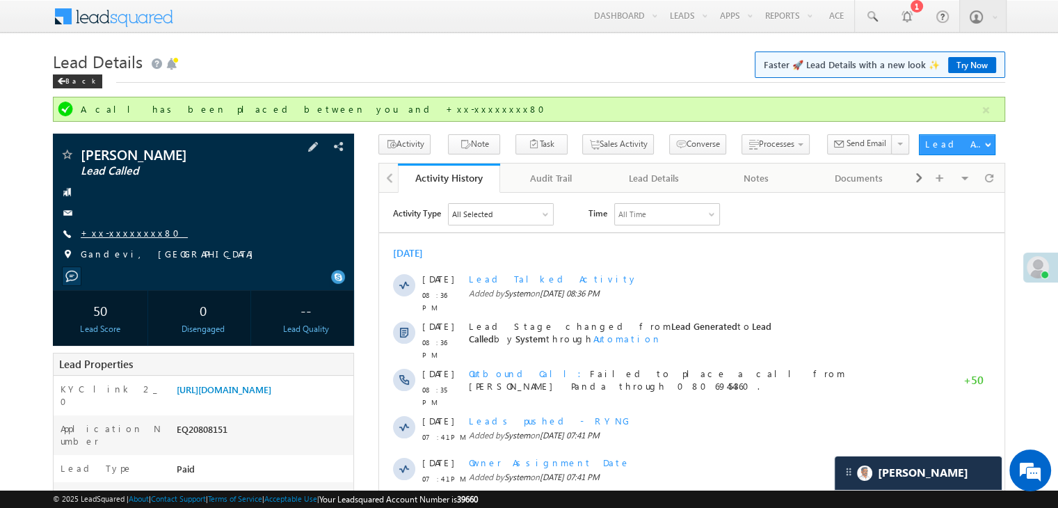
click at [133, 232] on link "+xx-xxxxxxxx80" at bounding box center [134, 233] width 107 height 12
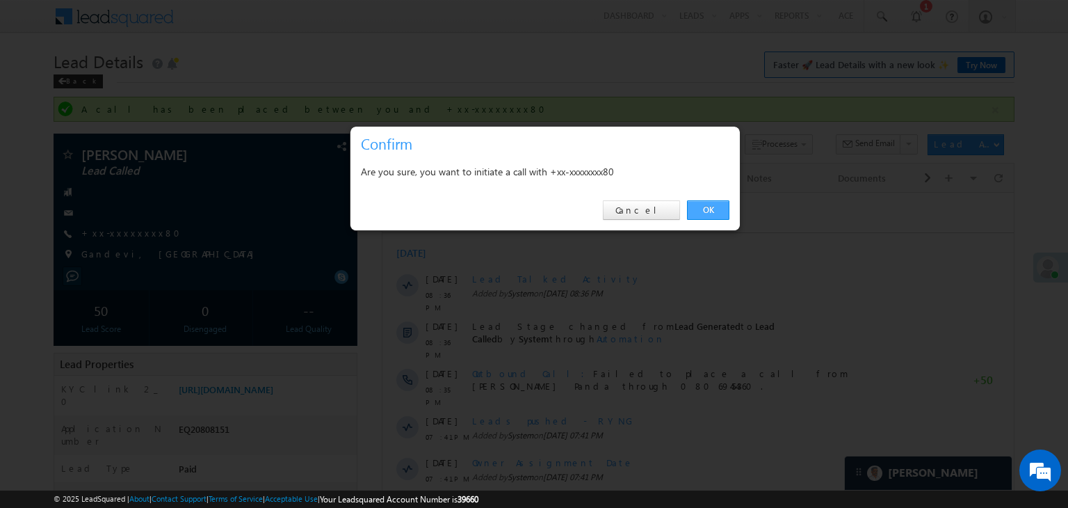
click at [709, 207] on link "OK" at bounding box center [708, 209] width 42 height 19
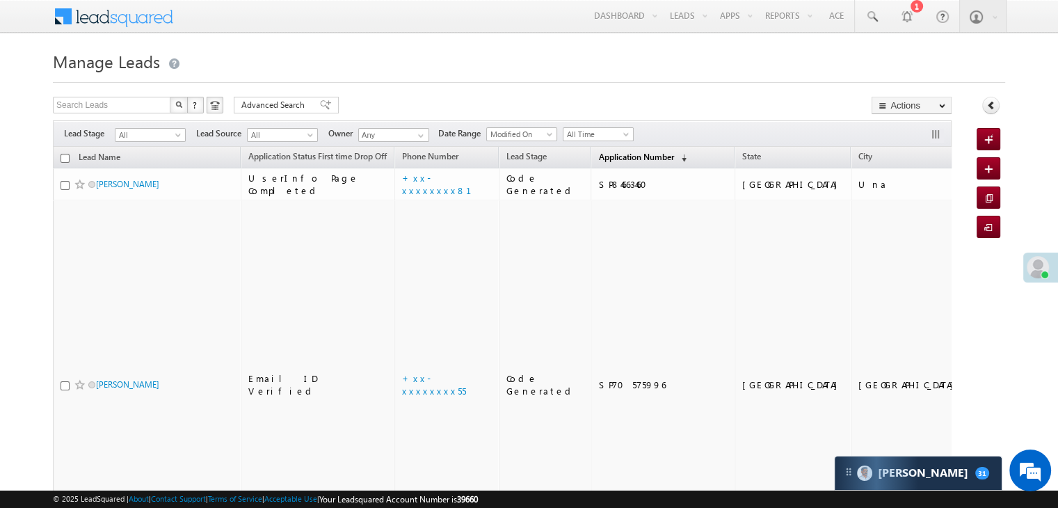
click at [599, 162] on link "Application Number (sorted descending)" at bounding box center [642, 158] width 102 height 18
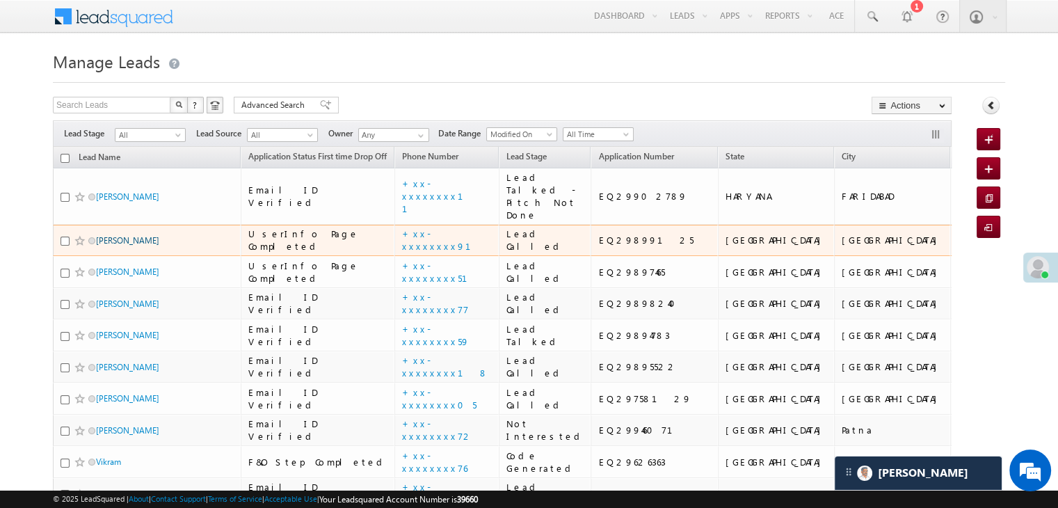
click at [120, 245] on link "Sukhpreet singh" at bounding box center [127, 240] width 63 height 10
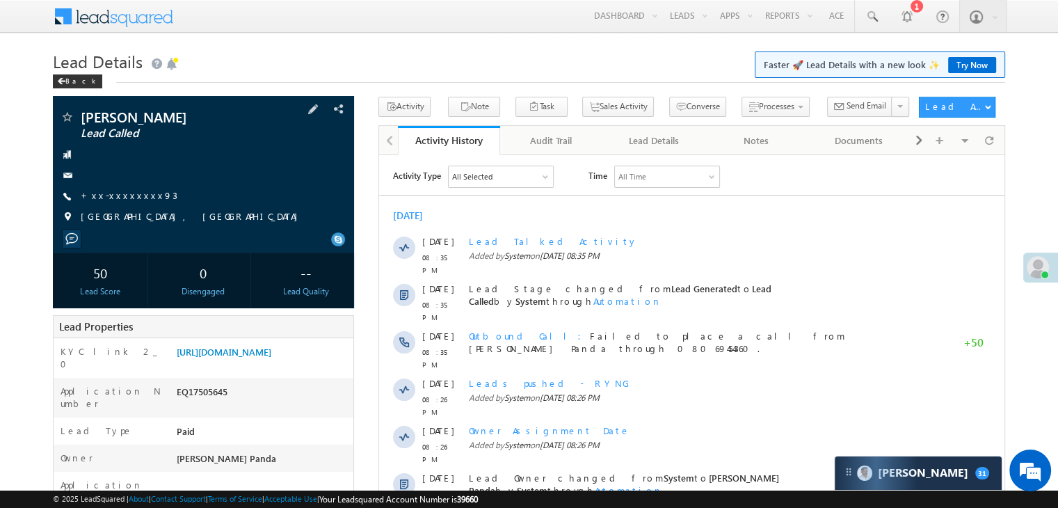
click at [128, 186] on div "[PERSON_NAME] Lead Called +xx-xxxxxxxx93" at bounding box center [203, 170] width 287 height 121
click at [113, 192] on link "+xx-xxxxxxxx93" at bounding box center [129, 195] width 97 height 12
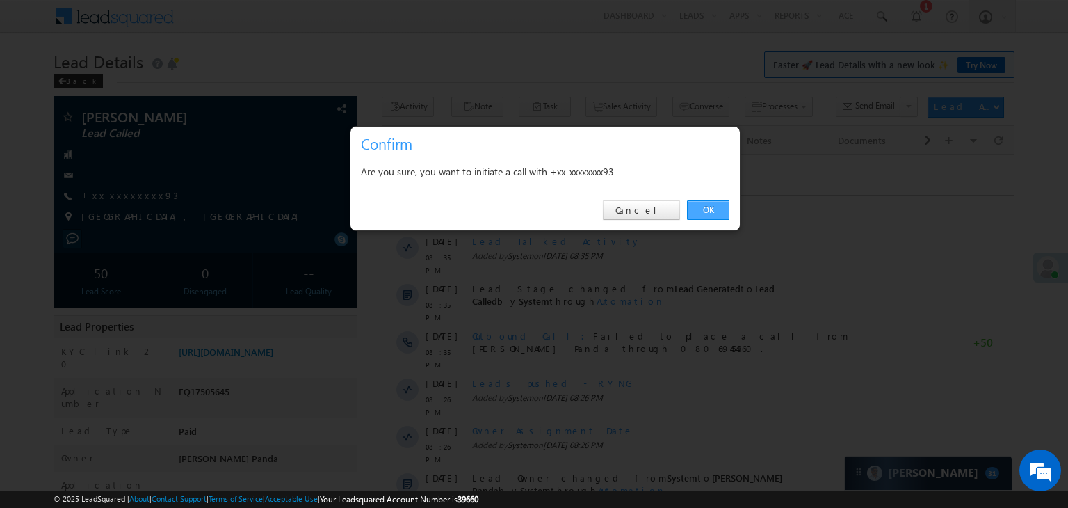
click at [700, 205] on link "OK" at bounding box center [708, 209] width 42 height 19
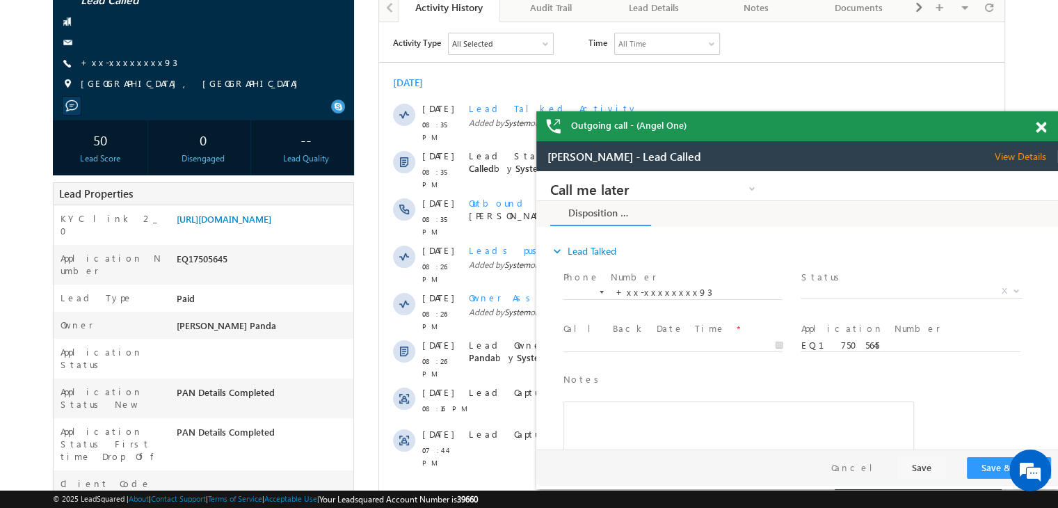
scroll to position [70, 0]
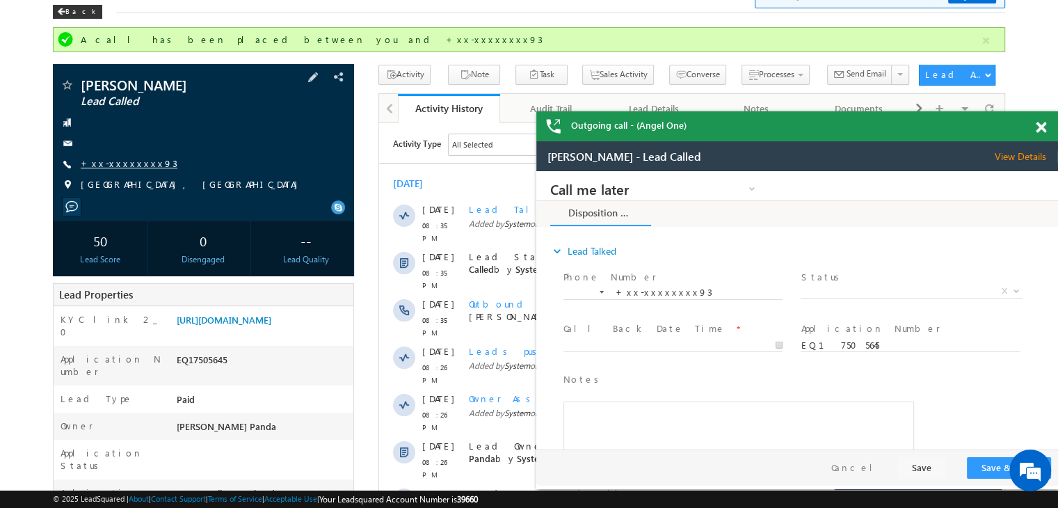
click at [118, 164] on link "+xx-xxxxxxxx93" at bounding box center [129, 163] width 97 height 12
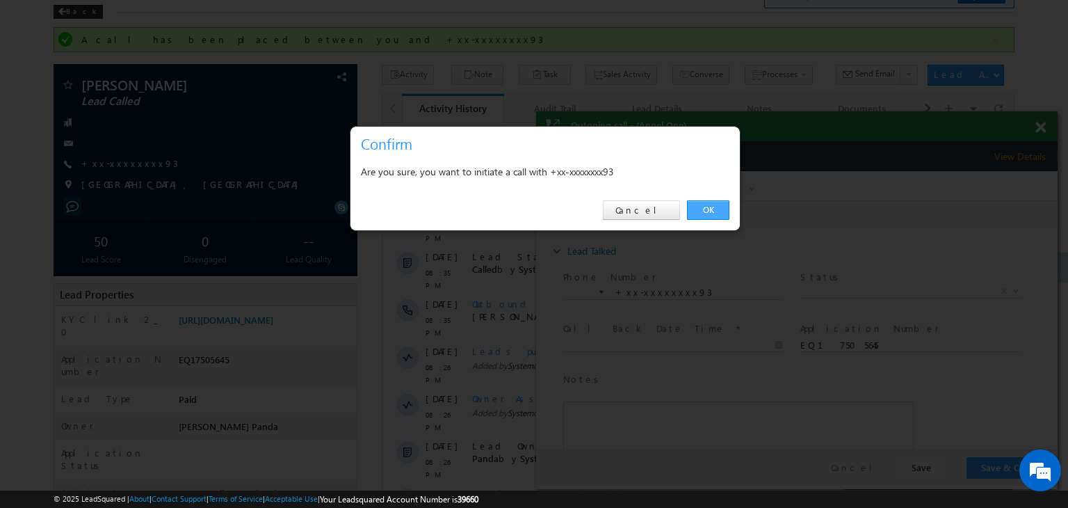
drag, startPoint x: 708, startPoint y: 206, endPoint x: 172, endPoint y: 35, distance: 562.1
click at [708, 206] on link "OK" at bounding box center [708, 209] width 42 height 19
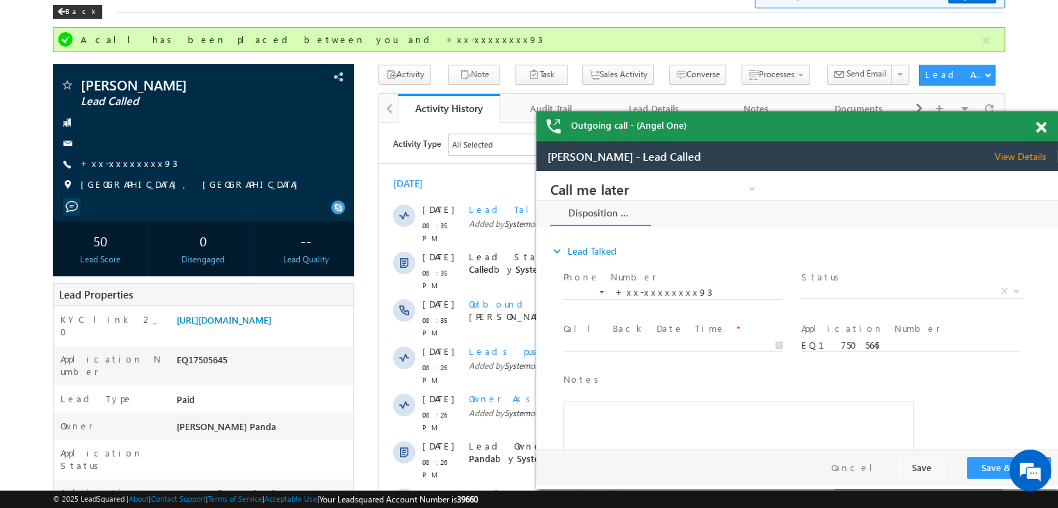
scroll to position [0, 0]
click at [271, 325] on link "[URL][DOMAIN_NAME]" at bounding box center [224, 320] width 95 height 12
